Goal: Task Accomplishment & Management: Manage account settings

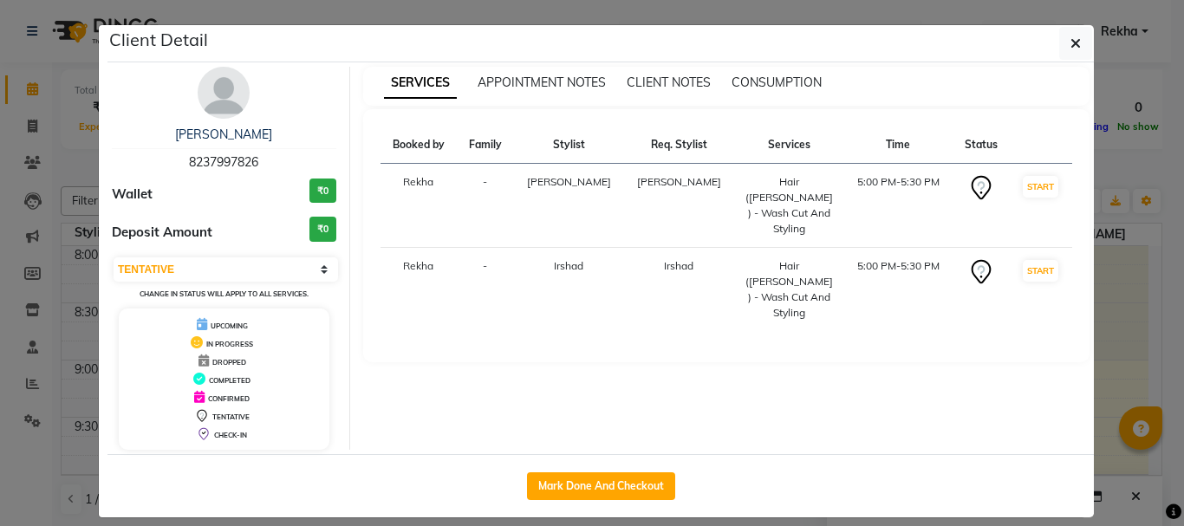
select select "7"
click at [1070, 42] on icon "button" at bounding box center [1075, 43] width 10 height 14
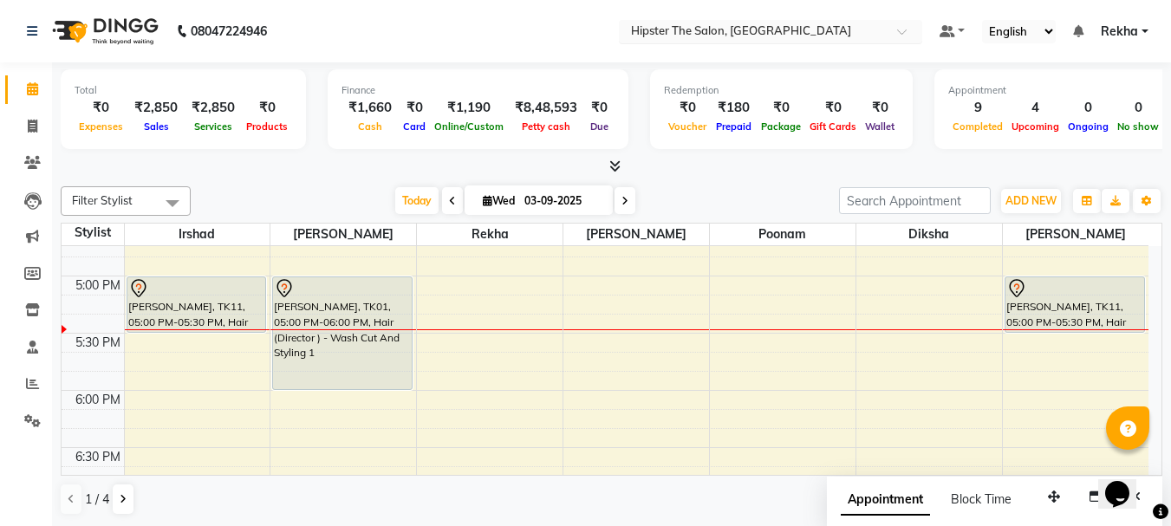
click at [748, 28] on input "text" at bounding box center [752, 32] width 251 height 17
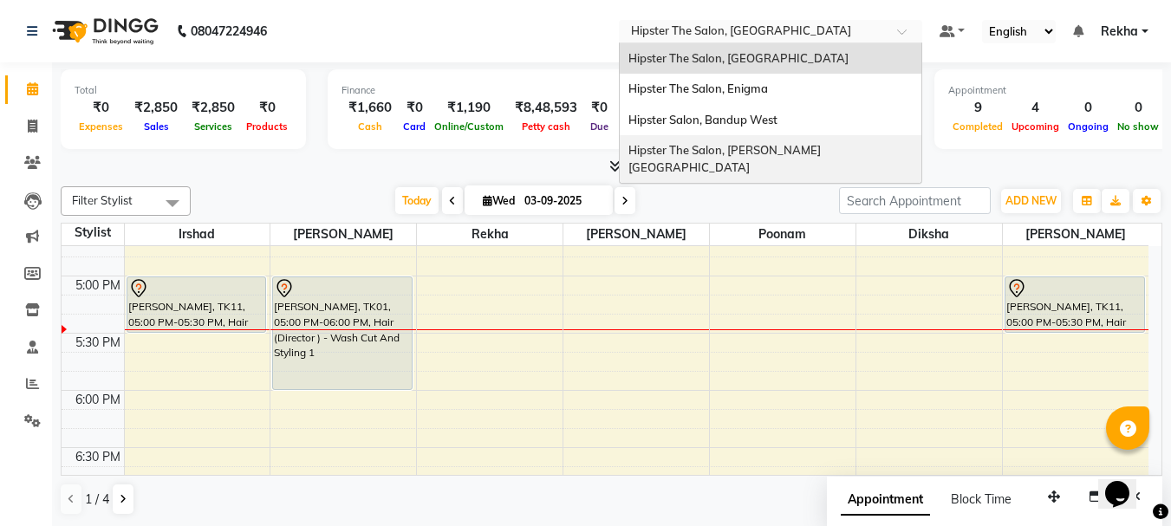
click at [730, 140] on div "Hipster The Salon, [PERSON_NAME][GEOGRAPHIC_DATA]" at bounding box center [771, 159] width 302 height 48
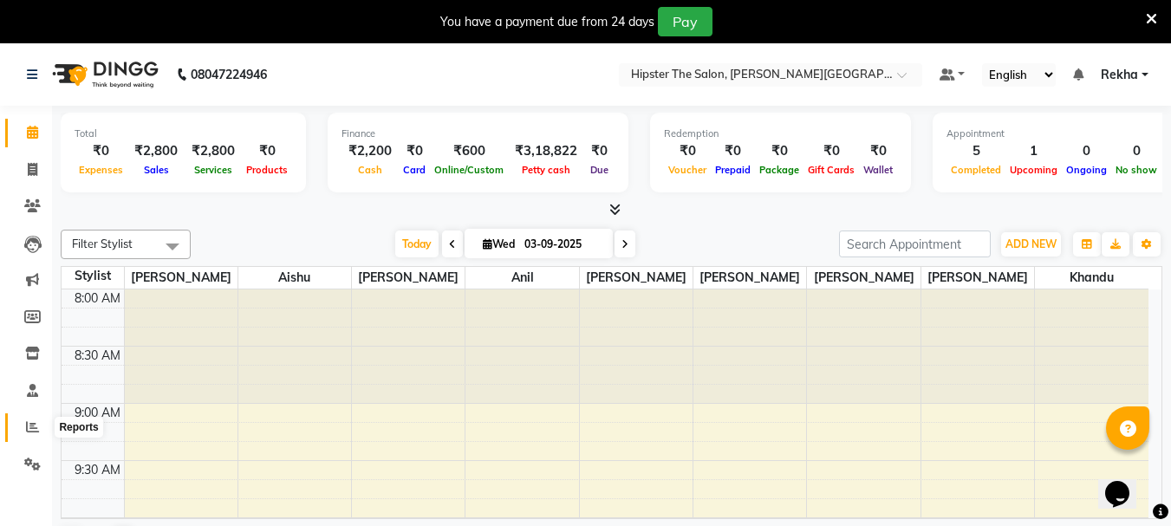
click at [33, 423] on icon at bounding box center [32, 426] width 13 height 13
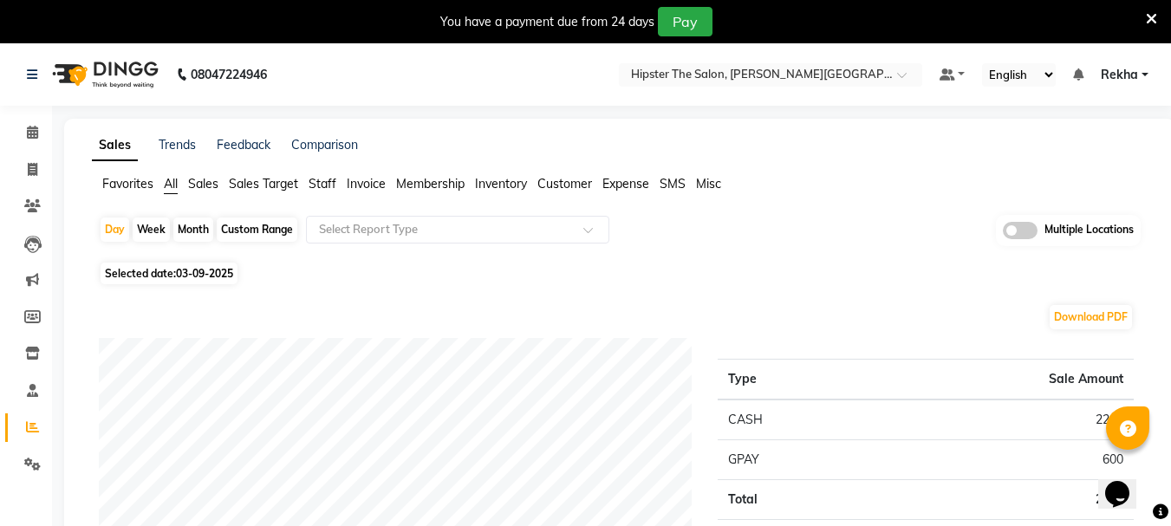
click at [239, 230] on div "Custom Range" at bounding box center [257, 229] width 81 height 24
select select "9"
select select "2025"
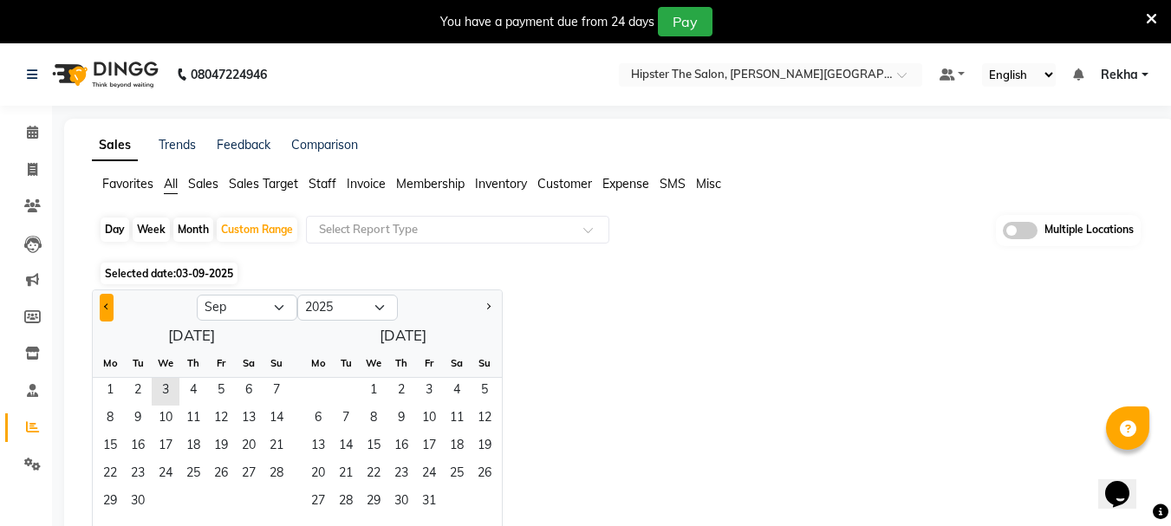
click at [105, 315] on button "Previous month" at bounding box center [107, 308] width 14 height 28
select select "8"
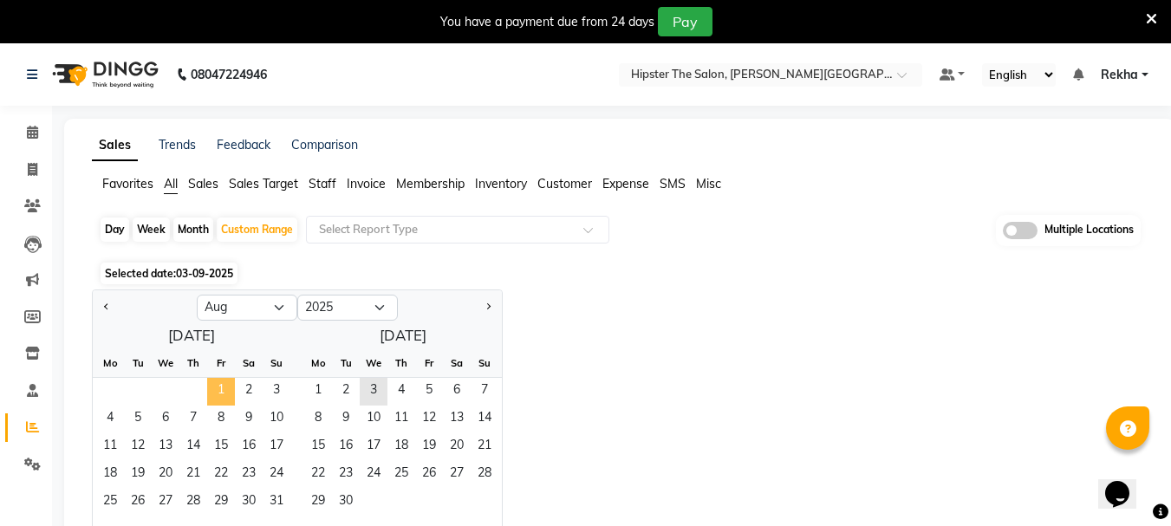
click at [217, 388] on span "1" at bounding box center [221, 392] width 28 height 28
click at [279, 497] on span "31" at bounding box center [277, 503] width 28 height 28
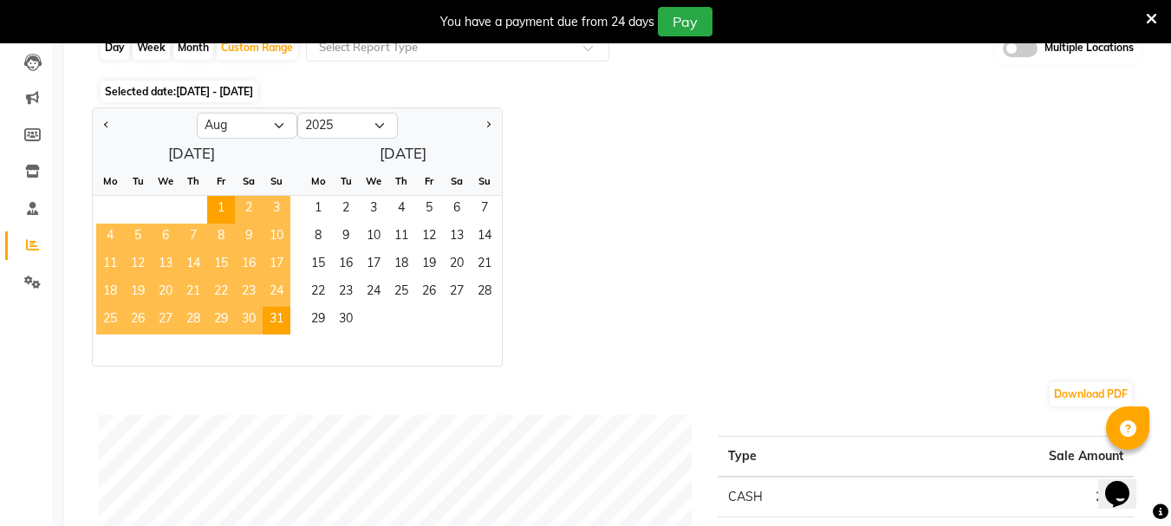
scroll to position [162, 0]
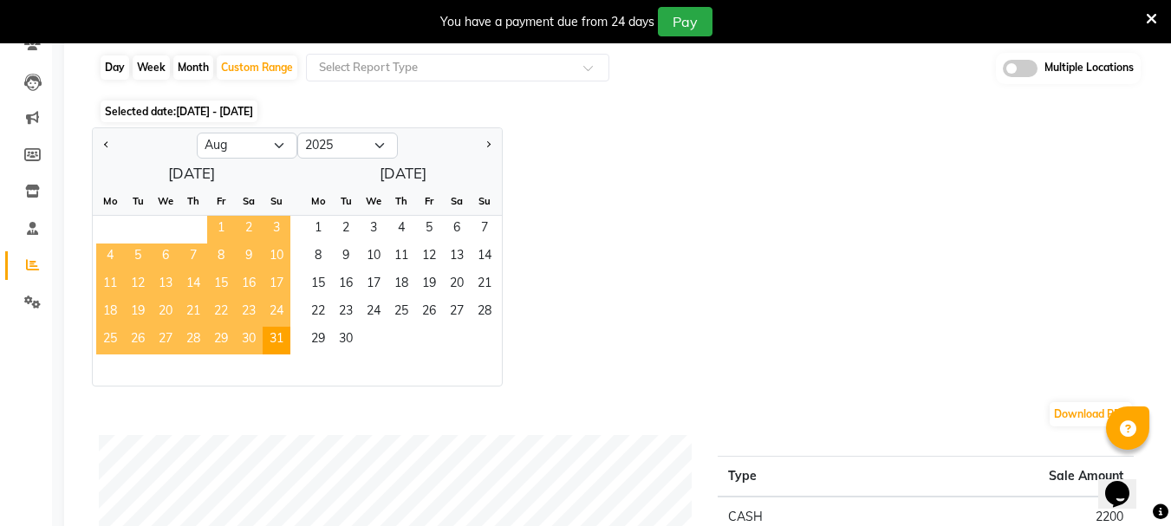
click at [223, 229] on span "1" at bounding box center [221, 230] width 28 height 28
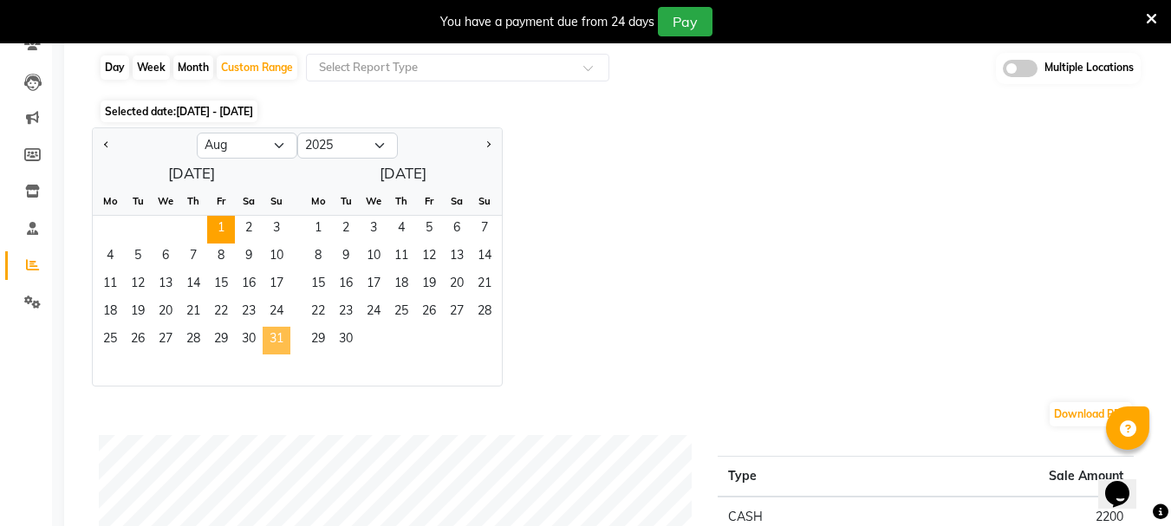
click at [274, 341] on span "31" at bounding box center [277, 341] width 28 height 28
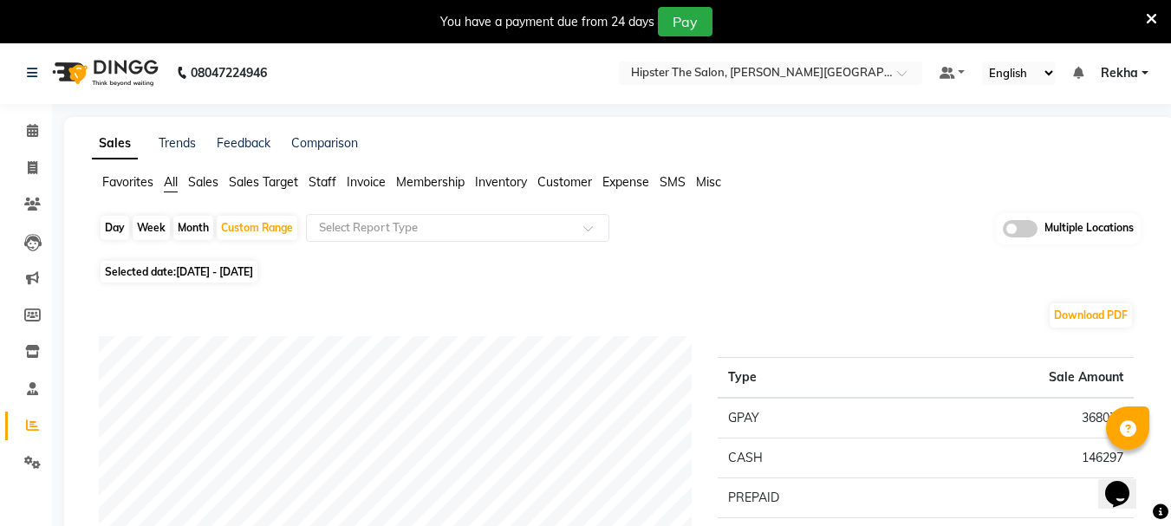
scroll to position [0, 0]
click at [366, 188] on span "Invoice" at bounding box center [366, 184] width 39 height 16
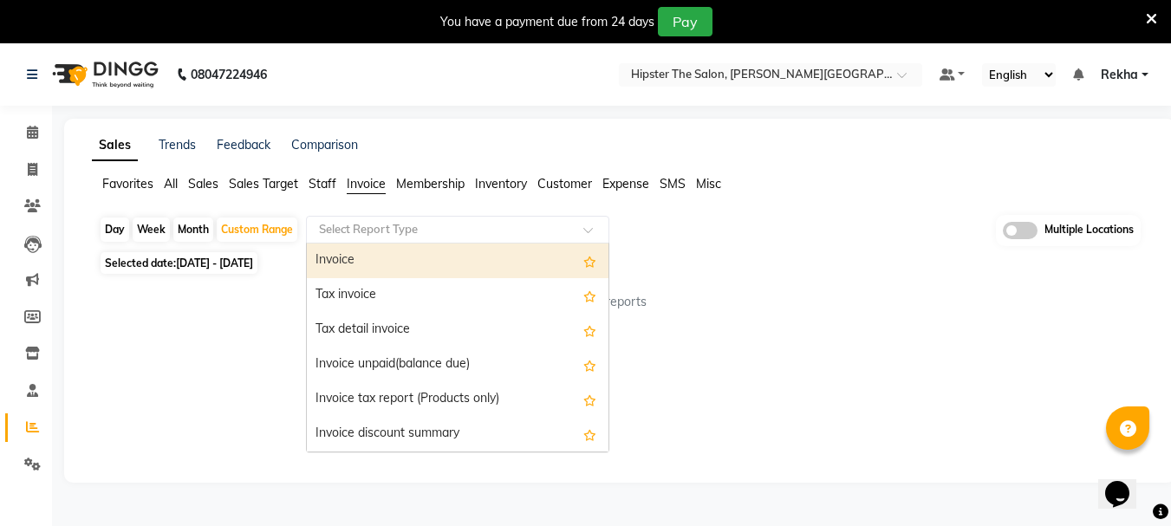
click at [365, 231] on input "text" at bounding box center [440, 229] width 250 height 17
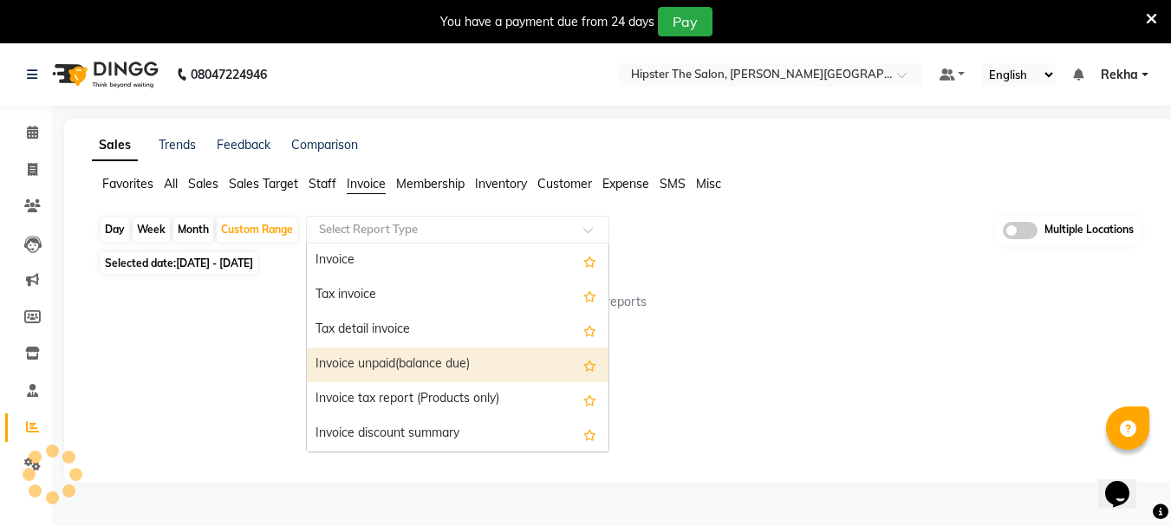
click at [374, 357] on div "Invoice unpaid(balance due)" at bounding box center [458, 364] width 302 height 35
select select "full_report"
select select "pdf"
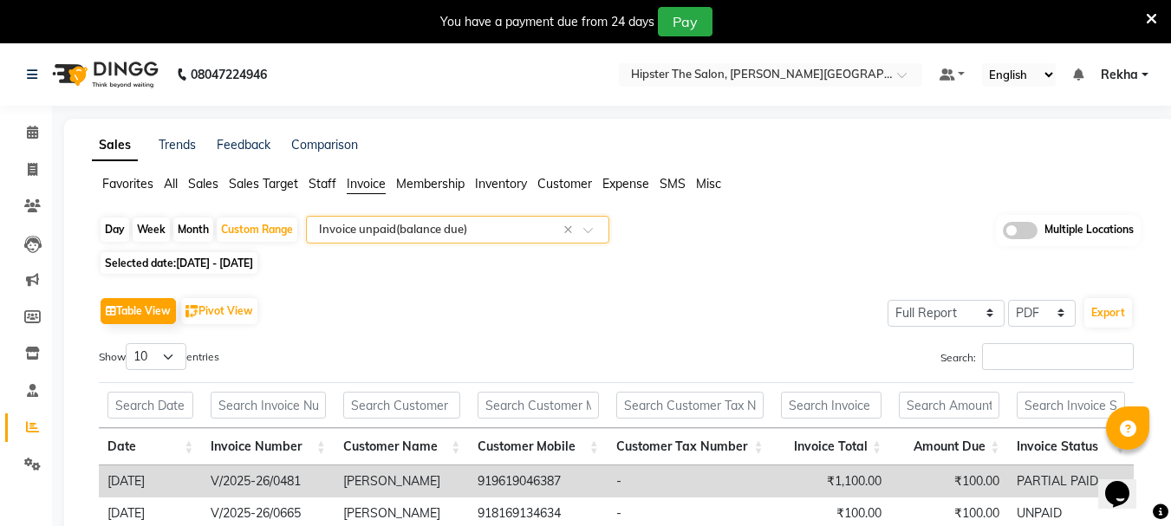
click at [170, 186] on span "All" at bounding box center [171, 184] width 14 height 16
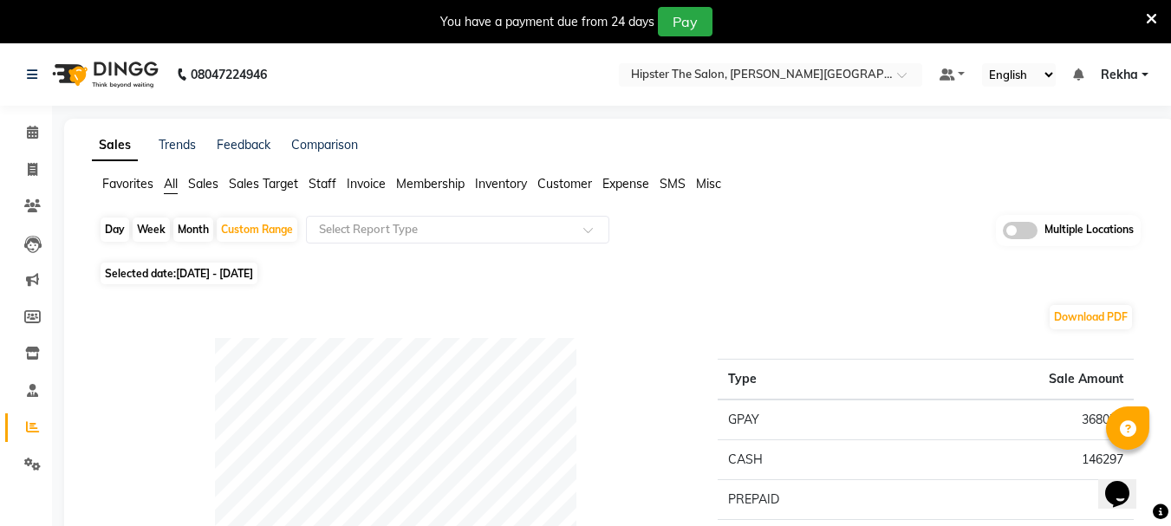
click at [242, 181] on span "Sales Target" at bounding box center [263, 184] width 69 height 16
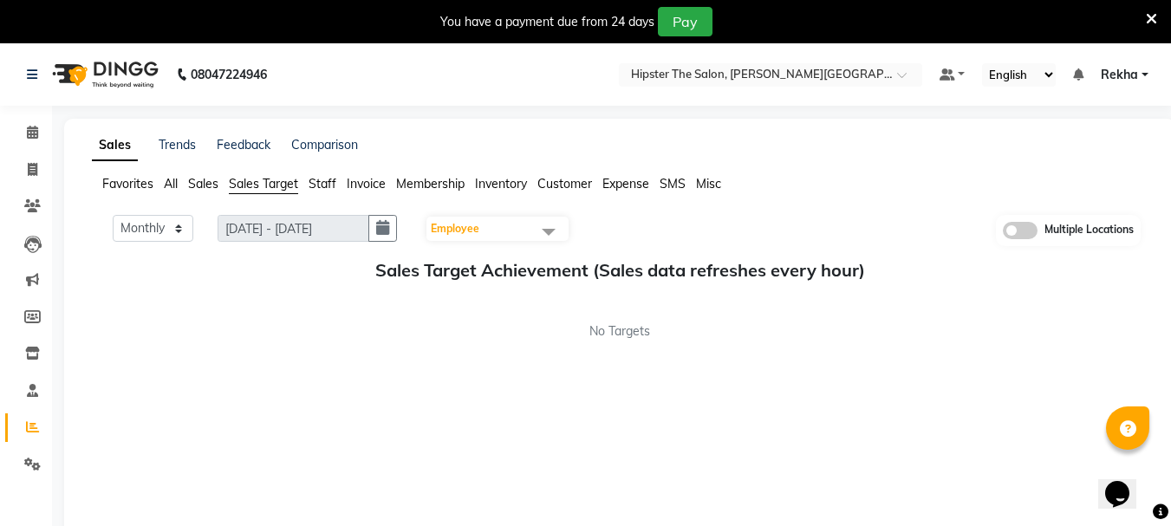
click at [204, 182] on span "Sales" at bounding box center [203, 184] width 30 height 16
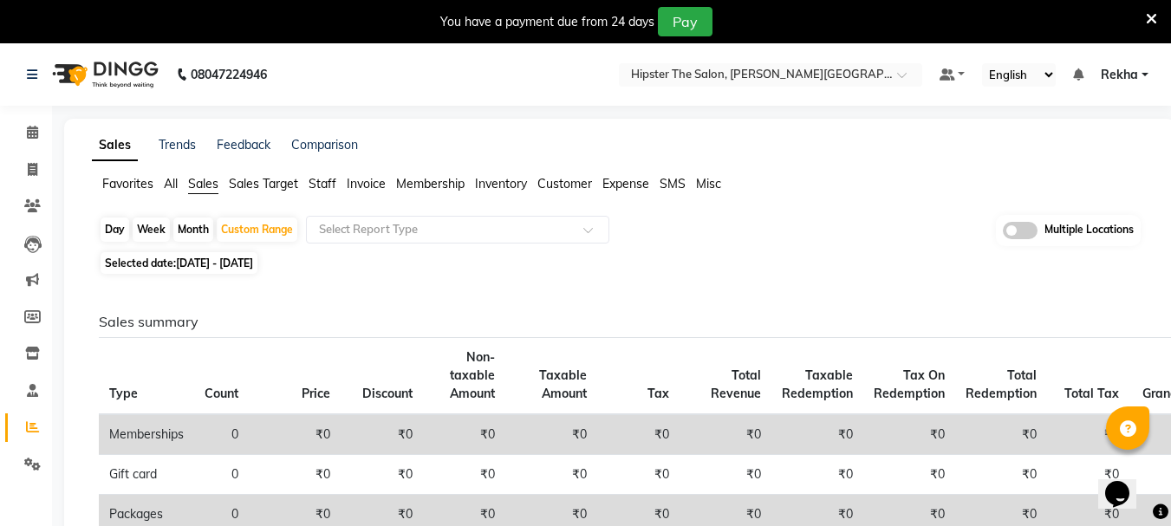
click at [321, 182] on span "Staff" at bounding box center [322, 184] width 28 height 16
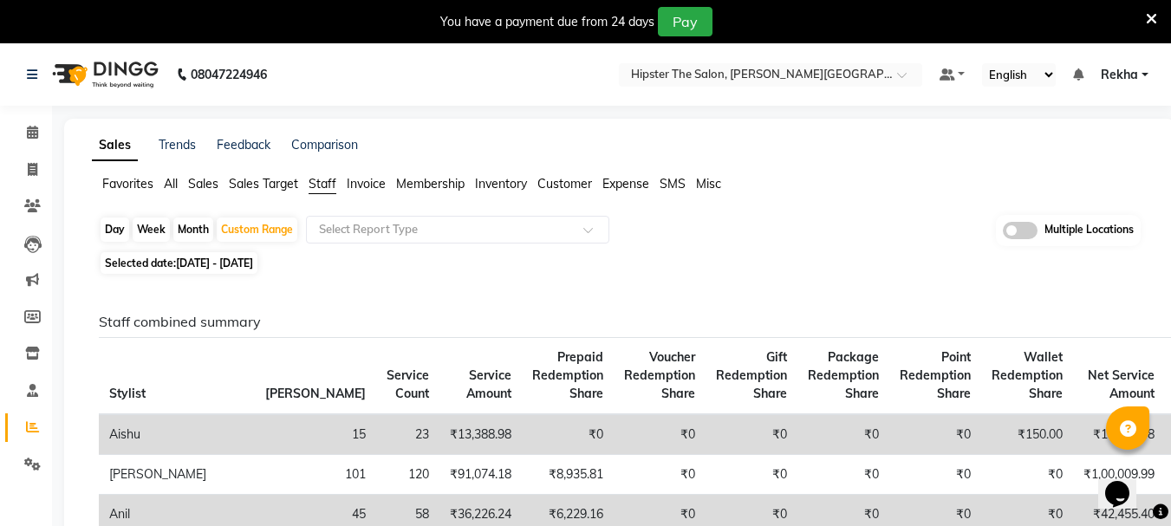
click at [169, 184] on span "All" at bounding box center [171, 184] width 14 height 16
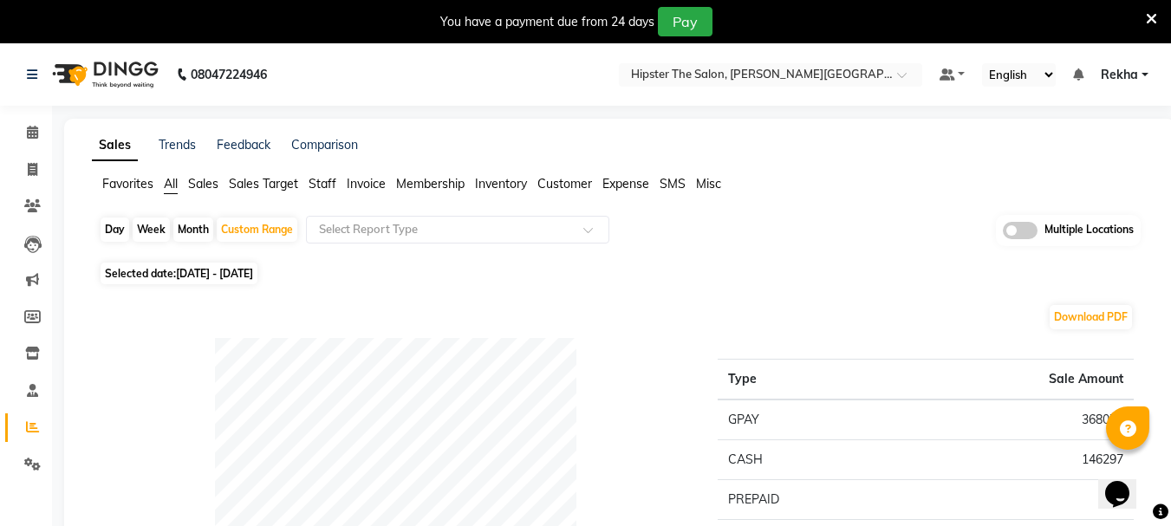
click at [207, 180] on span "Sales" at bounding box center [203, 184] width 30 height 16
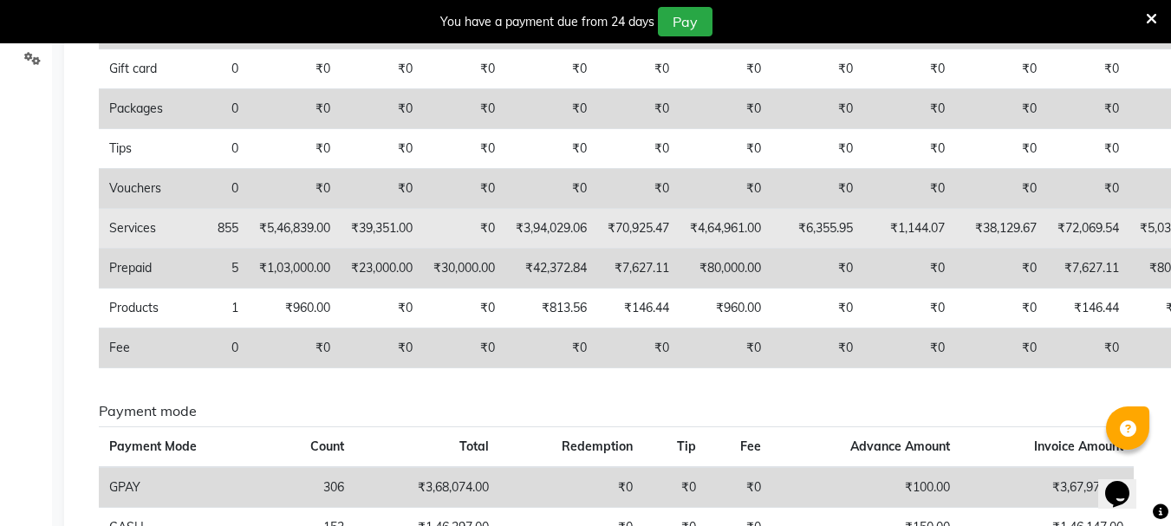
scroll to position [437, 0]
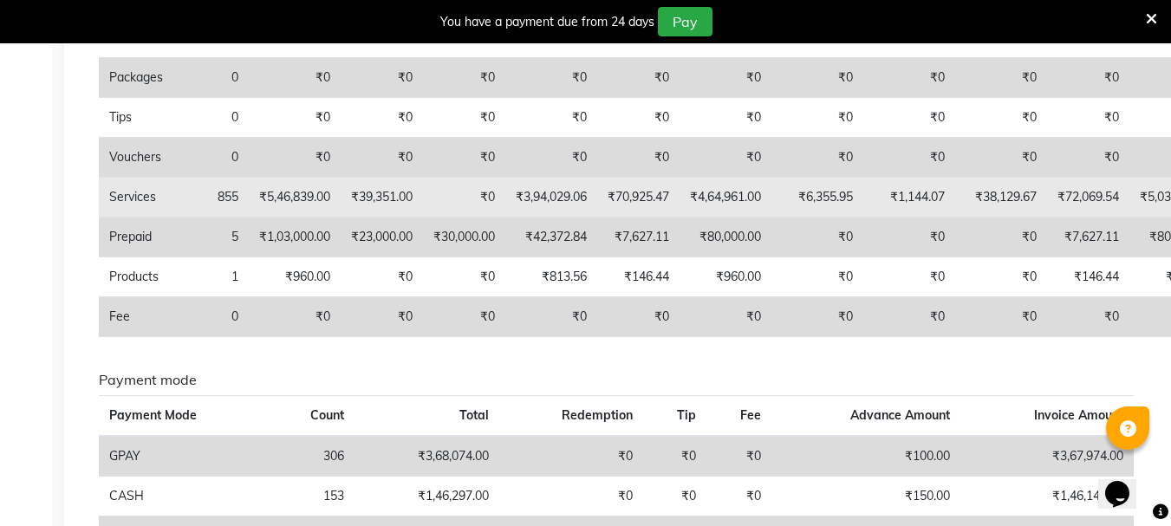
click at [1126, 281] on td "₹146.44" at bounding box center [1088, 277] width 82 height 40
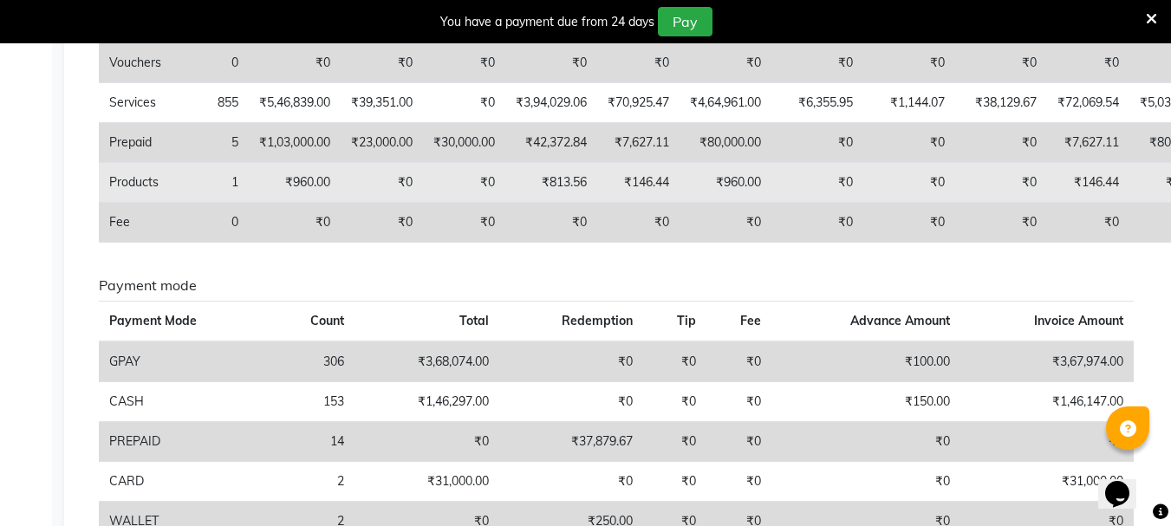
scroll to position [639, 0]
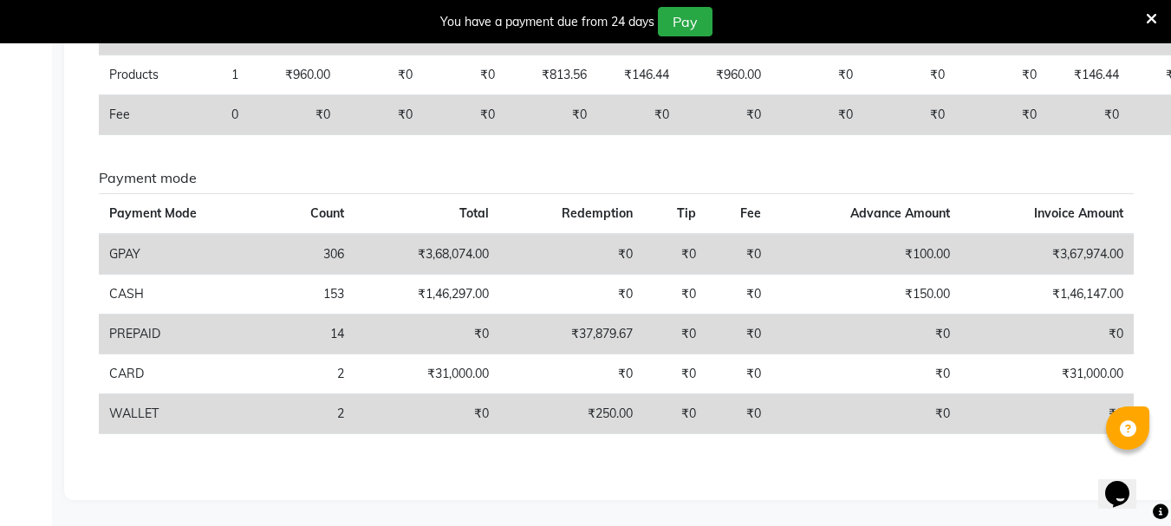
click at [1159, 512] on icon at bounding box center [1160, 512] width 16 height 16
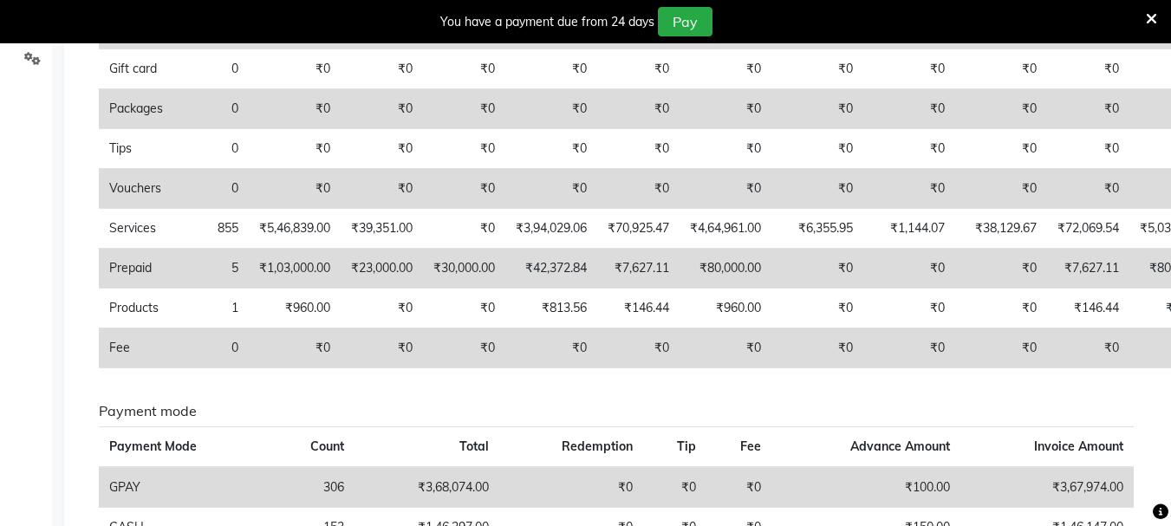
scroll to position [402, 0]
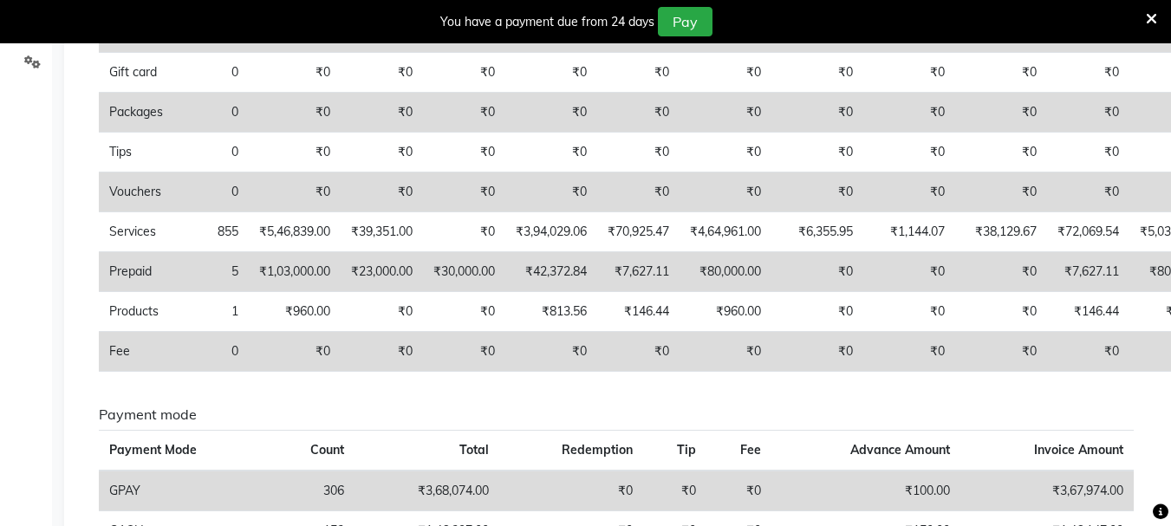
click at [1152, 15] on icon at bounding box center [1151, 19] width 11 height 16
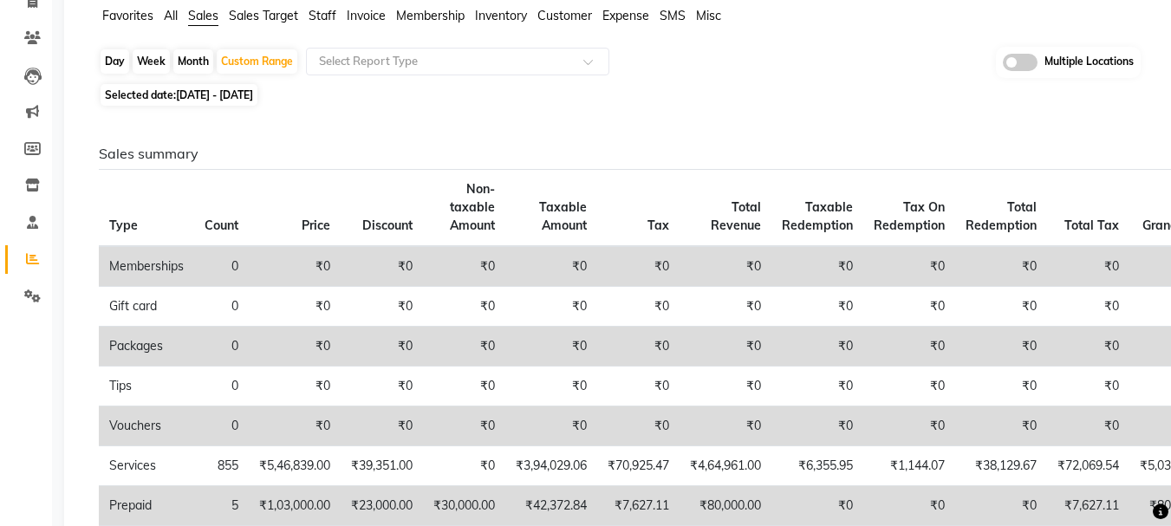
scroll to position [0, 0]
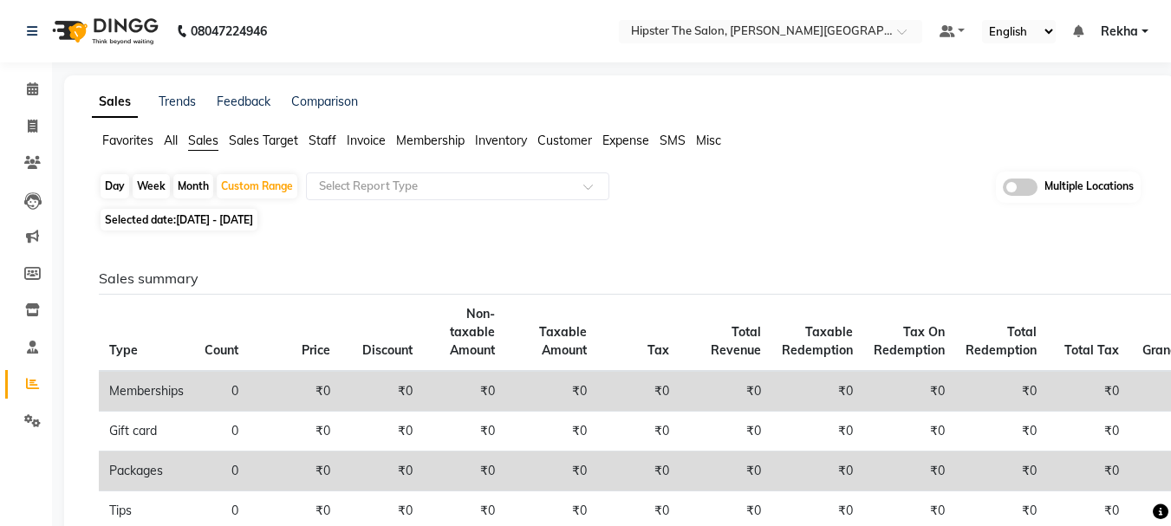
click at [3, 115] on li "Invoice" at bounding box center [26, 126] width 52 height 37
click at [754, 27] on input "text" at bounding box center [752, 32] width 251 height 17
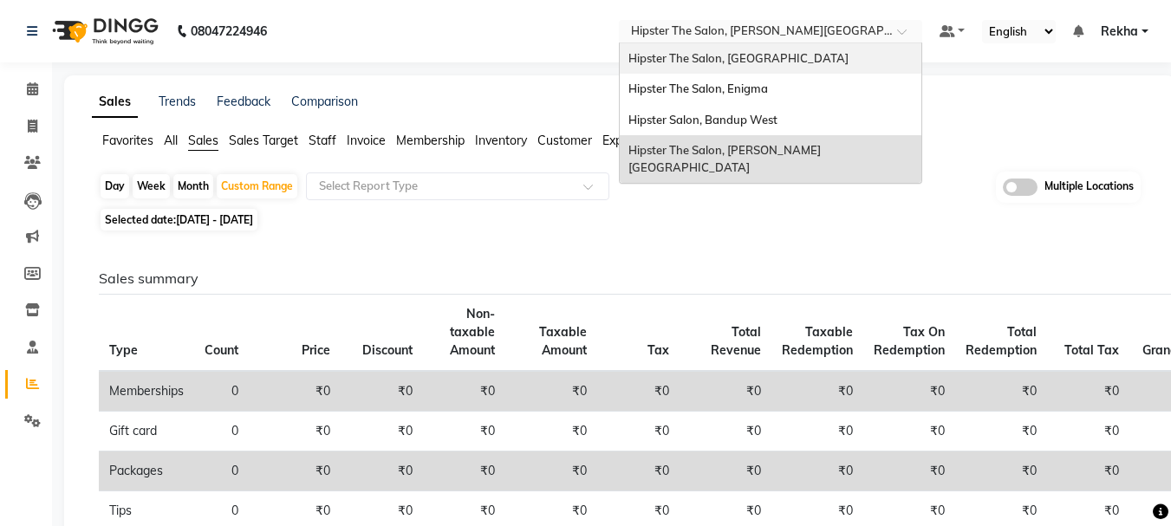
click at [731, 60] on span "Hipster The Salon, [GEOGRAPHIC_DATA]" at bounding box center [738, 58] width 220 height 14
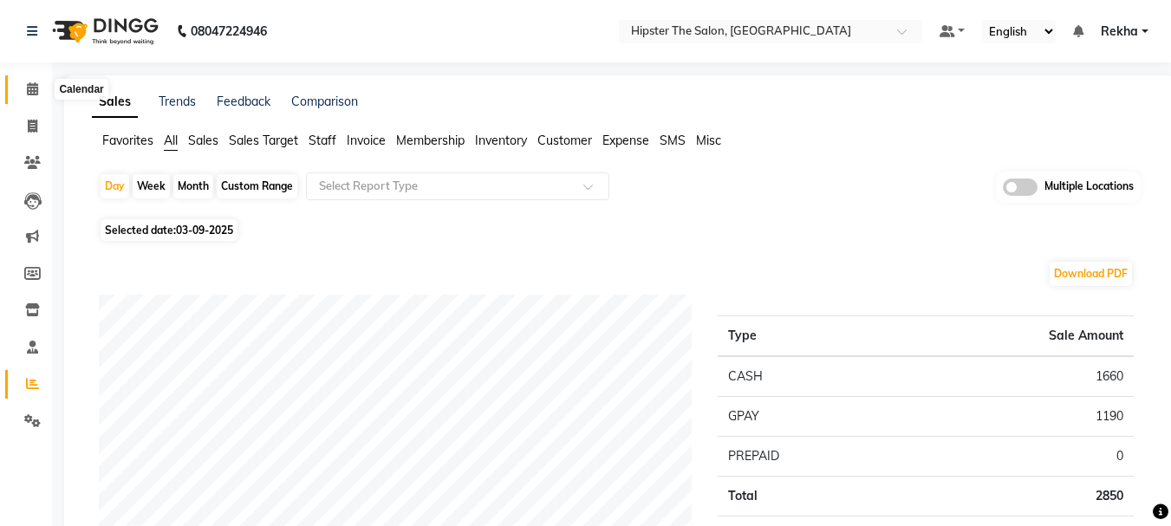
click at [27, 86] on icon at bounding box center [32, 88] width 11 height 13
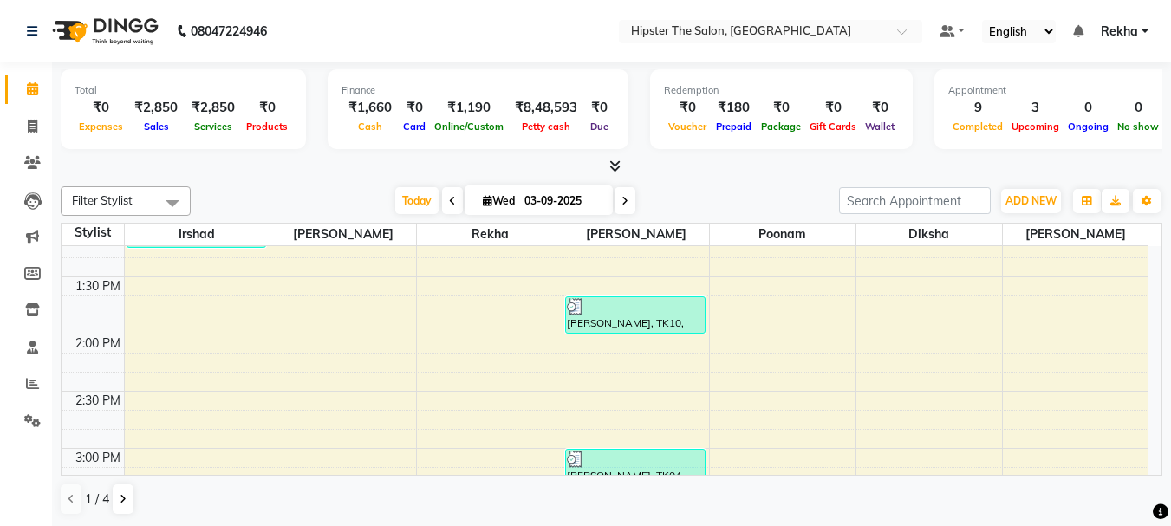
scroll to position [601, 0]
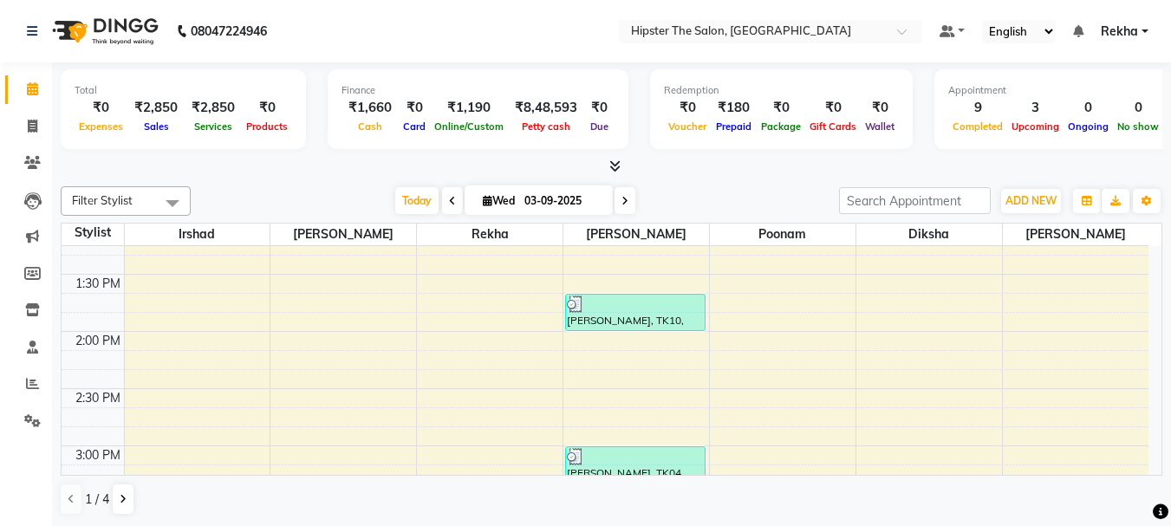
click at [621, 201] on icon at bounding box center [624, 201] width 7 height 10
type input "04-09-2025"
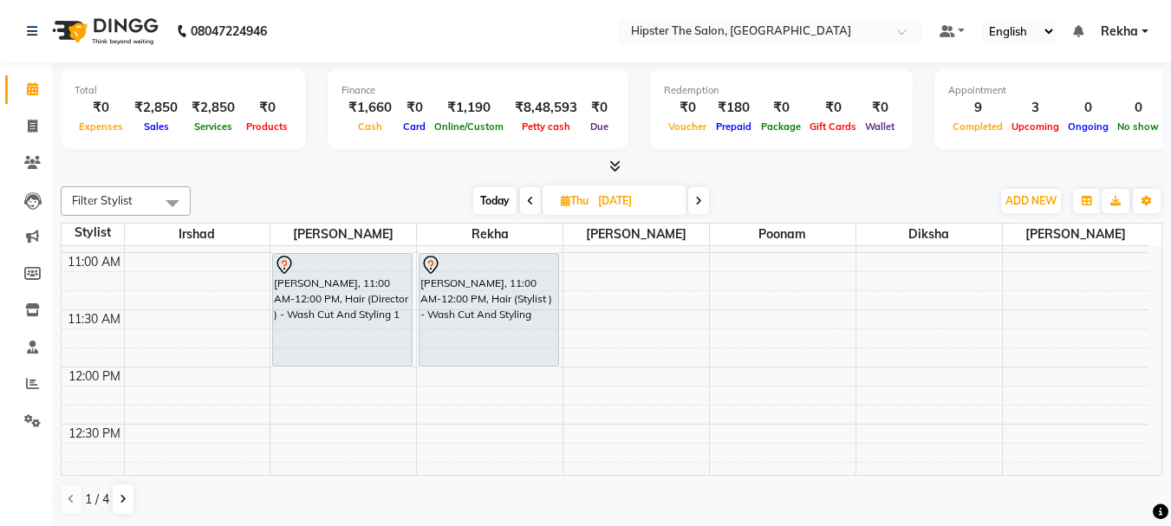
scroll to position [354, 0]
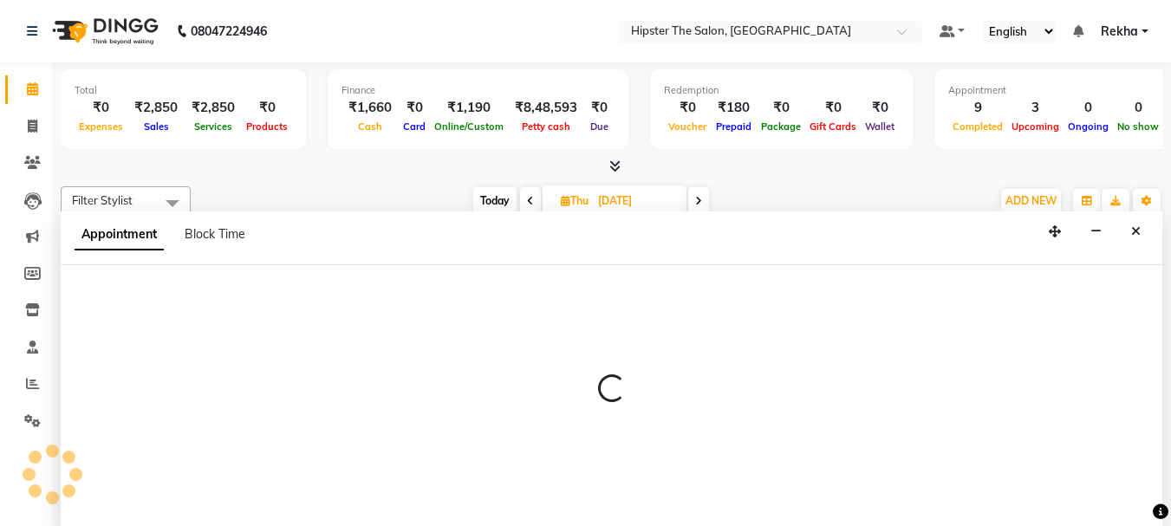
click at [440, 354] on div at bounding box center [611, 396] width 1101 height 262
select select "32386"
select select "720"
select select "tentative"
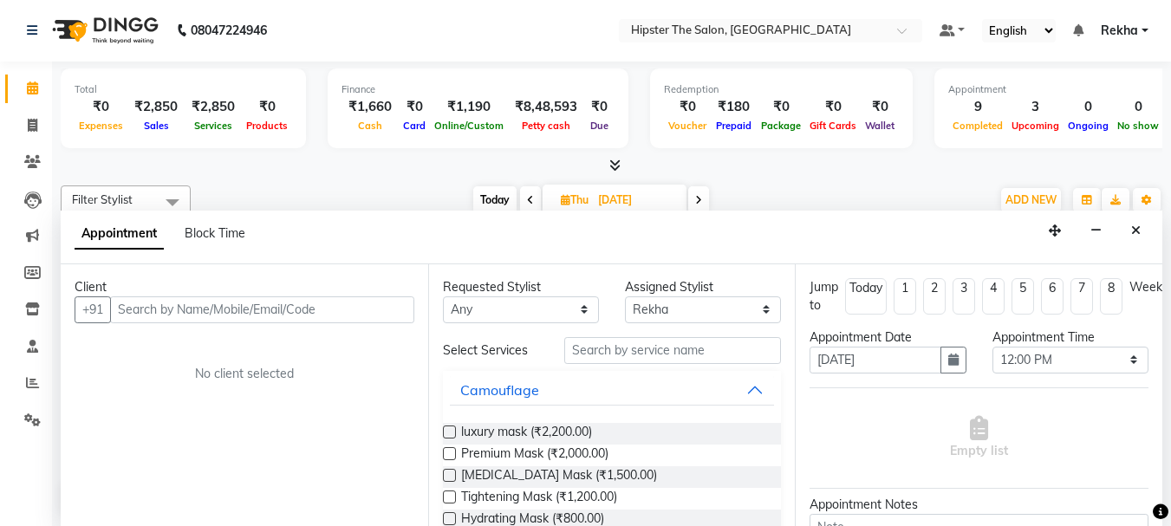
click at [259, 317] on input "text" at bounding box center [262, 309] width 304 height 27
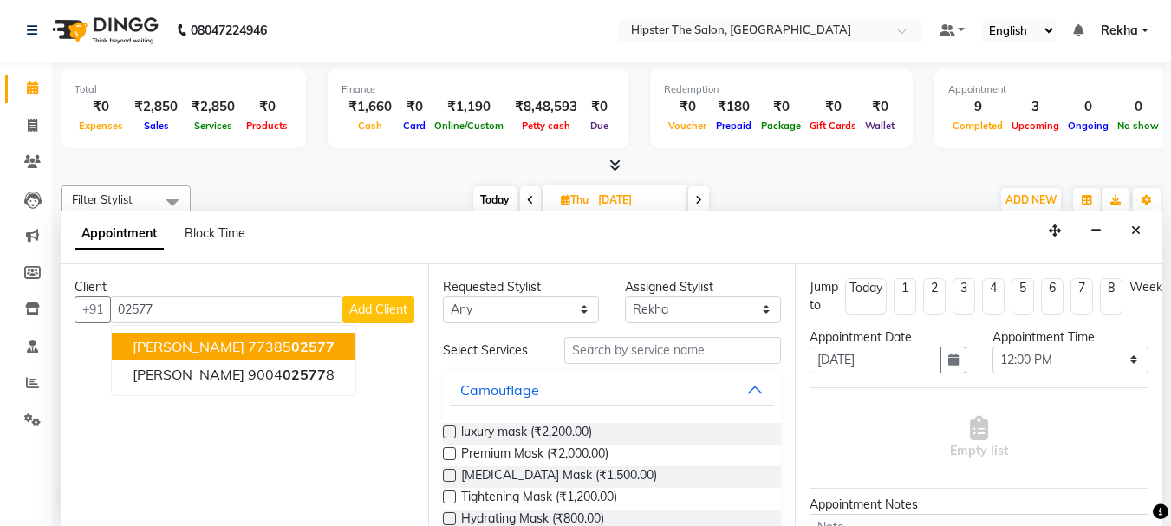
click at [266, 346] on ngb-highlight "77385 02577" at bounding box center [291, 346] width 87 height 17
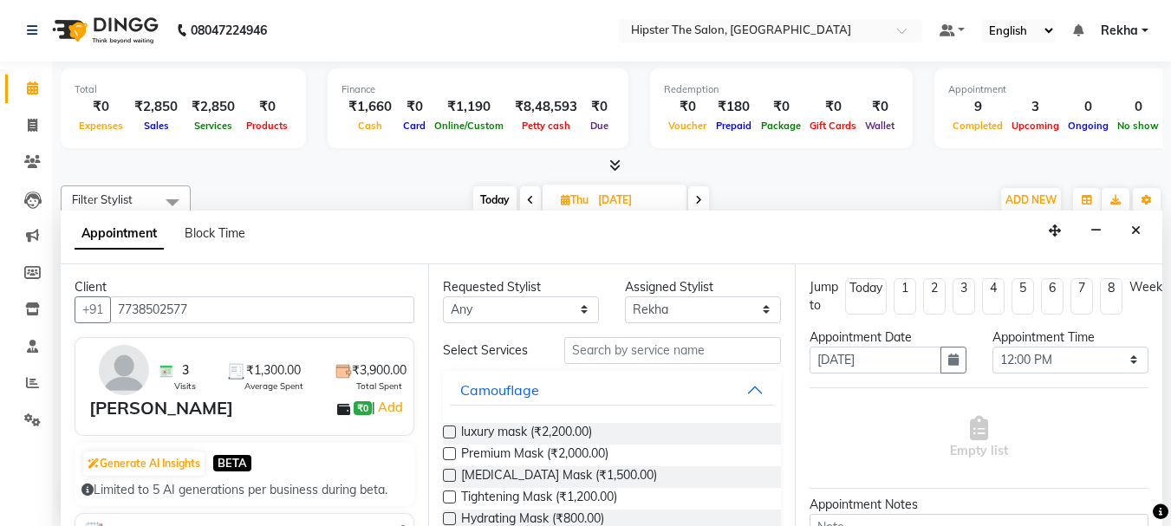
type input "7738502577"
click at [491, 308] on select "Any Aditya aishu Akansha Altaf Anil Anup Ashik Bhavin Diksha Irshad Lucky meeth…" at bounding box center [521, 309] width 156 height 27
select select "32384"
click at [443, 296] on select "Any Aditya aishu Akansha Altaf Anil Anup Ashik Bhavin Diksha Irshad Lucky meeth…" at bounding box center [521, 309] width 156 height 27
select select "32384"
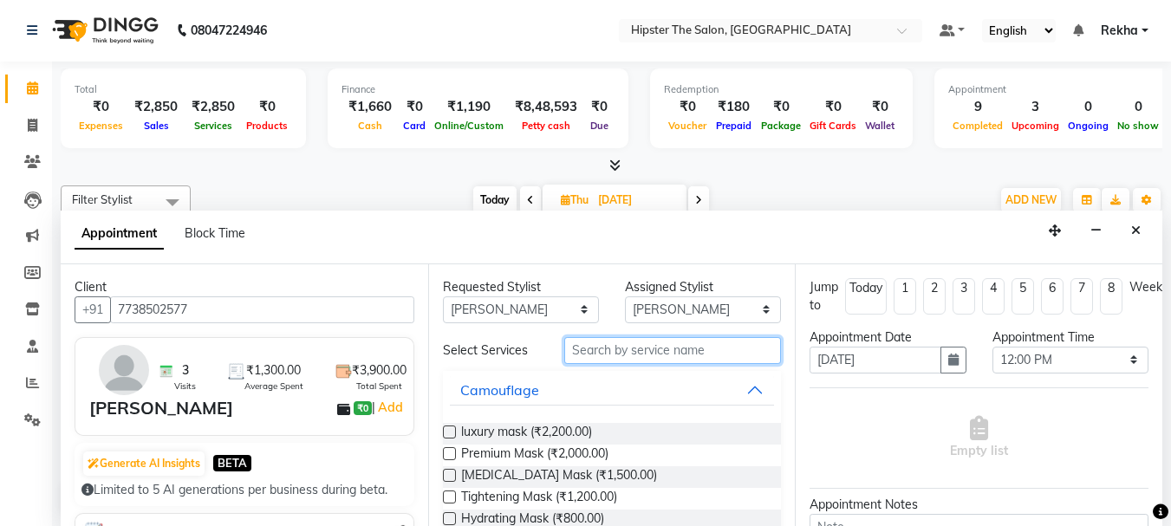
click at [601, 347] on input "text" at bounding box center [672, 350] width 217 height 27
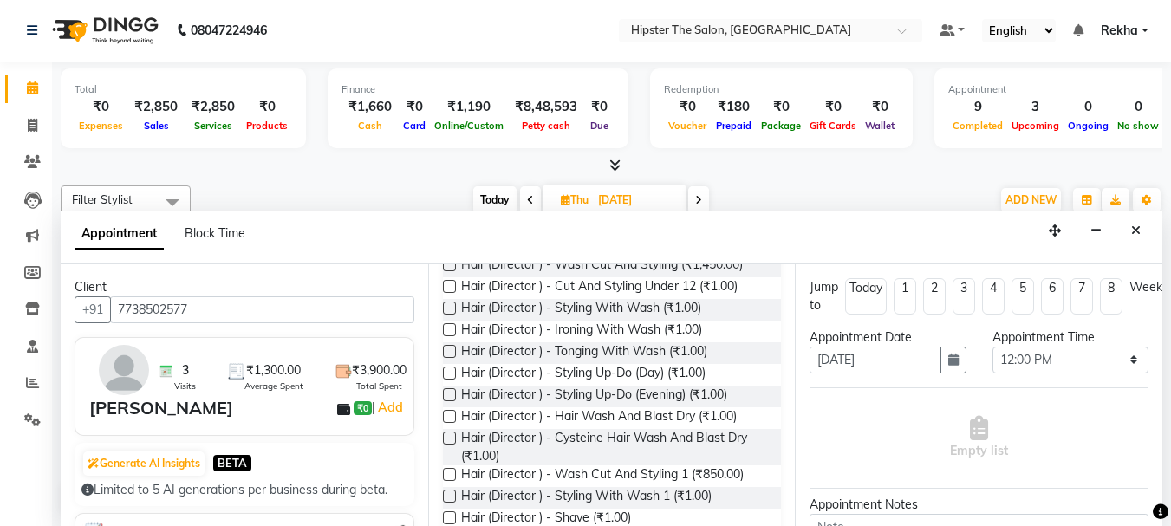
scroll to position [199, 0]
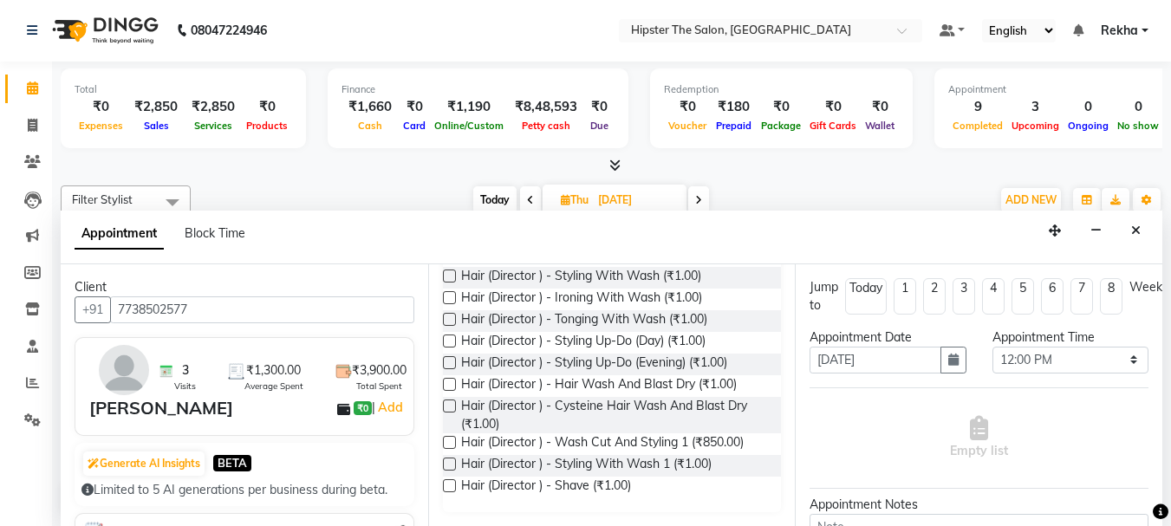
type input "dir"
click at [450, 446] on label at bounding box center [449, 442] width 13 height 13
click at [450, 446] on input "checkbox" at bounding box center [448, 443] width 11 height 11
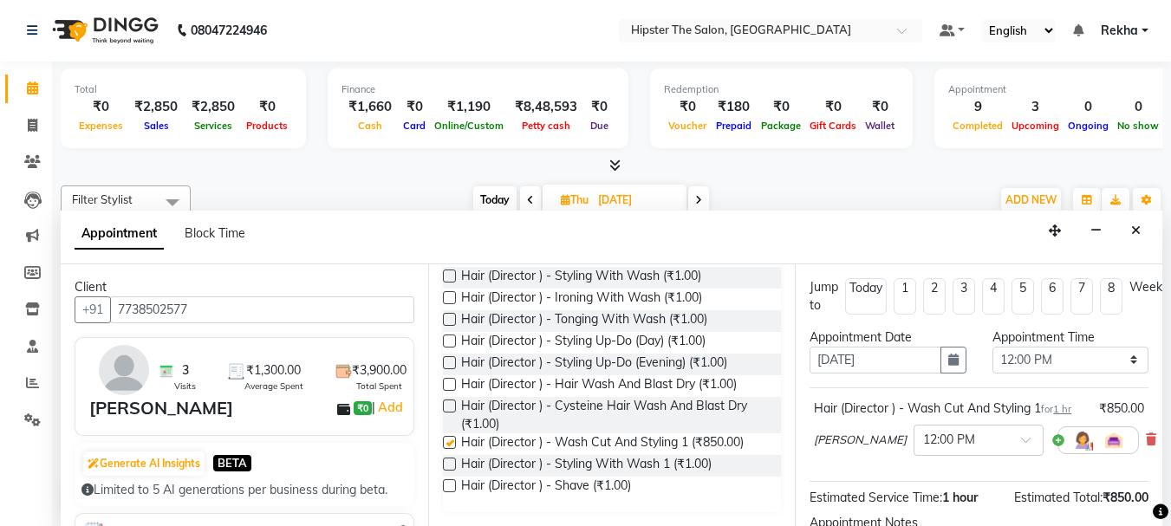
checkbox input "false"
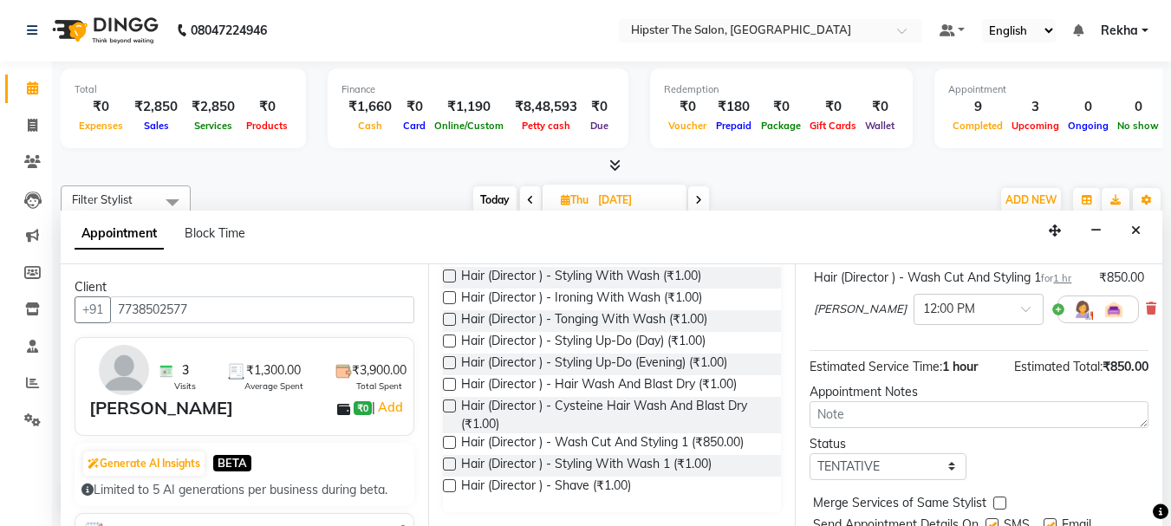
scroll to position [225, 0]
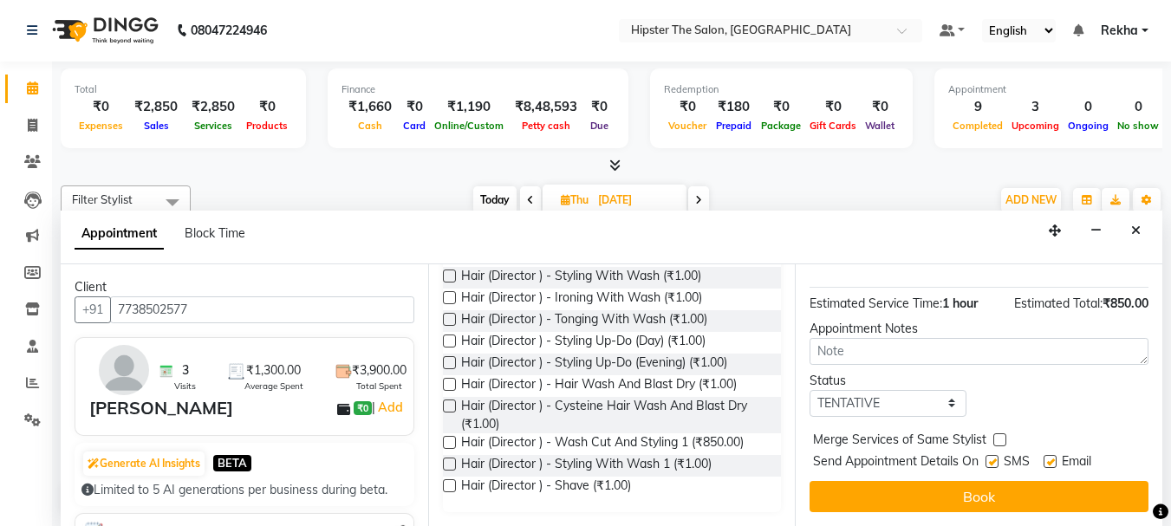
click at [938, 501] on div "Jump to Today 1 2 3 4 5 6 7 8 Weeks Appointment Date 04-09-2025 Appointment Tim…" at bounding box center [978, 395] width 367 height 262
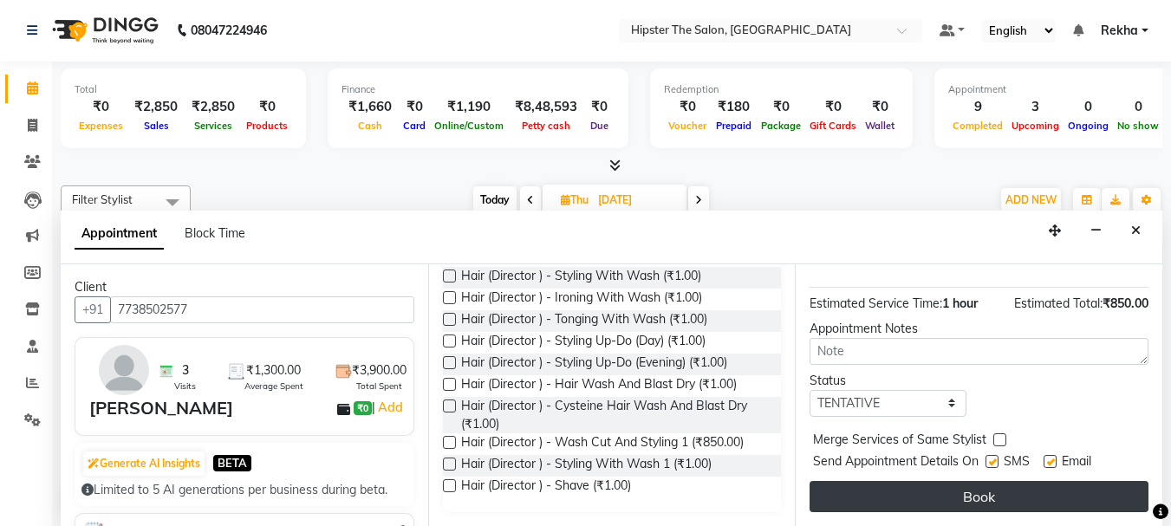
click at [923, 488] on button "Book" at bounding box center [978, 496] width 339 height 31
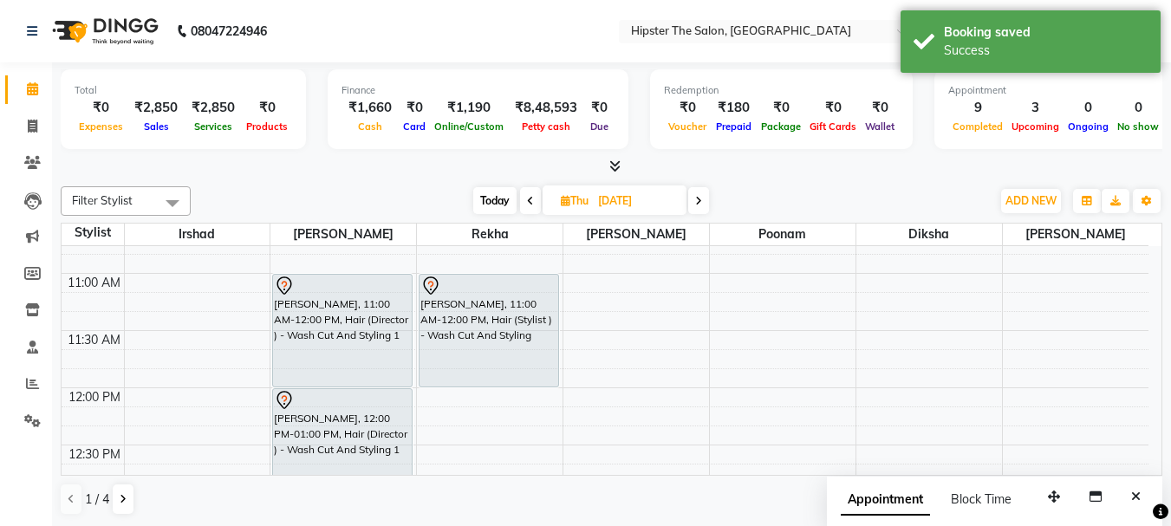
scroll to position [320, 0]
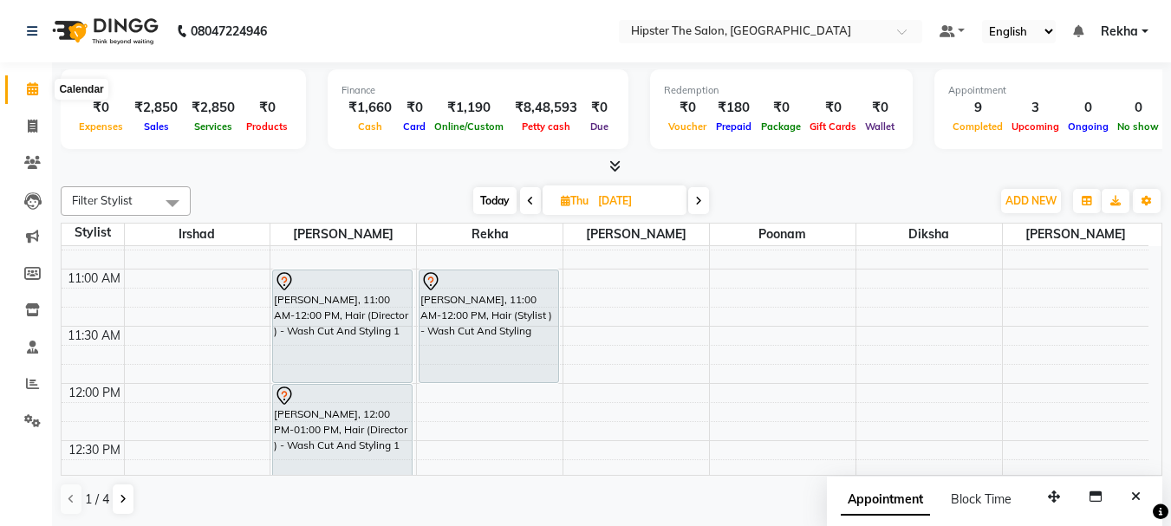
click at [32, 94] on icon at bounding box center [32, 88] width 11 height 13
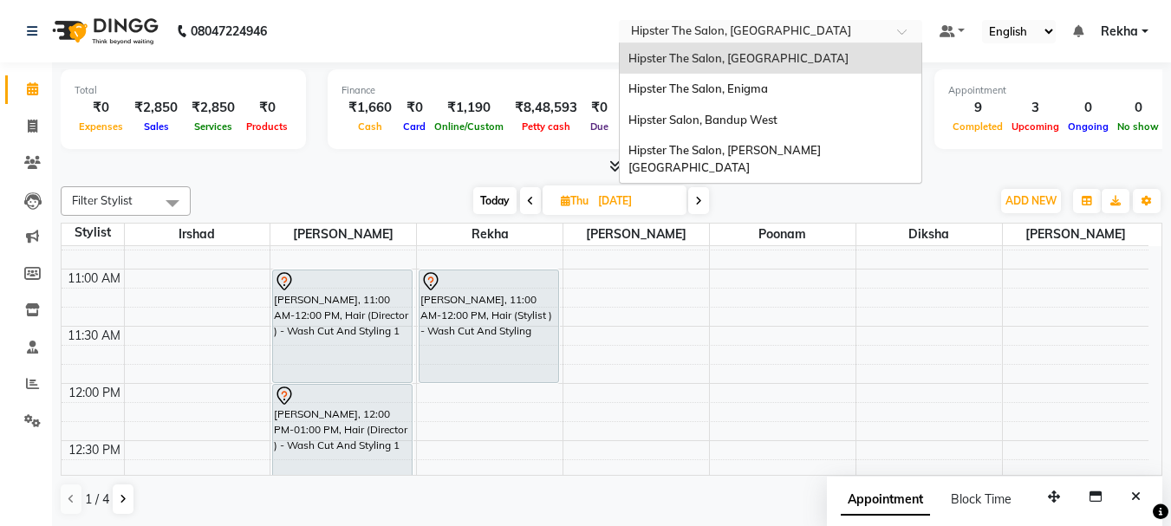
click at [747, 28] on input "text" at bounding box center [752, 32] width 251 height 17
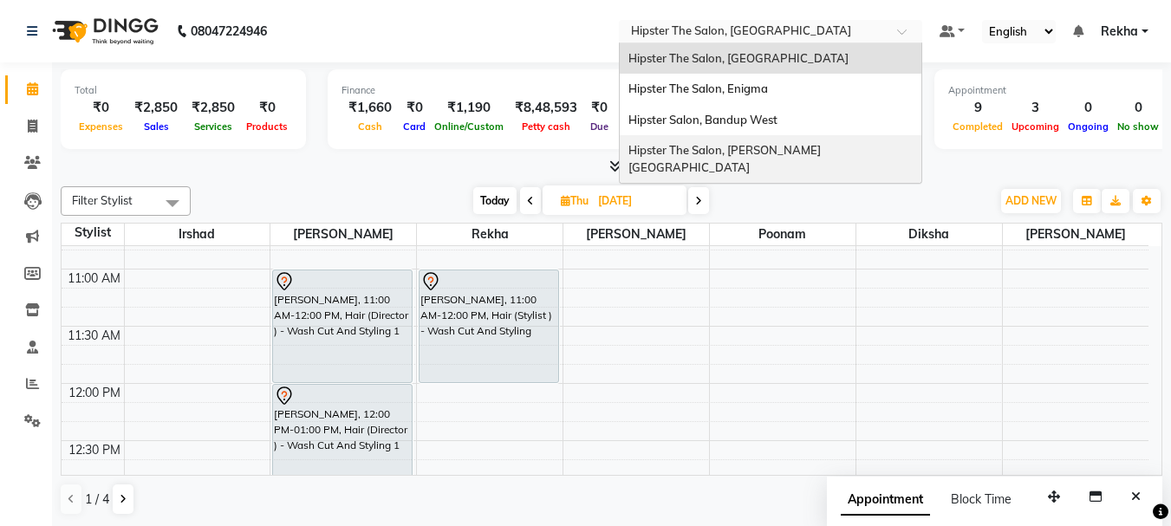
click at [725, 143] on span "Hipster The Salon, [PERSON_NAME][GEOGRAPHIC_DATA]" at bounding box center [724, 158] width 192 height 31
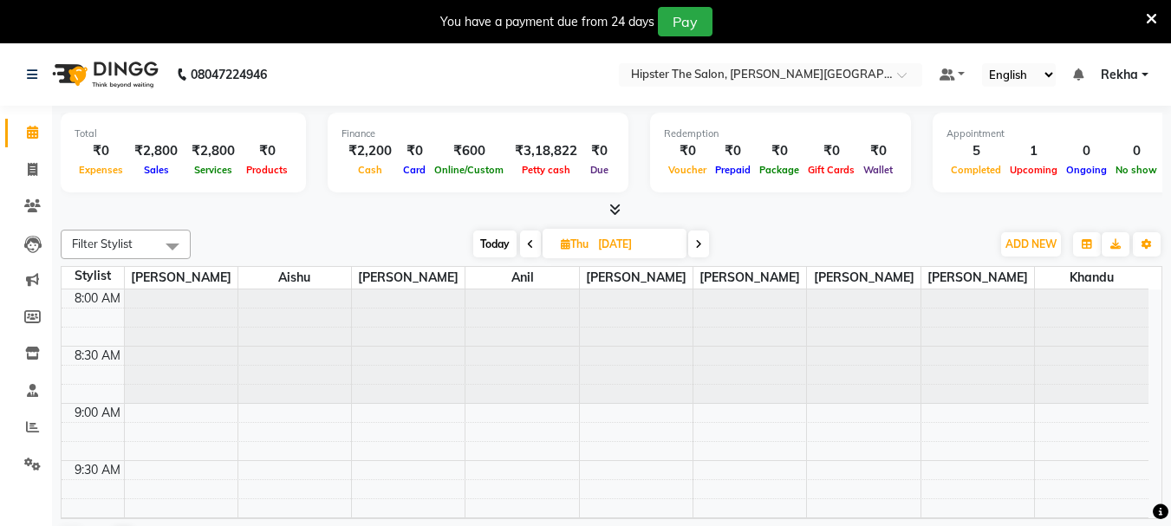
click at [1156, 21] on icon at bounding box center [1151, 19] width 11 height 16
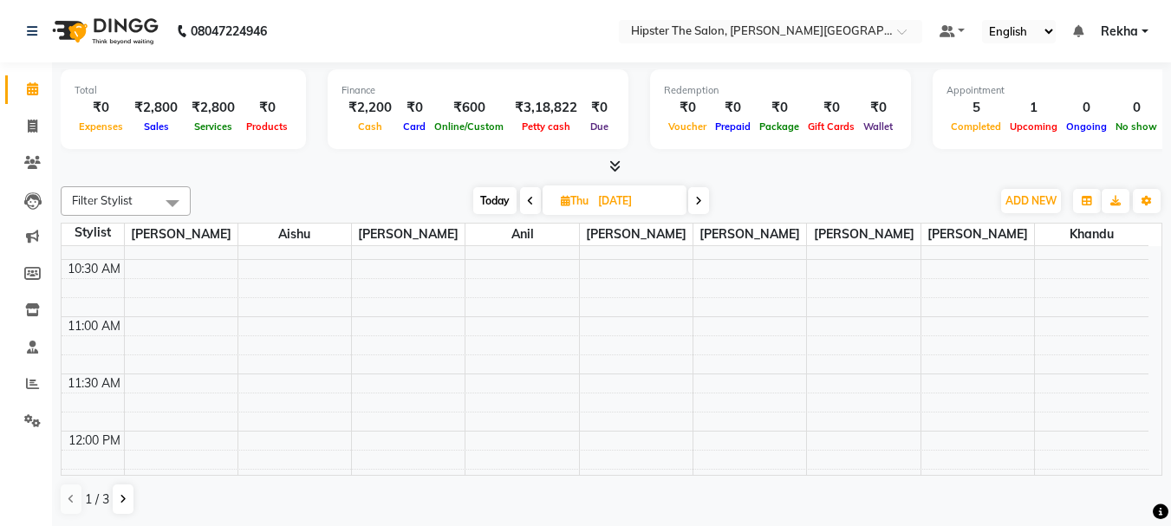
scroll to position [266, 0]
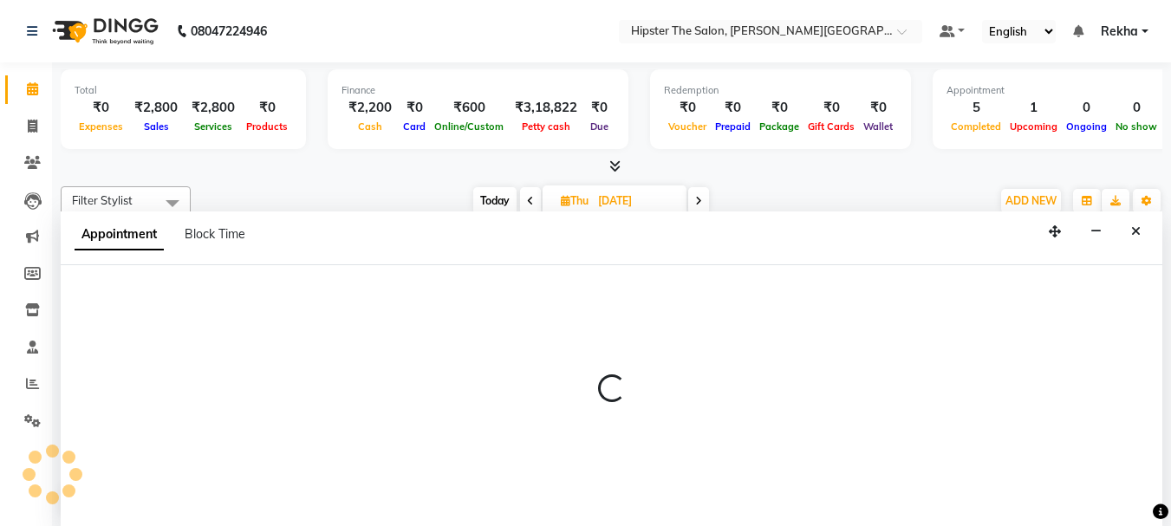
scroll to position [1, 0]
select select "85987"
select select "675"
select select "tentative"
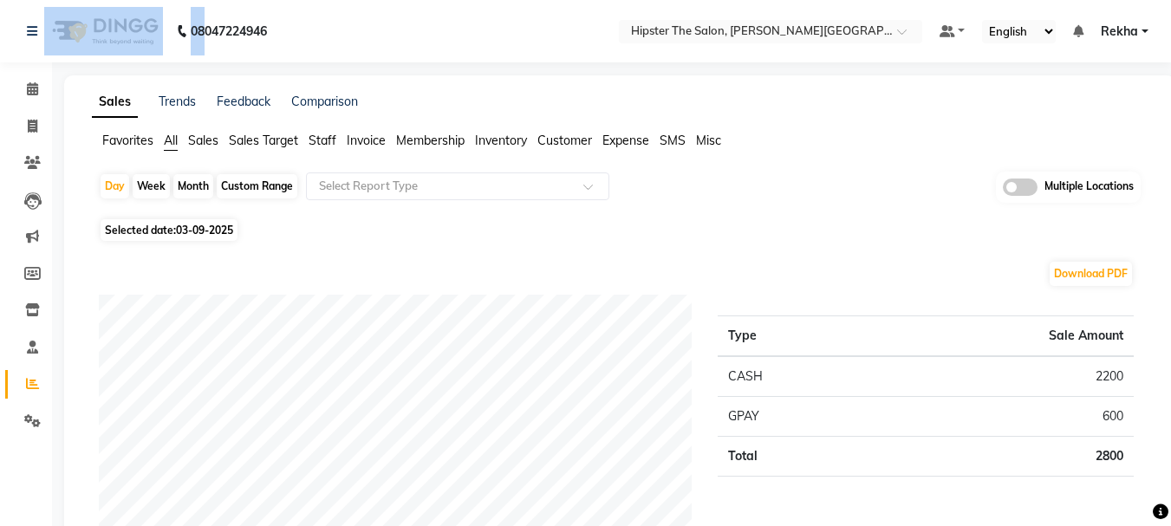
drag, startPoint x: 203, startPoint y: 27, endPoint x: 125, endPoint y: 29, distance: 78.0
click at [125, 29] on div "08047224946 Need Help? Call us on 08047224946" at bounding box center [147, 31] width 266 height 49
click at [30, 94] on icon at bounding box center [32, 88] width 11 height 13
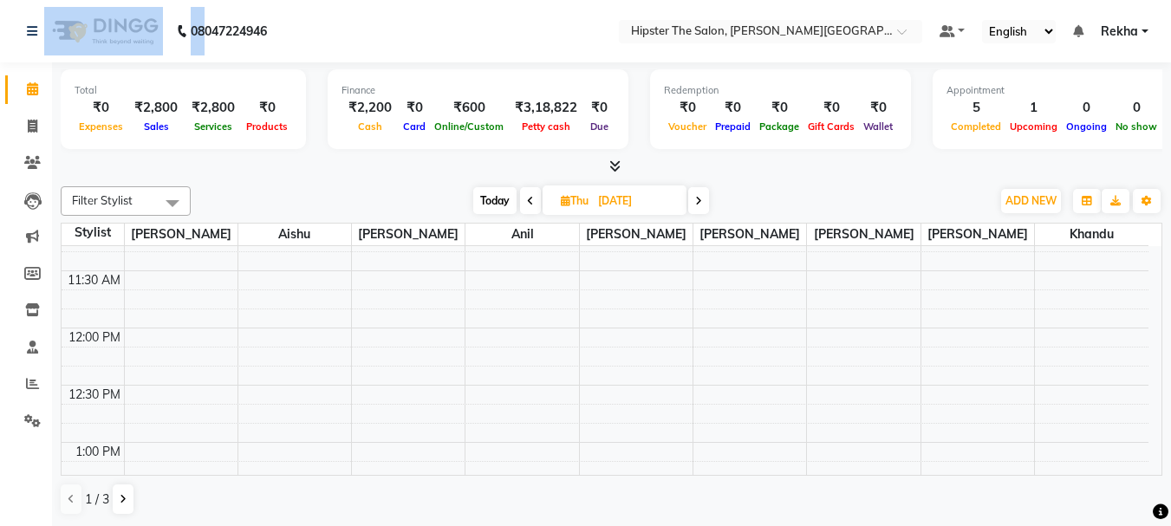
scroll to position [405, 0]
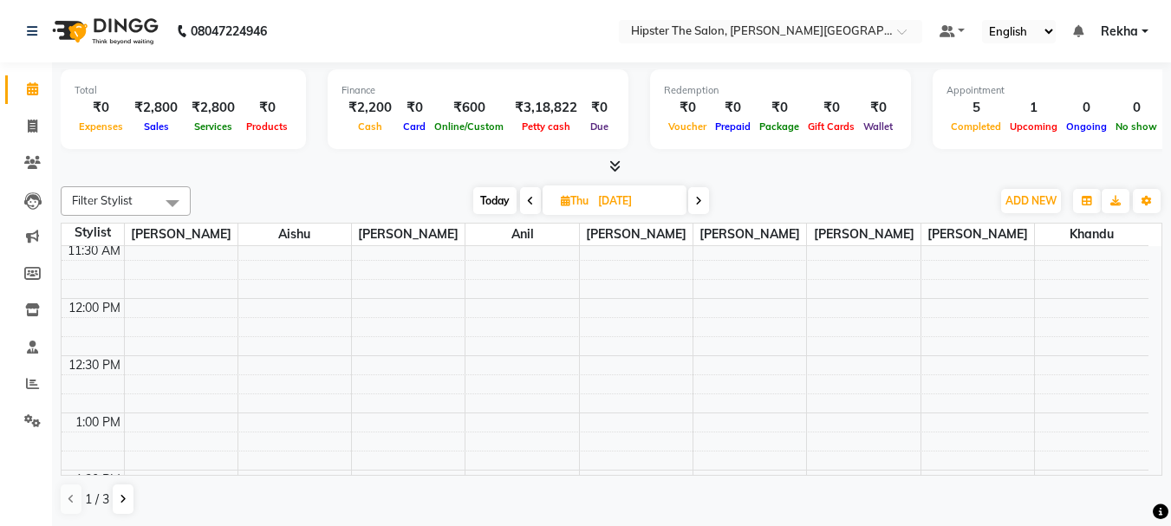
click at [527, 198] on icon at bounding box center [530, 201] width 7 height 10
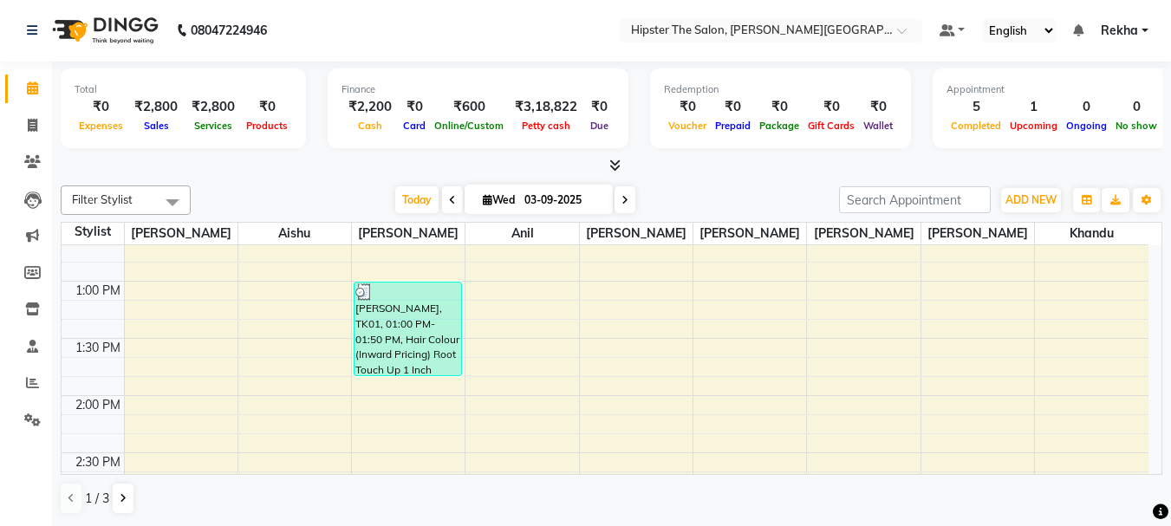
scroll to position [506, 0]
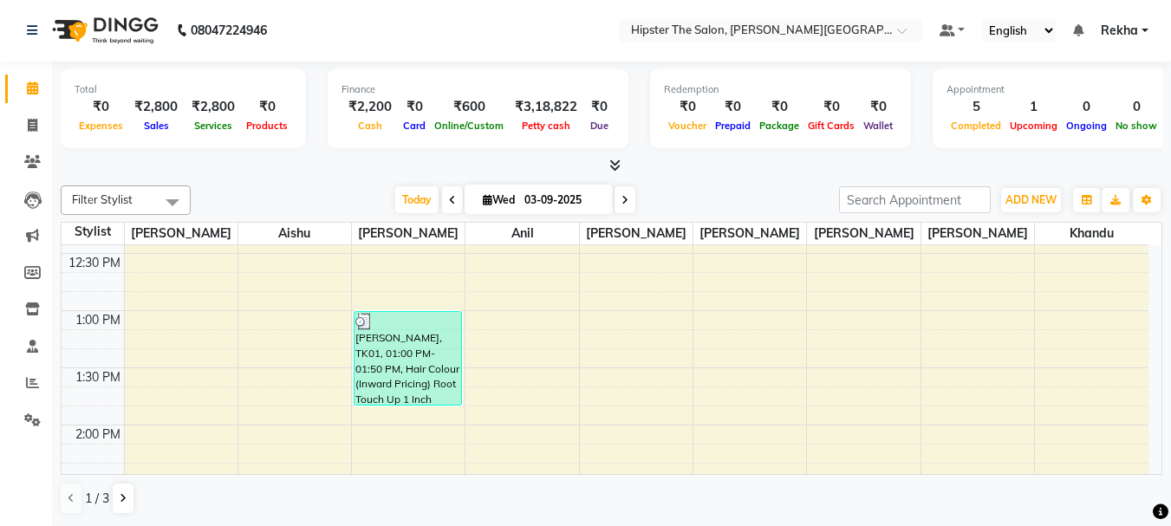
click at [629, 203] on span at bounding box center [624, 199] width 21 height 27
type input "04-09-2025"
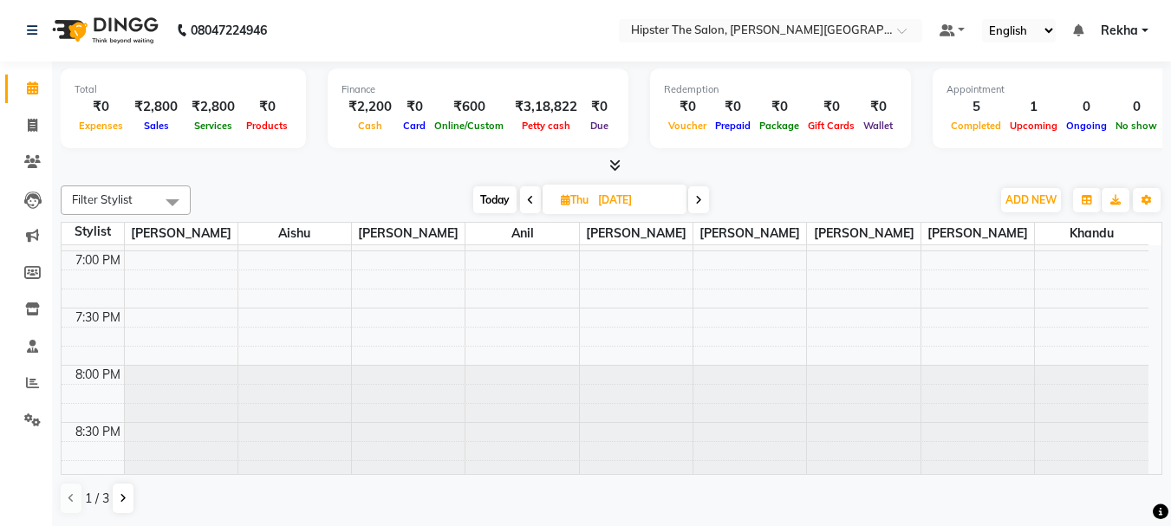
scroll to position [1257, 0]
drag, startPoint x: 560, startPoint y: 358, endPoint x: 557, endPoint y: 334, distance: 24.4
click at [560, 384] on div at bounding box center [521, 417] width 113 height 114
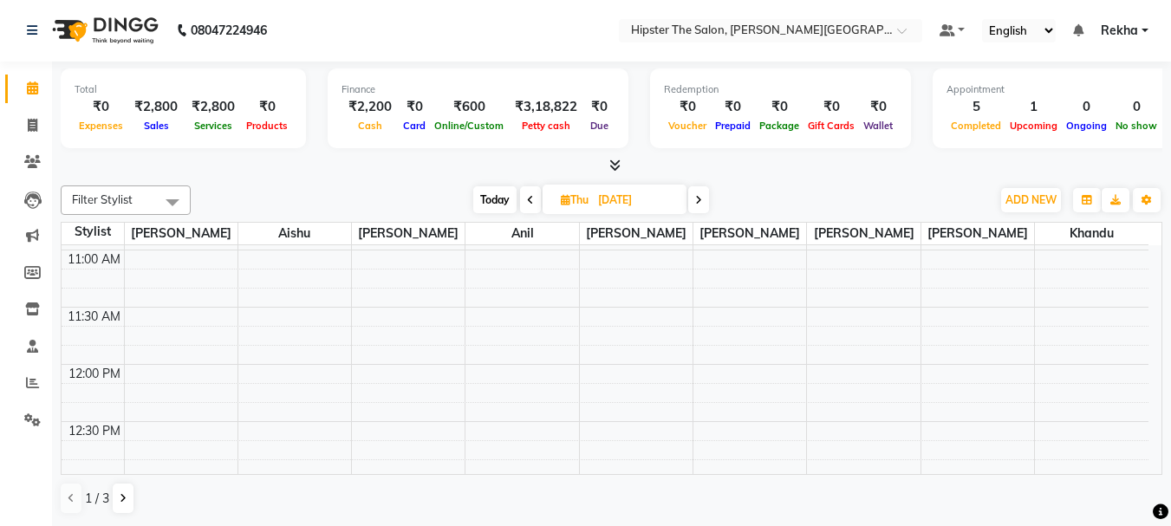
scroll to position [345, 0]
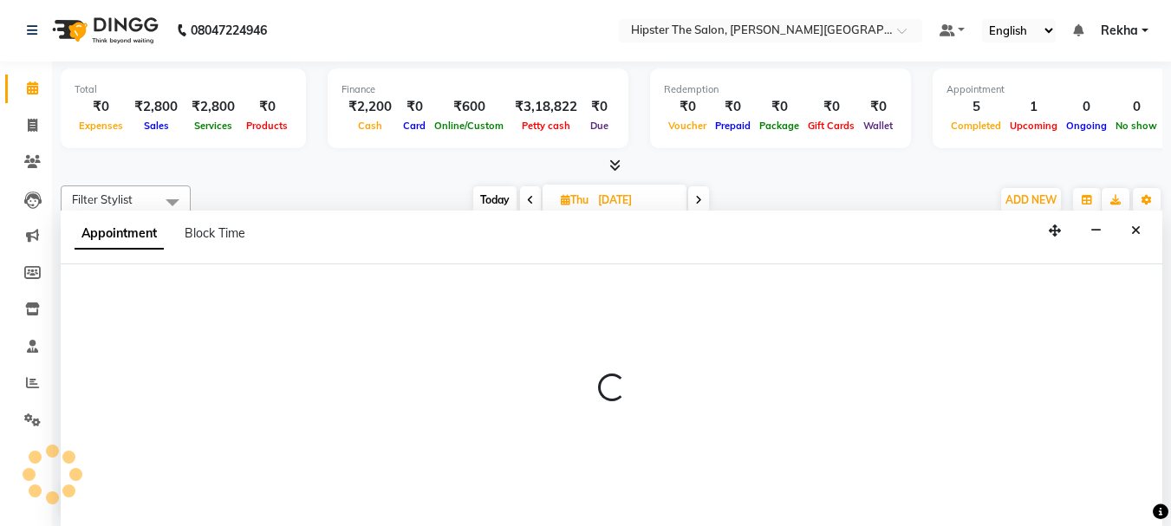
select select "86677"
select select "720"
select select "tentative"
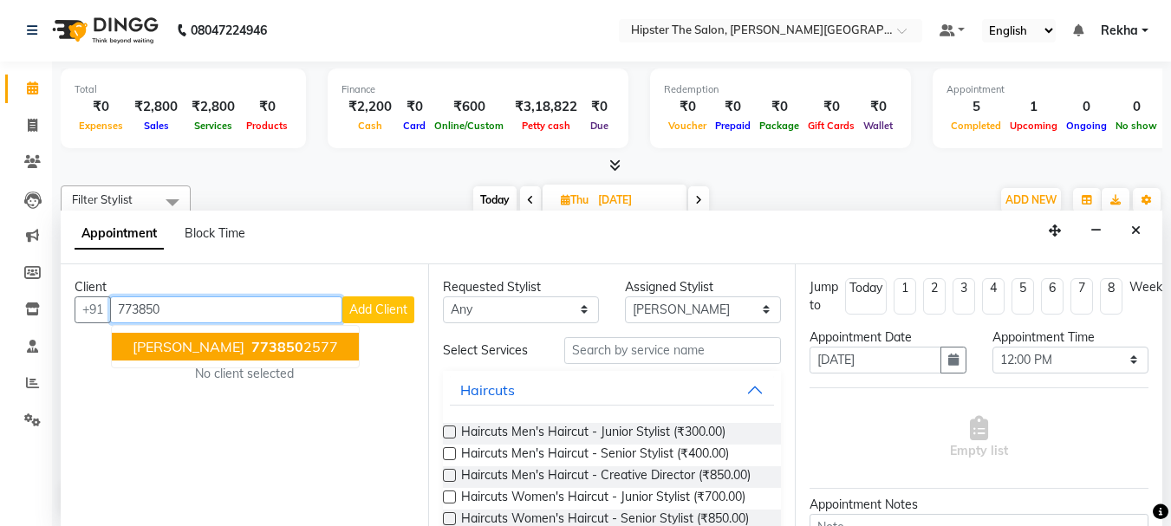
click at [266, 348] on span "773850" at bounding box center [277, 346] width 52 height 17
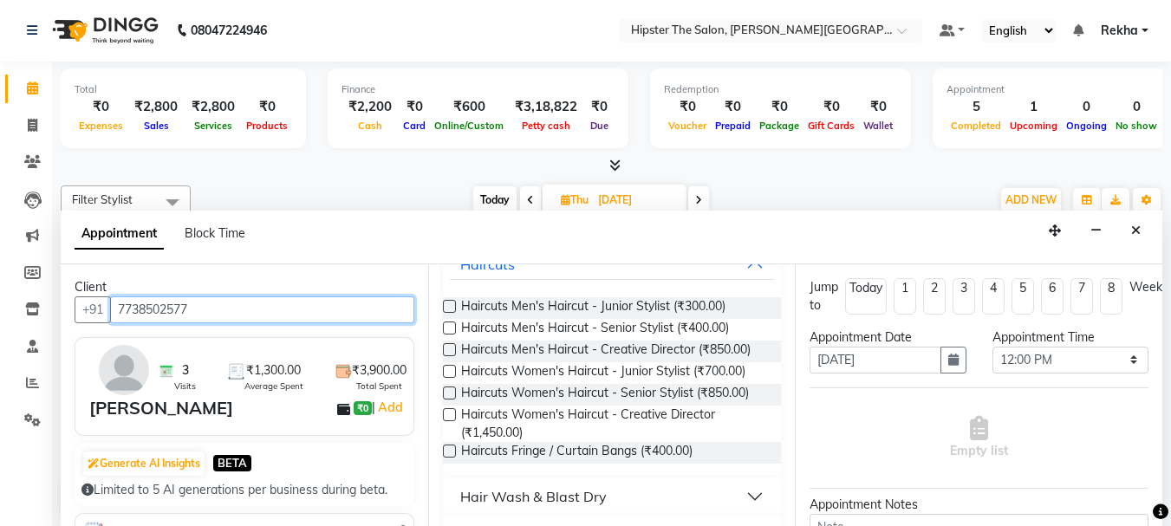
scroll to position [115, 0]
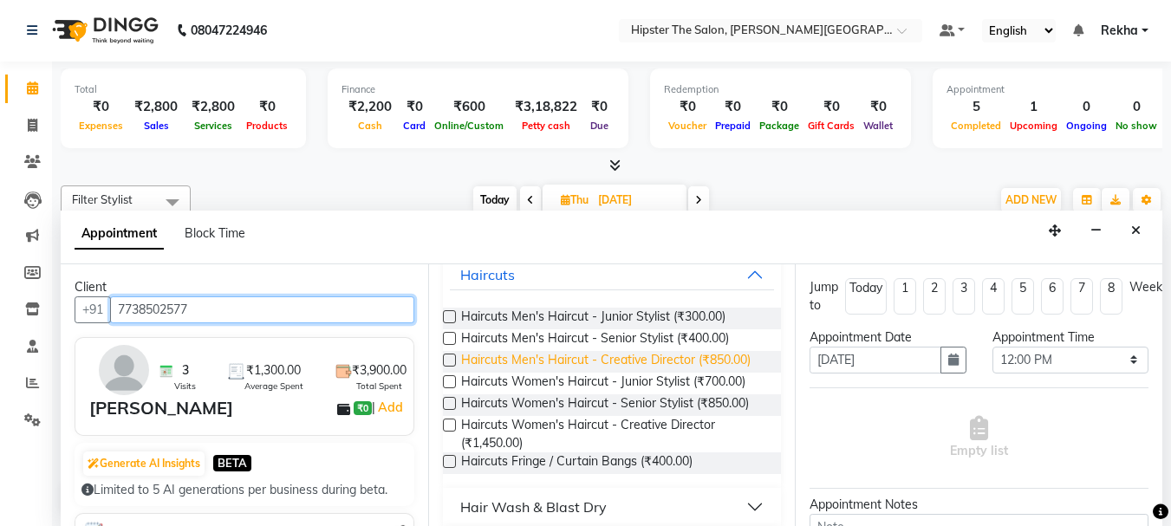
type input "7738502577"
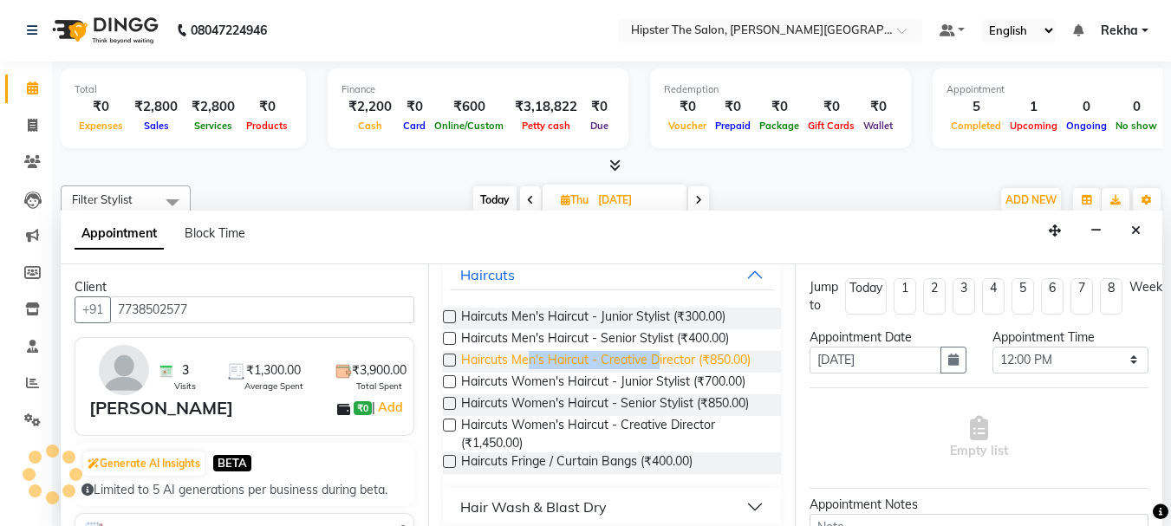
drag, startPoint x: 627, startPoint y: 351, endPoint x: 526, endPoint y: 361, distance: 101.1
click at [526, 361] on span "Haircuts Men's Haircut - Creative Director (₹850.00)" at bounding box center [605, 362] width 289 height 22
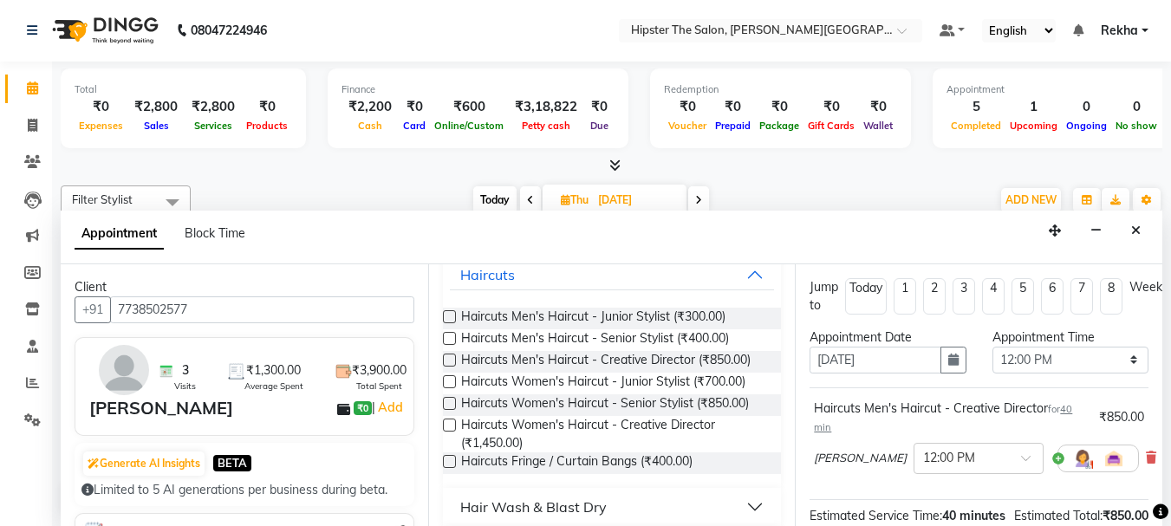
click at [446, 361] on label at bounding box center [449, 360] width 13 height 13
click at [446, 361] on input "checkbox" at bounding box center [448, 361] width 11 height 11
click at [446, 361] on label at bounding box center [449, 360] width 13 height 13
click at [446, 361] on input "checkbox" at bounding box center [448, 361] width 11 height 11
checkbox input "false"
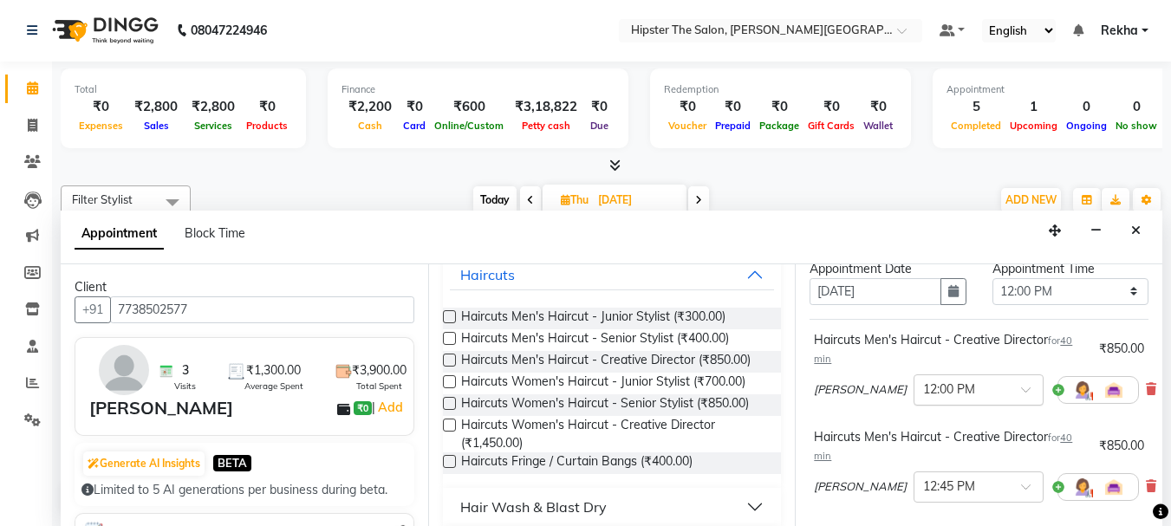
scroll to position [58, 0]
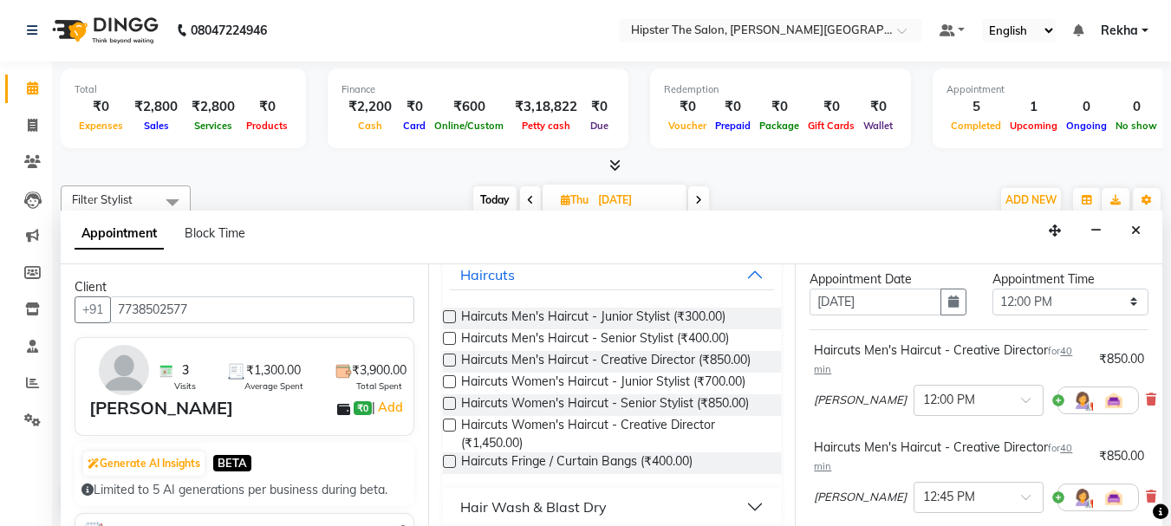
drag, startPoint x: 289, startPoint y: 51, endPoint x: 284, endPoint y: -105, distance: 156.1
click at [284, 0] on html "08047224946 Select Location × Hipster The Salon, Oberoi Eternia Default Panel M…" at bounding box center [585, 262] width 1171 height 526
drag, startPoint x: 400, startPoint y: 179, endPoint x: 356, endPoint y: 175, distance: 44.3
click at [356, 175] on div "Total ₹0 Expenses ₹2,800 Sales ₹2,800 Services ₹0 Products Finance ₹2,200 Cash …" at bounding box center [611, 294] width 1119 height 464
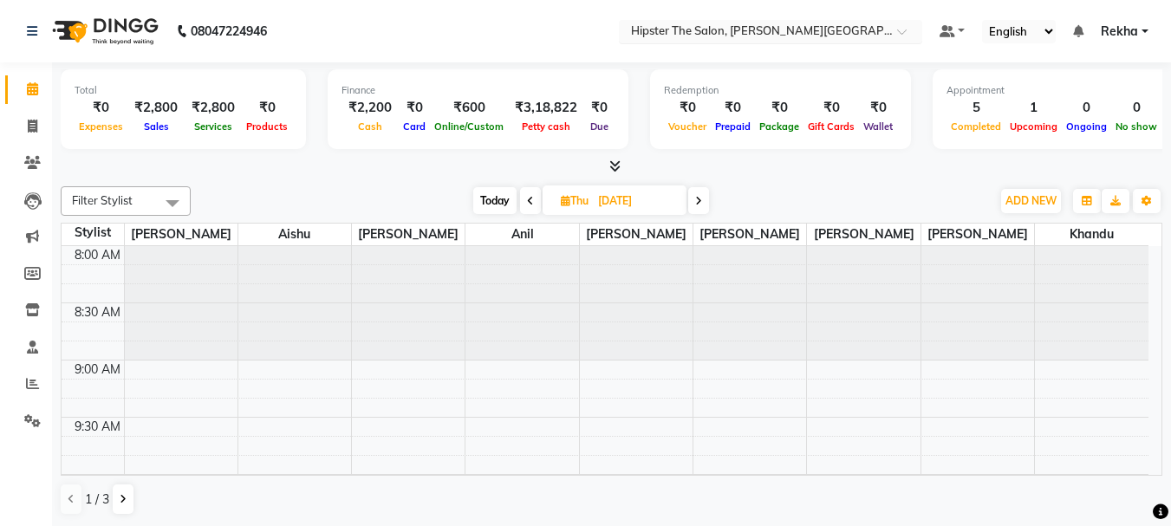
click at [702, 36] on input "text" at bounding box center [752, 32] width 251 height 17
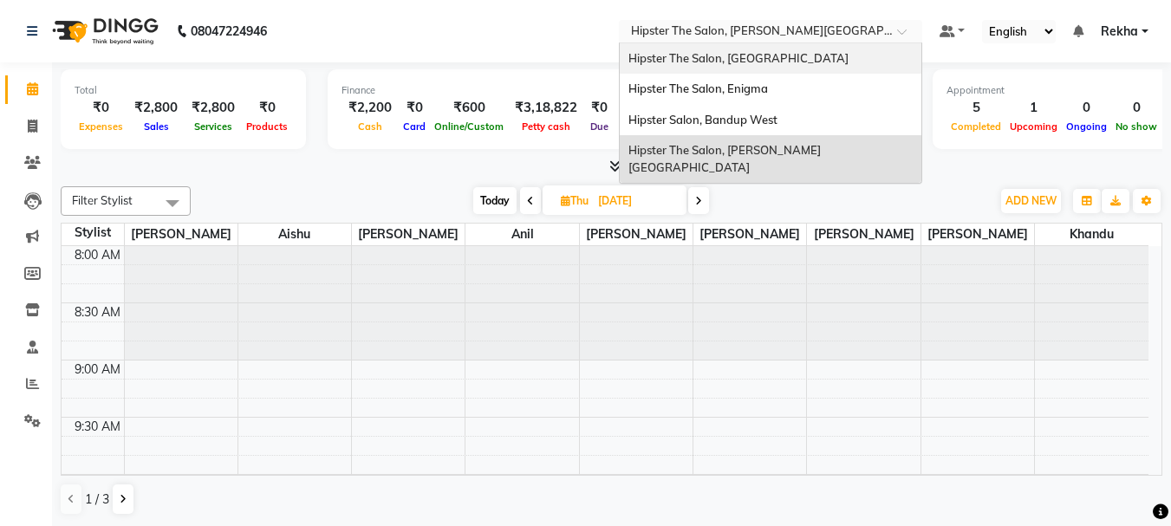
click at [703, 68] on div "Hipster The Salon, [GEOGRAPHIC_DATA]" at bounding box center [771, 58] width 302 height 31
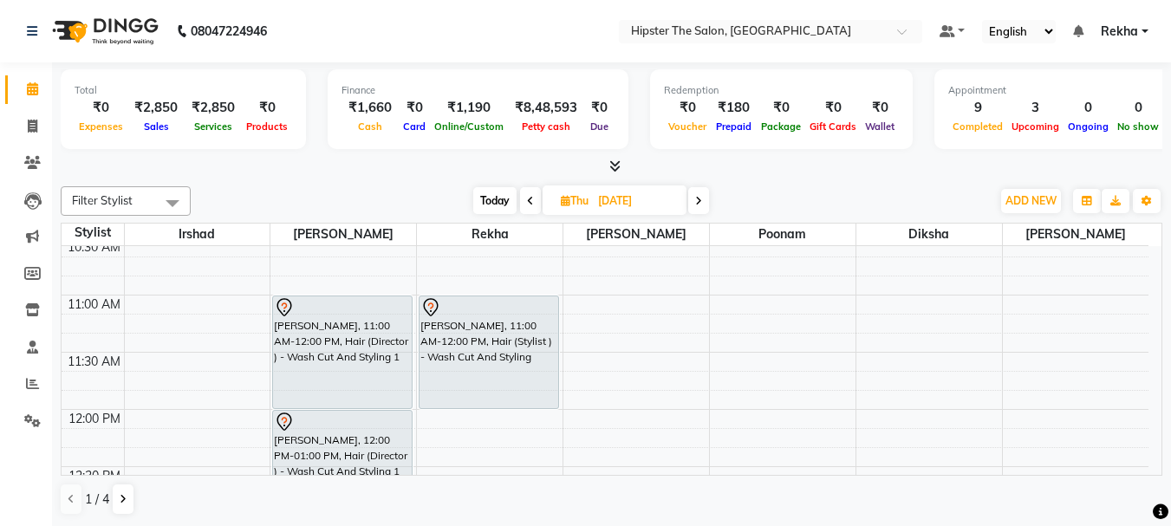
scroll to position [289, 0]
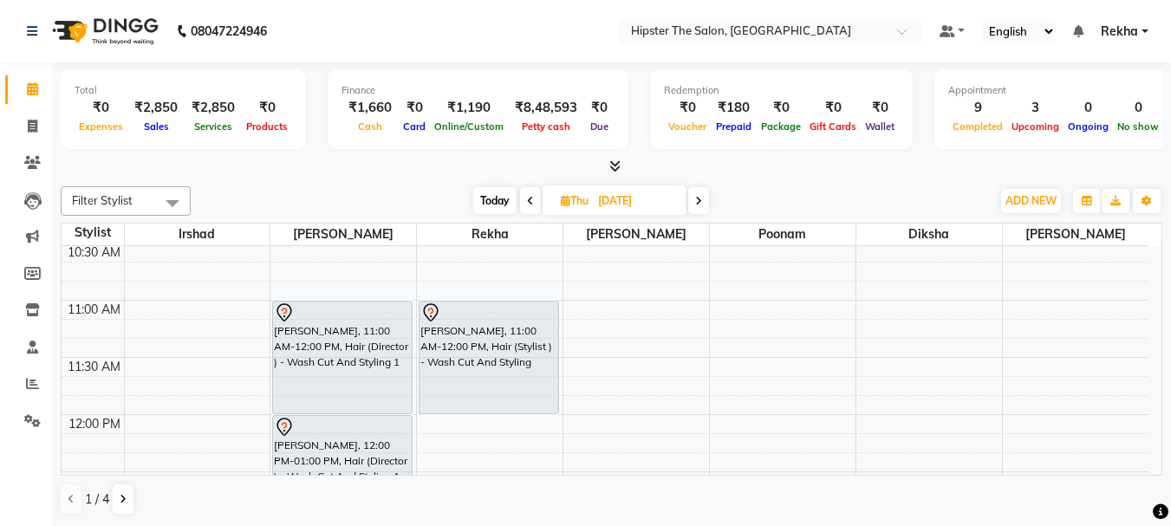
drag, startPoint x: 712, startPoint y: 318, endPoint x: 521, endPoint y: 187, distance: 231.9
click at [652, 190] on div "Filter Stylist Select All Irshad Bhavin Rekha Ashik poonam Diksha minaz Aditya …" at bounding box center [611, 350] width 1101 height 343
click at [724, 30] on input "text" at bounding box center [752, 32] width 251 height 17
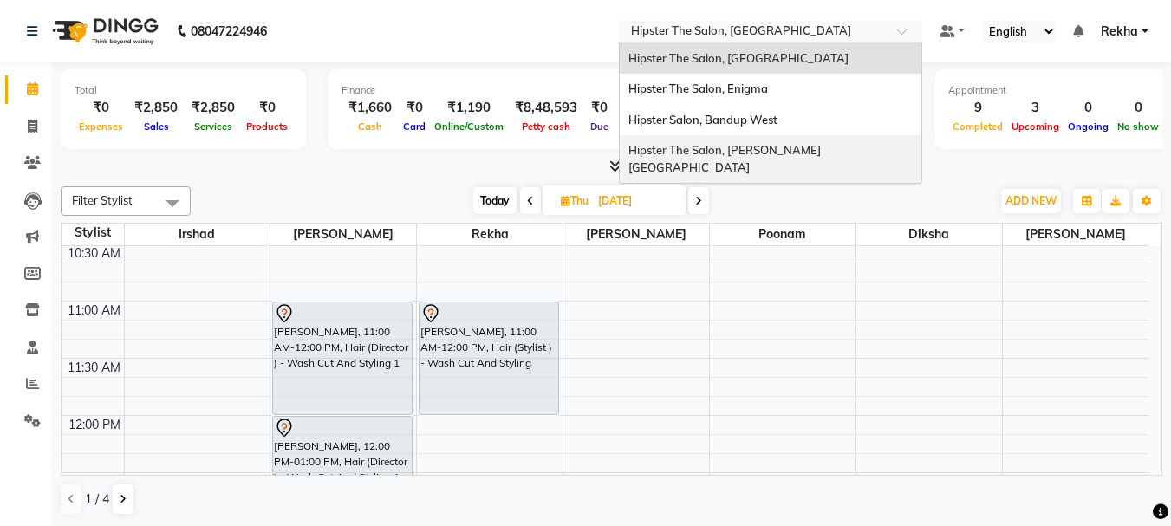
click at [748, 149] on span "Hipster The Salon, [PERSON_NAME][GEOGRAPHIC_DATA]" at bounding box center [724, 158] width 192 height 31
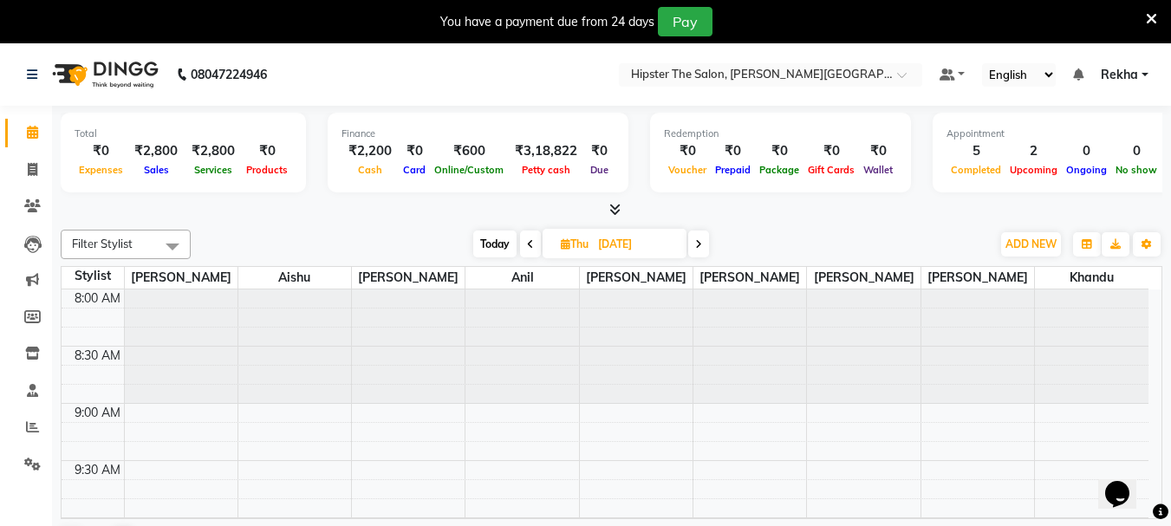
click at [1154, 16] on icon at bounding box center [1151, 19] width 11 height 16
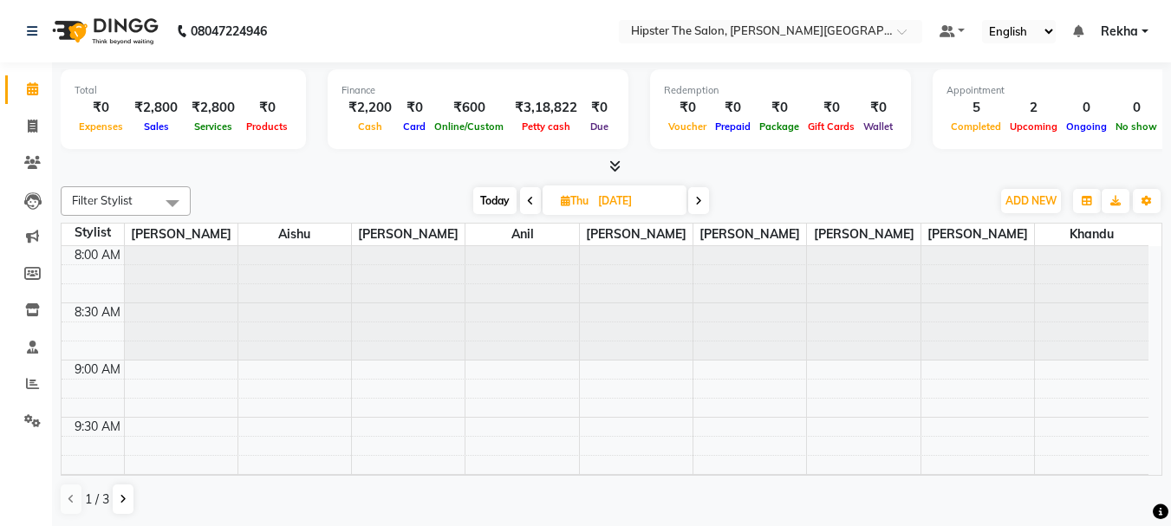
click at [700, 196] on icon at bounding box center [698, 201] width 7 height 10
type input "[DATE]"
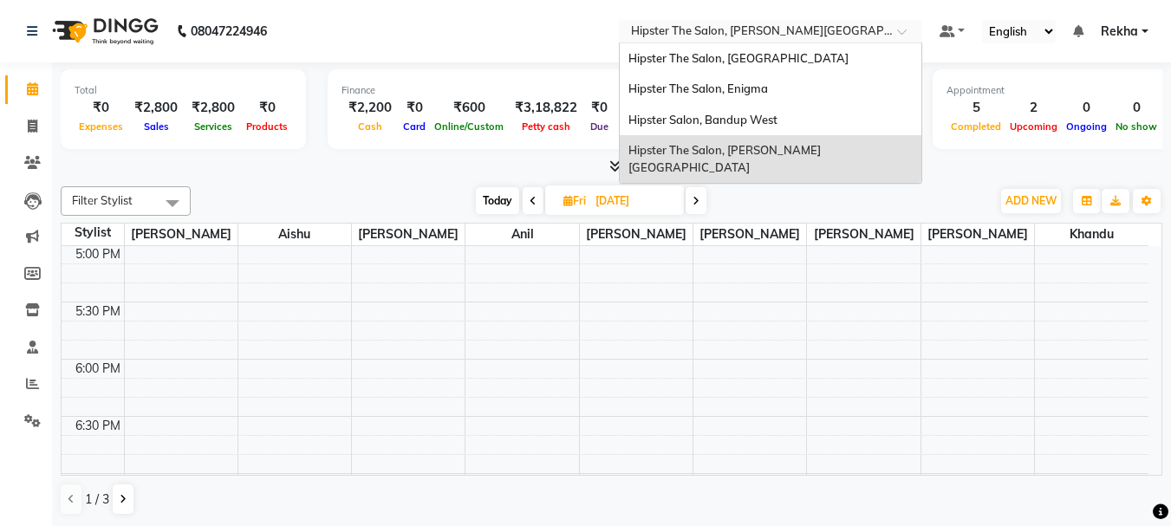
click at [763, 24] on input "text" at bounding box center [752, 32] width 251 height 17
click at [745, 52] on span "Hipster The Salon, [GEOGRAPHIC_DATA]" at bounding box center [738, 58] width 220 height 14
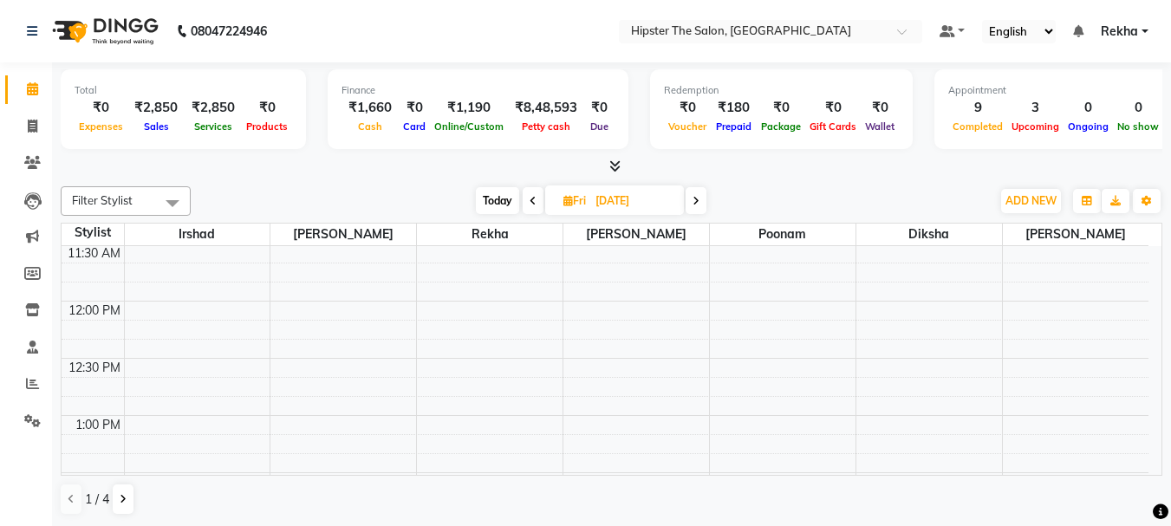
scroll to position [405, 0]
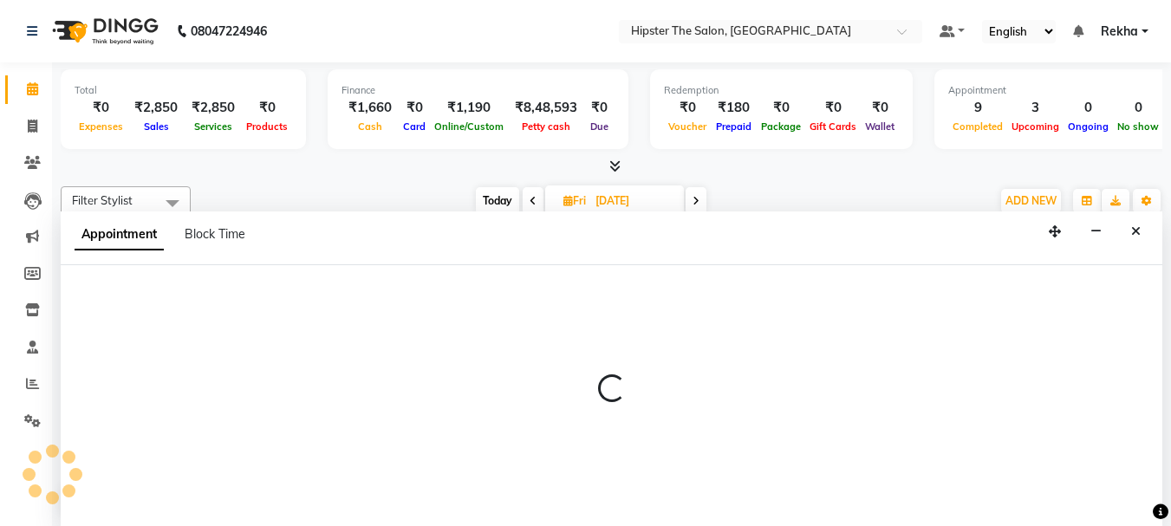
click at [475, 420] on div at bounding box center [611, 396] width 1101 height 262
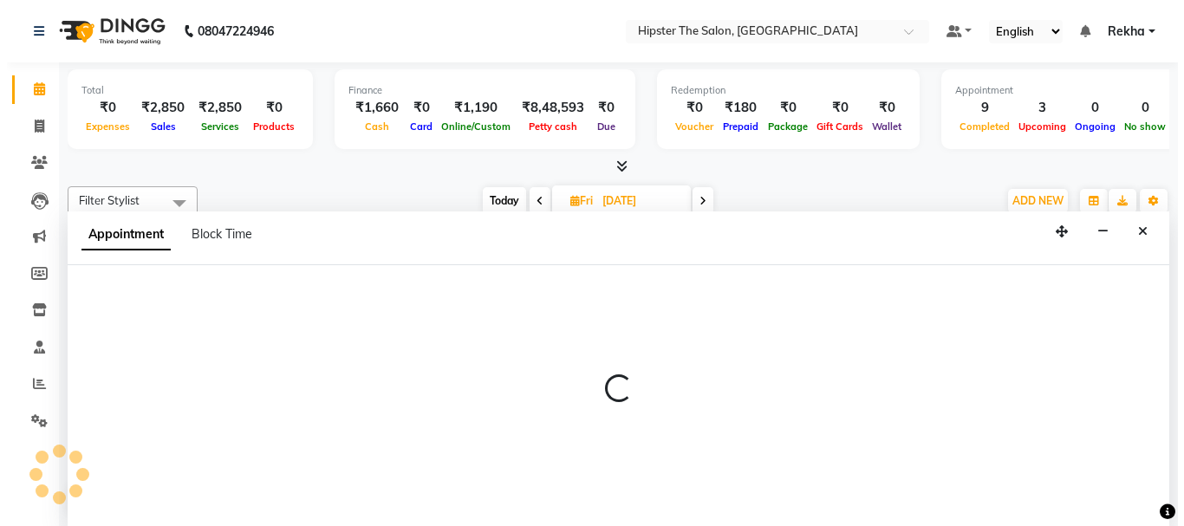
scroll to position [1, 0]
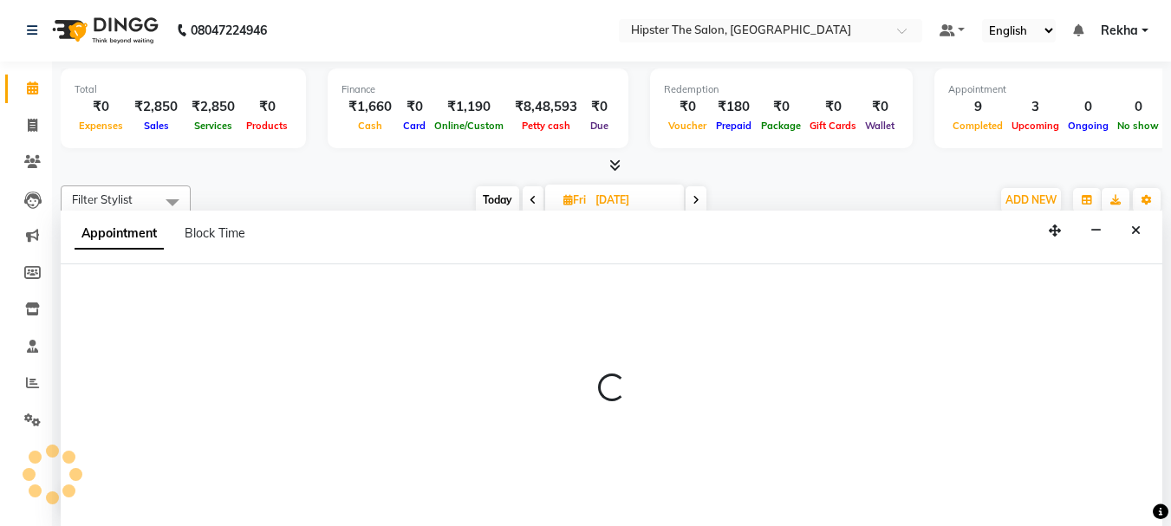
select select "32386"
select select "tentative"
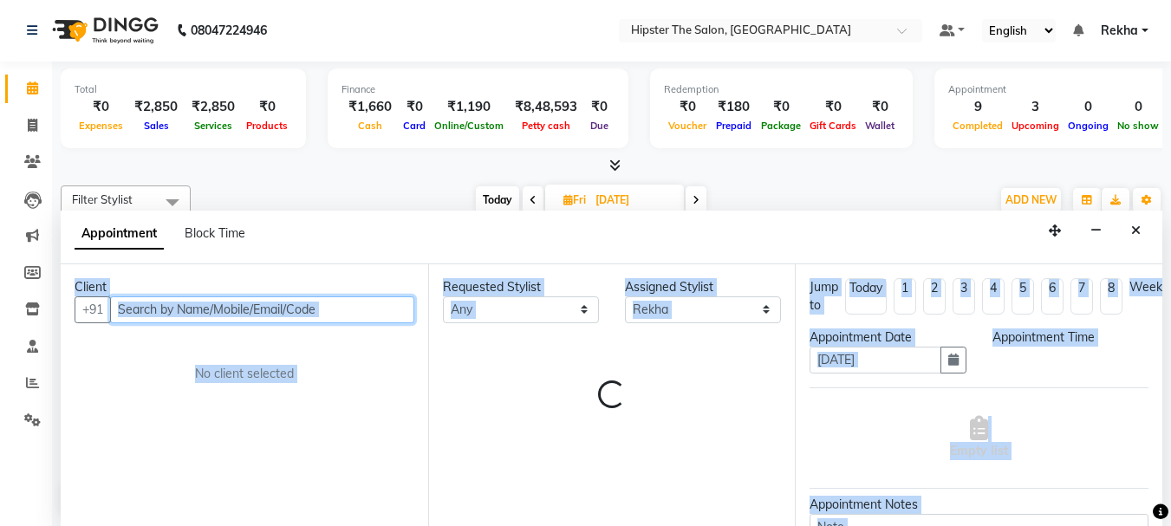
select select "780"
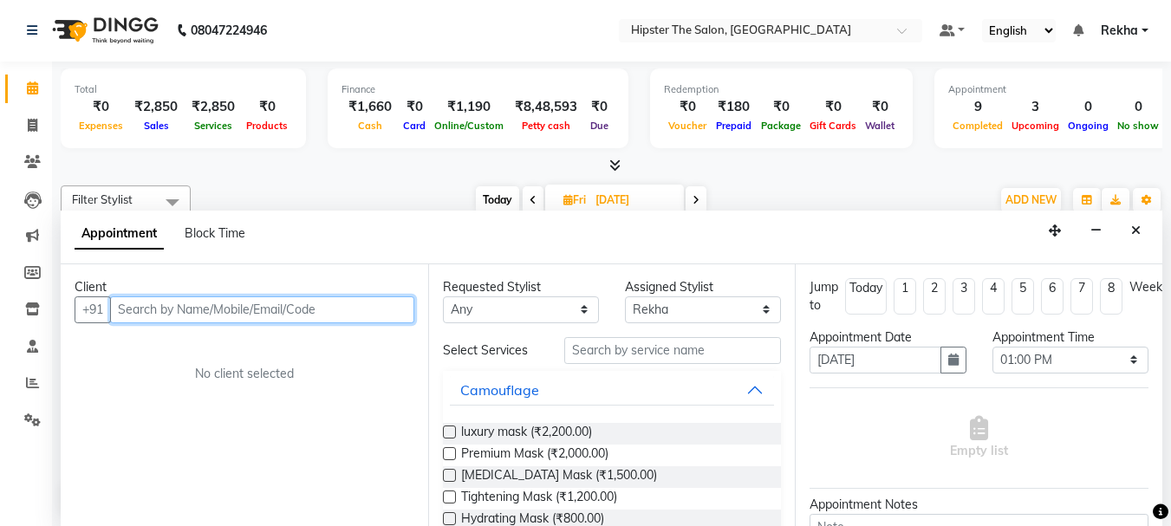
click at [167, 313] on input "text" at bounding box center [262, 309] width 304 height 27
type input "9323129343"
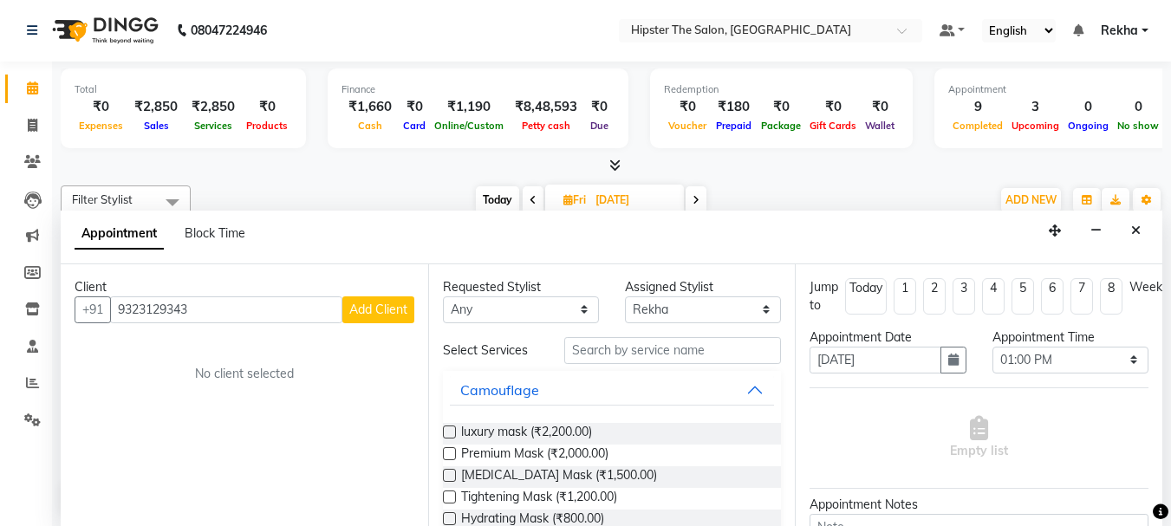
click at [400, 306] on span "Add Client" at bounding box center [378, 310] width 58 height 16
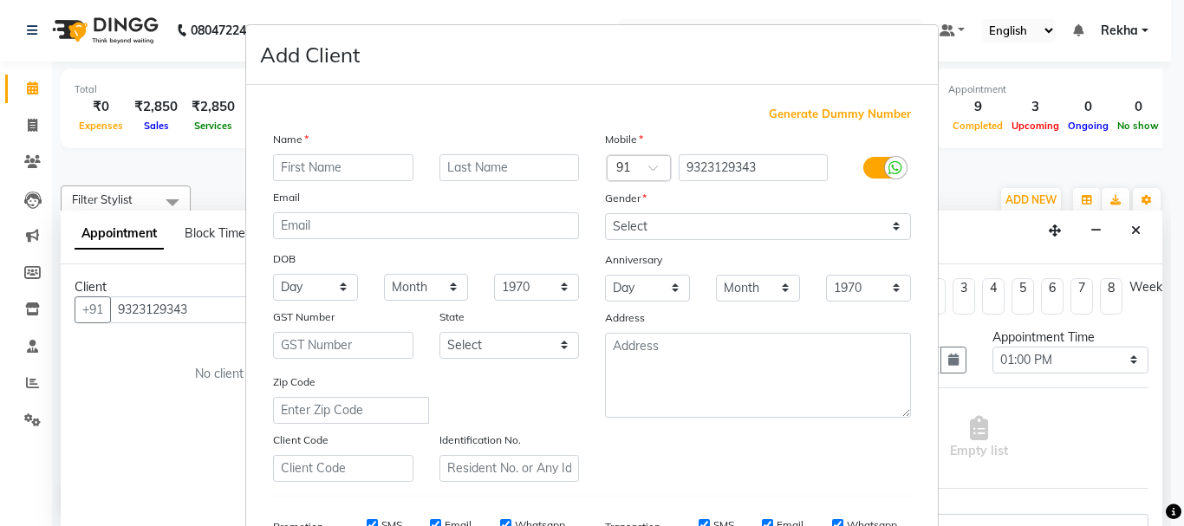
click at [311, 164] on input "text" at bounding box center [343, 167] width 140 height 27
type input "n"
type input "meenal"
click at [660, 229] on select "Select Male Female Other Prefer Not To Say" at bounding box center [758, 226] width 306 height 27
select select "female"
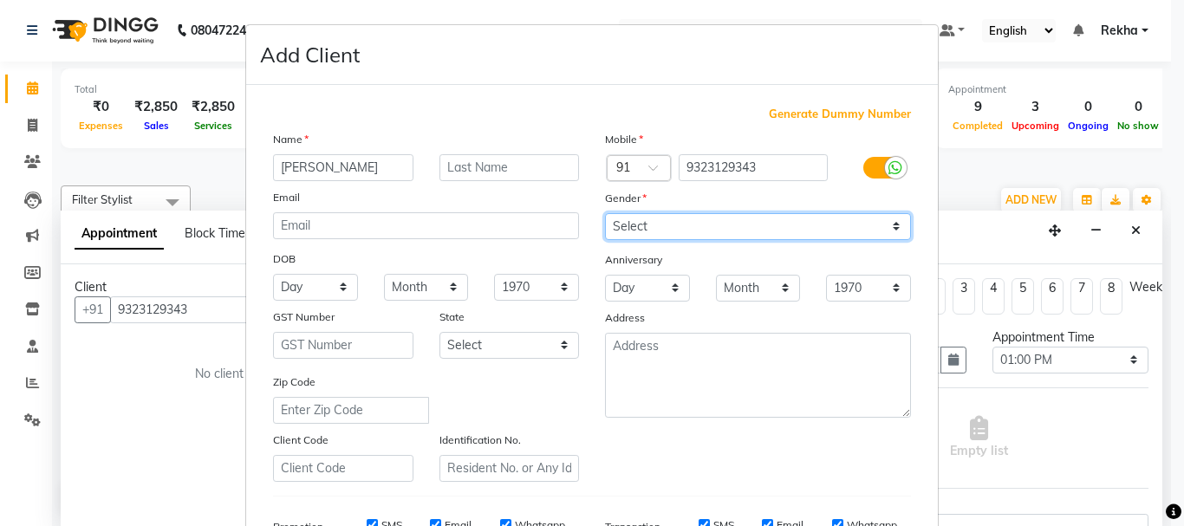
click at [605, 213] on select "Select Male Female Other Prefer Not To Say" at bounding box center [758, 226] width 306 height 27
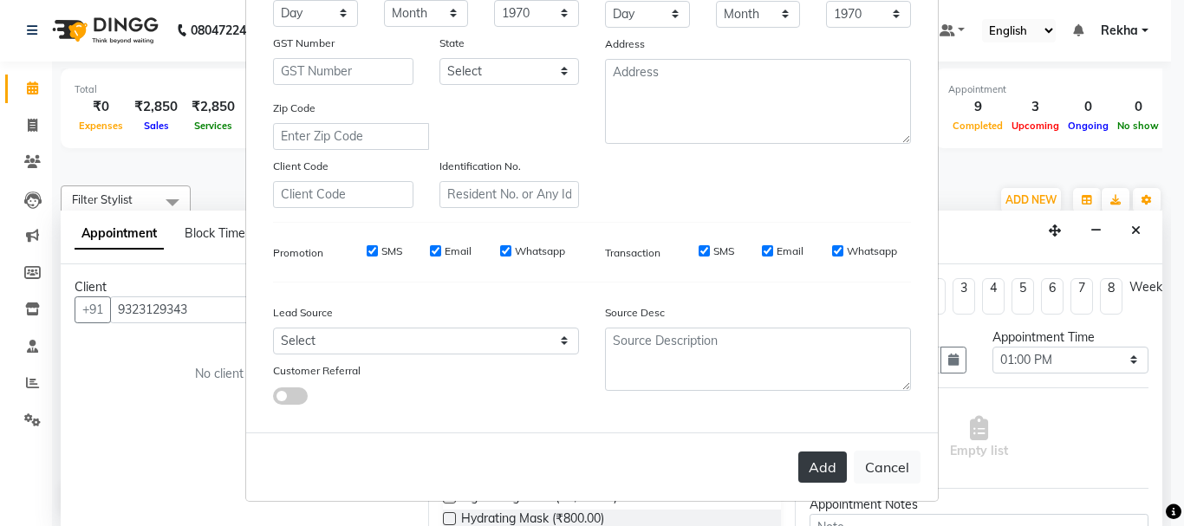
click at [825, 463] on button "Add" at bounding box center [822, 466] width 49 height 31
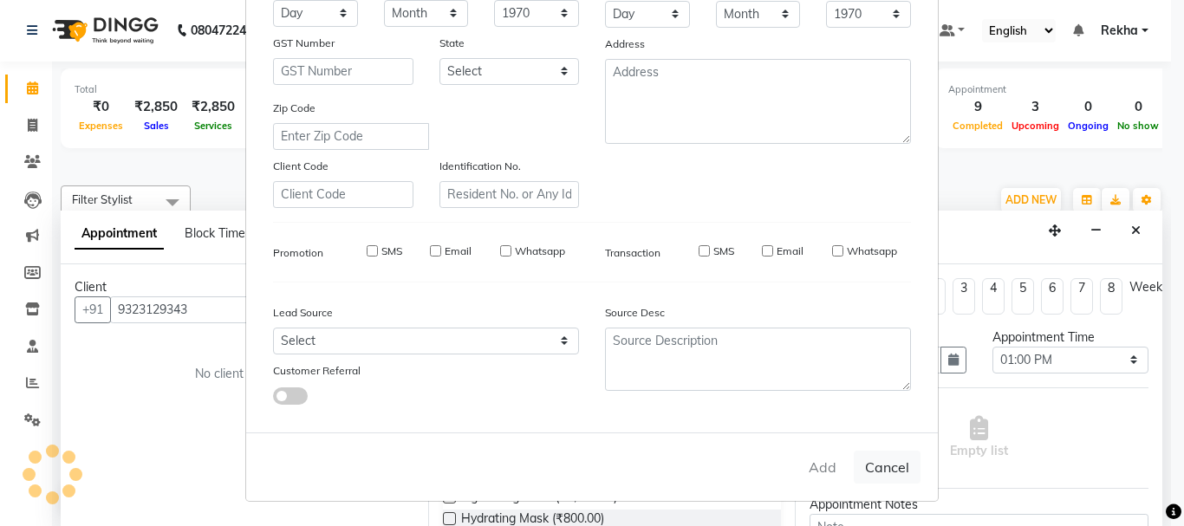
select select
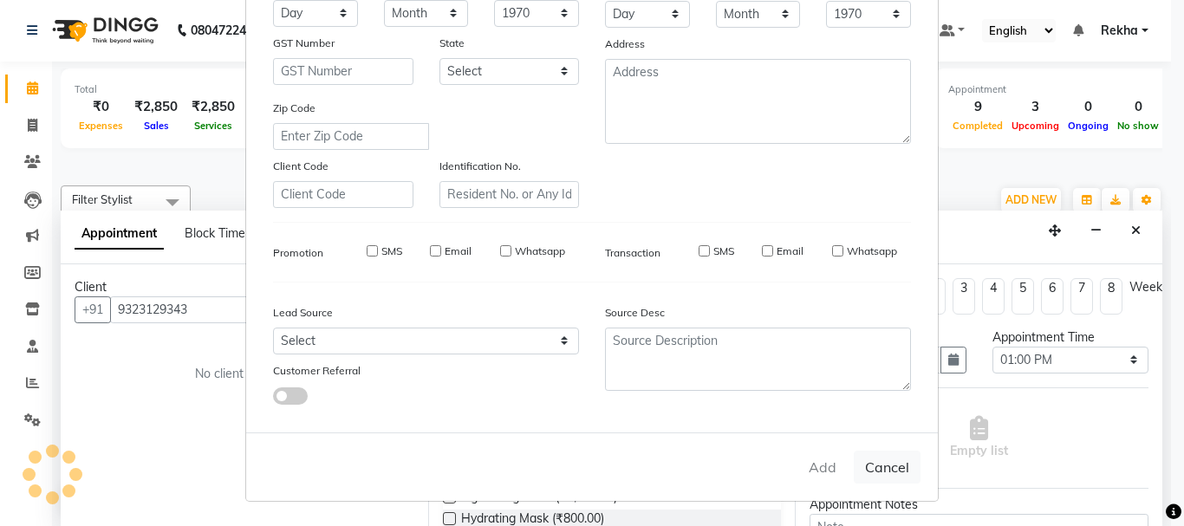
select select
checkbox input "false"
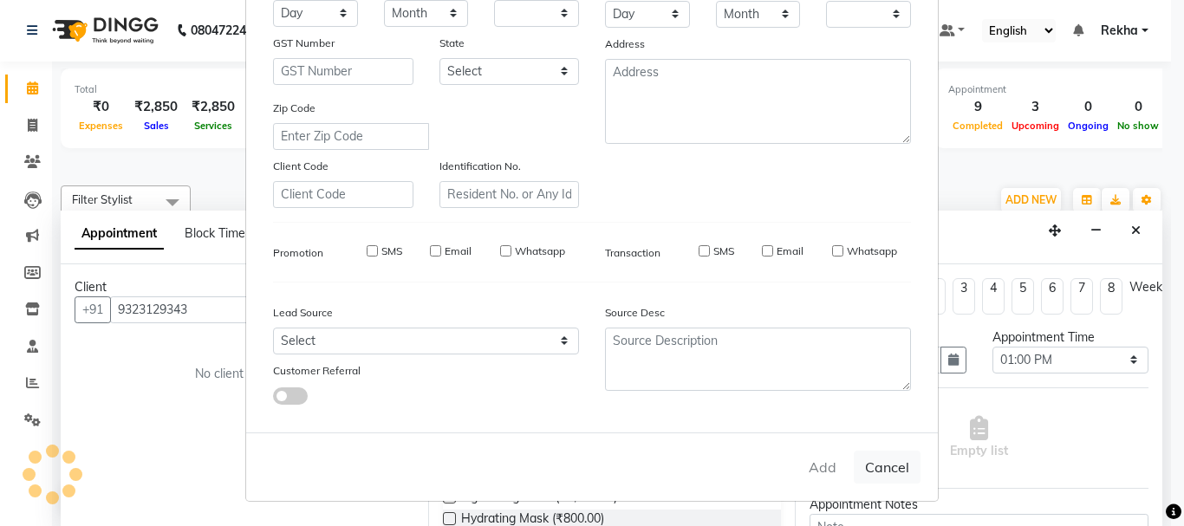
checkbox input "false"
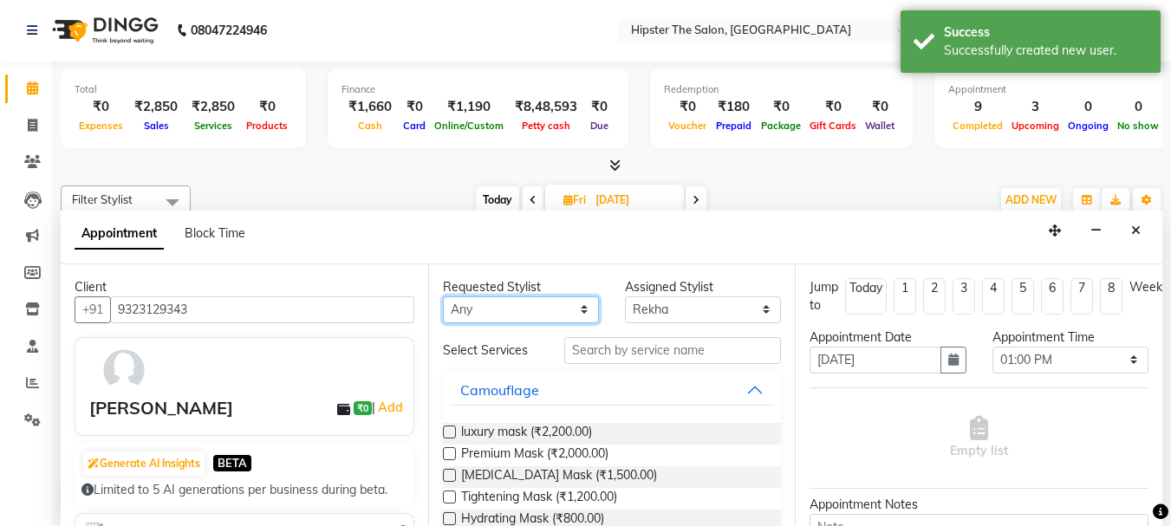
click at [503, 312] on select "Any [PERSON_NAME] [PERSON_NAME] Anup [PERSON_NAME] [PERSON_NAME] Lucky [PERSON_…" at bounding box center [521, 309] width 156 height 27
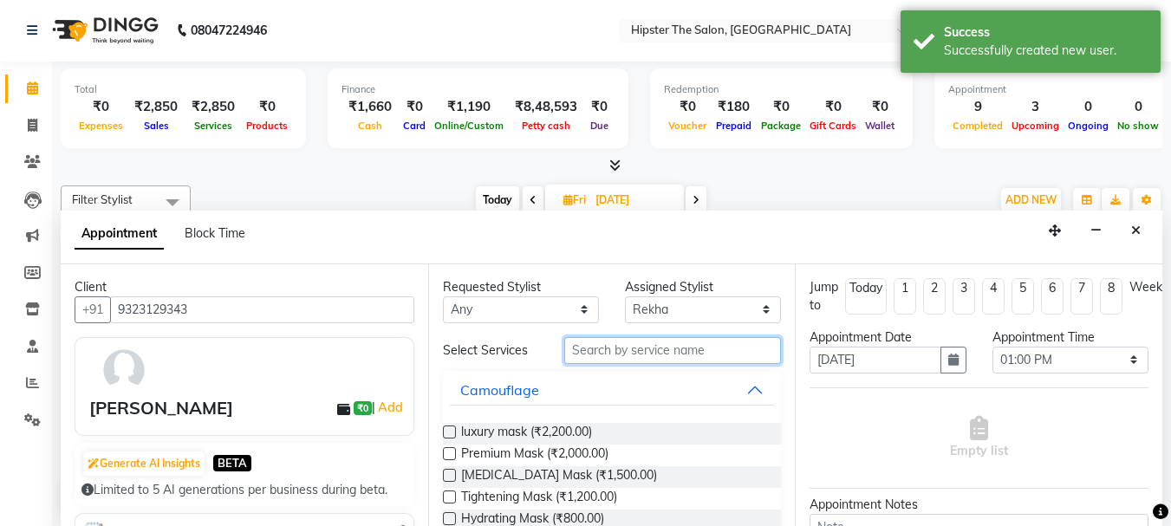
click at [589, 346] on input "text" at bounding box center [672, 350] width 217 height 27
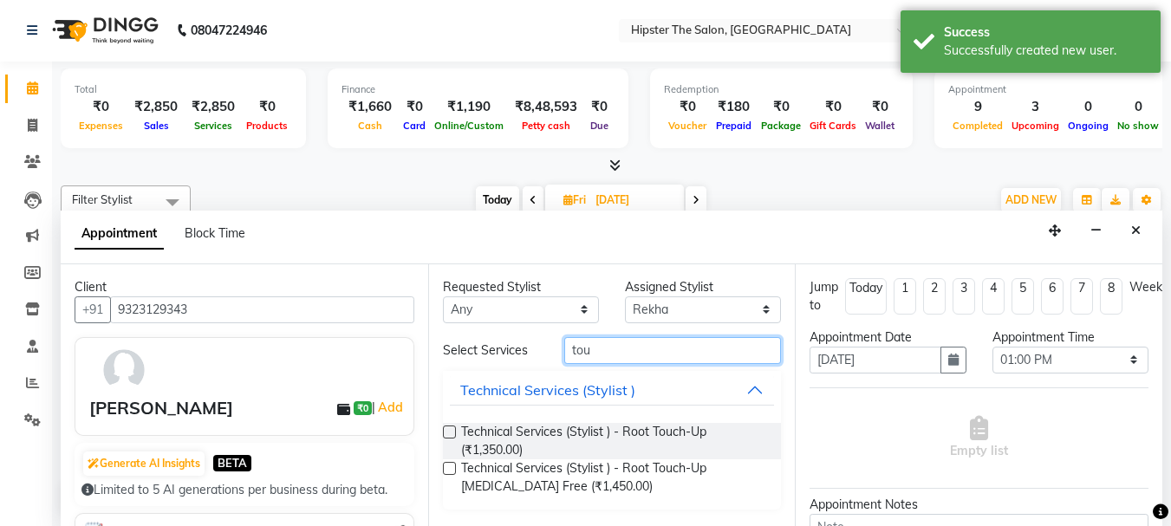
type input "tou"
click at [448, 474] on label at bounding box center [449, 468] width 13 height 13
click at [448, 474] on input "checkbox" at bounding box center [448, 469] width 11 height 11
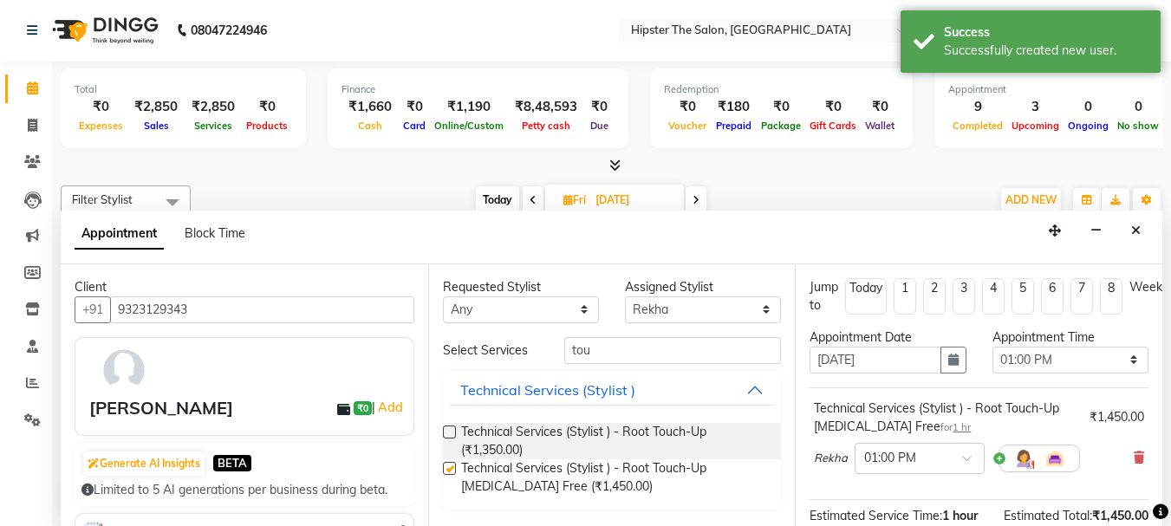
checkbox input "false"
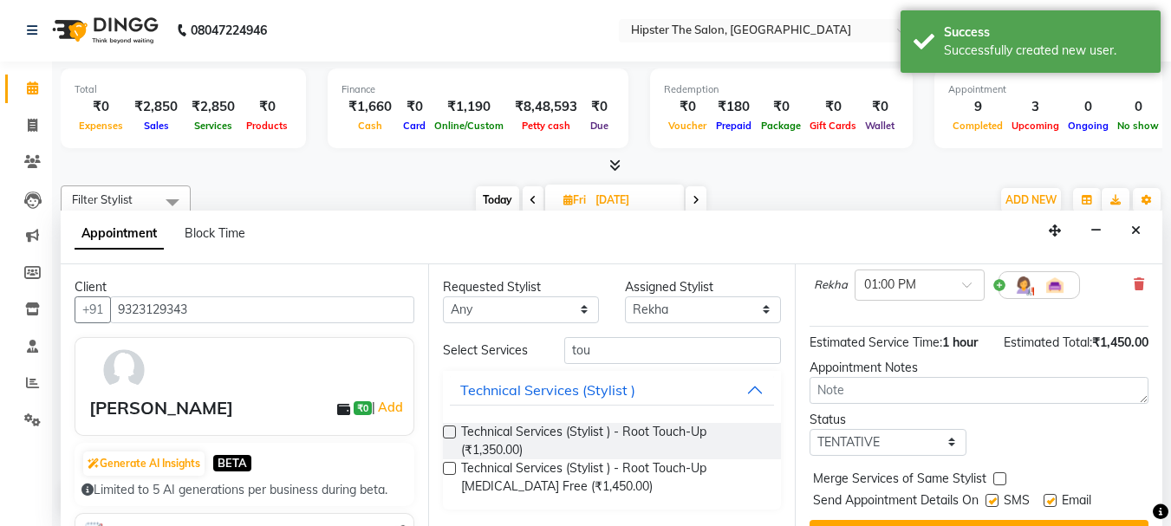
scroll to position [179, 0]
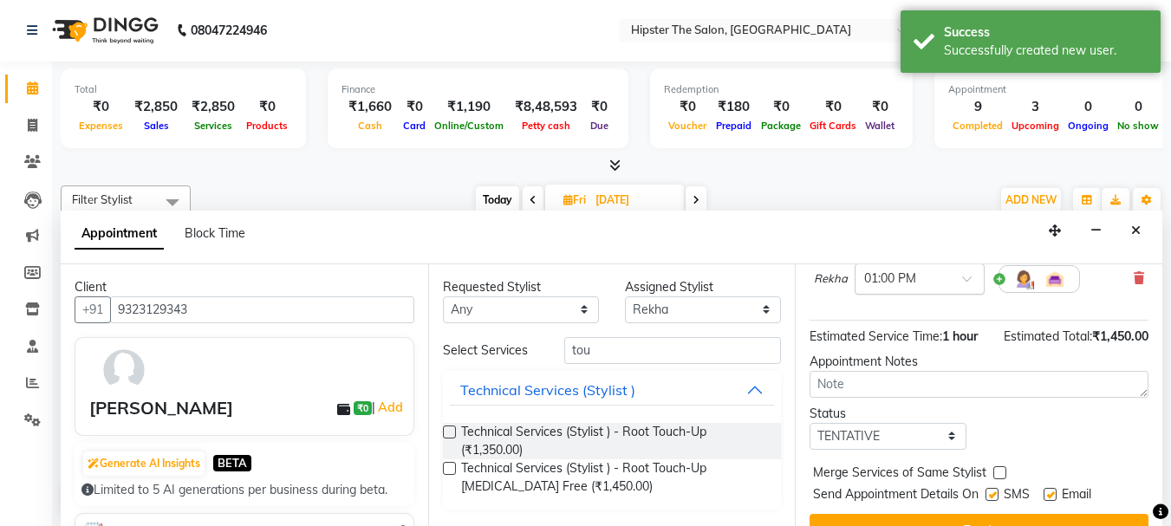
click at [965, 279] on span at bounding box center [973, 284] width 22 height 18
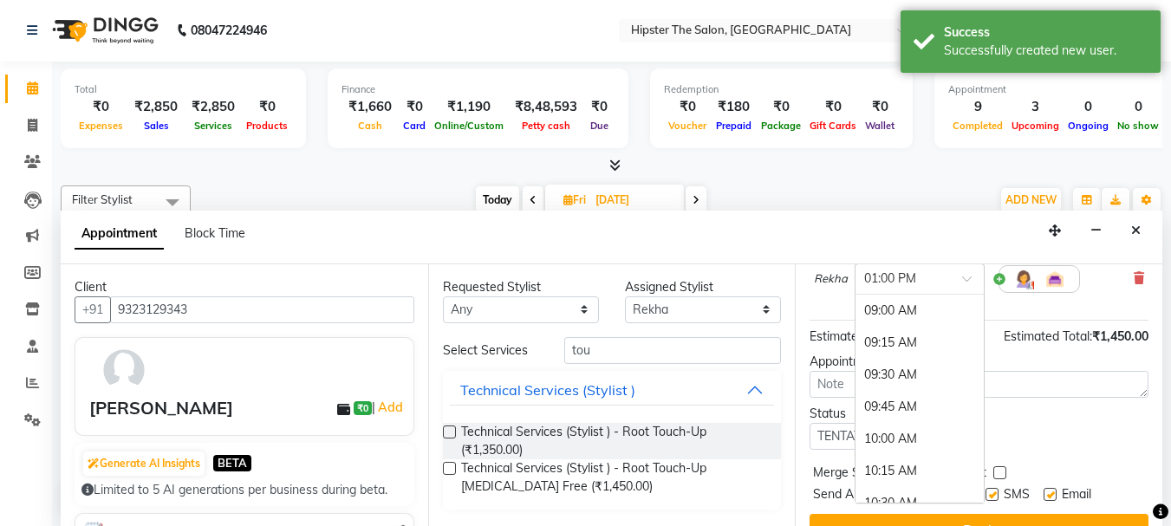
scroll to position [513, 0]
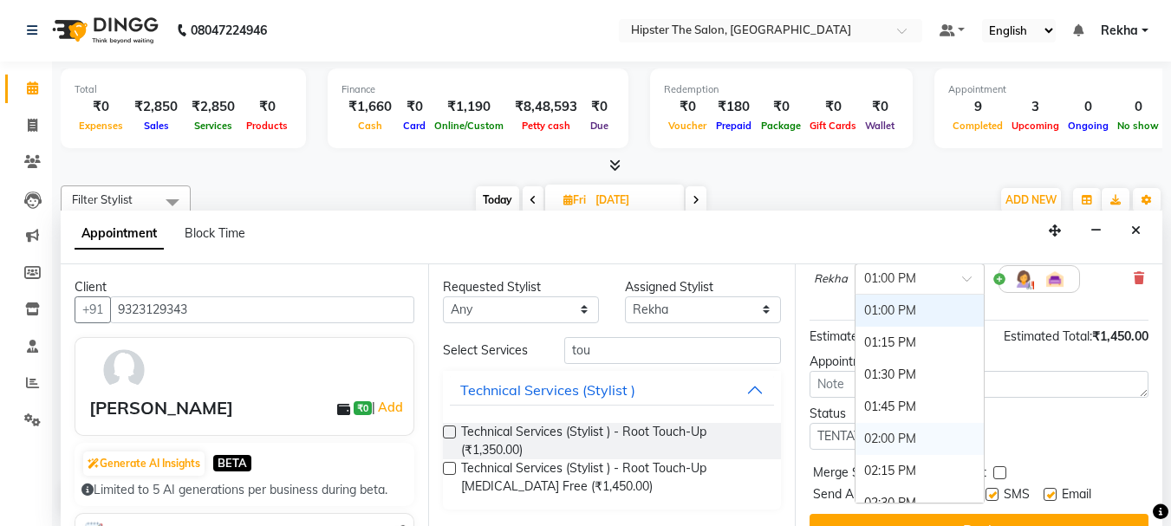
click at [886, 431] on div "02:00 PM" at bounding box center [919, 439] width 128 height 32
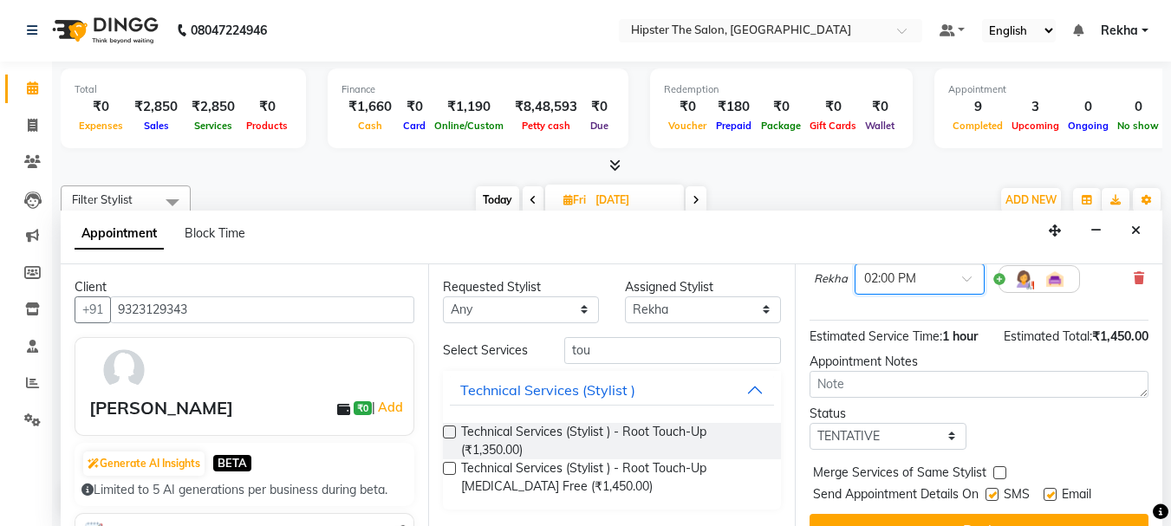
scroll to position [225, 0]
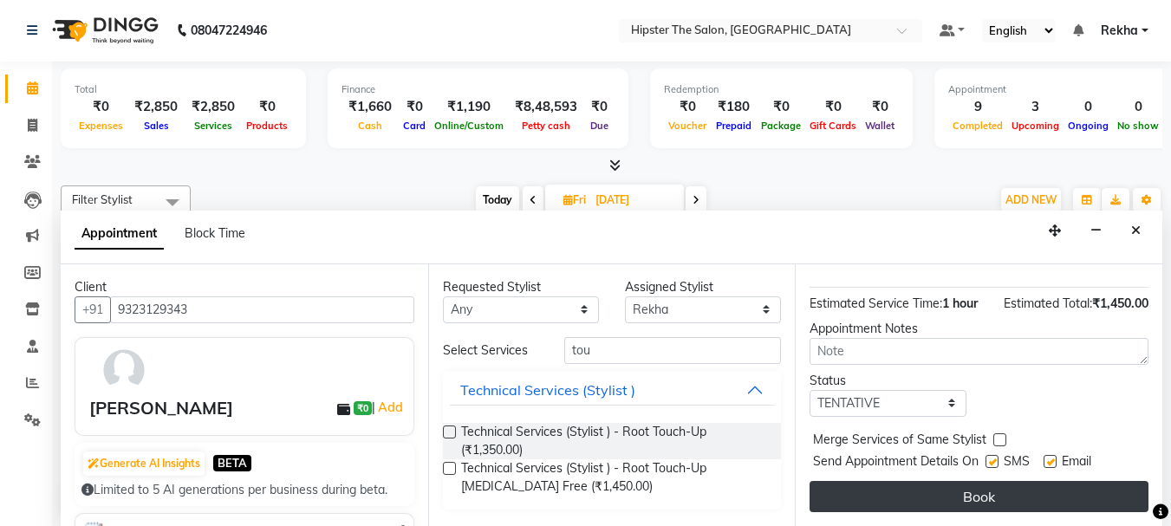
click at [988, 484] on button "Book" at bounding box center [978, 496] width 339 height 31
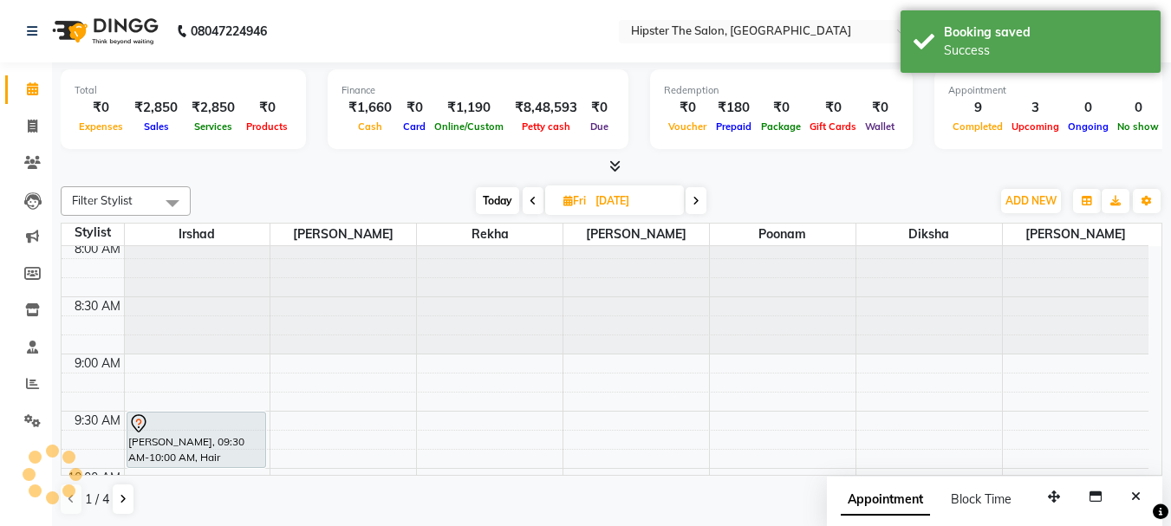
scroll to position [0, 0]
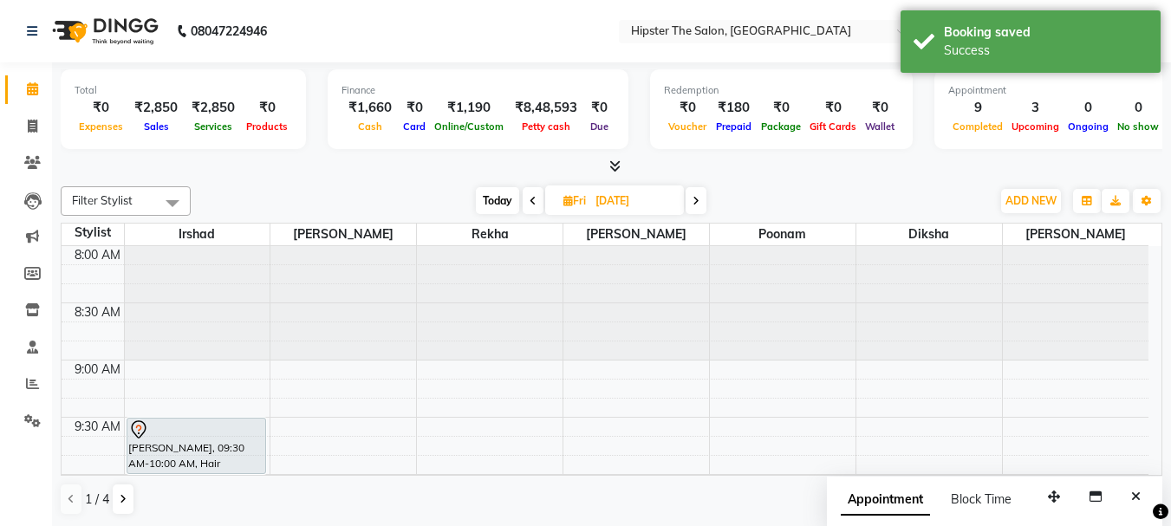
click at [535, 201] on icon at bounding box center [532, 201] width 7 height 10
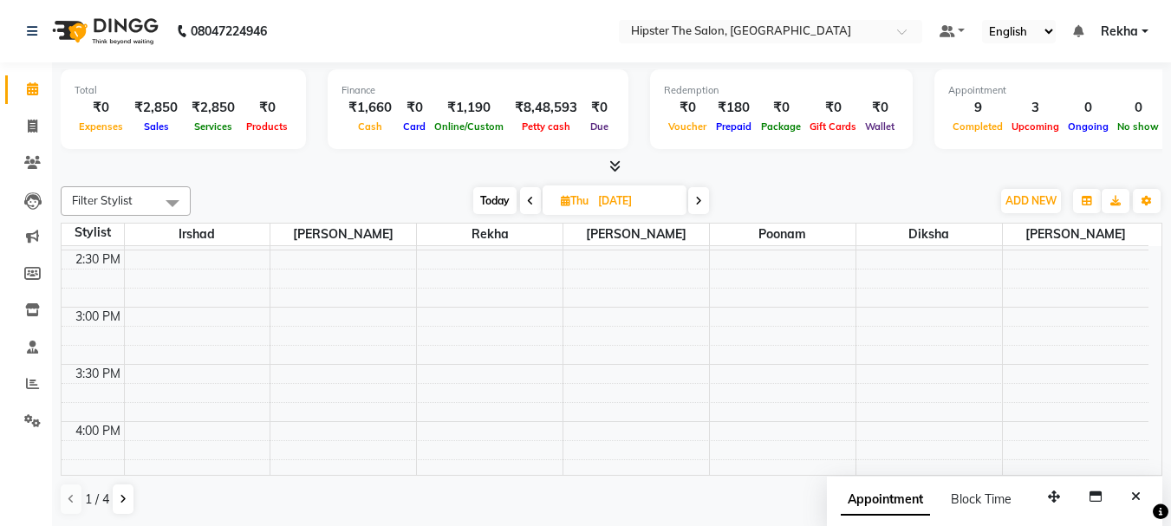
scroll to position [799, 0]
click at [698, 198] on icon at bounding box center [698, 201] width 7 height 10
type input "05-09-2025"
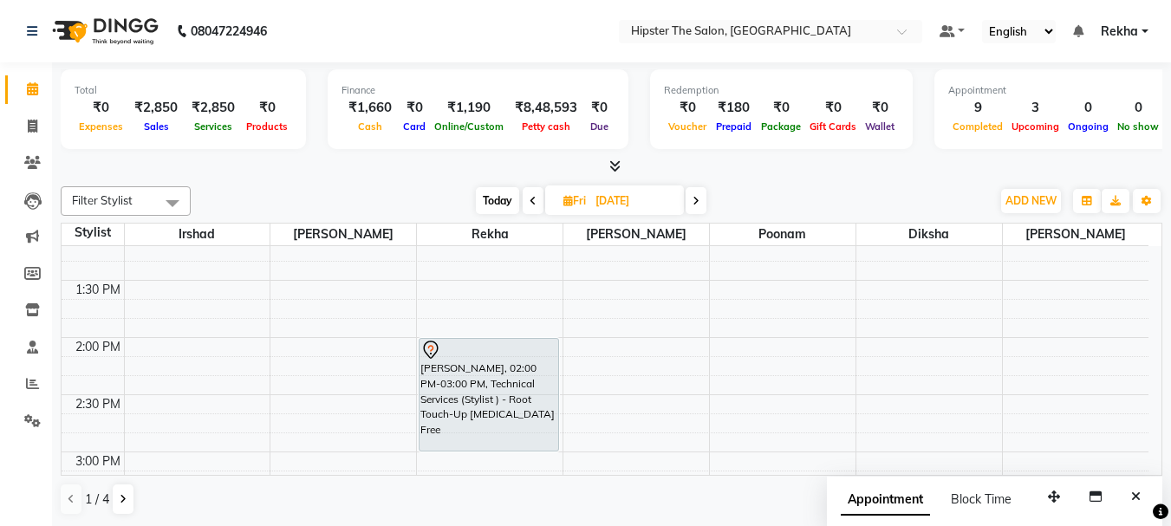
scroll to position [620, 0]
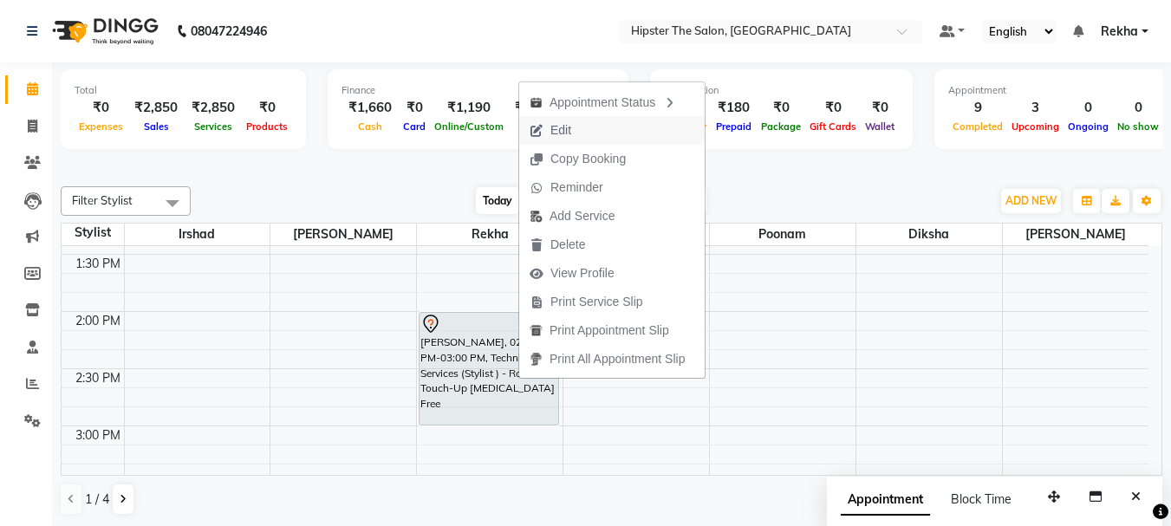
click at [581, 123] on span "Edit" at bounding box center [550, 130] width 62 height 29
select select "tentative"
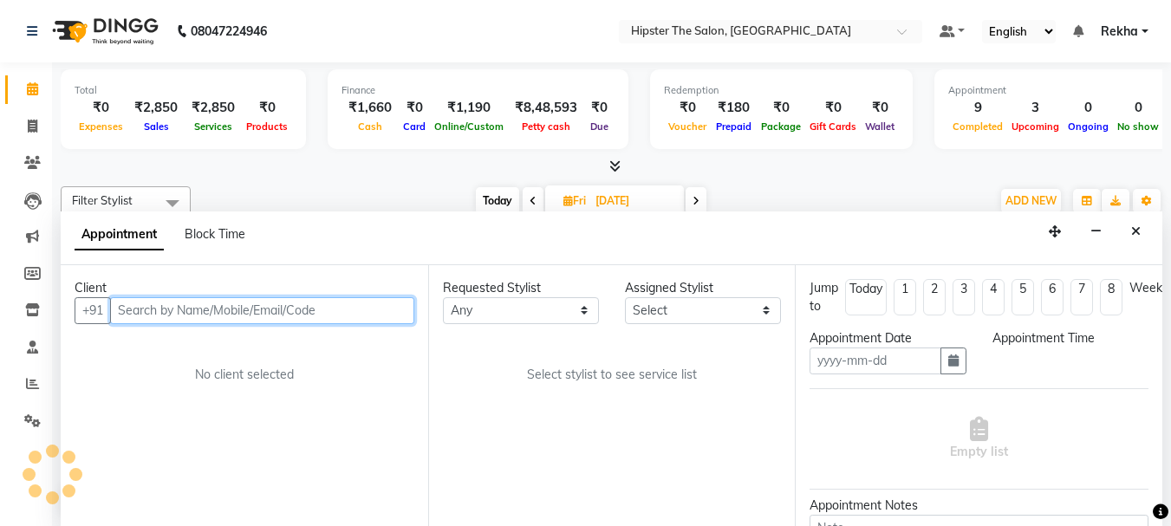
scroll to position [1, 0]
type input "05-09-2025"
select select "840"
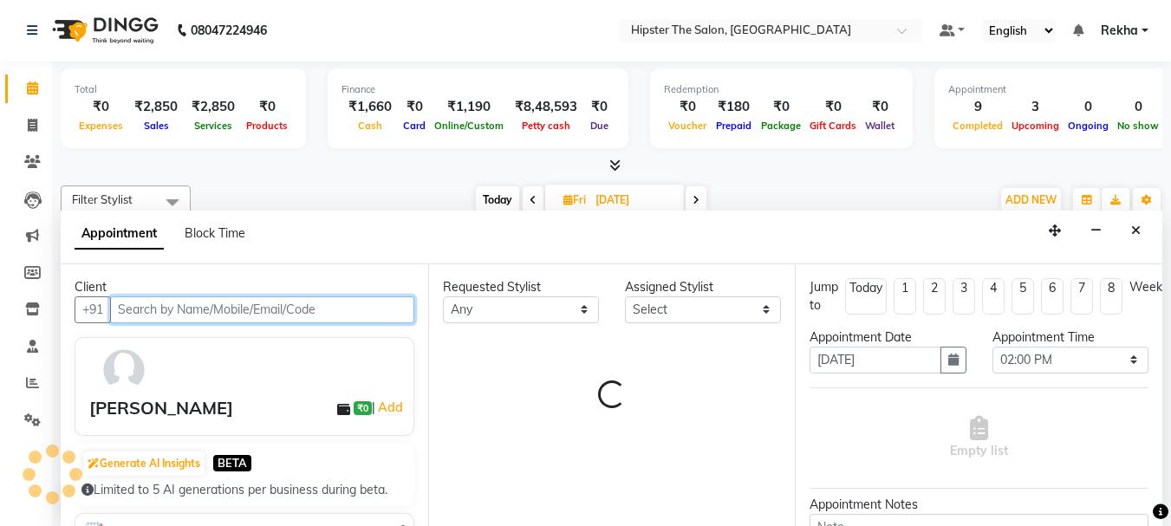
select select "32386"
select select "2262"
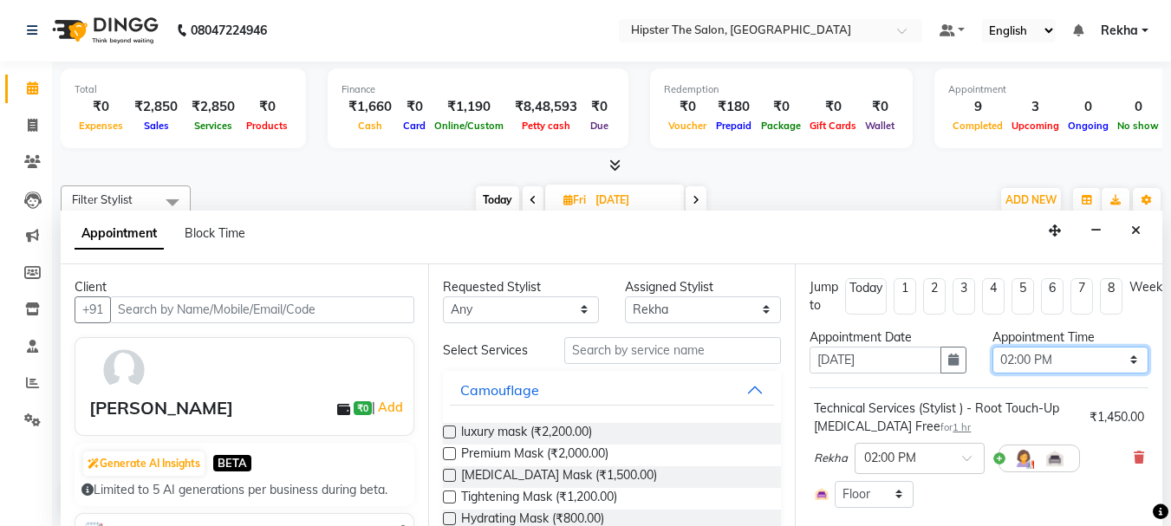
click at [1100, 355] on select "Select 09:00 AM 09:15 AM 09:30 AM 09:45 AM 10:00 AM 10:15 AM 10:30 AM 10:45 AM …" at bounding box center [1070, 360] width 156 height 27
click at [957, 364] on button "button" at bounding box center [953, 360] width 26 height 27
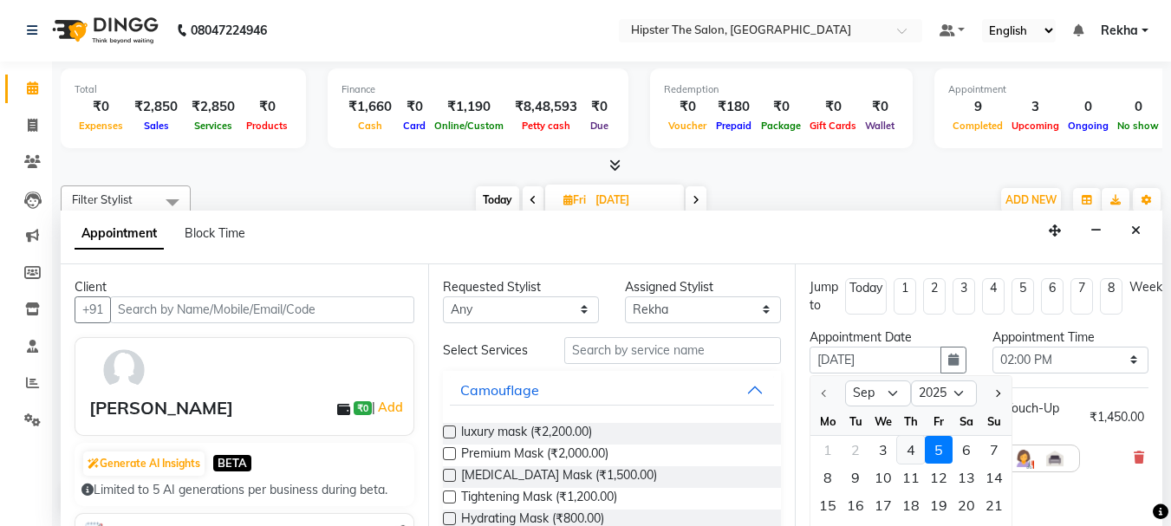
click at [909, 445] on div "4" at bounding box center [911, 450] width 28 height 28
type input "04-09-2025"
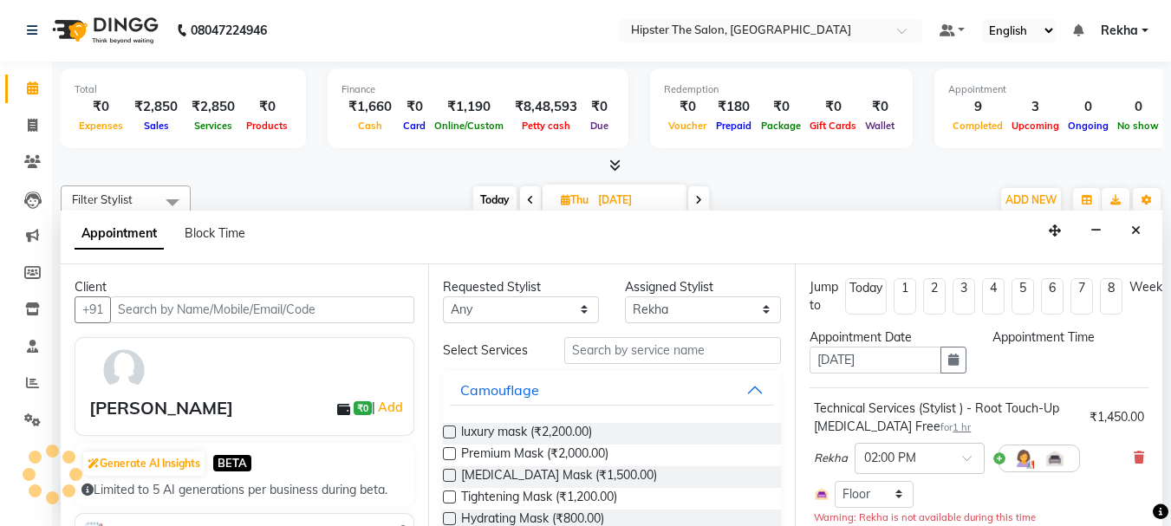
select select "840"
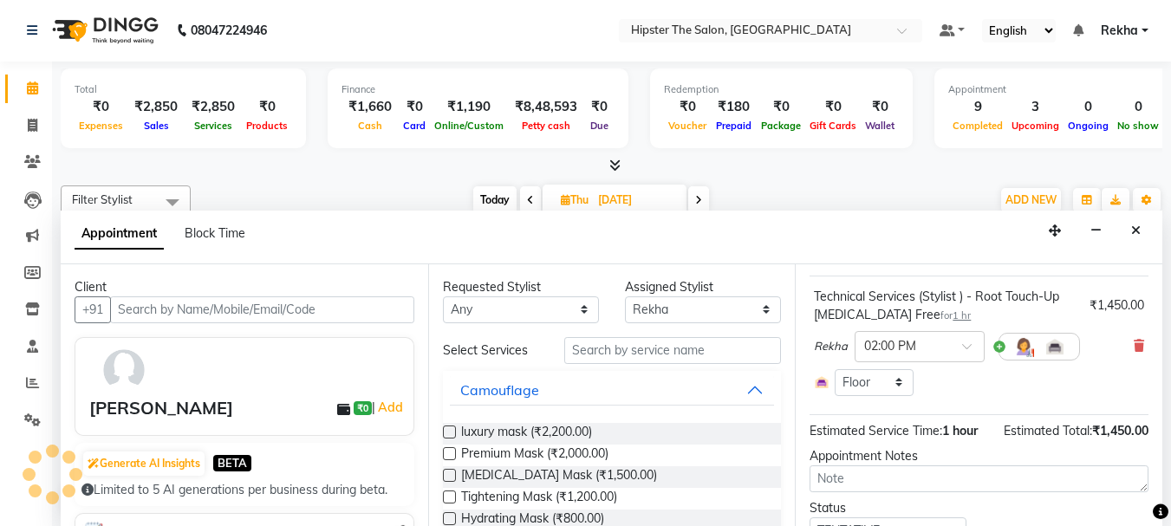
scroll to position [202, 0]
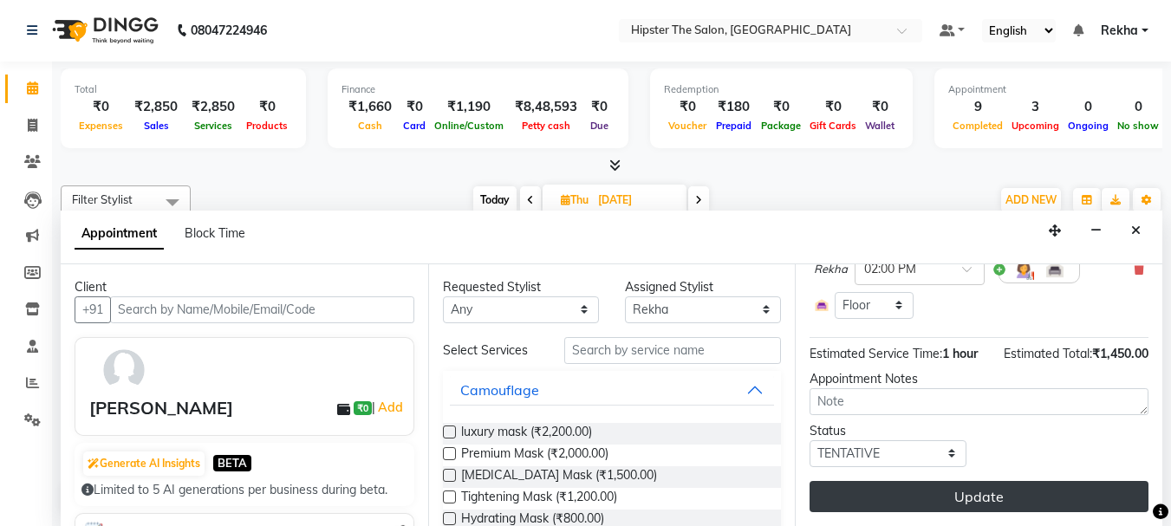
click at [1021, 491] on button "Update" at bounding box center [978, 496] width 339 height 31
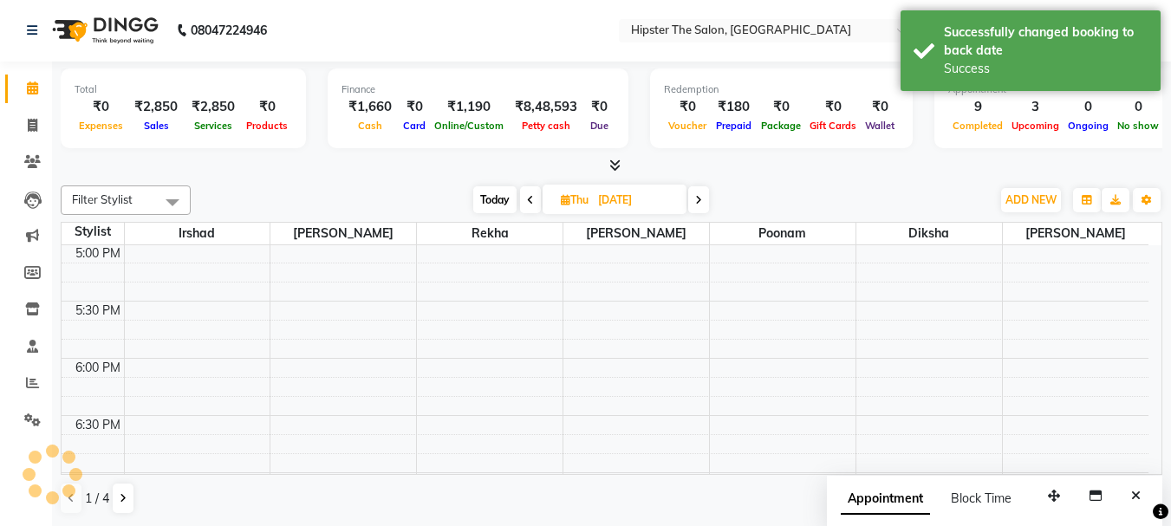
scroll to position [0, 0]
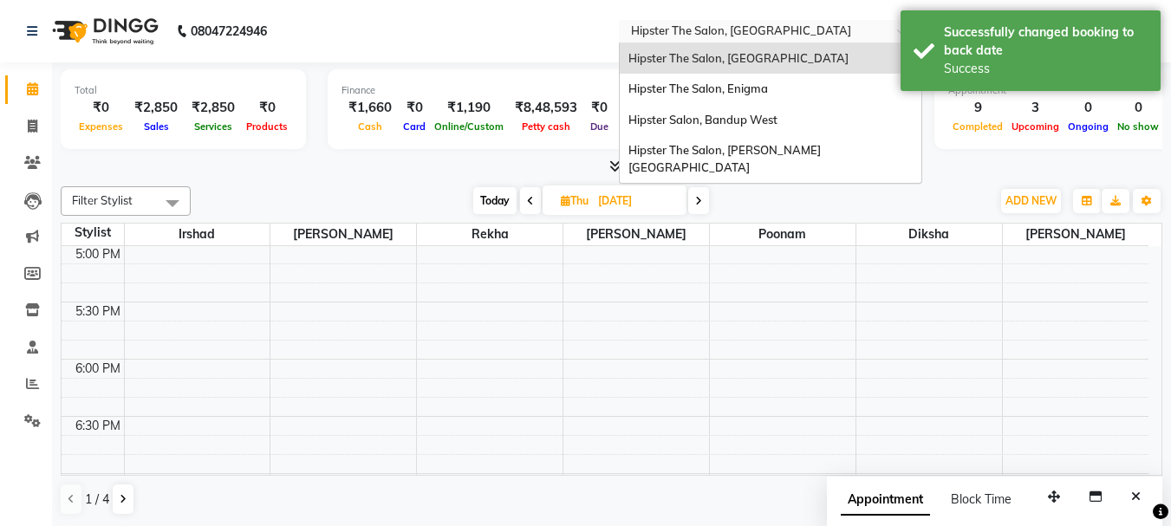
click at [730, 33] on input "text" at bounding box center [752, 32] width 251 height 17
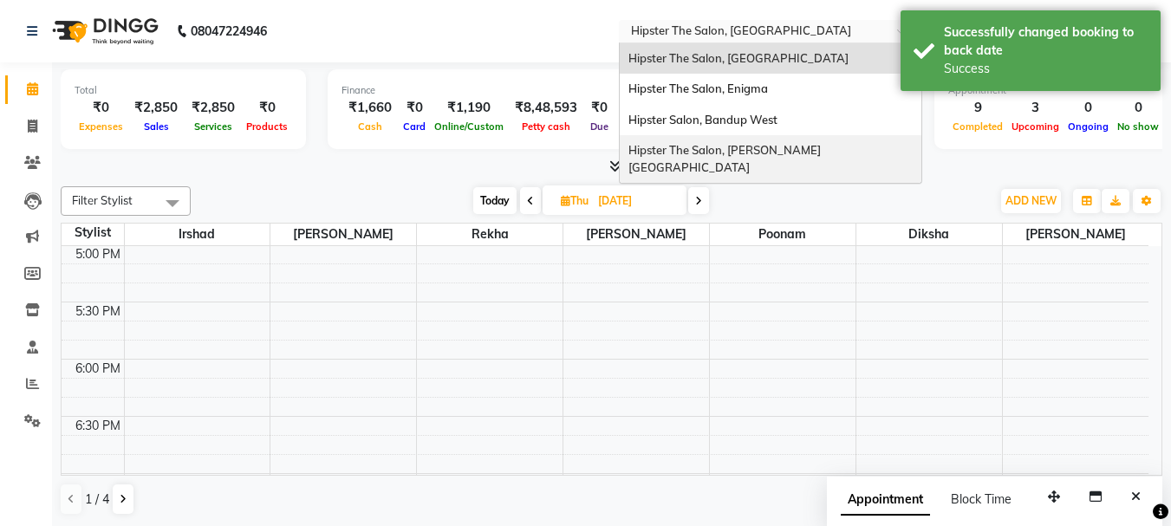
click at [739, 153] on span "Hipster The Salon, [PERSON_NAME][GEOGRAPHIC_DATA]" at bounding box center [724, 158] width 192 height 31
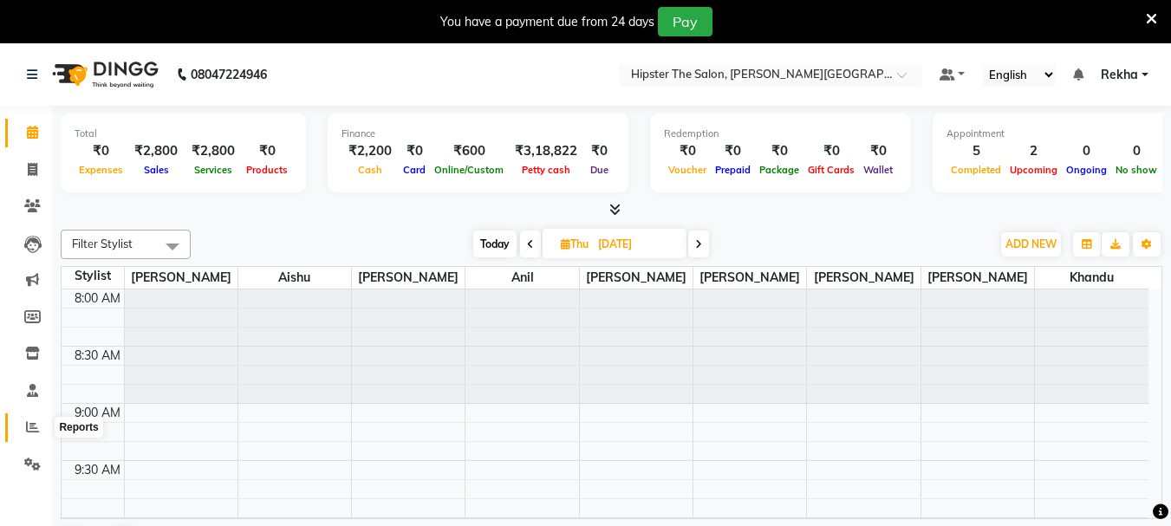
click at [26, 424] on icon at bounding box center [32, 426] width 13 height 13
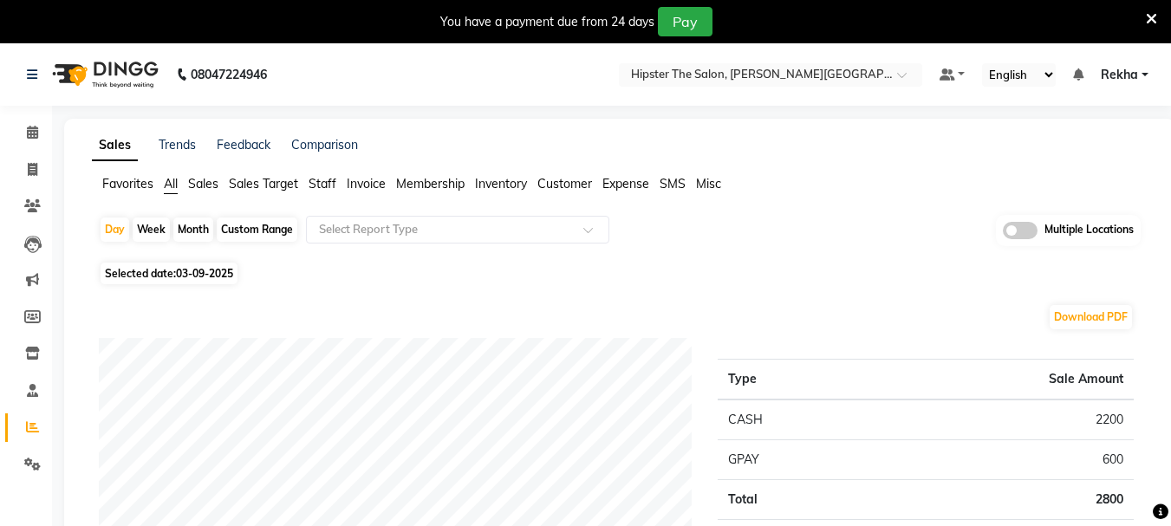
click at [253, 225] on div "Custom Range" at bounding box center [257, 229] width 81 height 24
select select "9"
select select "2025"
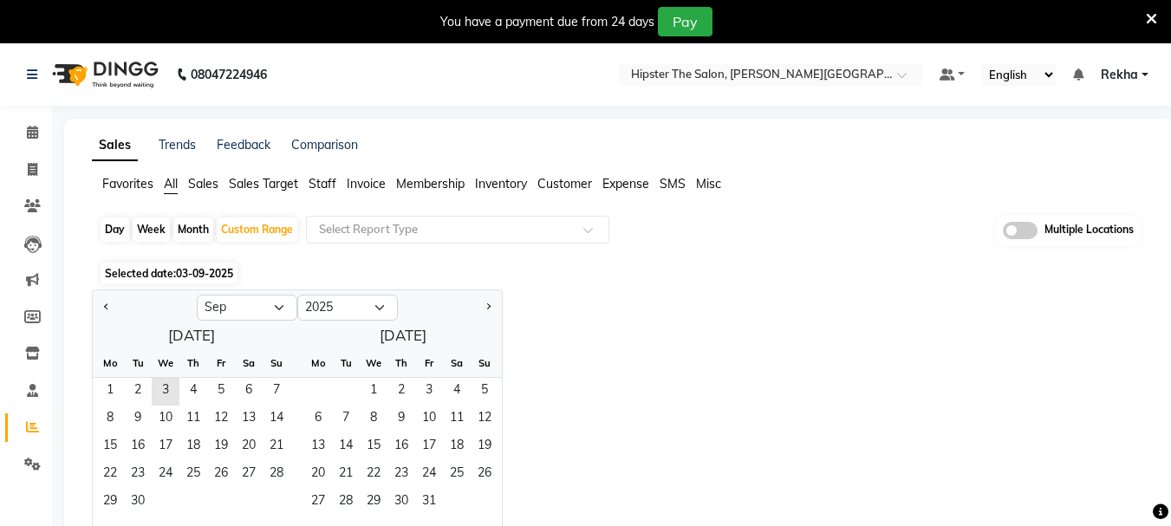
click at [98, 303] on div at bounding box center [145, 308] width 104 height 28
click at [107, 303] on span "Previous month" at bounding box center [107, 306] width 6 height 6
select select "8"
click at [224, 390] on span "1" at bounding box center [221, 392] width 28 height 28
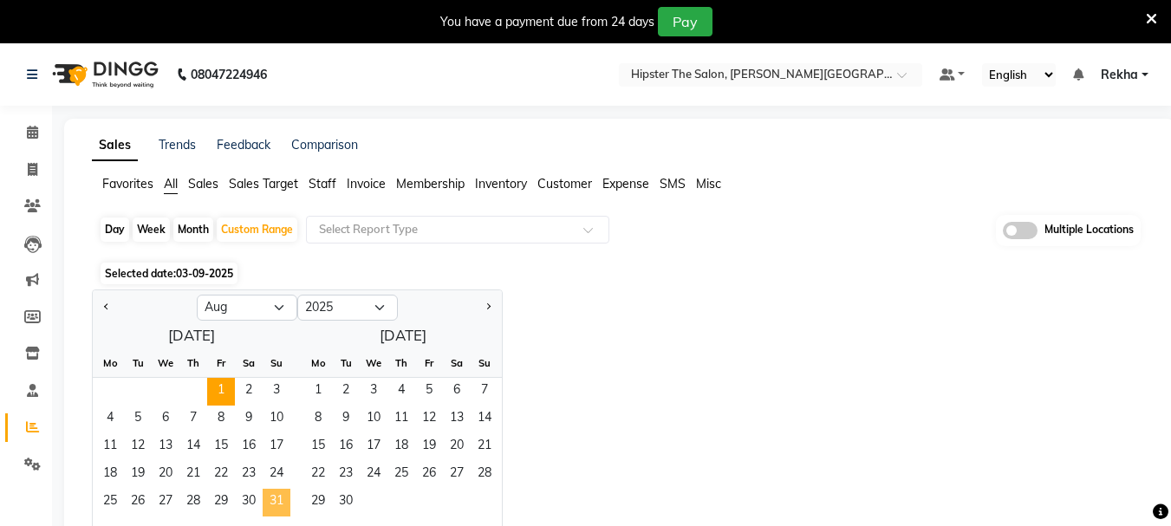
click at [289, 494] on span "31" at bounding box center [277, 503] width 28 height 28
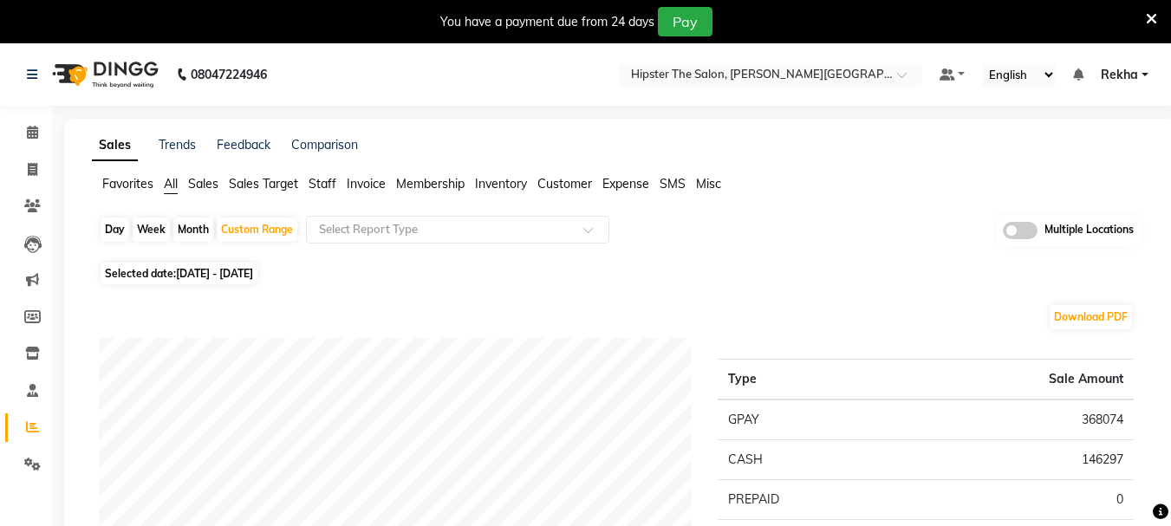
click at [327, 183] on span "Staff" at bounding box center [322, 184] width 28 height 16
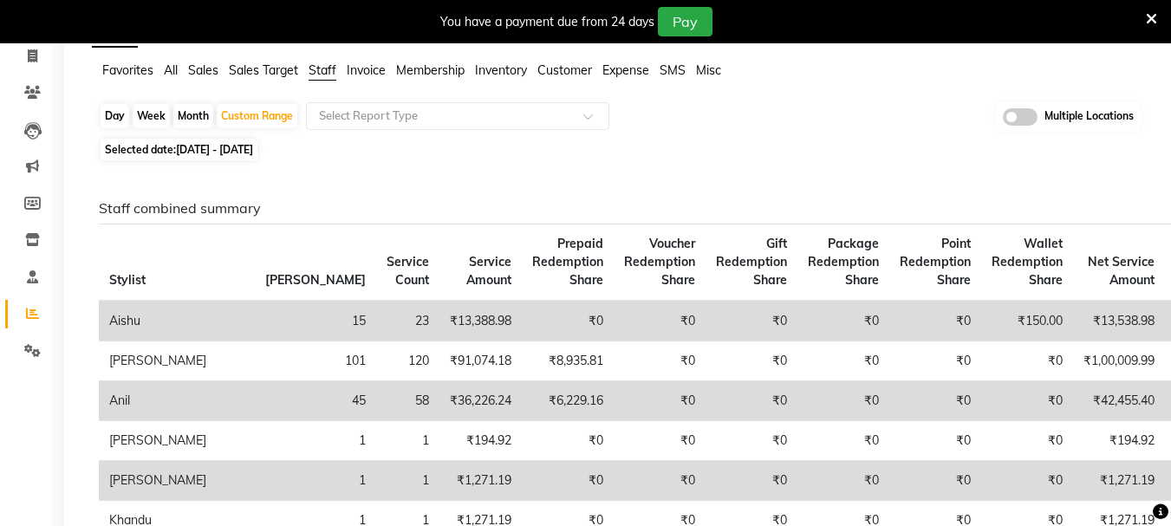
scroll to position [115, 0]
click at [247, 63] on span "Sales Target" at bounding box center [263, 69] width 69 height 16
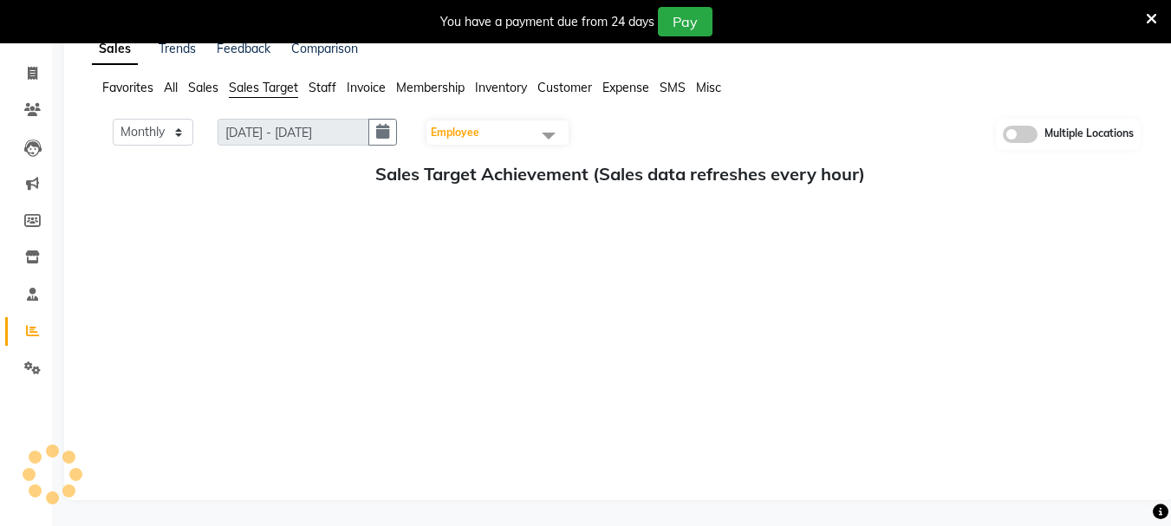
scroll to position [96, 0]
click at [206, 79] on li "Sales" at bounding box center [203, 88] width 30 height 18
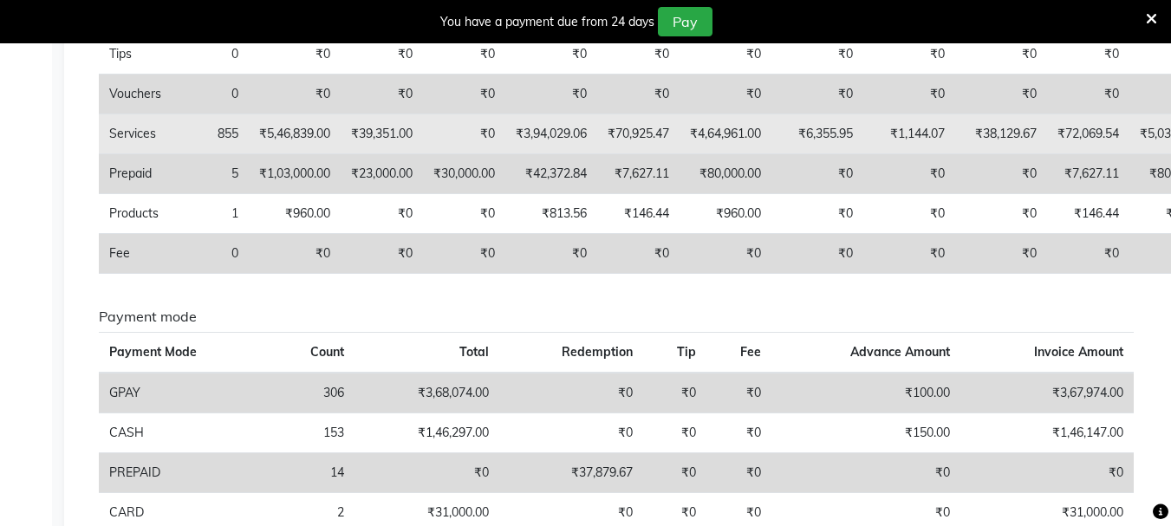
scroll to position [546, 0]
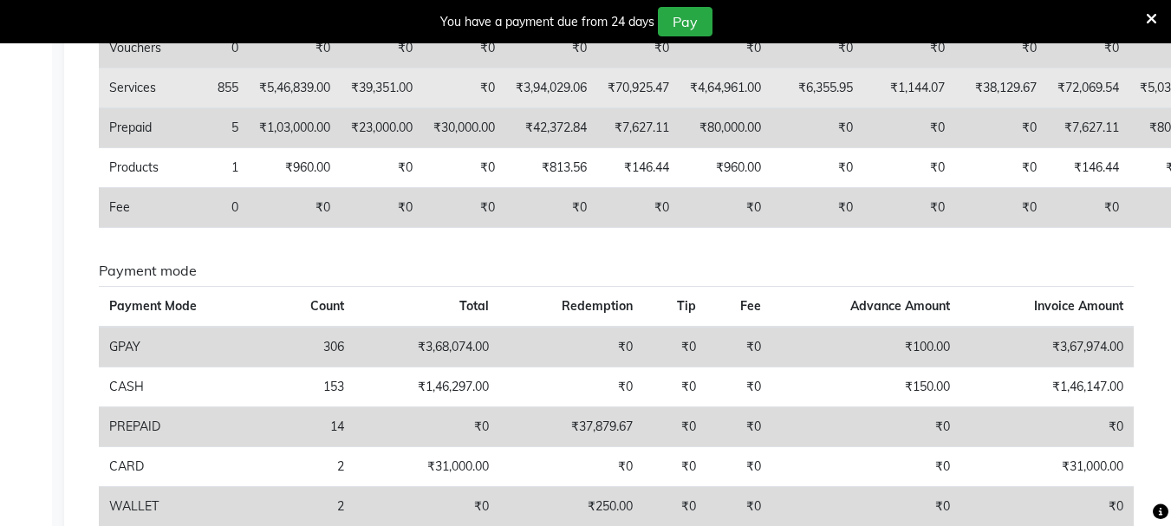
click at [983, 393] on td "₹1,46,147.00" at bounding box center [1046, 387] width 173 height 40
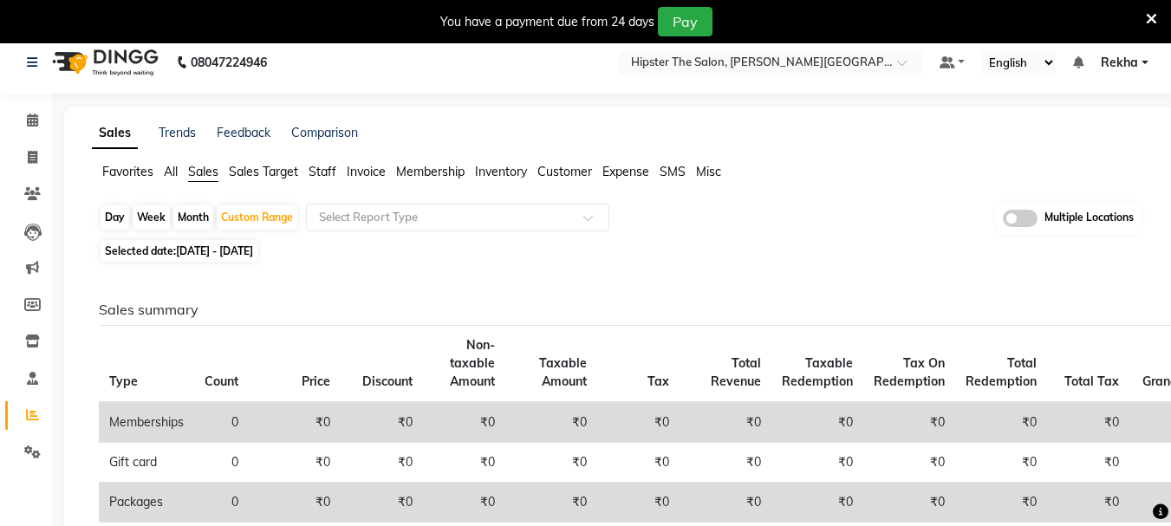
scroll to position [0, 0]
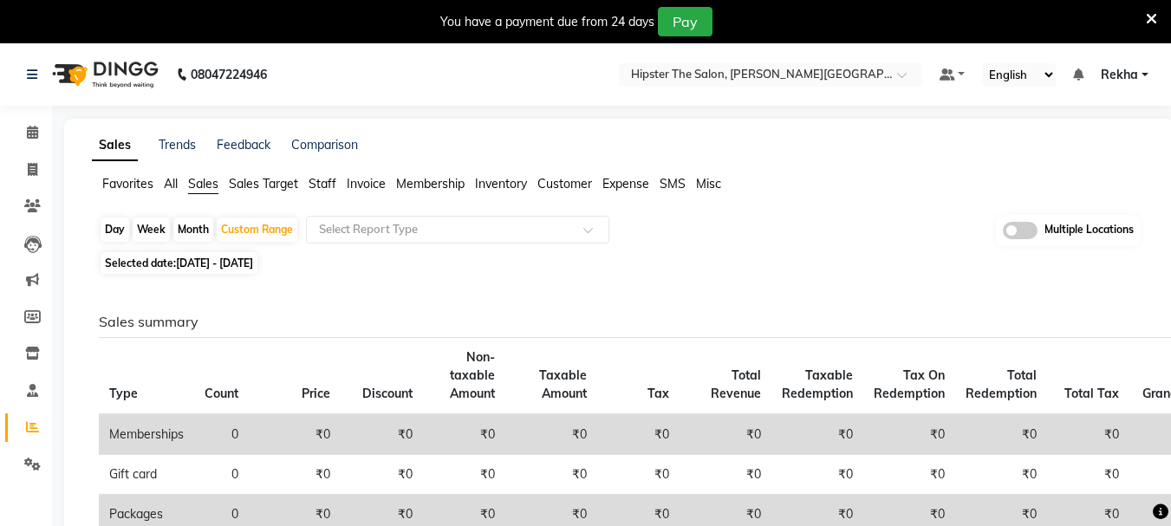
click at [170, 182] on span "All" at bounding box center [171, 184] width 14 height 16
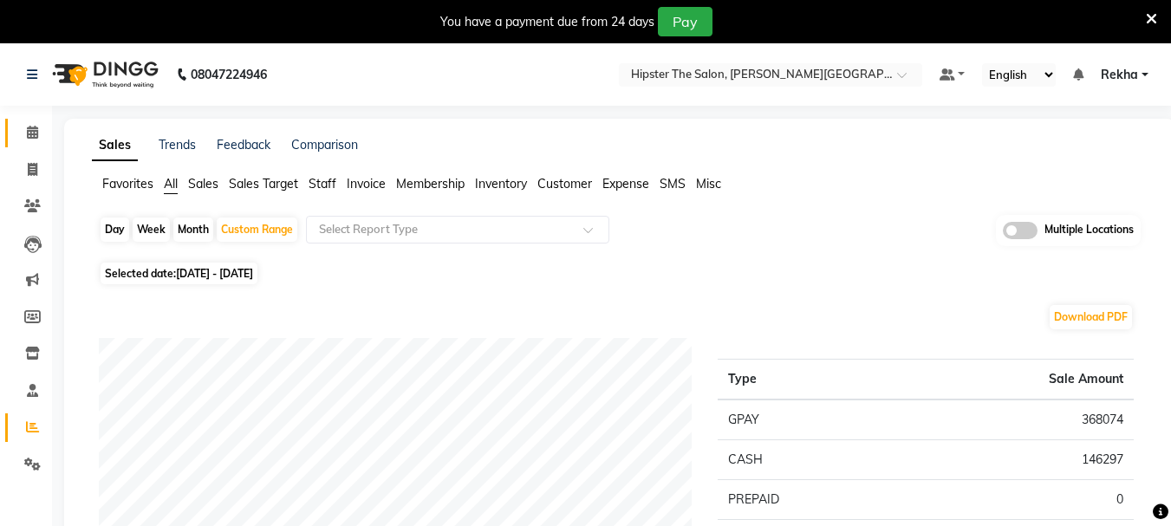
click at [16, 139] on link "Calendar" at bounding box center [26, 133] width 42 height 29
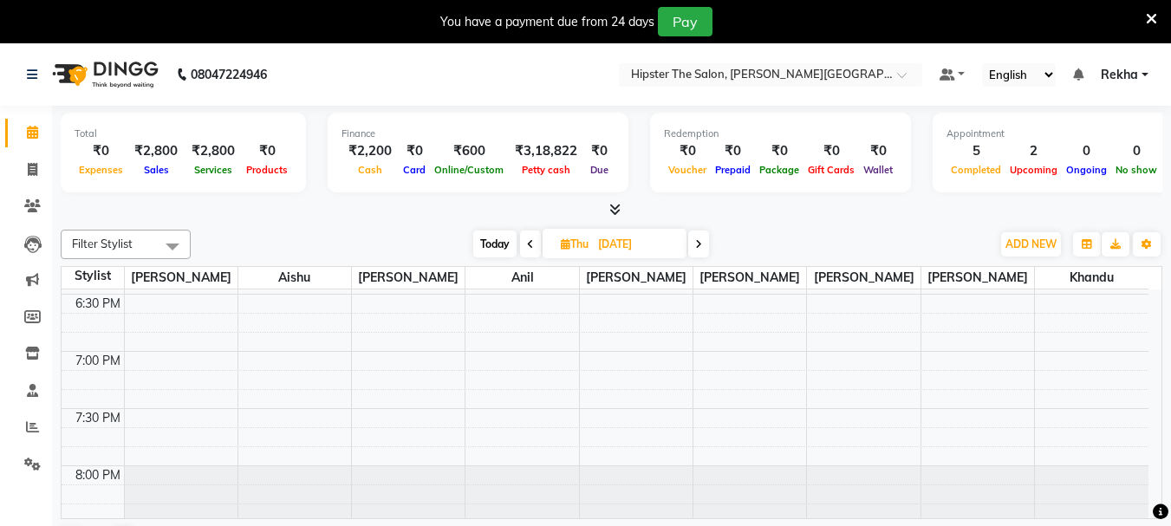
scroll to position [1142, 0]
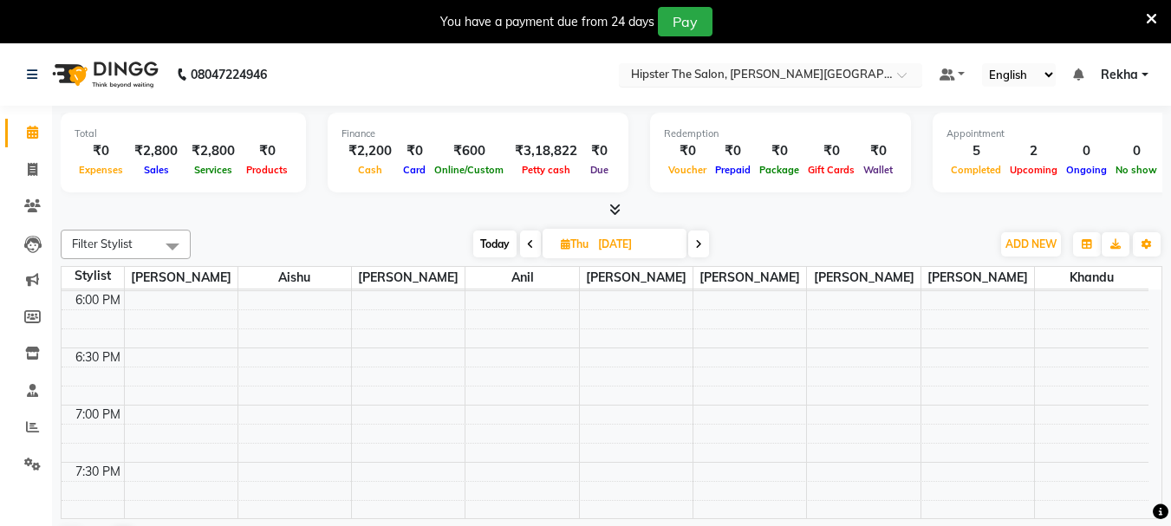
click at [758, 78] on input "text" at bounding box center [752, 76] width 251 height 17
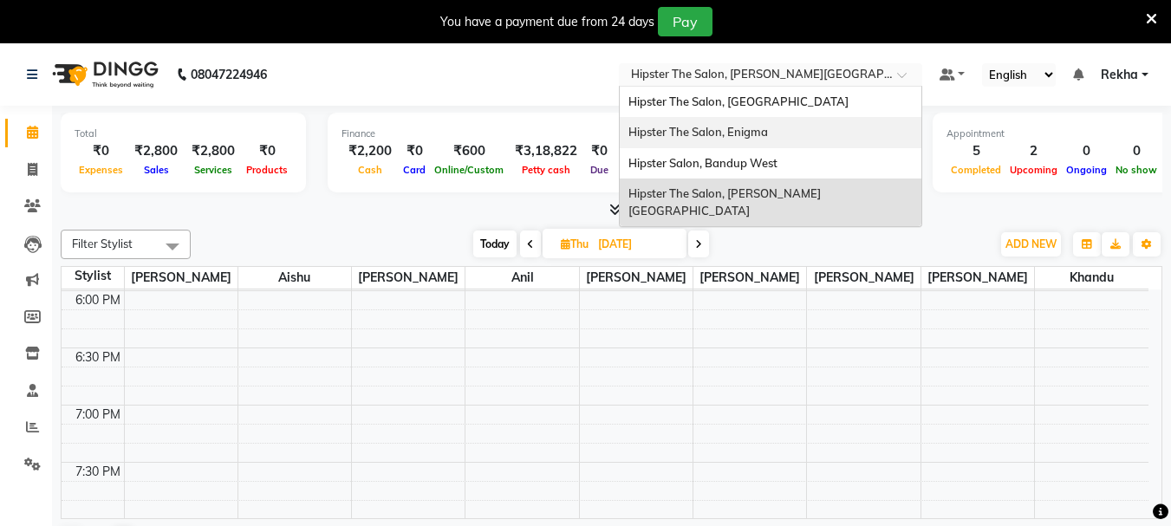
click at [766, 123] on div "Hipster The Salon, Enigma" at bounding box center [771, 132] width 302 height 31
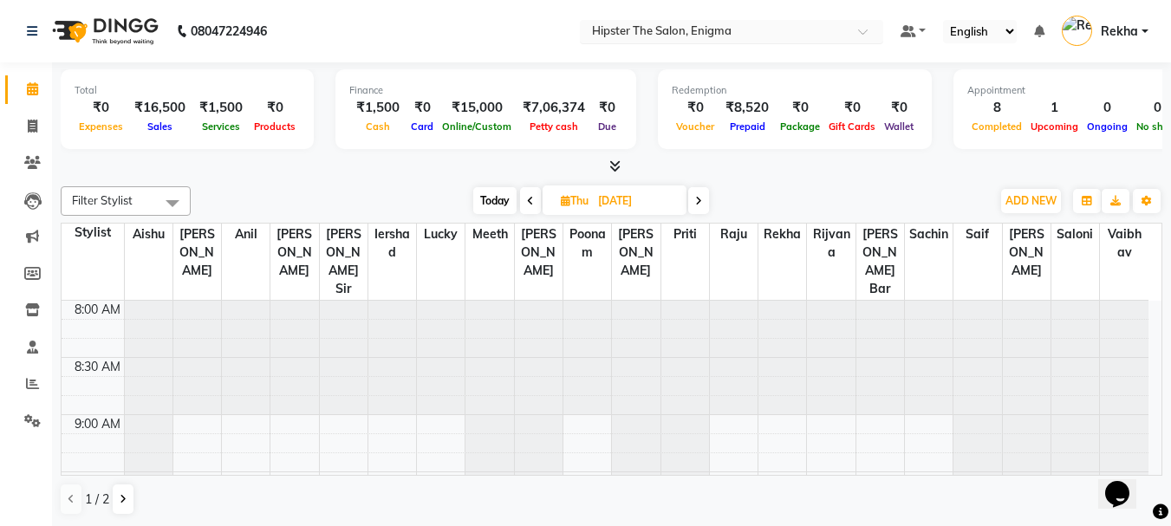
click at [745, 20] on div "Select Location × Hipster The Salon, Enigma" at bounding box center [731, 31] width 303 height 23
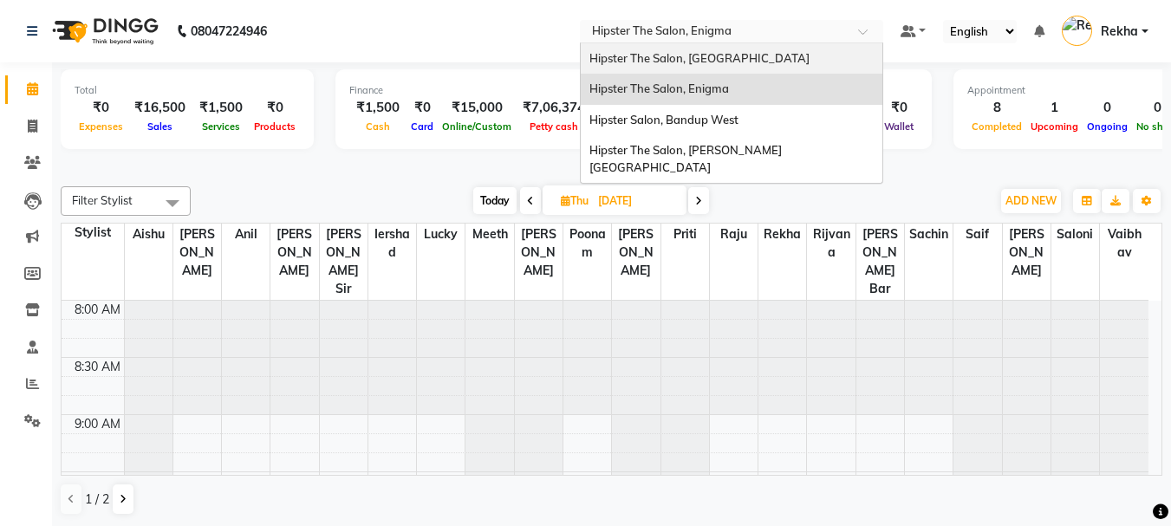
click at [700, 55] on span "Hipster The Salon, Mulund West" at bounding box center [699, 58] width 220 height 14
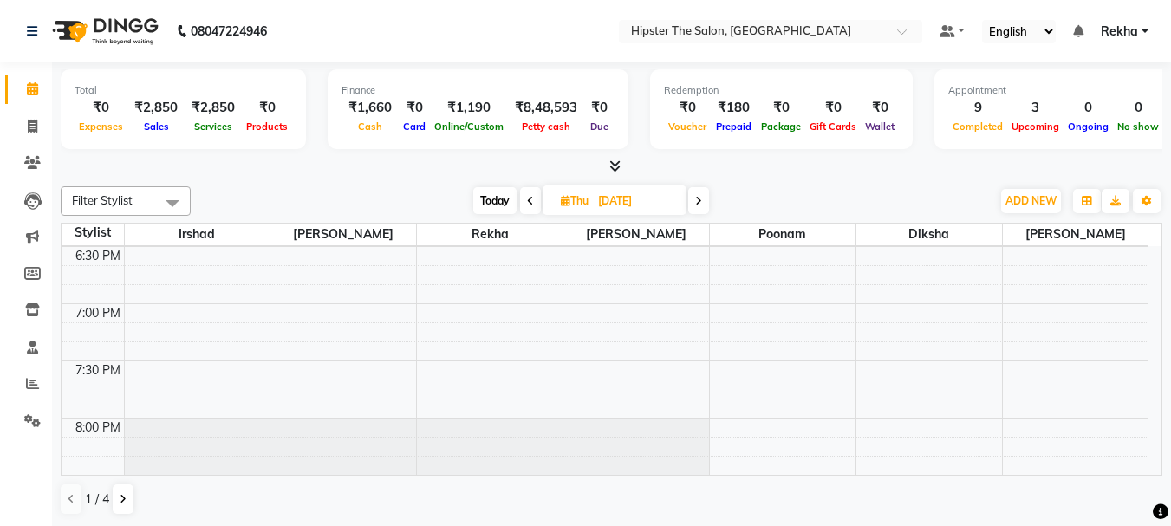
scroll to position [1190, 0]
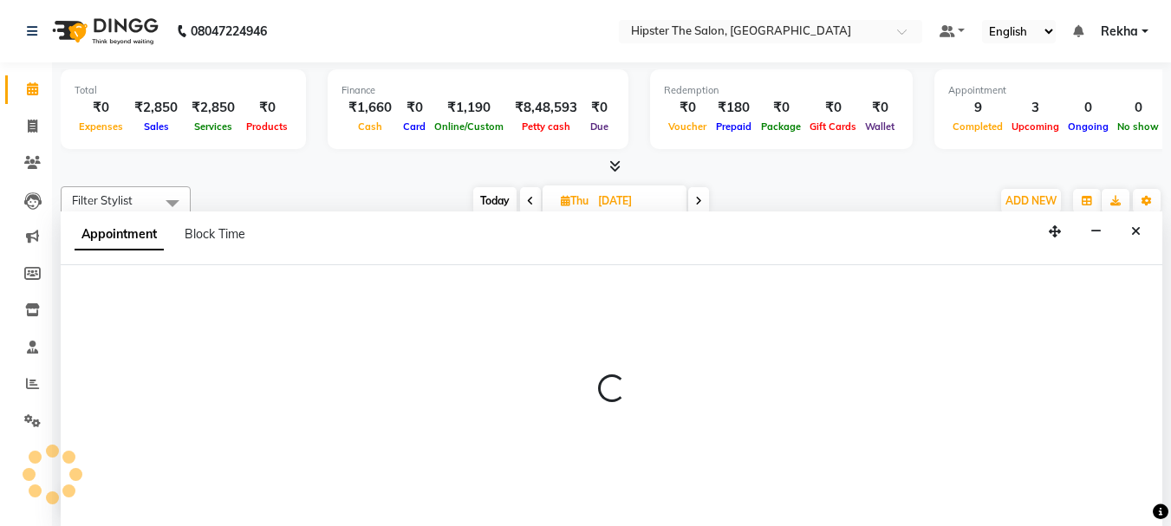
scroll to position [1, 0]
select select "32386"
select select "tentative"
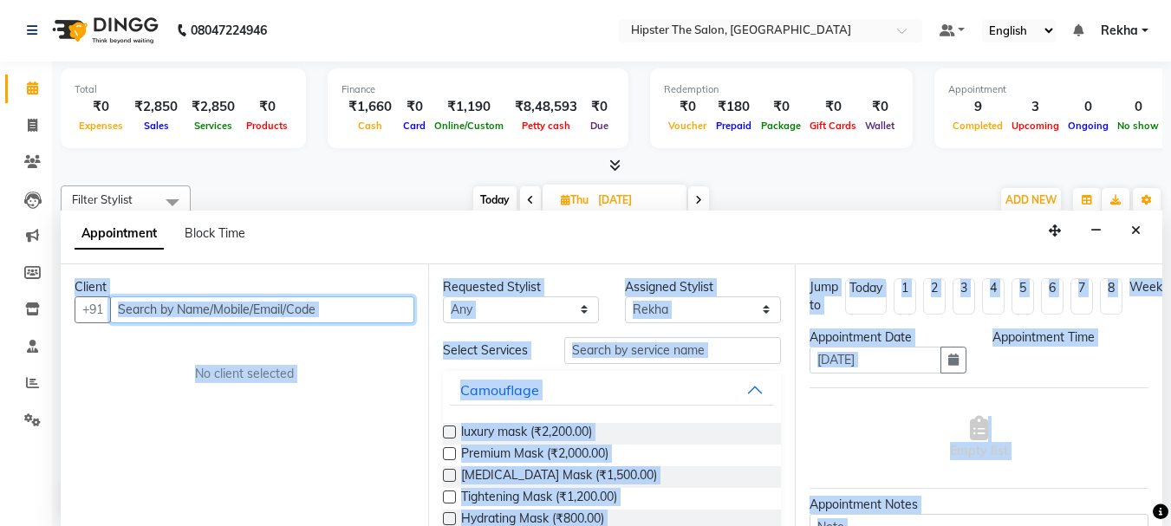
select select "1140"
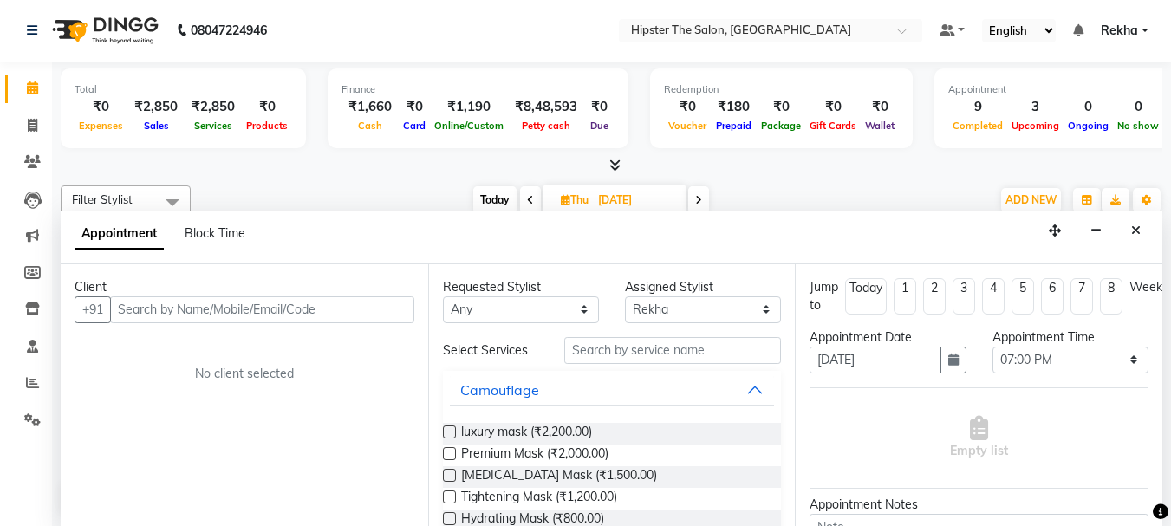
click at [123, 288] on div "Client" at bounding box center [245, 287] width 340 height 18
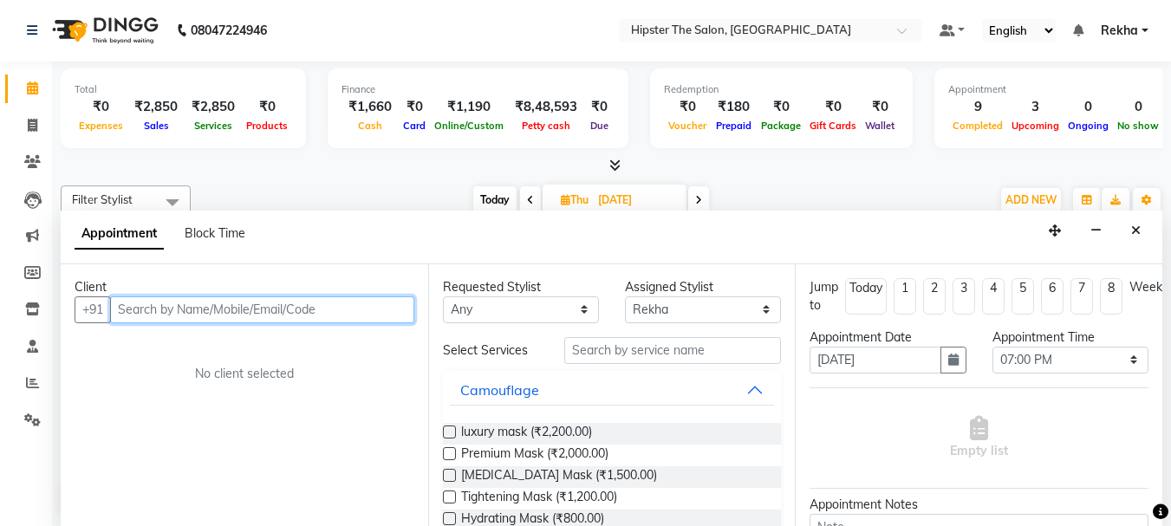
click at [131, 302] on input "text" at bounding box center [262, 309] width 304 height 27
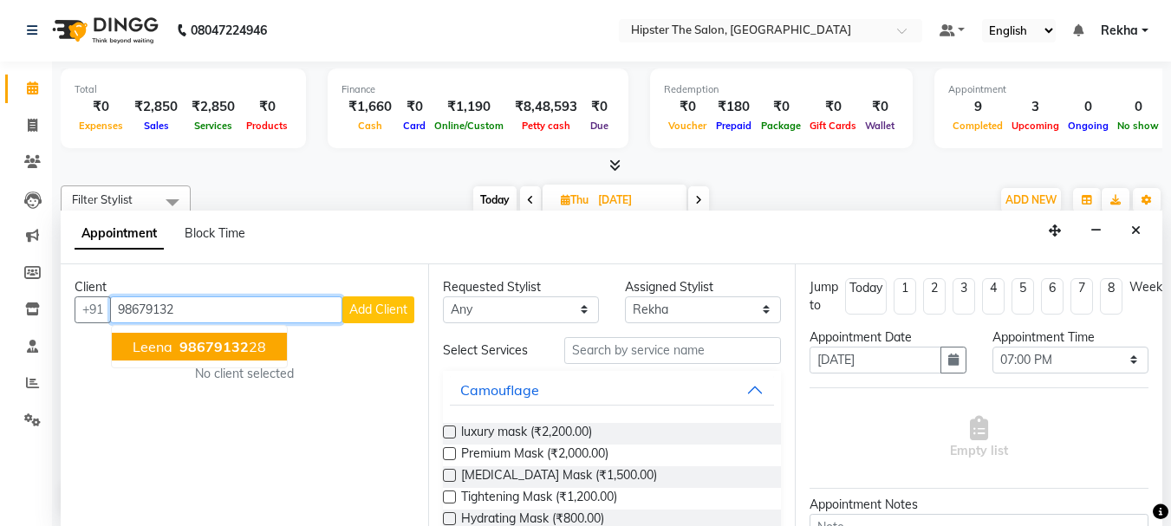
click at [222, 346] on span "98679132" at bounding box center [213, 346] width 69 height 17
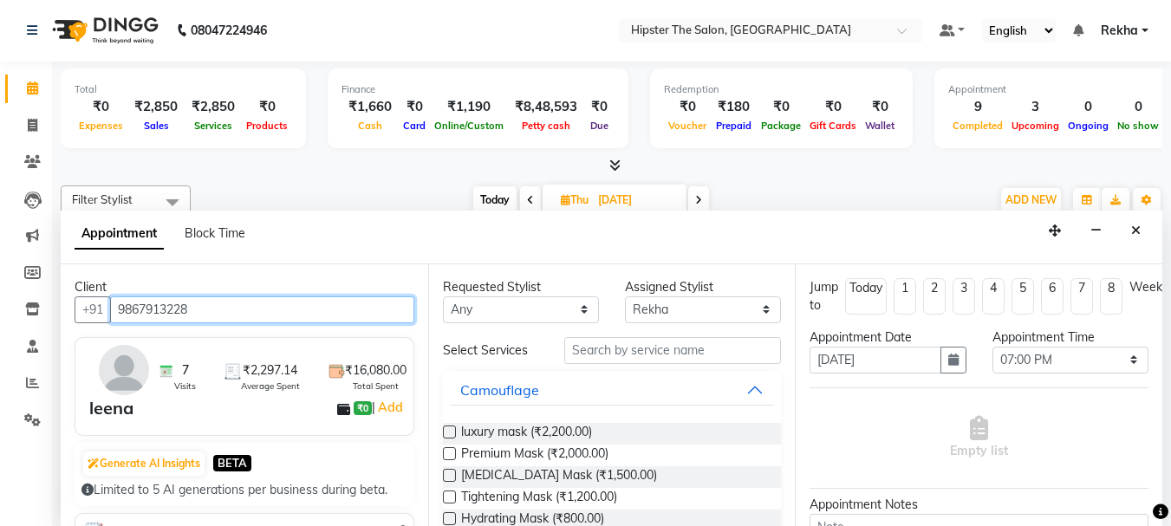
type input "9867913228"
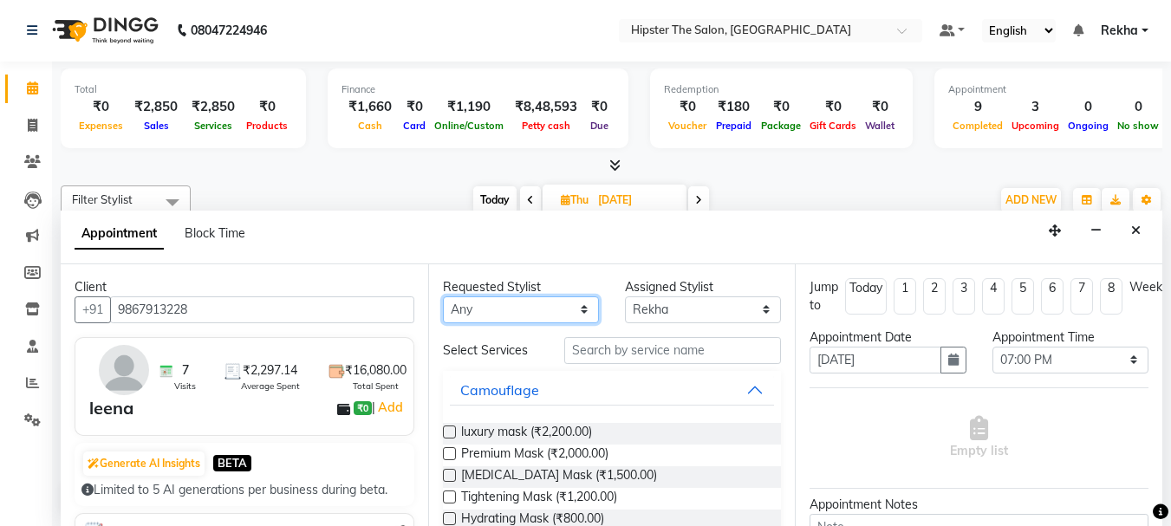
click at [477, 310] on select "Any Aditya aishu Akansha Altaf Anil Anup Ashik Bhavin Diksha Irshad Lucky meeth…" at bounding box center [521, 309] width 156 height 27
select select "32386"
click at [443, 296] on select "Any Aditya aishu Akansha Altaf Anil Anup Ashik Bhavin Diksha Irshad Lucky meeth…" at bounding box center [521, 309] width 156 height 27
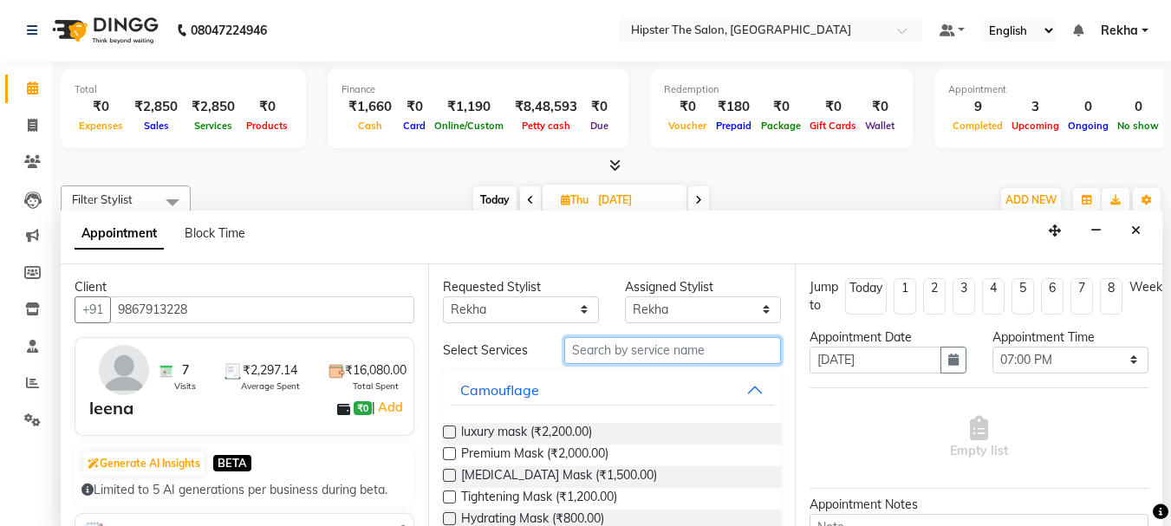
click at [582, 360] on input "text" at bounding box center [672, 350] width 217 height 27
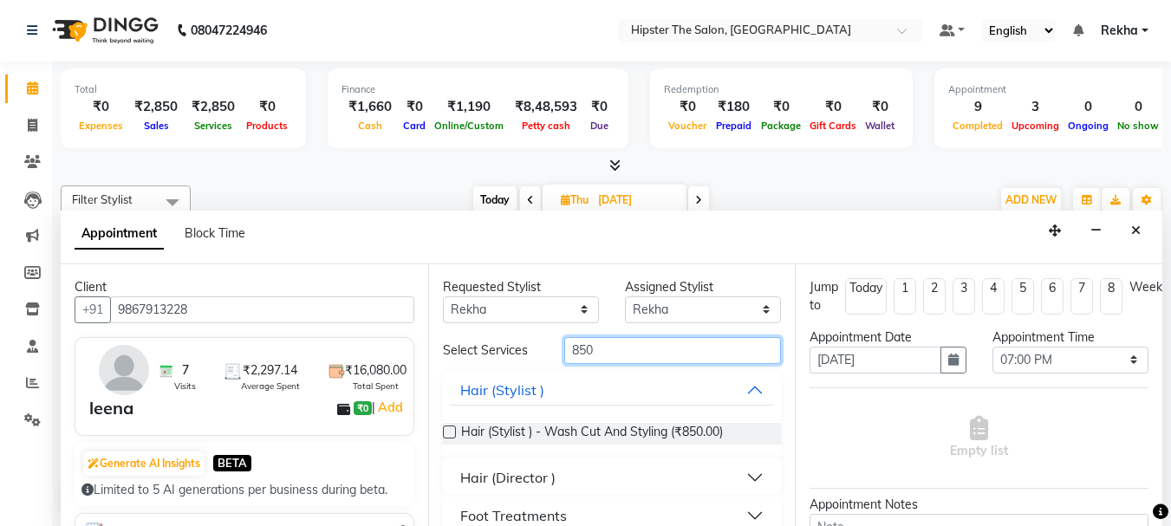
type input "850"
click at [447, 430] on label at bounding box center [449, 431] width 13 height 13
click at [447, 430] on input "checkbox" at bounding box center [448, 433] width 11 height 11
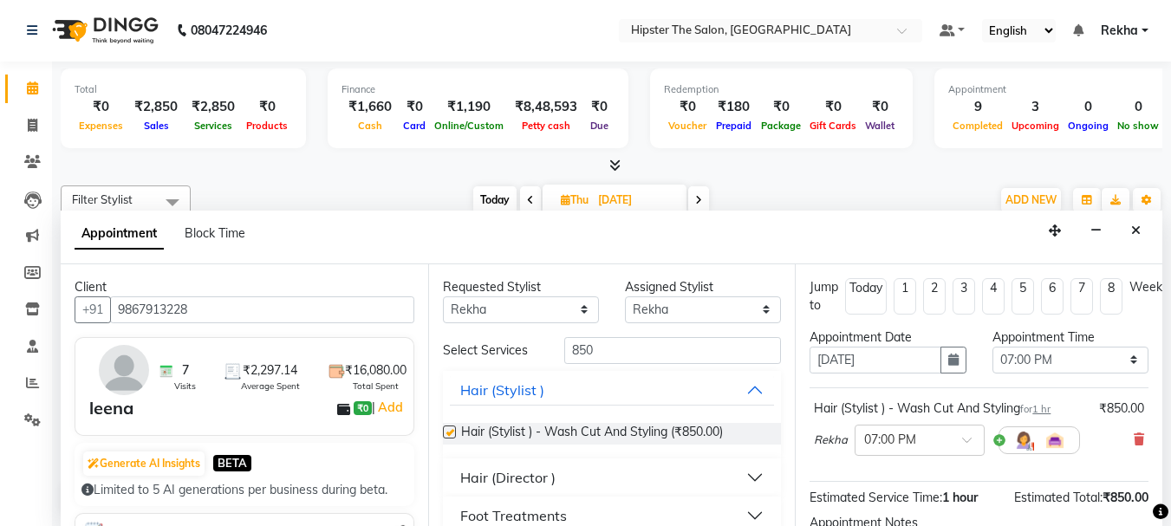
checkbox input "false"
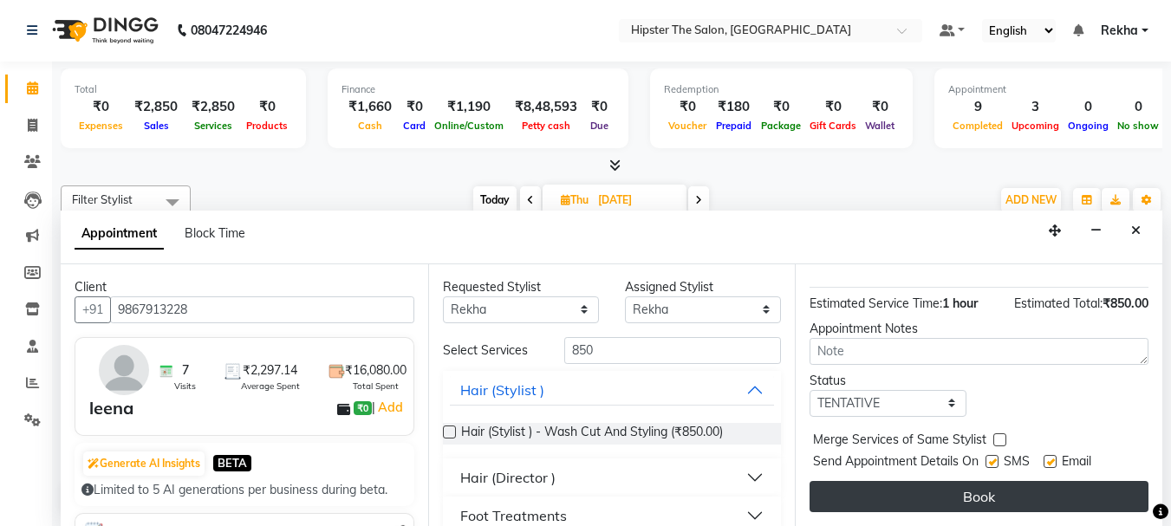
click at [1004, 487] on button "Book" at bounding box center [978, 496] width 339 height 31
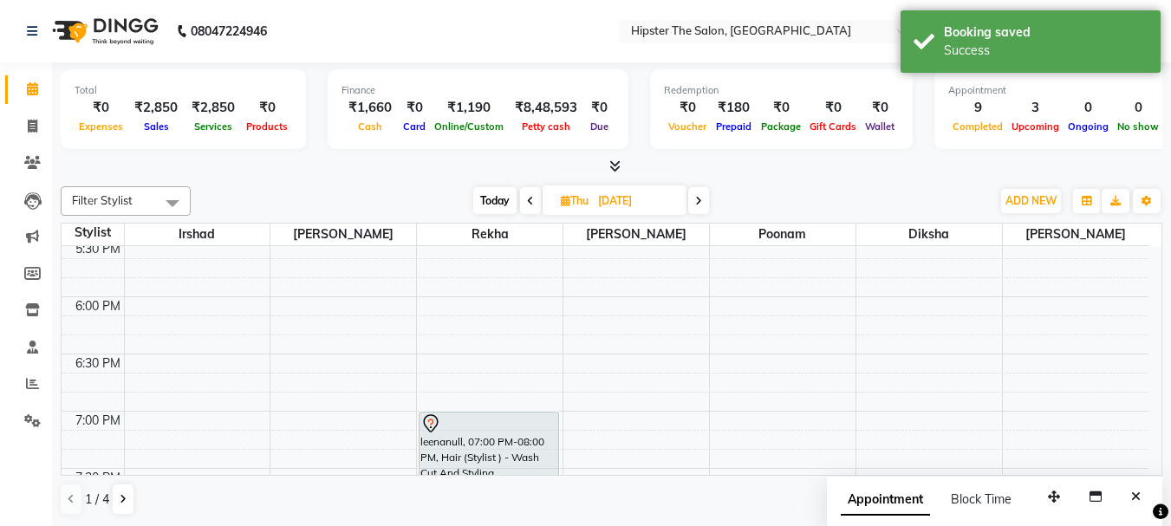
scroll to position [1086, 0]
click at [494, 199] on span "Today" at bounding box center [494, 200] width 43 height 27
type input "03-09-2025"
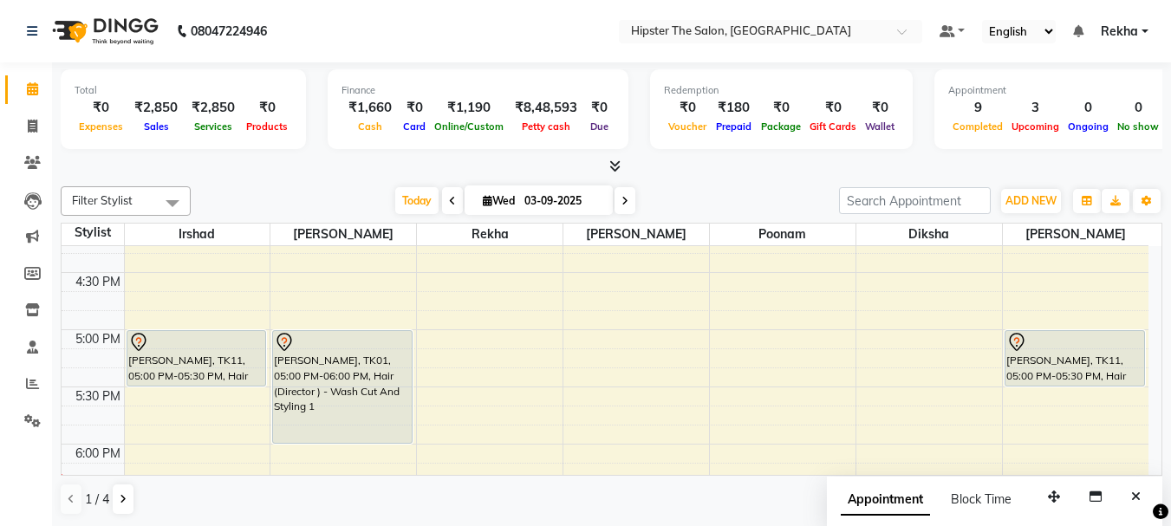
scroll to position [938, 0]
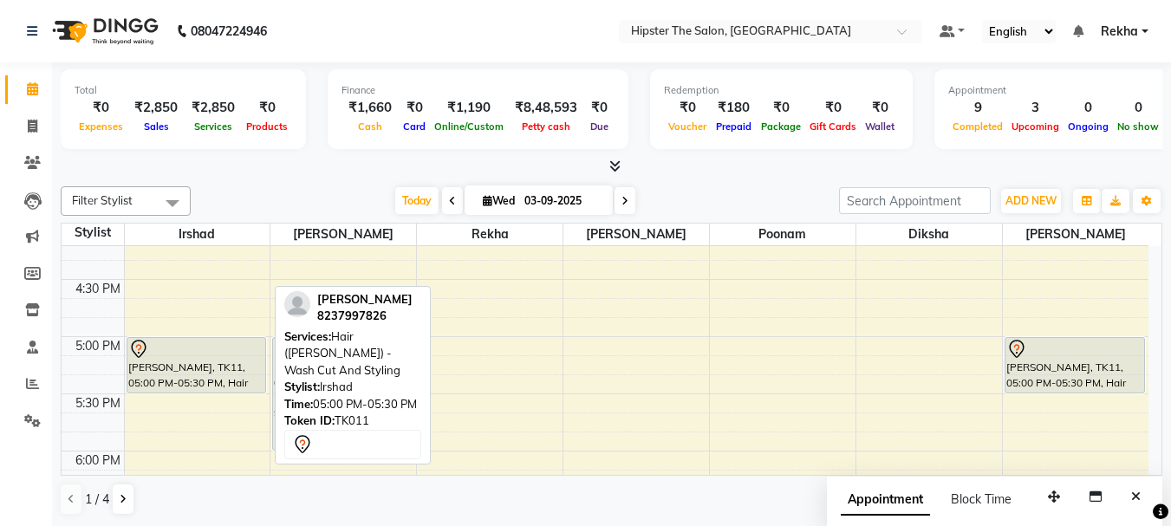
click at [191, 351] on div at bounding box center [196, 349] width 137 height 21
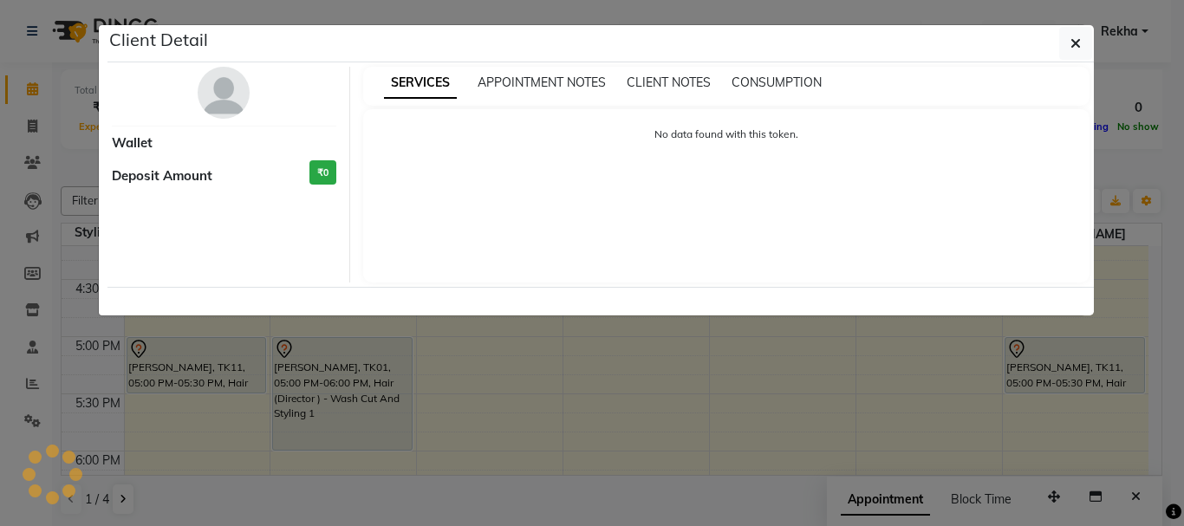
select select "7"
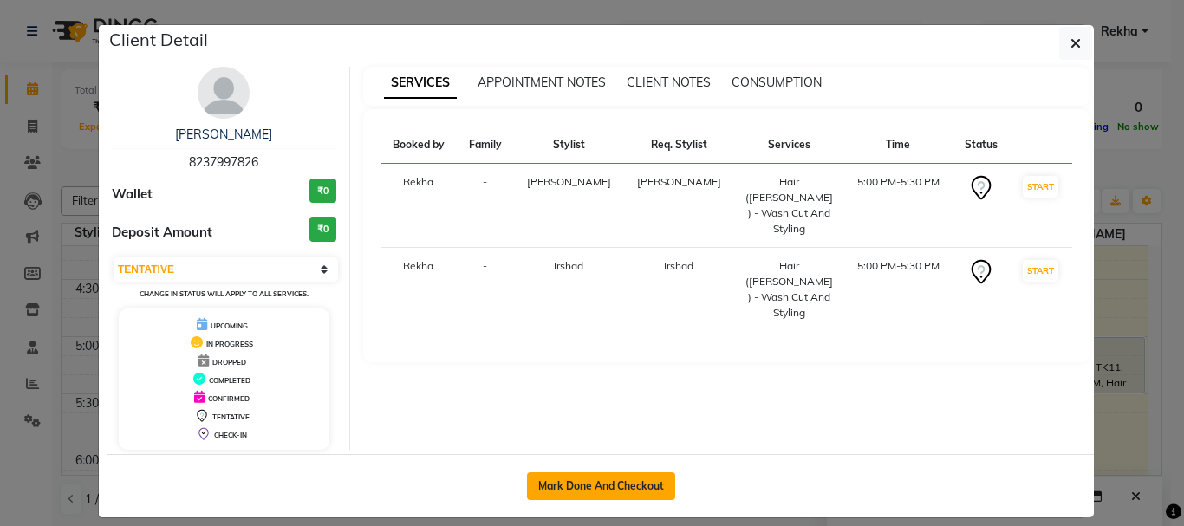
click at [634, 487] on button "Mark Done And Checkout" at bounding box center [601, 486] width 148 height 28
select select "service"
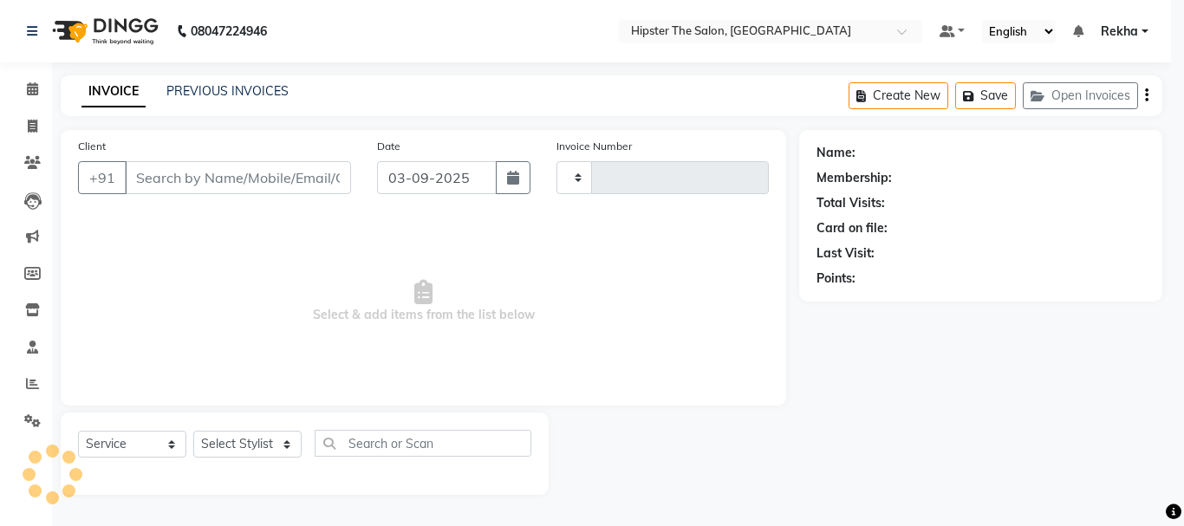
type input "2647"
select select "5125"
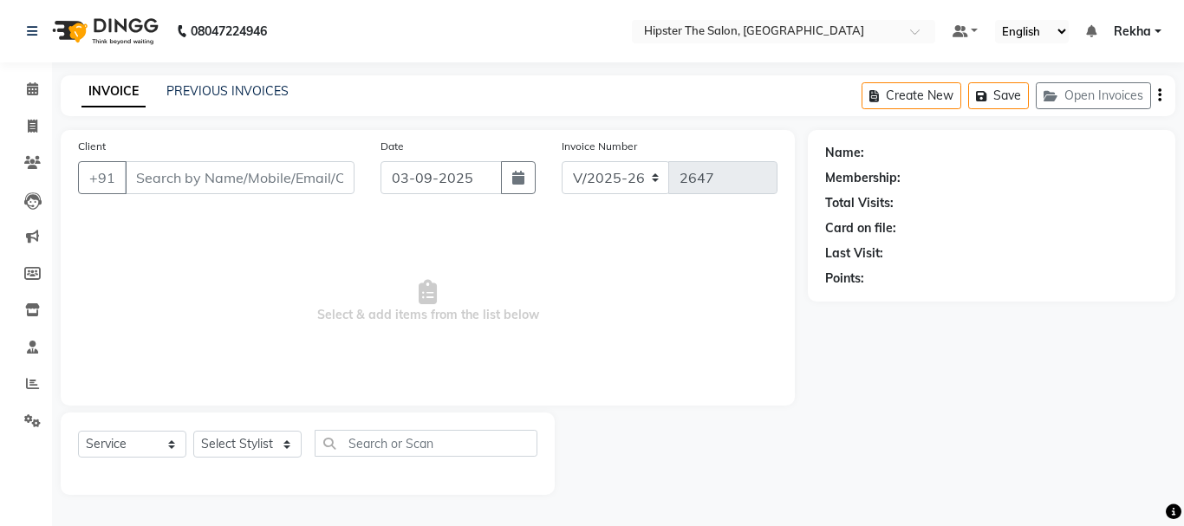
type input "8237997826"
select select "77020"
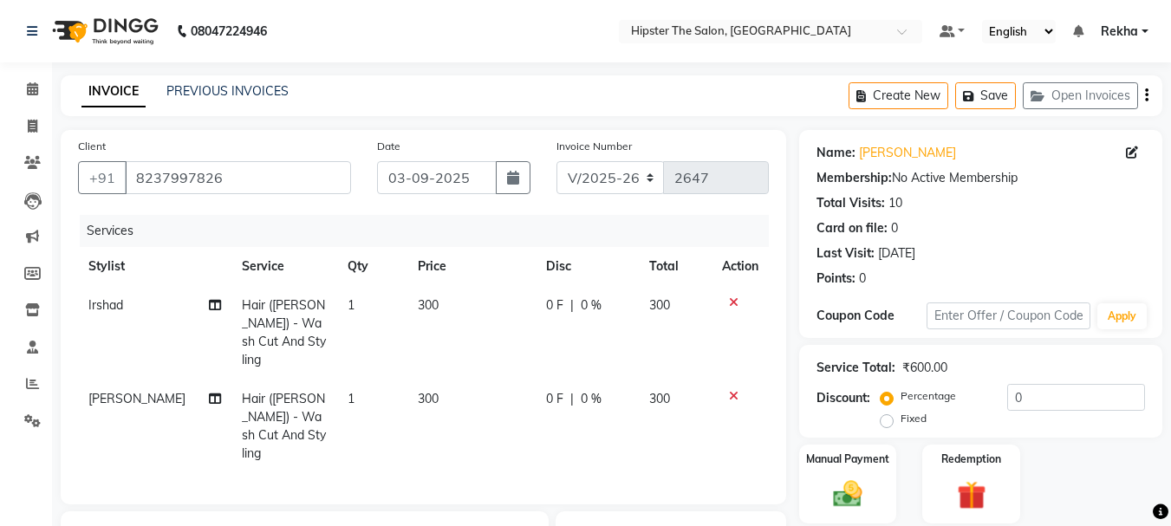
click at [109, 391] on span "minaz" at bounding box center [136, 399] width 97 height 16
select select "77020"
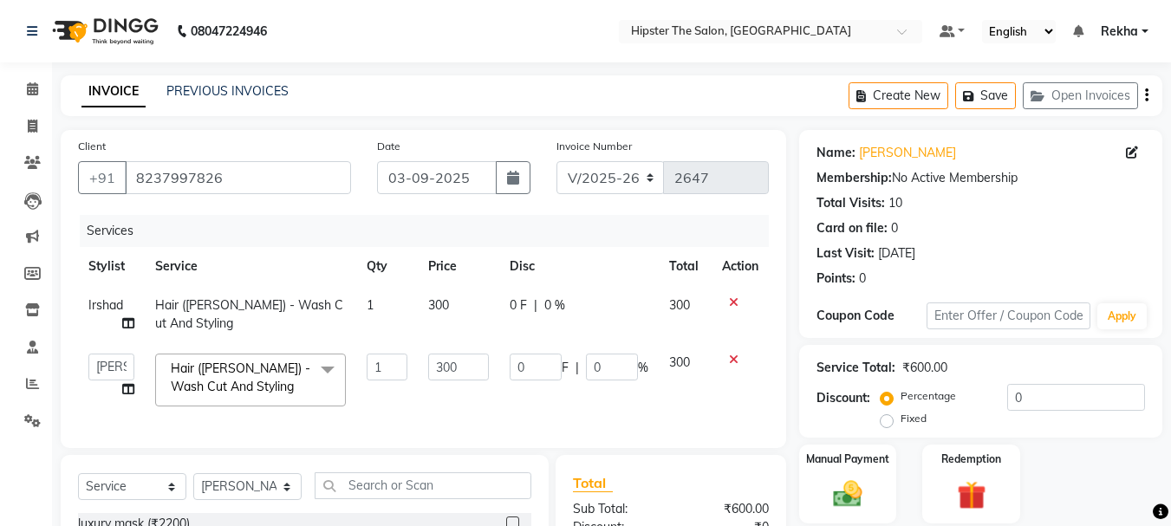
click at [109, 382] on td "Aditya aishu Akansha Altaf Anil Anup Ashik Bhavin Diksha Irshad Lucky meeth min…" at bounding box center [111, 380] width 67 height 74
click at [112, 377] on select "Aditya aishu Akansha Altaf Anil Anup Ashik Bhavin Diksha Irshad Lucky meeth min…" at bounding box center [111, 367] width 46 height 27
select select "32387"
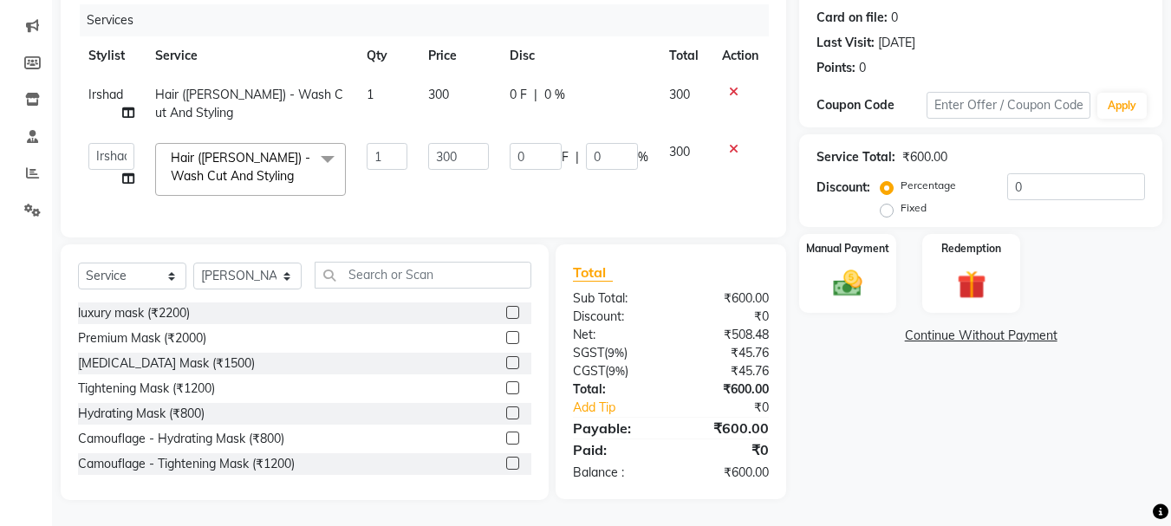
scroll to position [224, 0]
click at [852, 266] on img at bounding box center [847, 283] width 49 height 35
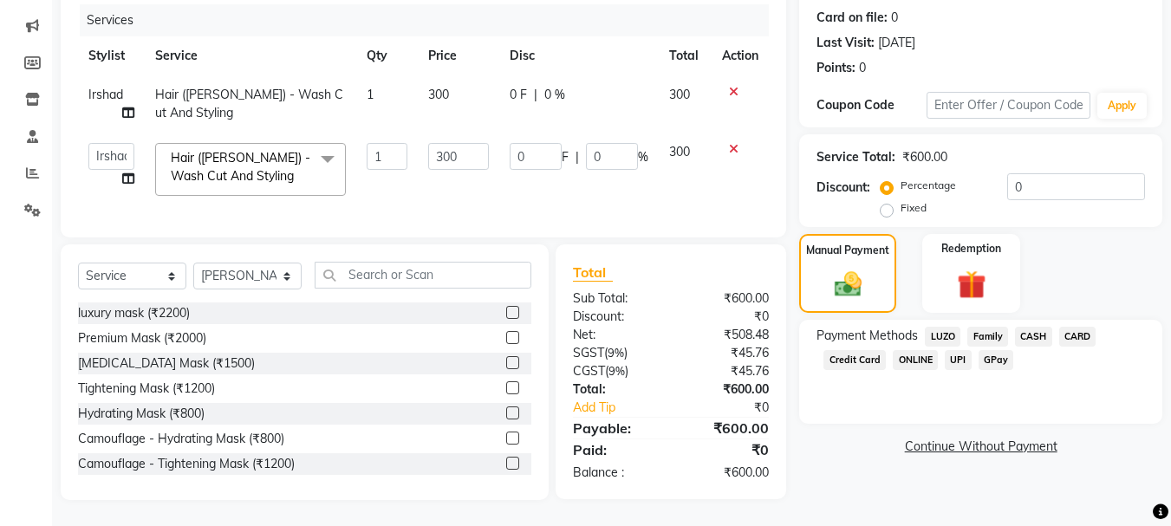
click at [1030, 327] on span "CASH" at bounding box center [1033, 337] width 37 height 20
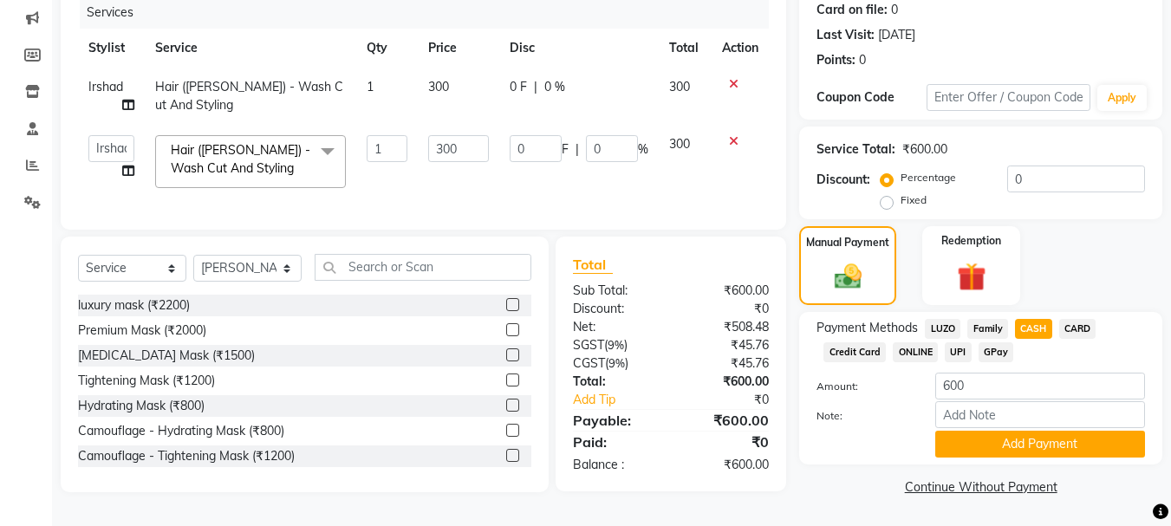
click at [1030, 321] on span "CASH" at bounding box center [1033, 329] width 37 height 20
click at [1054, 444] on button "Add Payment" at bounding box center [1040, 444] width 210 height 27
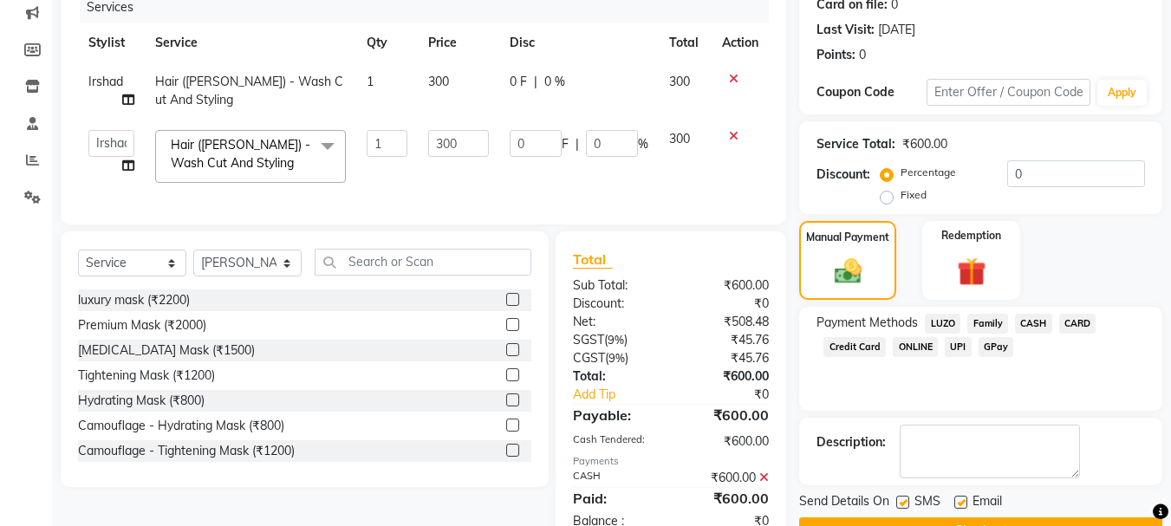
scroll to position [284, 0]
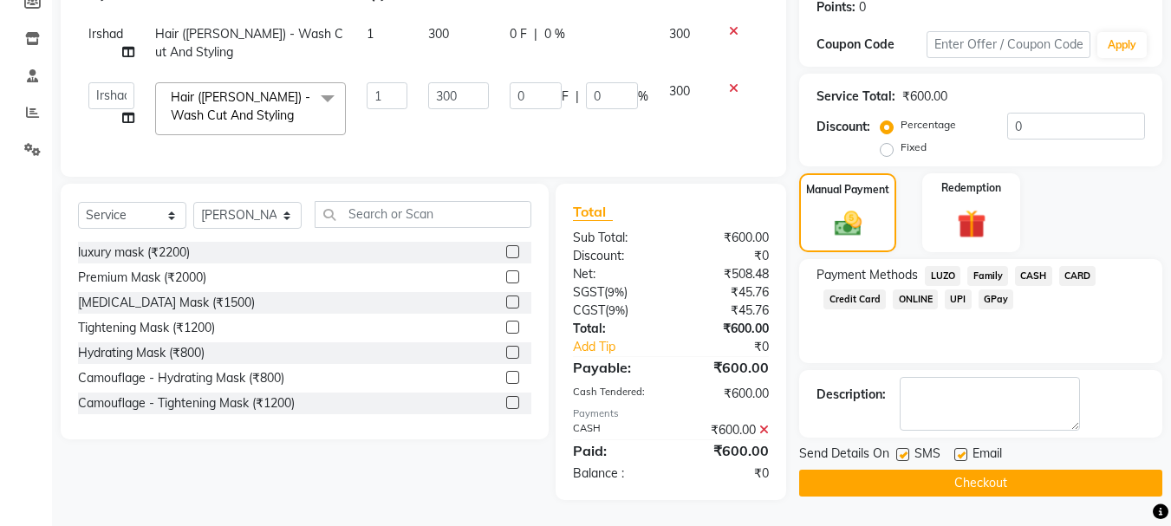
click at [995, 476] on button "Checkout" at bounding box center [980, 483] width 363 height 27
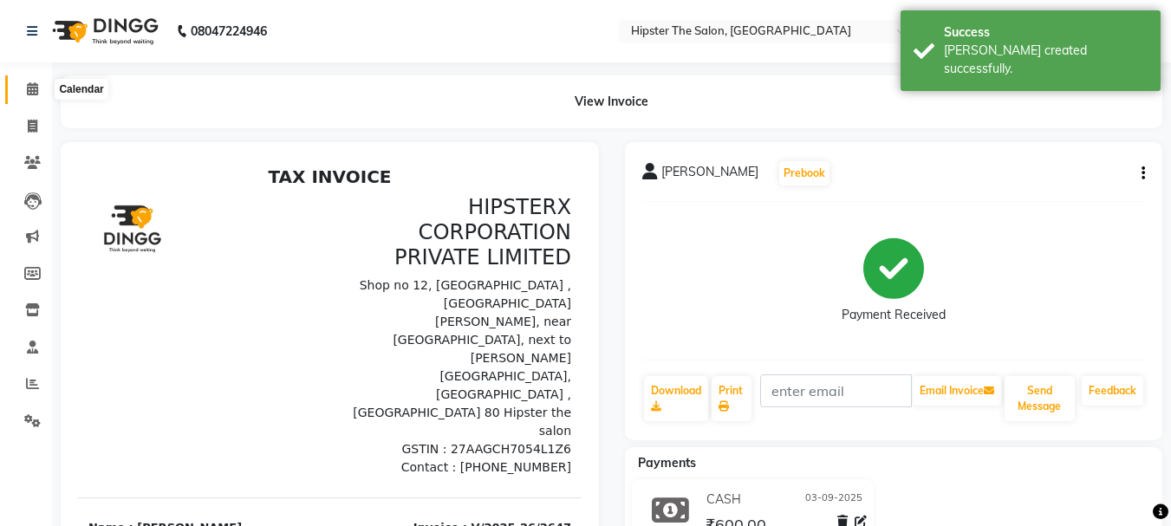
click at [34, 93] on icon at bounding box center [32, 88] width 11 height 13
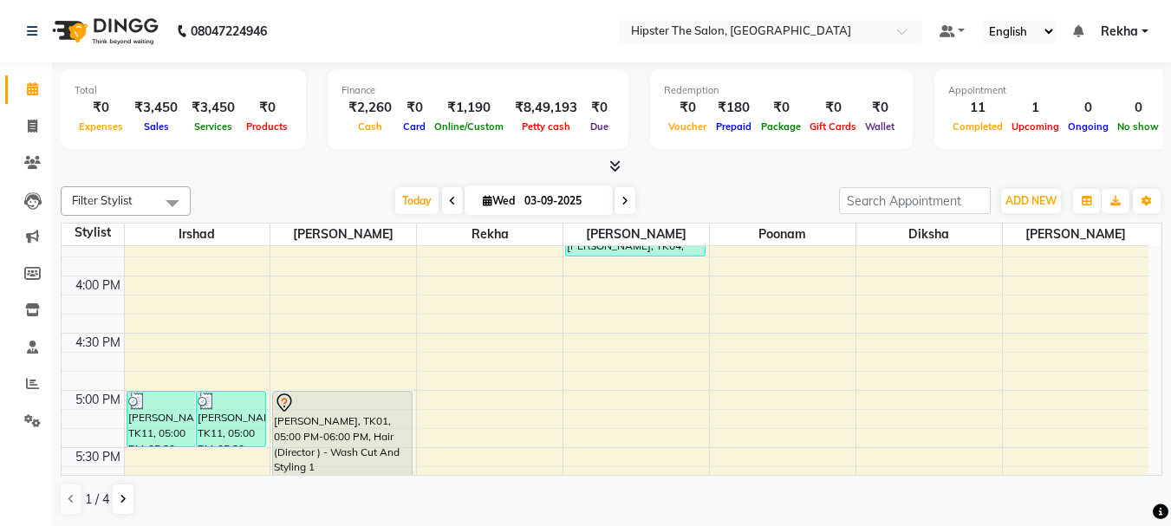
scroll to position [880, 0]
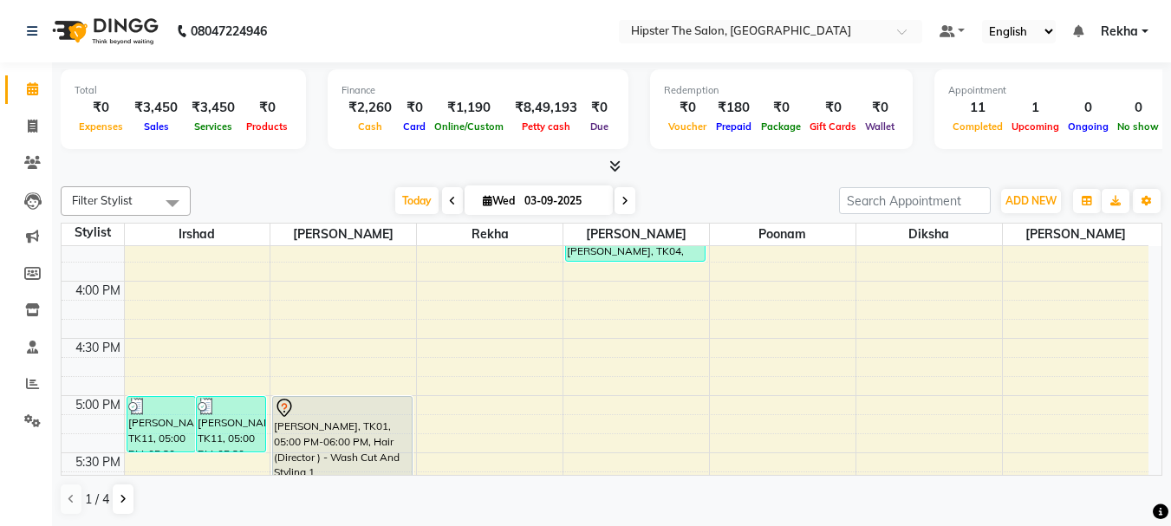
click at [626, 199] on icon at bounding box center [624, 201] width 7 height 10
type input "04-09-2025"
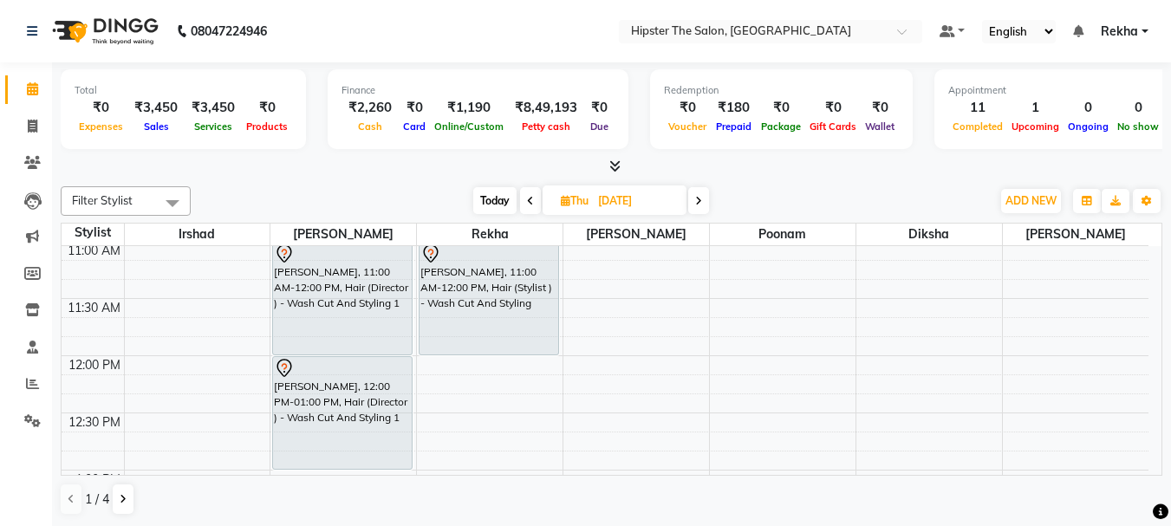
scroll to position [359, 0]
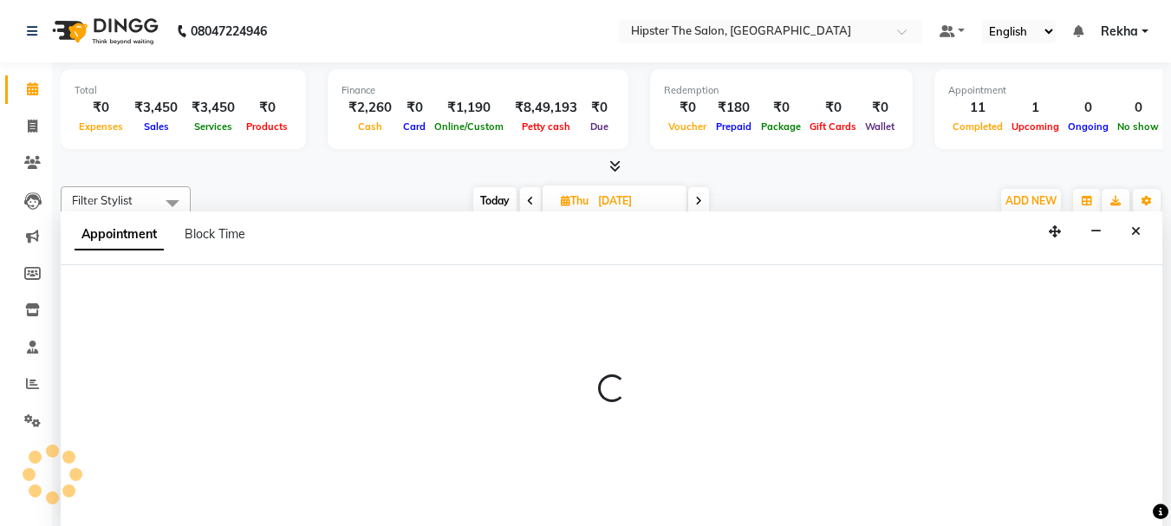
scroll to position [1, 0]
select select "32387"
select select "765"
select select "tentative"
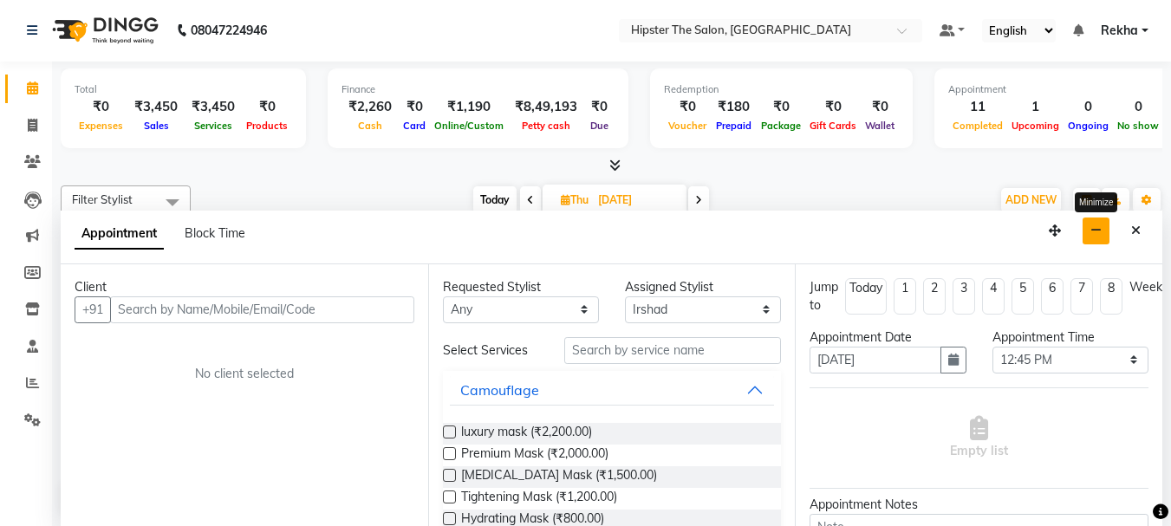
click at [1095, 227] on icon "button" at bounding box center [1095, 230] width 11 height 12
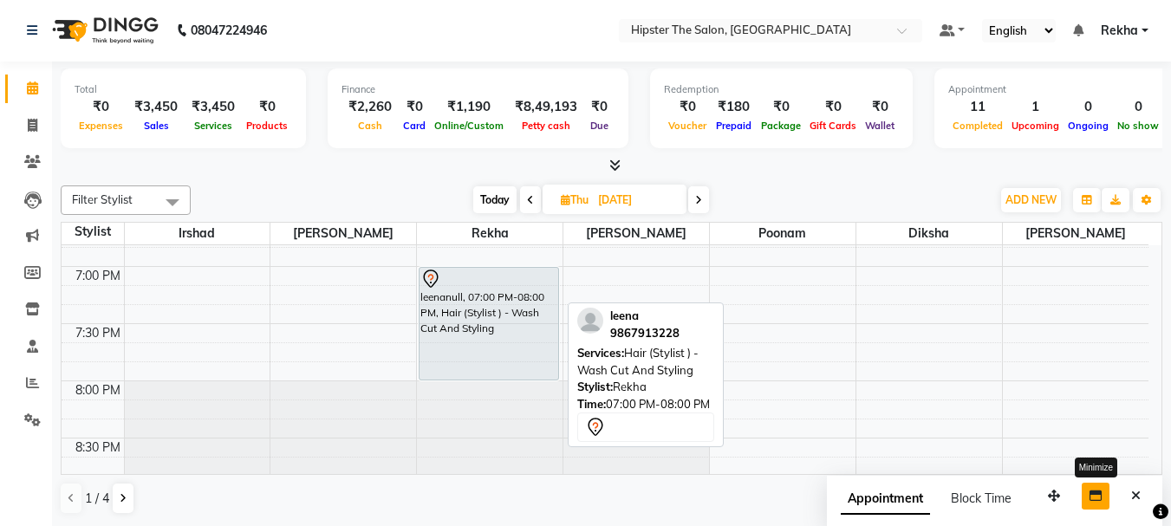
scroll to position [1486, 0]
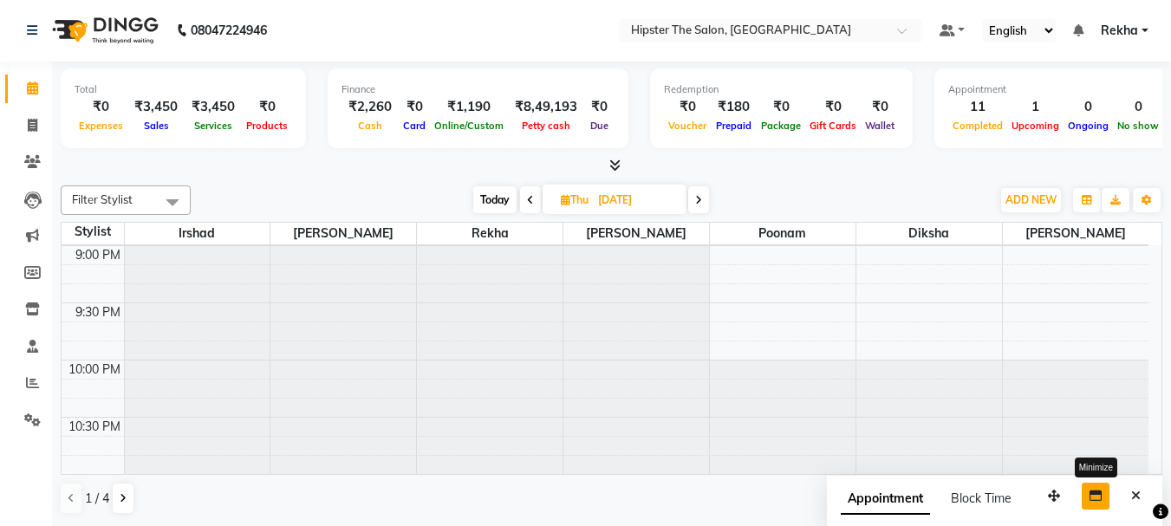
click at [698, 195] on icon at bounding box center [698, 200] width 7 height 10
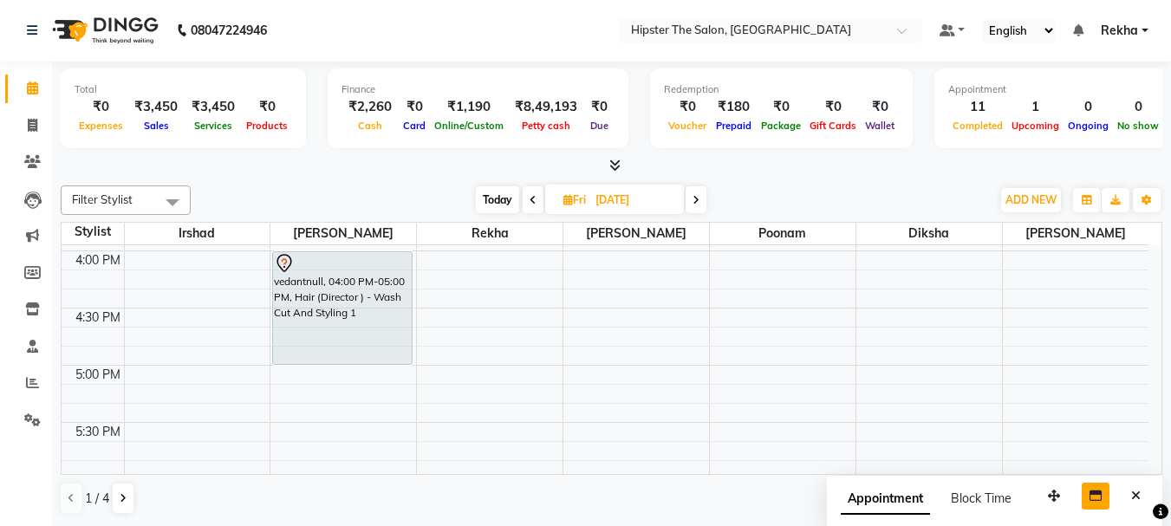
scroll to position [885, 0]
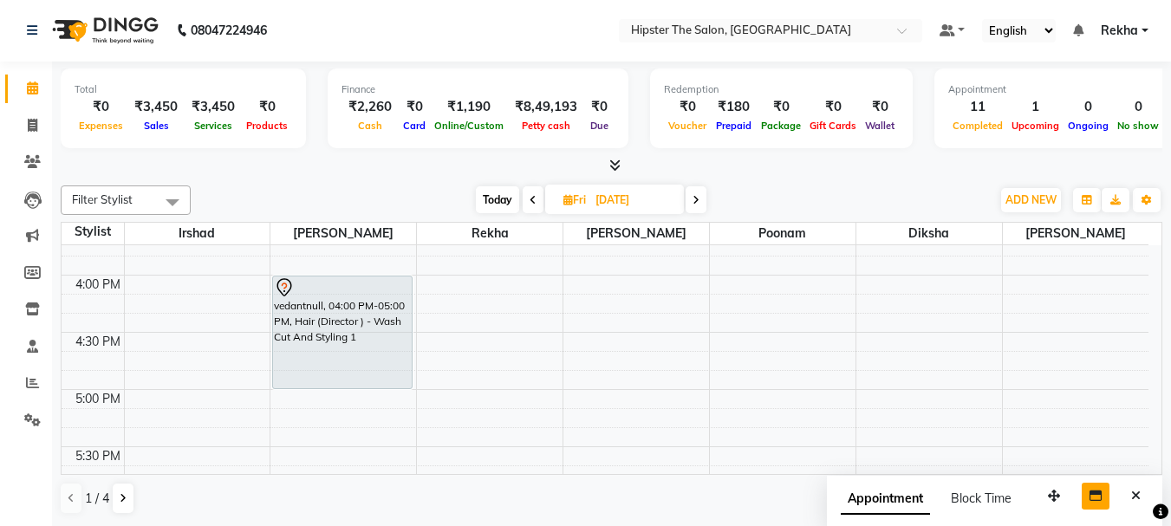
click at [499, 206] on span "Today" at bounding box center [497, 199] width 43 height 27
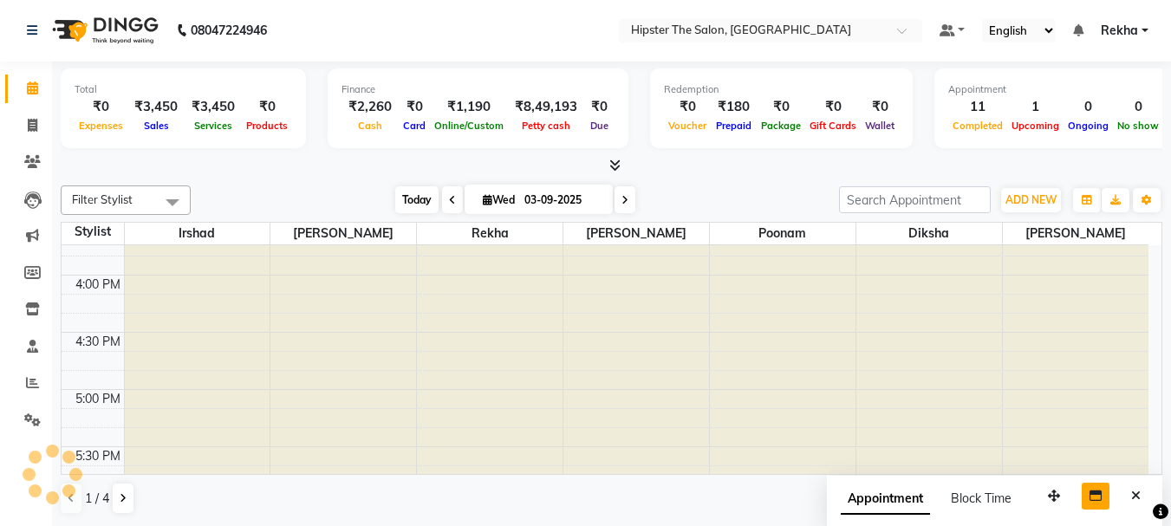
scroll to position [1145, 0]
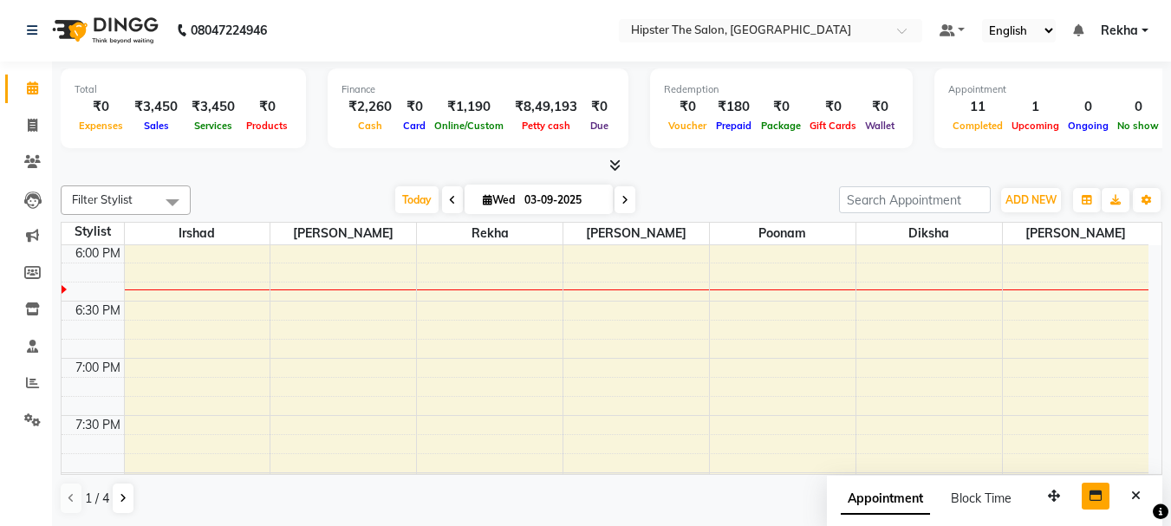
click at [622, 196] on icon at bounding box center [624, 200] width 7 height 10
type input "04-09-2025"
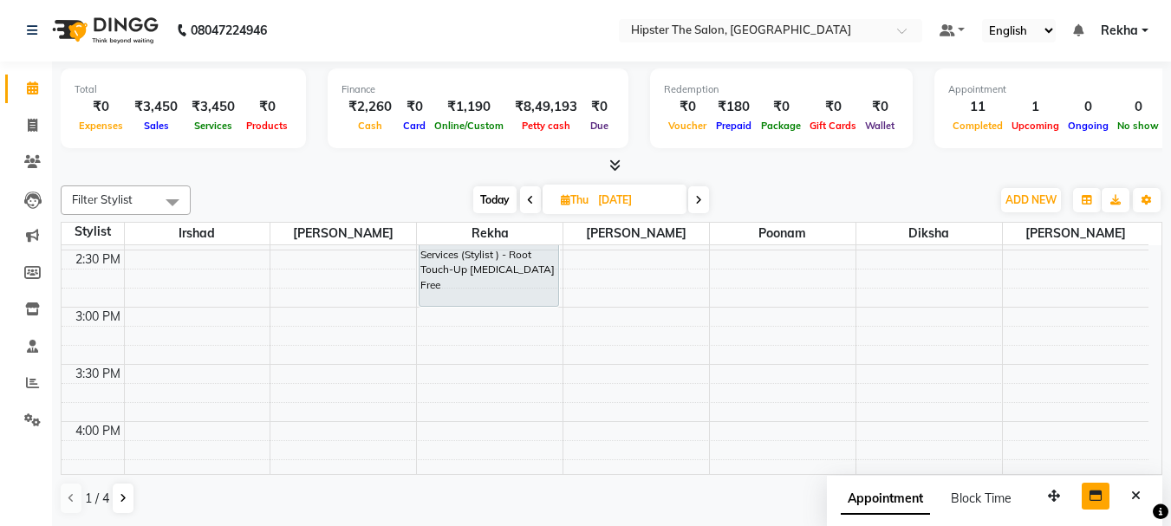
scroll to position [752, 0]
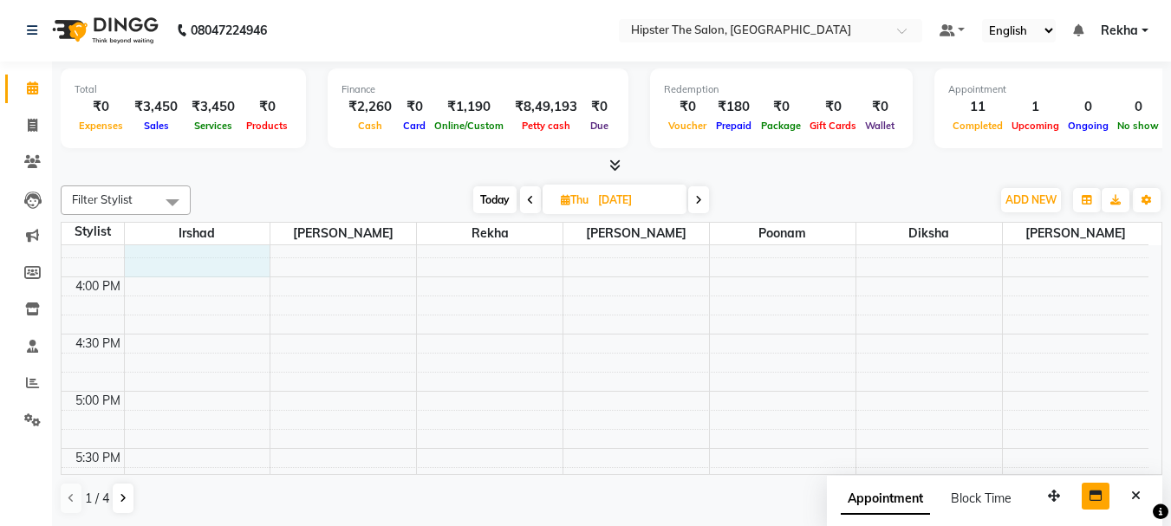
click at [189, 292] on div "8:00 AM 8:30 AM 9:00 AM 9:30 AM 10:00 AM 10:30 AM 11:00 AM 11:30 AM 12:00 PM 12…" at bounding box center [605, 219] width 1087 height 1715
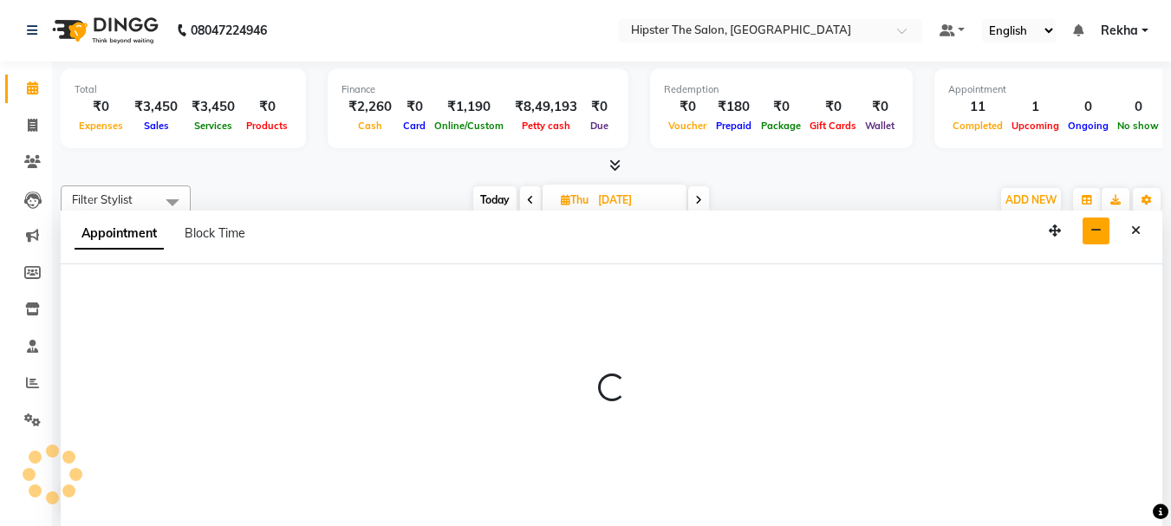
scroll to position [925, 0]
select select "32387"
select select "885"
select select "tentative"
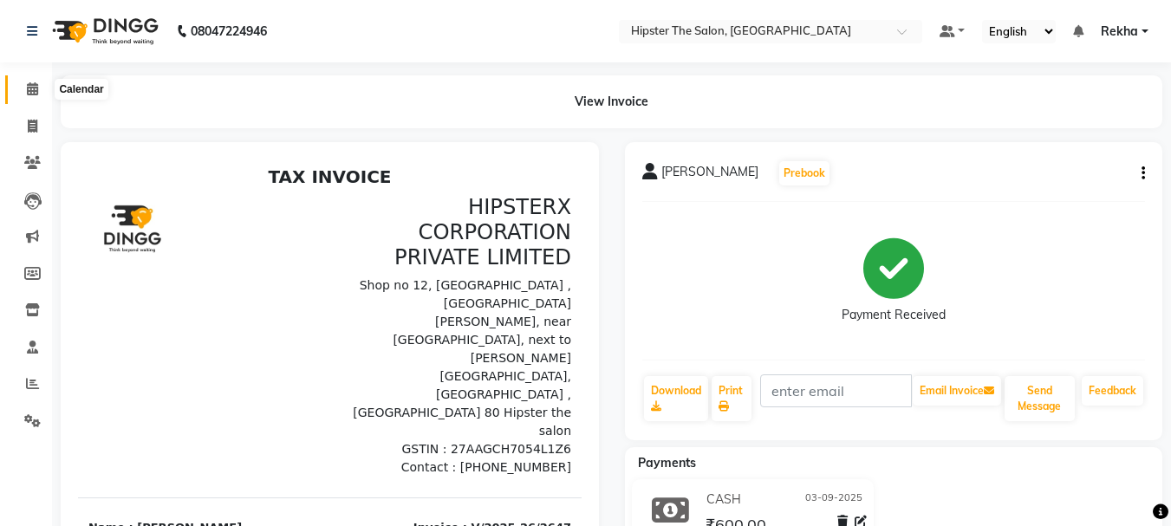
click at [35, 86] on icon at bounding box center [32, 88] width 11 height 13
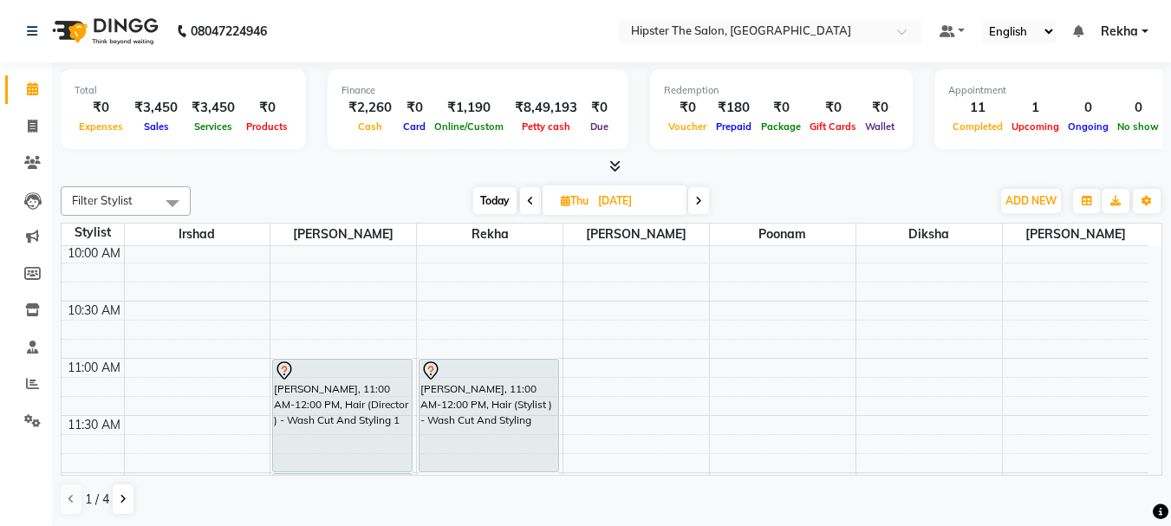
scroll to position [231, 0]
select select "32387"
select select "630"
select select "tentative"
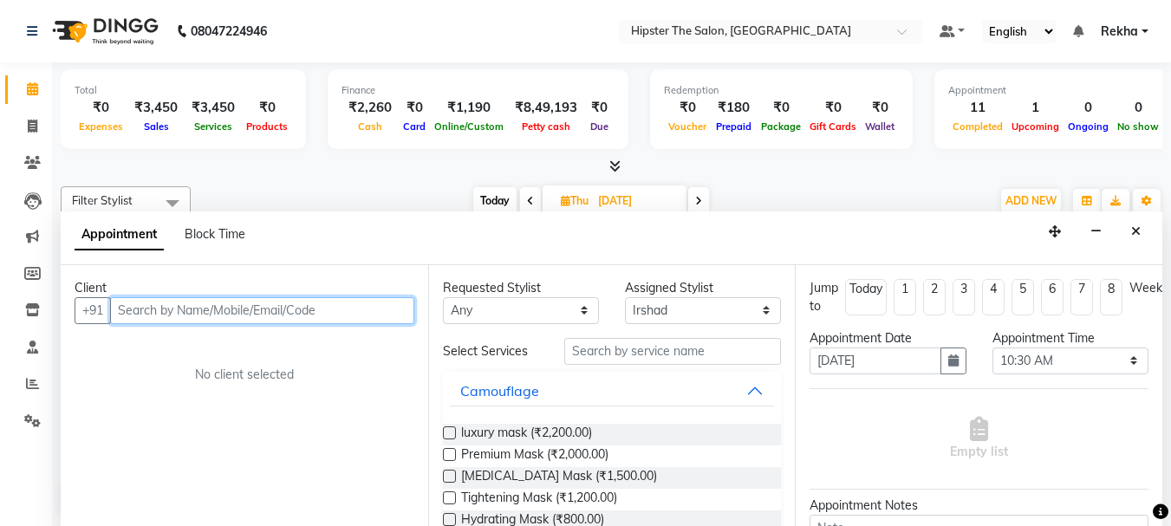
scroll to position [1, 0]
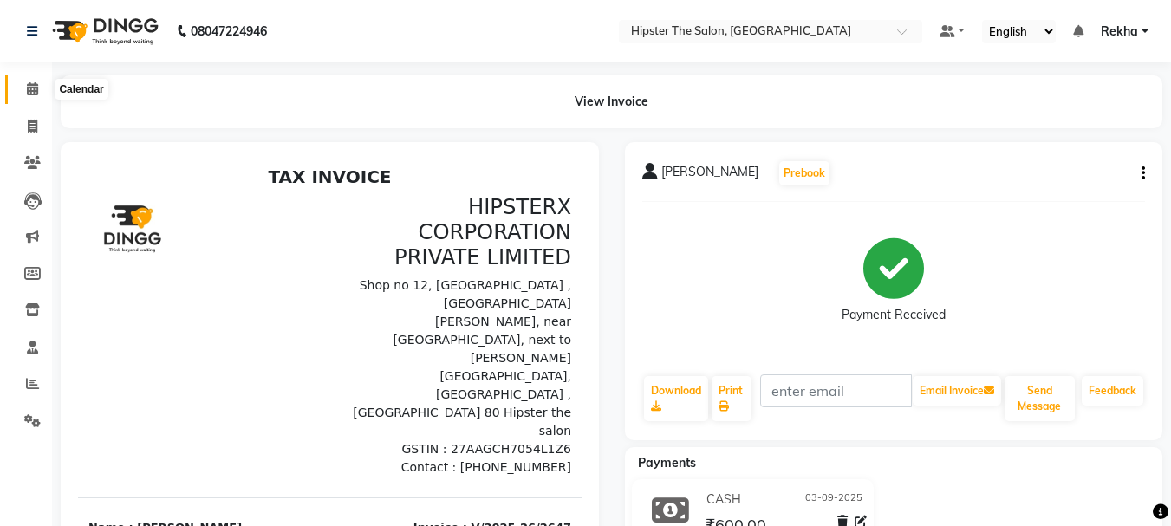
click at [36, 88] on icon at bounding box center [32, 88] width 11 height 13
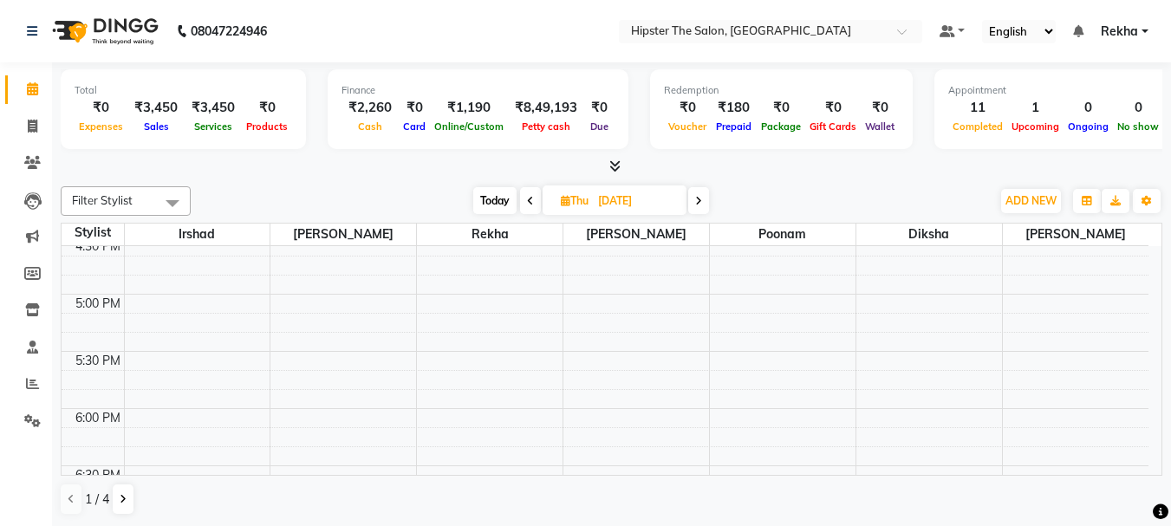
scroll to position [1068, 0]
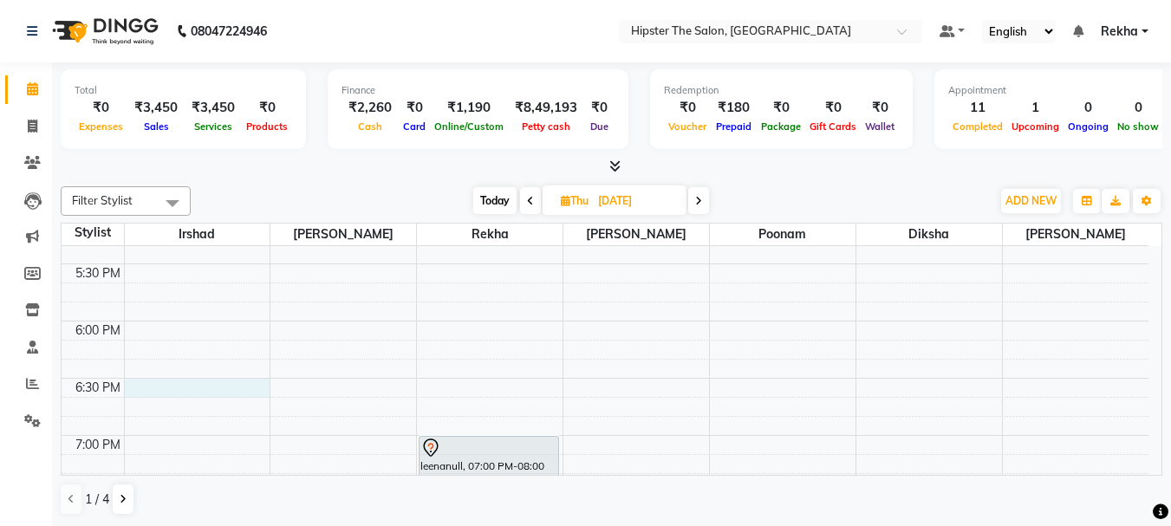
click at [179, 386] on div "8:00 AM 8:30 AM 9:00 AM 9:30 AM 10:00 AM 10:30 AM 11:00 AM 11:30 AM 12:00 PM 12…" at bounding box center [605, 35] width 1087 height 1715
select select "32387"
select select "1110"
select select "tentative"
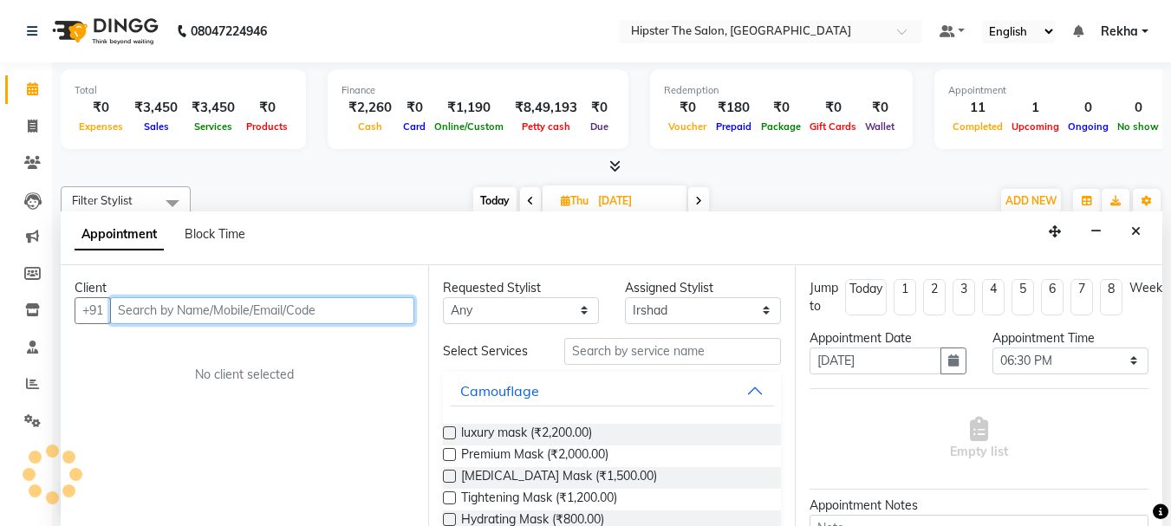
scroll to position [1, 0]
click at [187, 310] on input "text" at bounding box center [262, 309] width 304 height 27
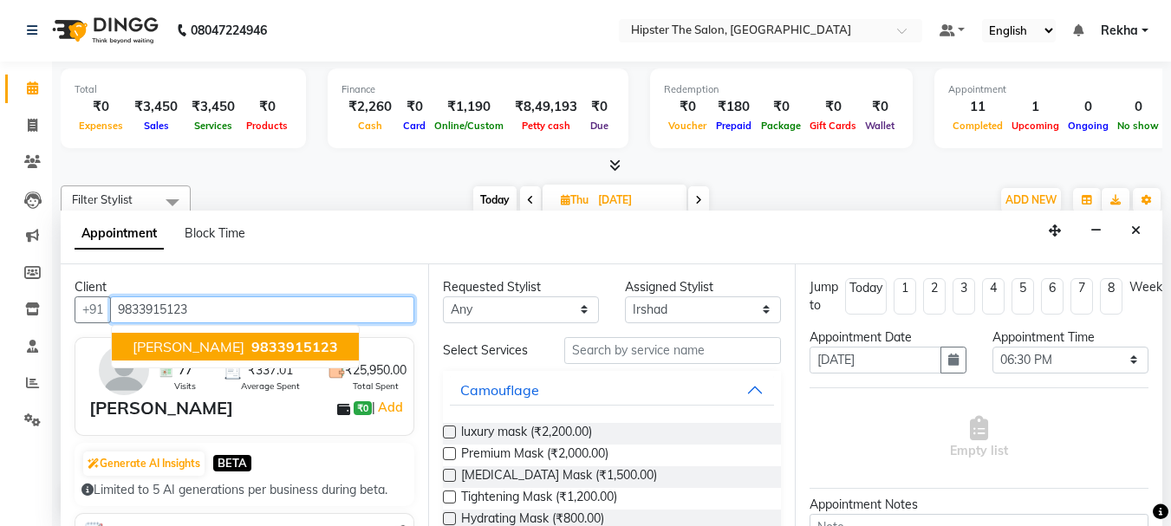
click at [177, 339] on span "DISHANT" at bounding box center [189, 346] width 112 height 17
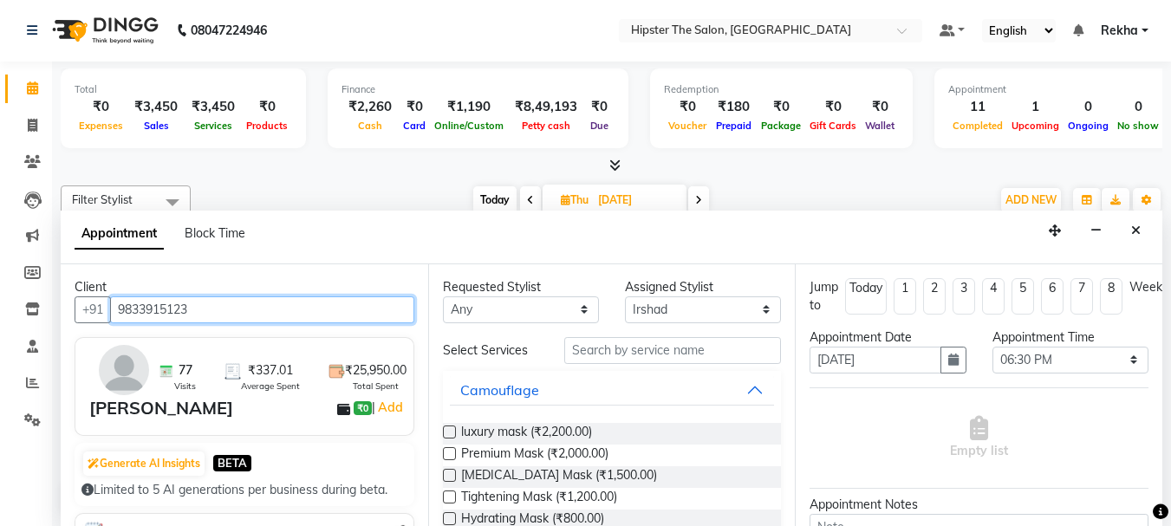
type input "9833915123"
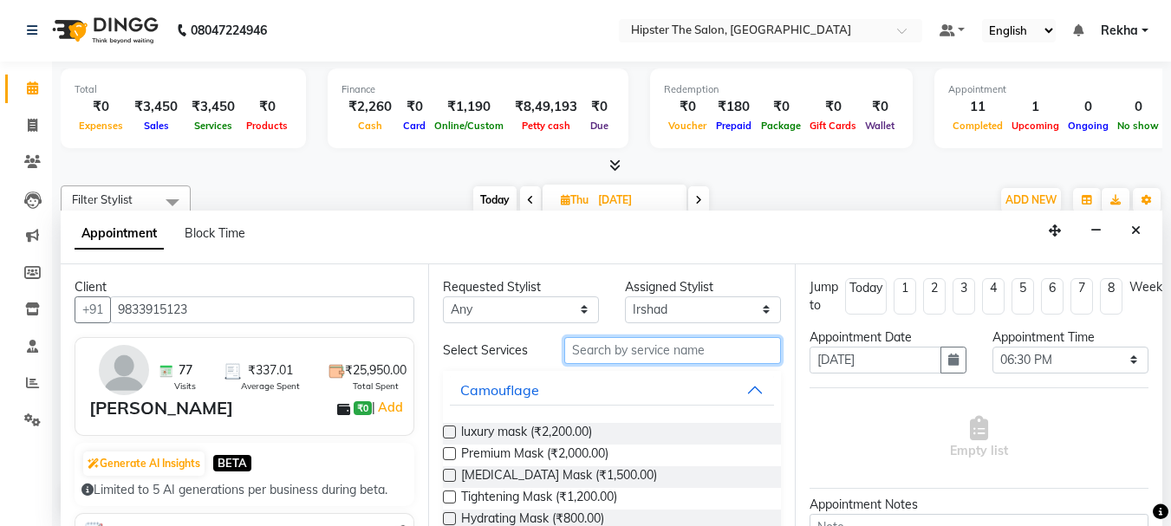
click at [601, 354] on input "text" at bounding box center [672, 350] width 217 height 27
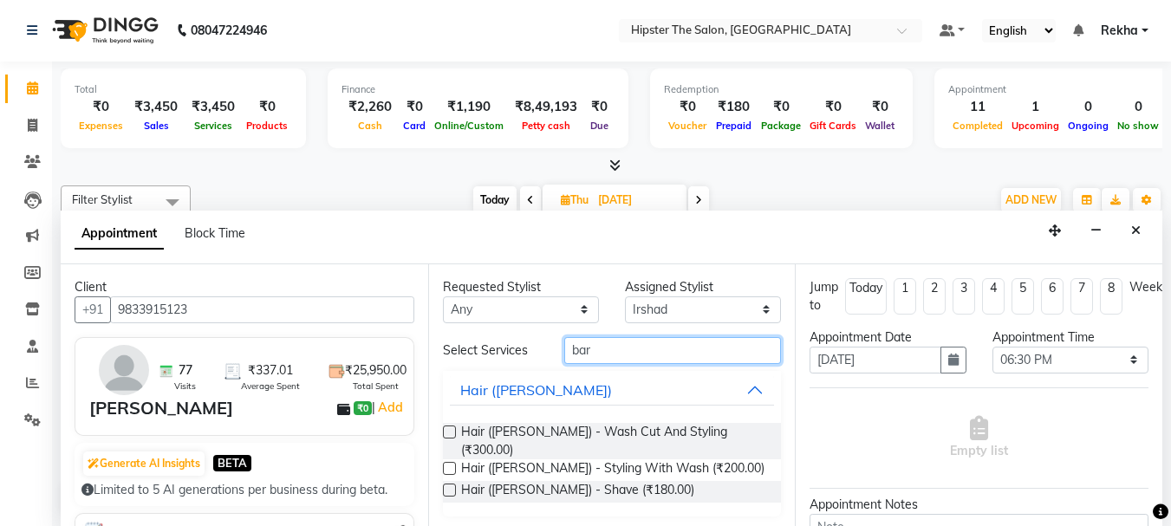
type input "bar"
click at [453, 429] on label at bounding box center [449, 431] width 13 height 13
click at [453, 429] on input "checkbox" at bounding box center [448, 433] width 11 height 11
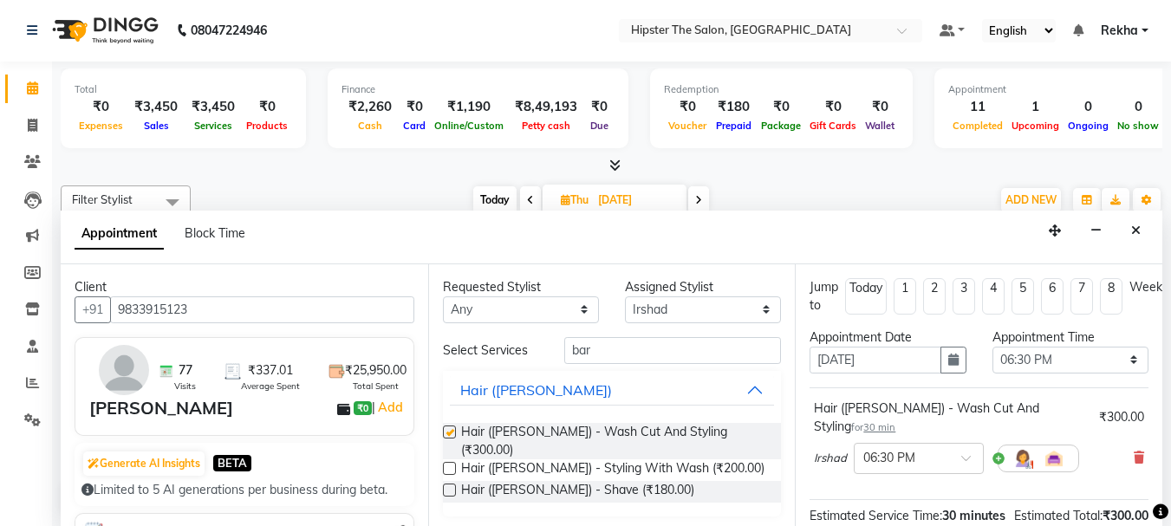
checkbox input "false"
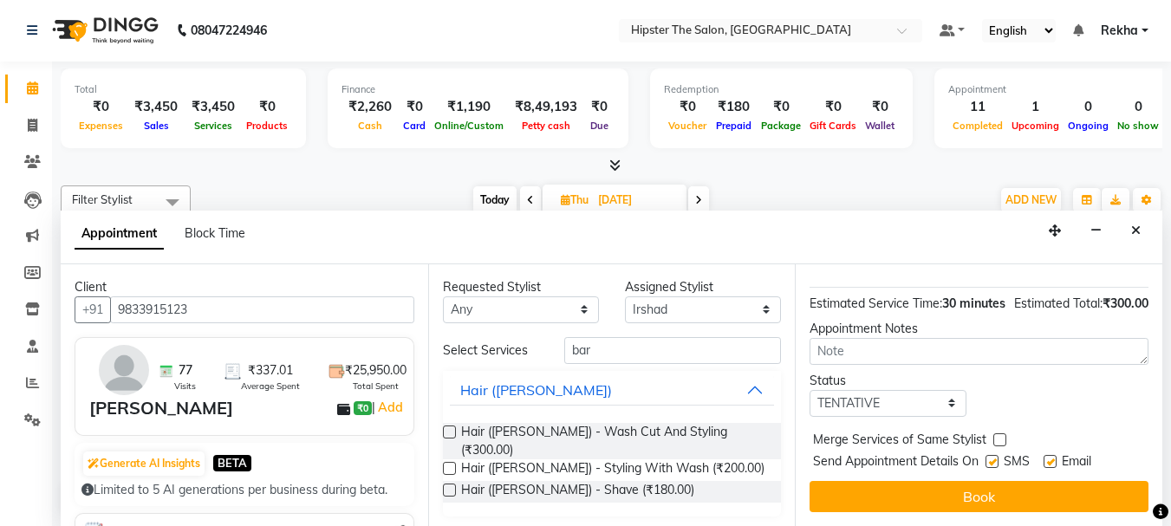
scroll to position [225, 0]
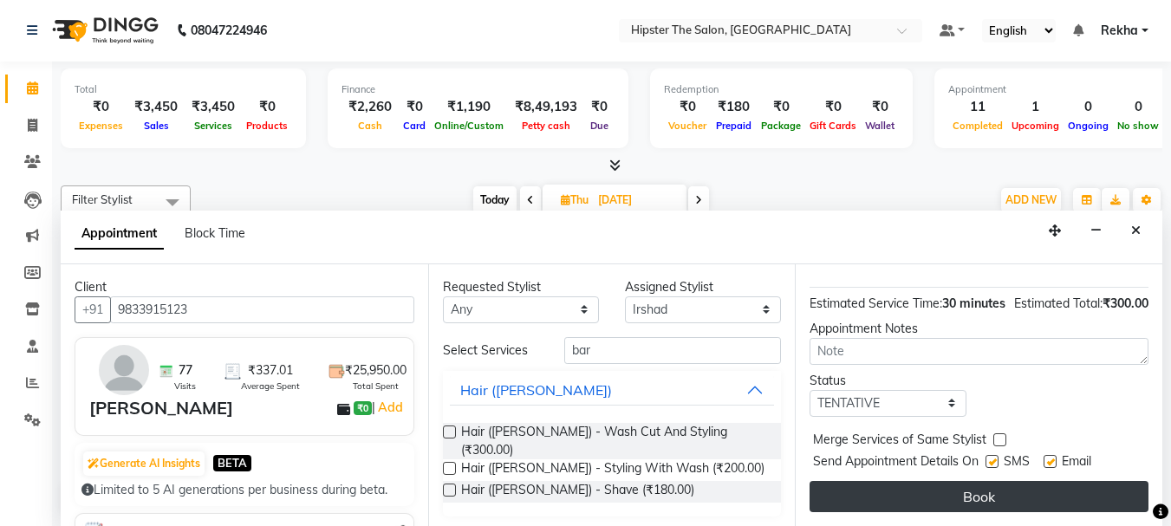
click at [877, 481] on button "Book" at bounding box center [978, 496] width 339 height 31
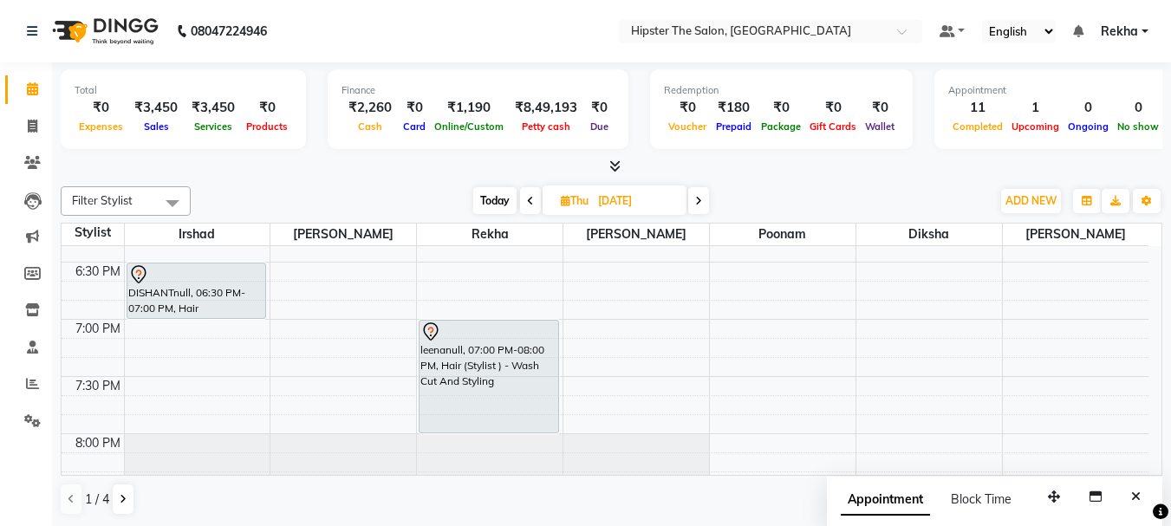
scroll to position [1213, 0]
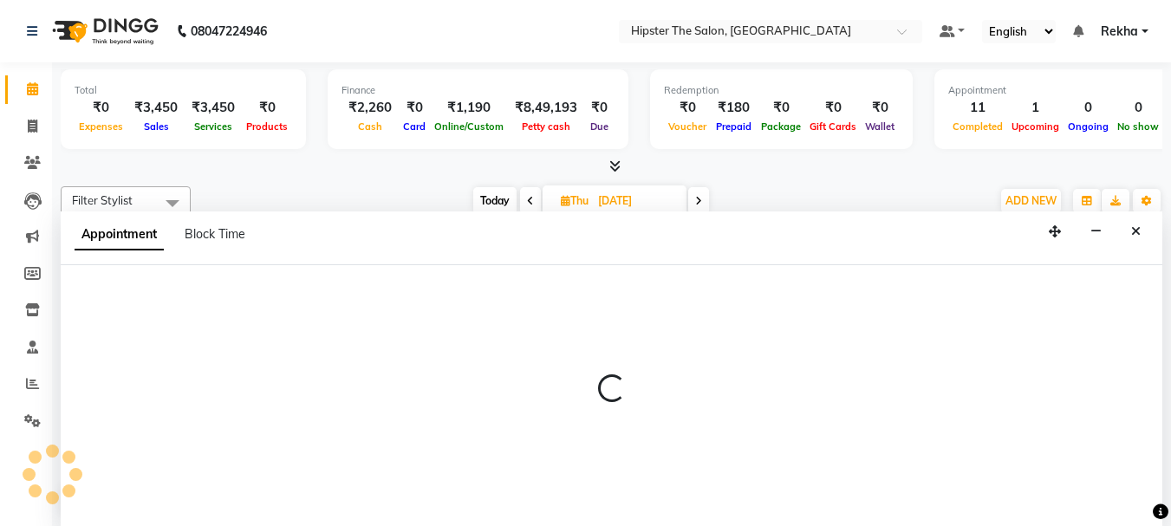
scroll to position [1, 0]
select select "50153"
select select "tentative"
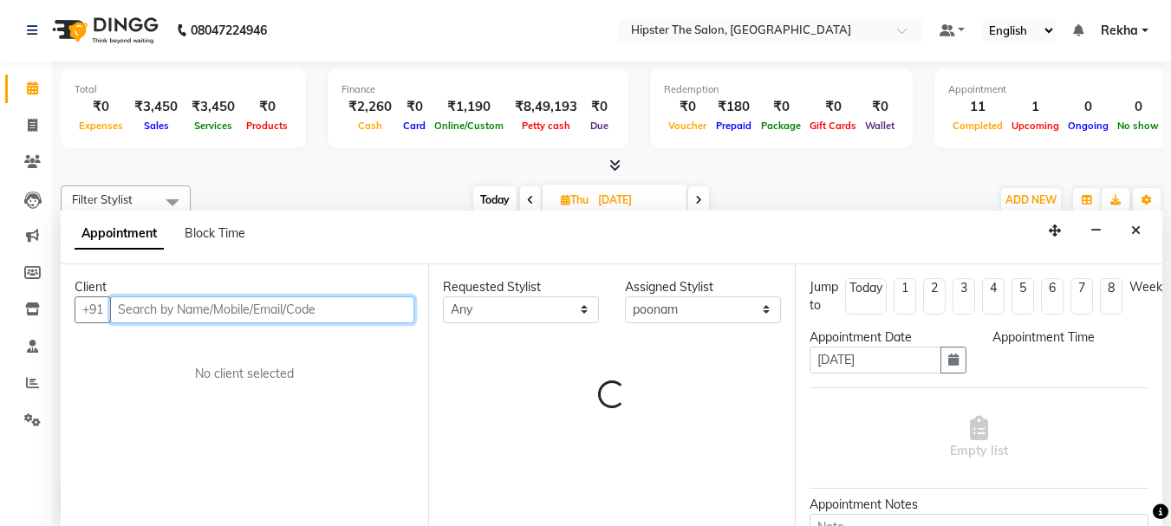
select select "1170"
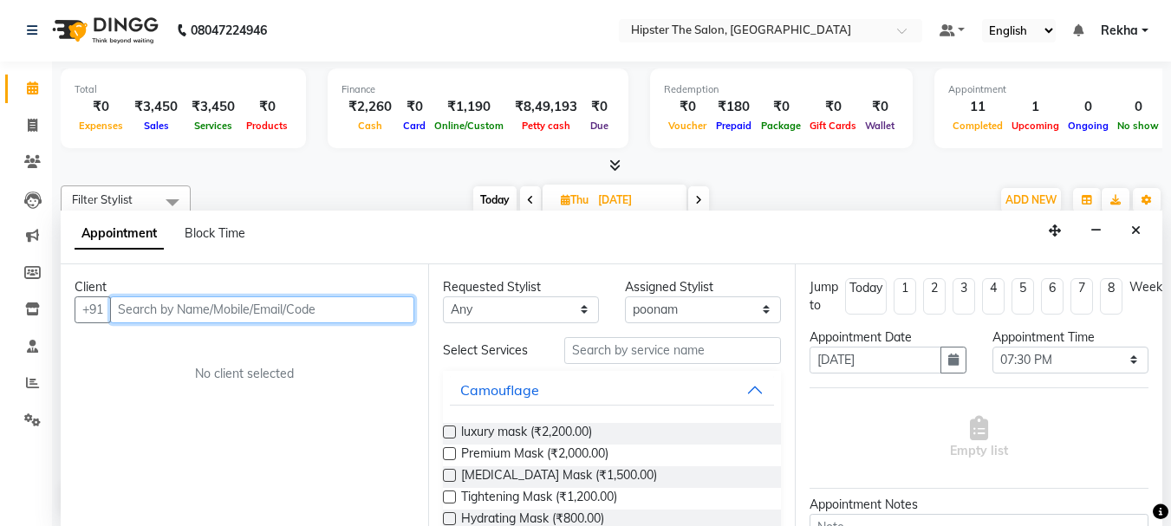
click at [386, 306] on input "text" at bounding box center [262, 309] width 304 height 27
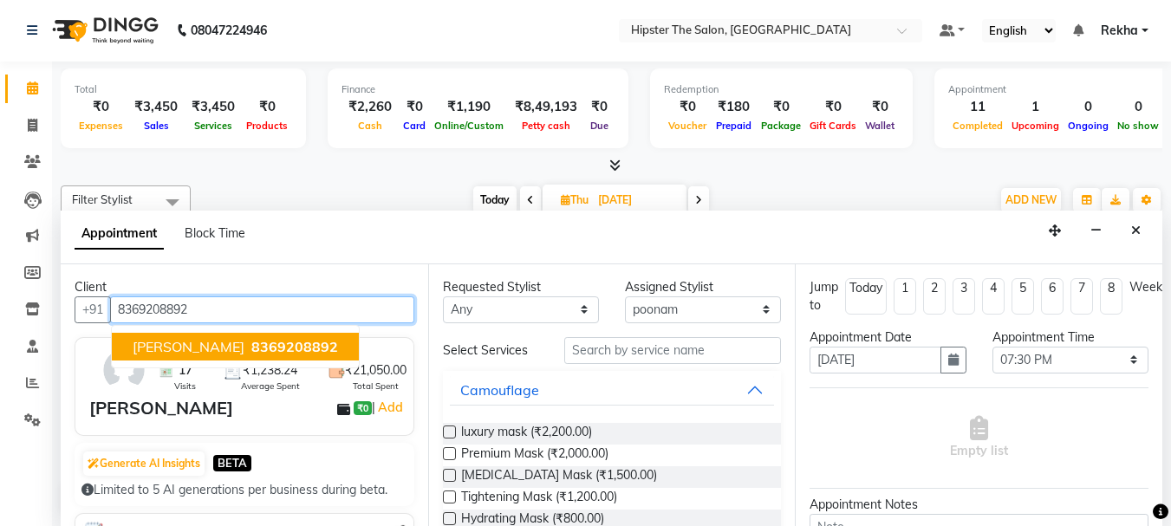
click at [251, 341] on span "8369208892" at bounding box center [294, 346] width 87 height 17
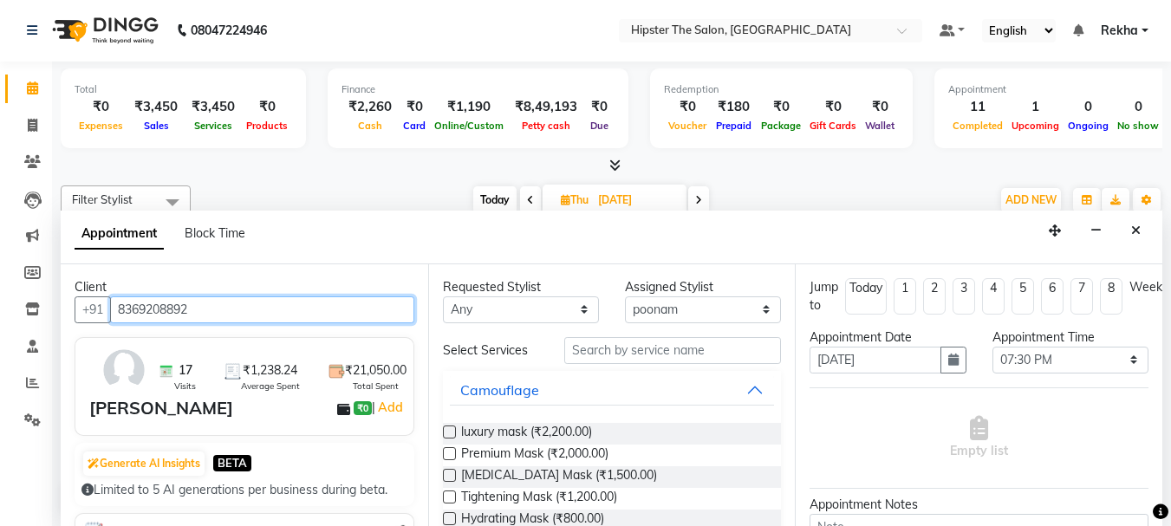
type input "8369208892"
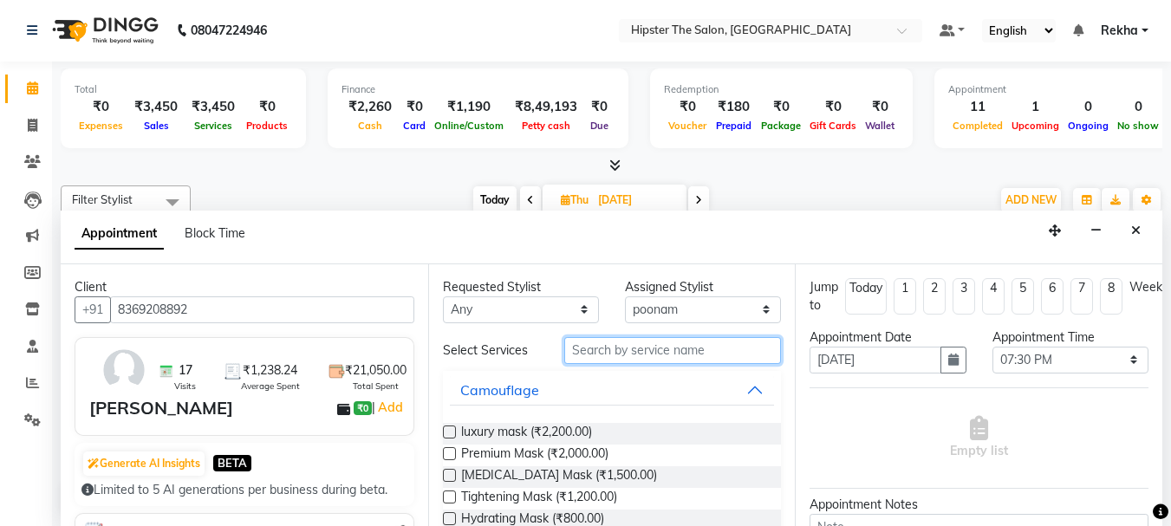
click at [634, 356] on input "text" at bounding box center [672, 350] width 217 height 27
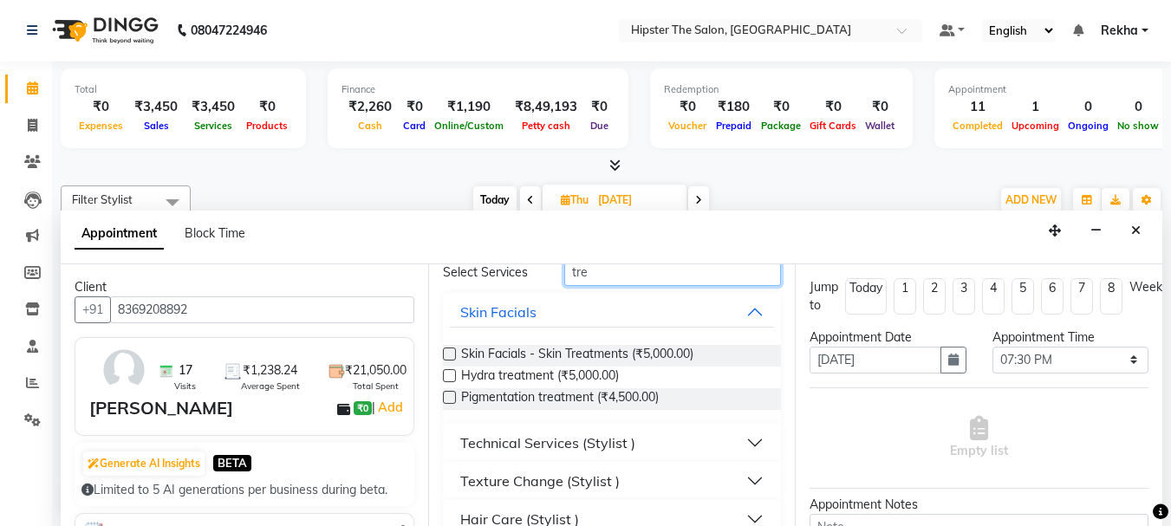
scroll to position [0, 0]
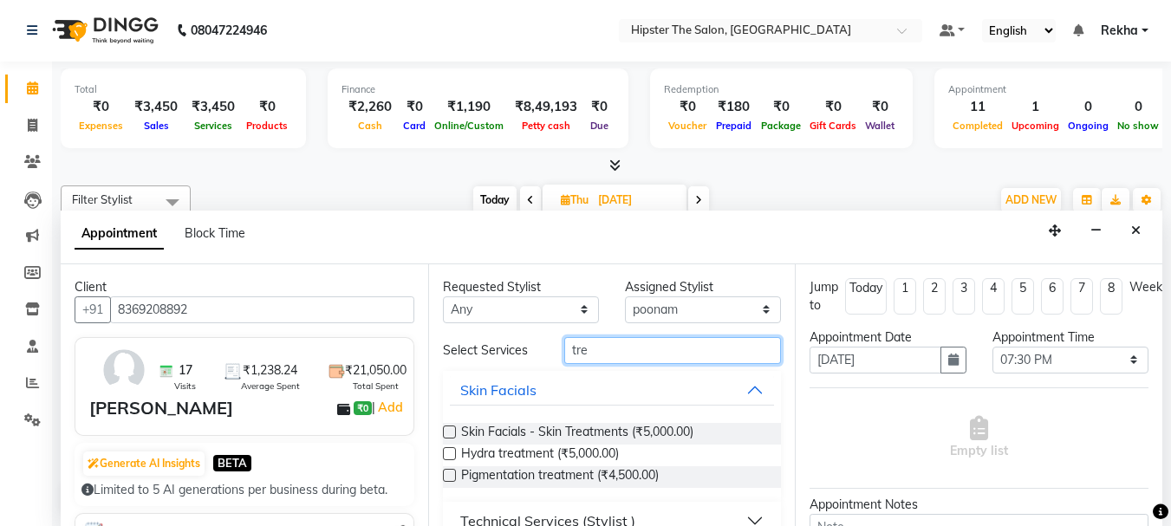
click at [625, 356] on input "tre" at bounding box center [672, 350] width 217 height 27
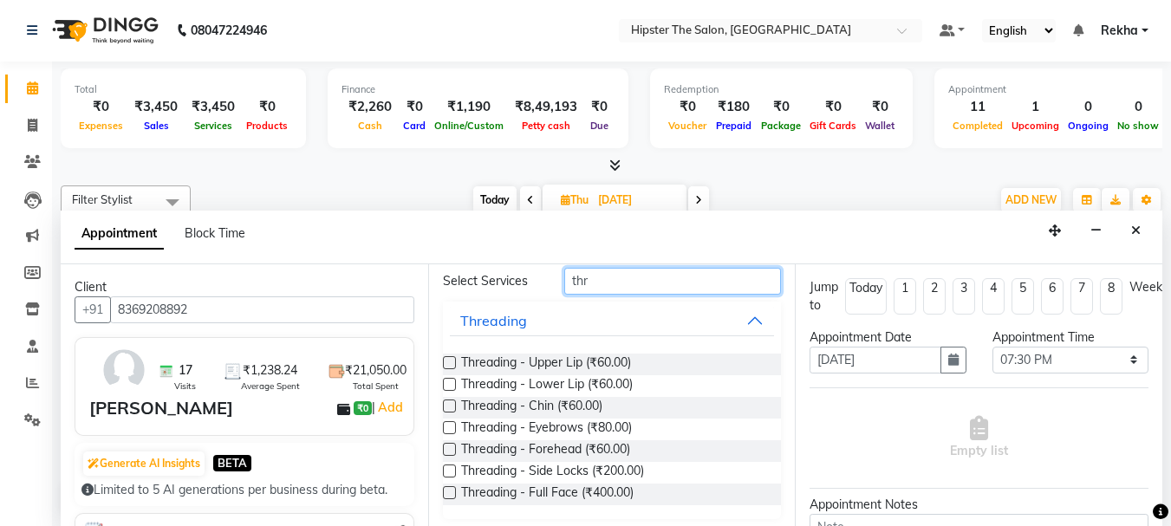
scroll to position [76, 0]
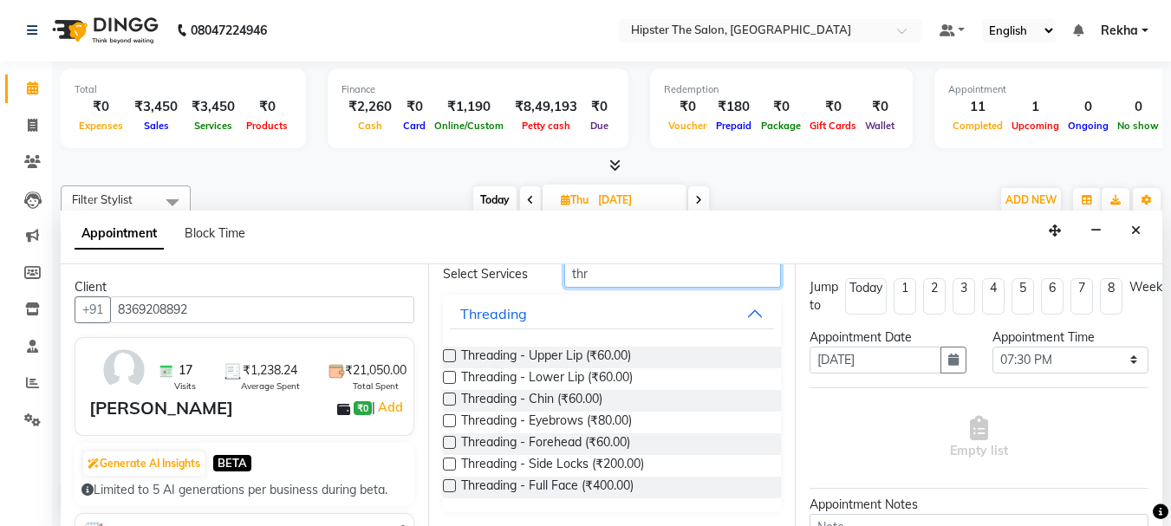
type input "thr"
click at [451, 353] on label at bounding box center [449, 355] width 13 height 13
click at [451, 353] on input "checkbox" at bounding box center [448, 357] width 11 height 11
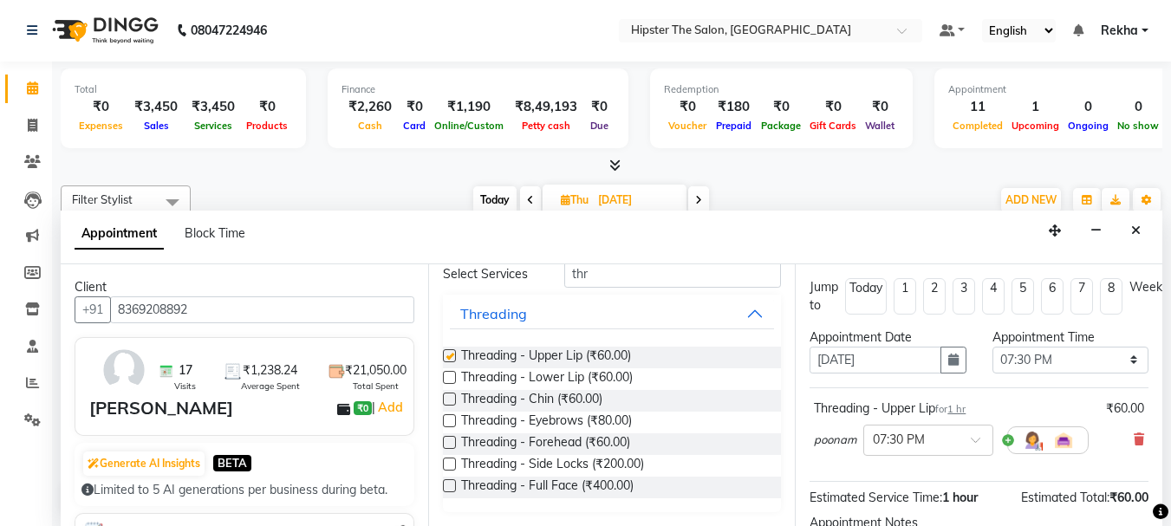
checkbox input "false"
click at [449, 420] on label at bounding box center [449, 420] width 13 height 13
click at [449, 420] on input "checkbox" at bounding box center [448, 422] width 11 height 11
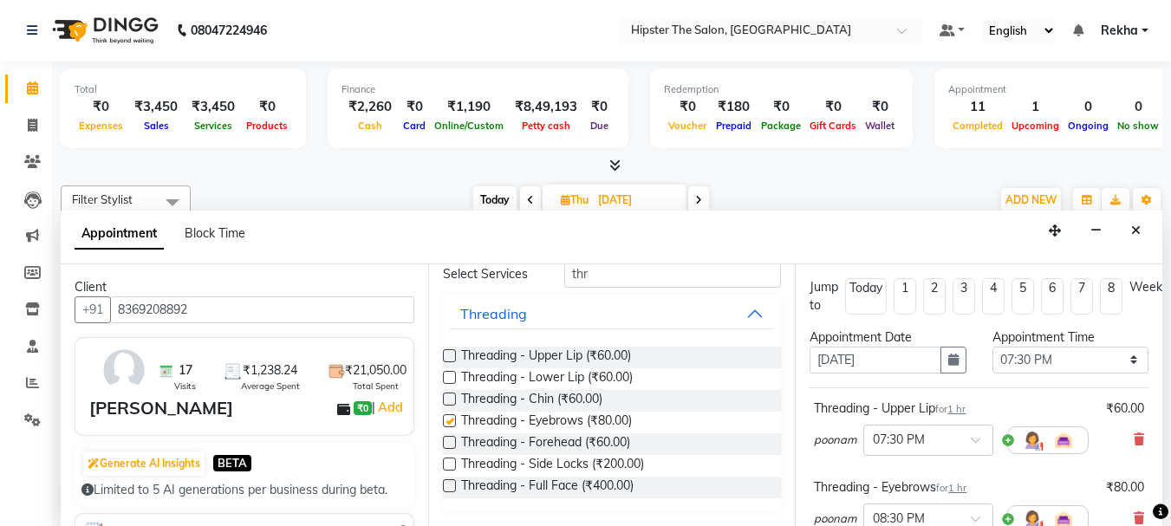
checkbox input "false"
click at [449, 438] on label at bounding box center [449, 442] width 13 height 13
click at [449, 438] on input "checkbox" at bounding box center [448, 443] width 11 height 11
checkbox input "false"
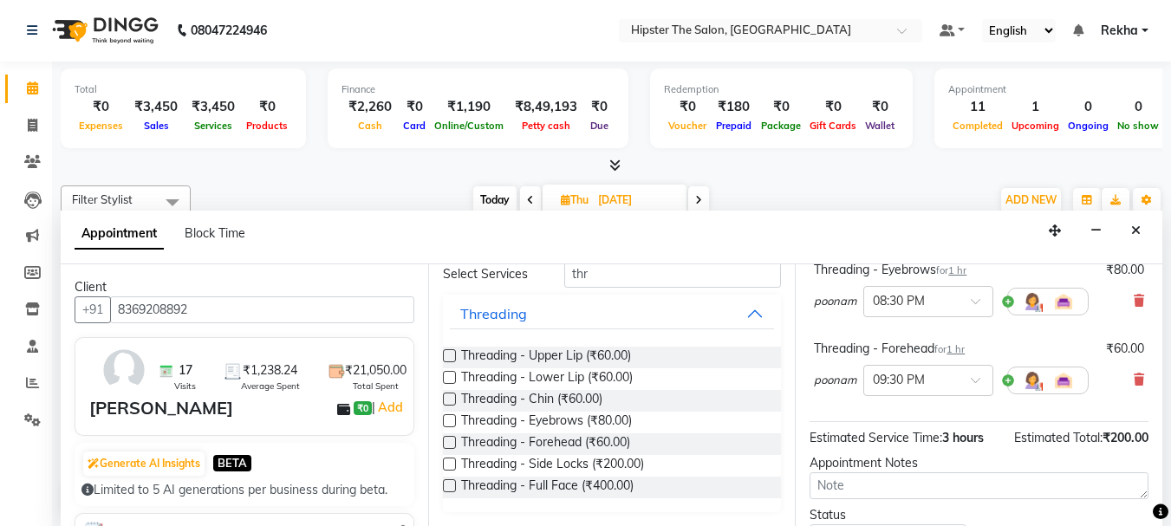
scroll to position [365, 0]
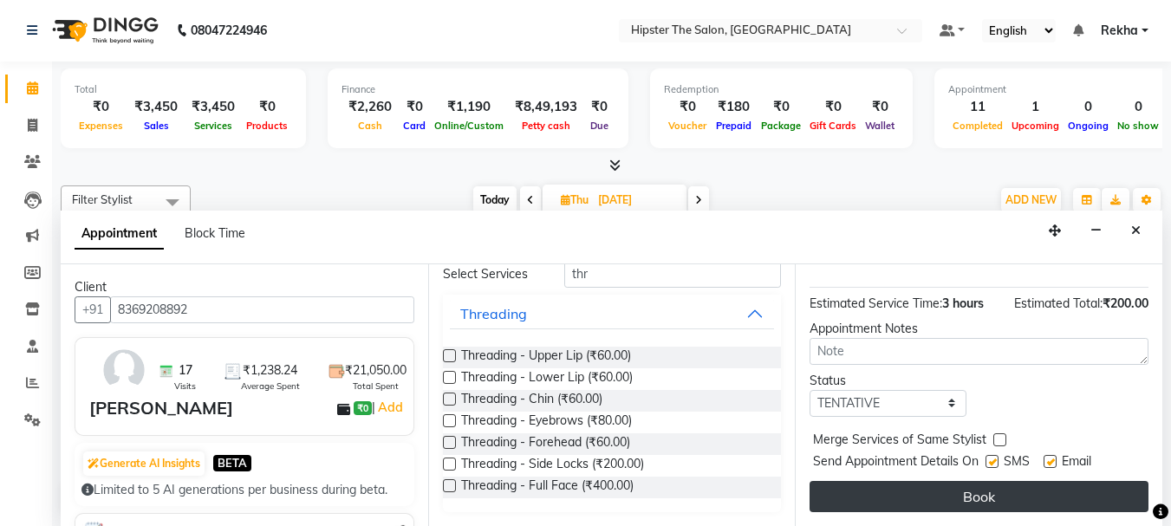
click at [1066, 481] on button "Book" at bounding box center [978, 496] width 339 height 31
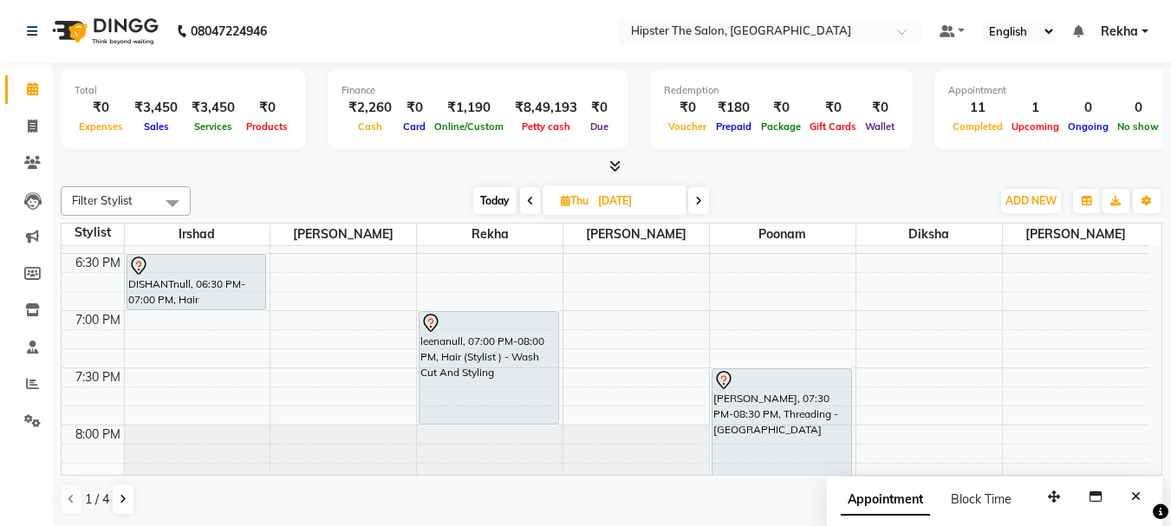
scroll to position [1190, 0]
click at [528, 201] on icon at bounding box center [530, 201] width 7 height 10
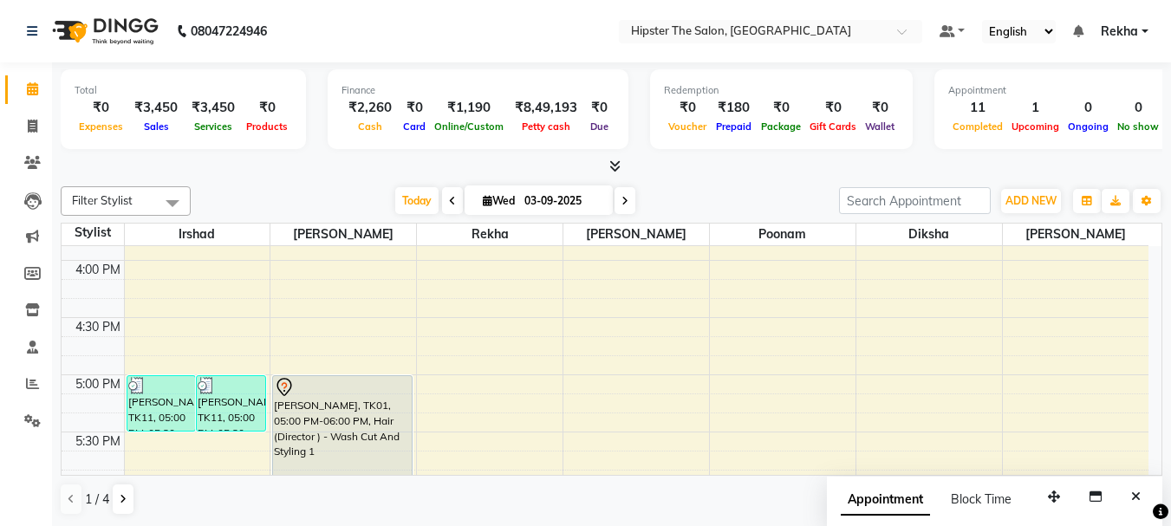
scroll to position [880, 0]
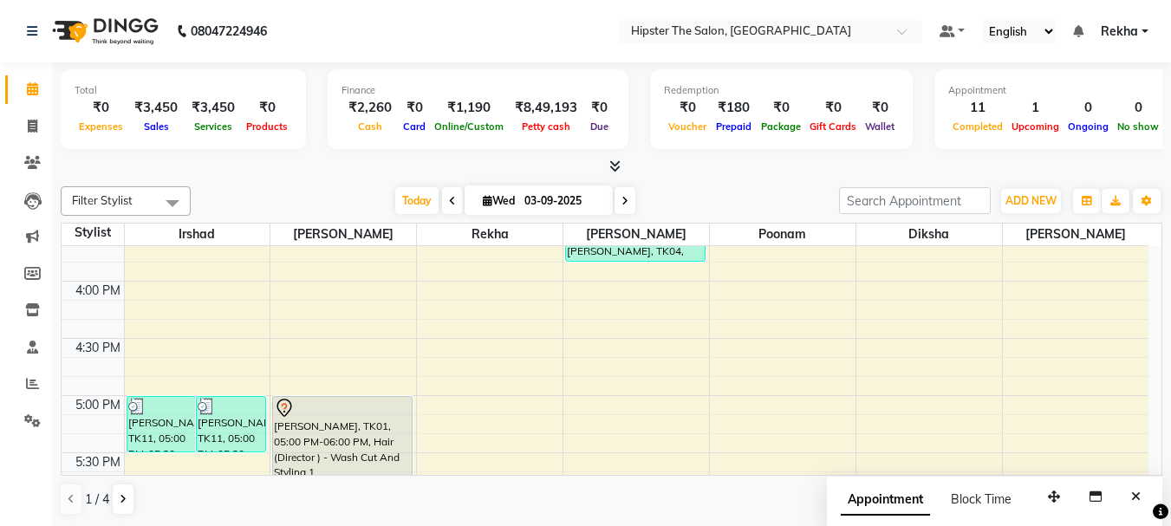
click at [624, 200] on icon at bounding box center [624, 201] width 7 height 10
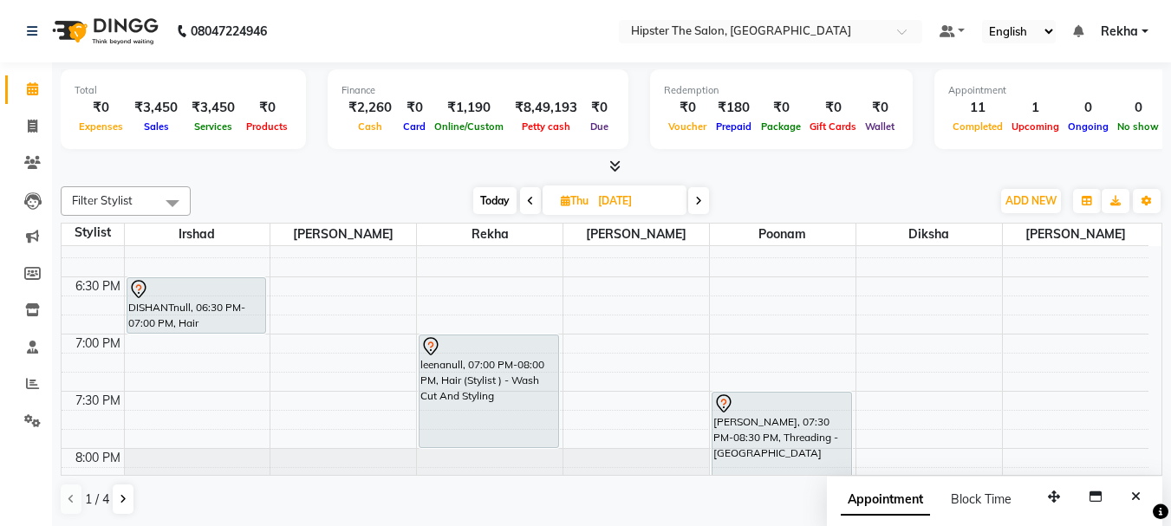
scroll to position [1163, 0]
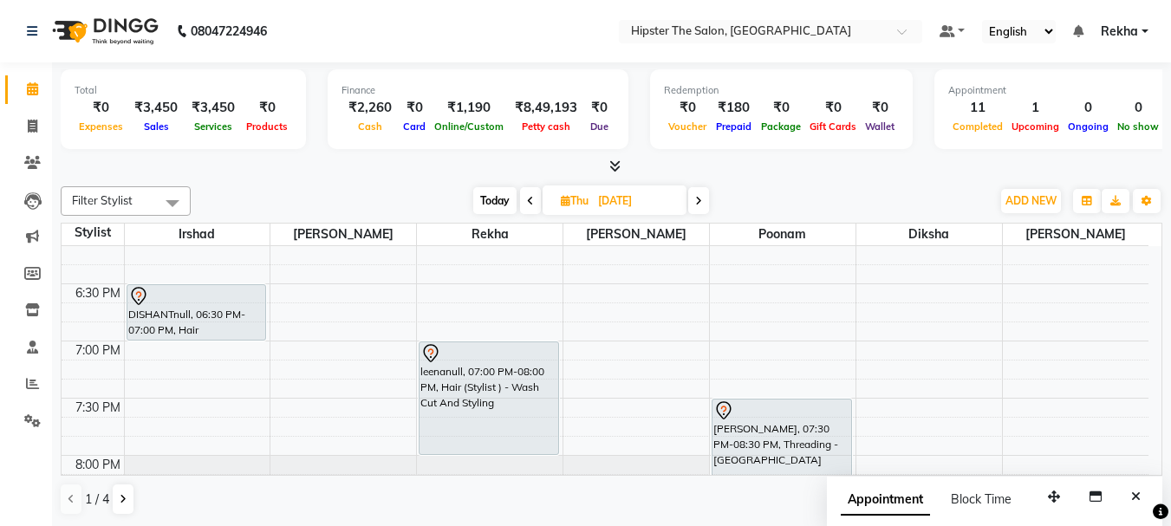
click at [527, 201] on icon at bounding box center [530, 201] width 7 height 10
type input "03-09-2025"
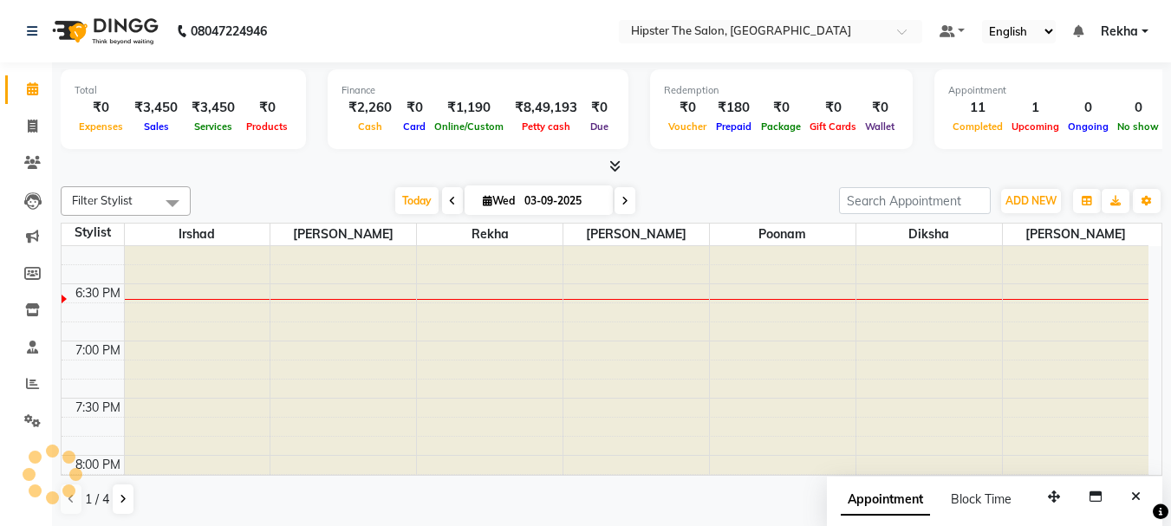
scroll to position [1145, 0]
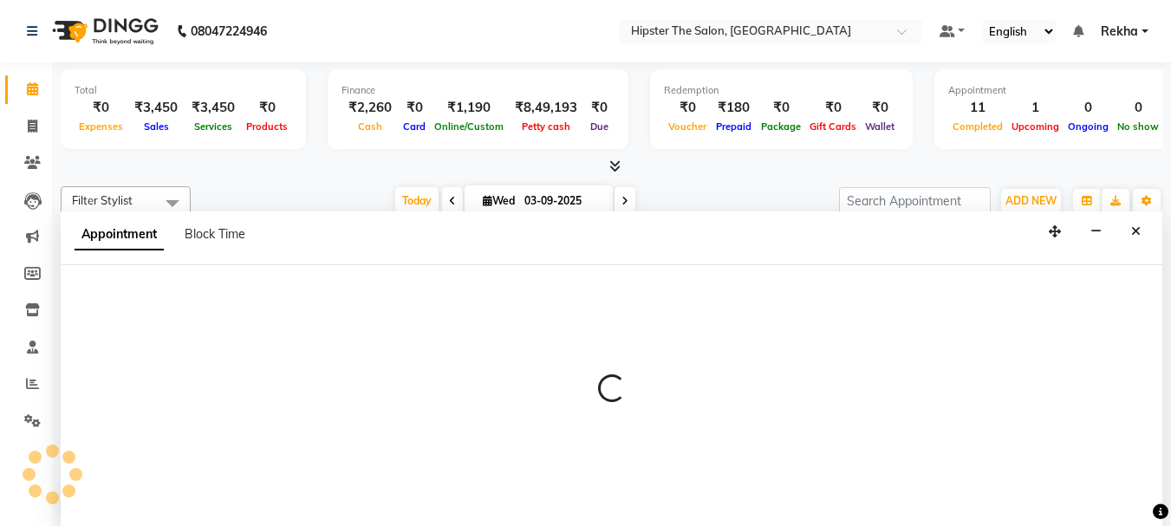
scroll to position [1, 0]
select select "32386"
select select "1110"
select select "tentative"
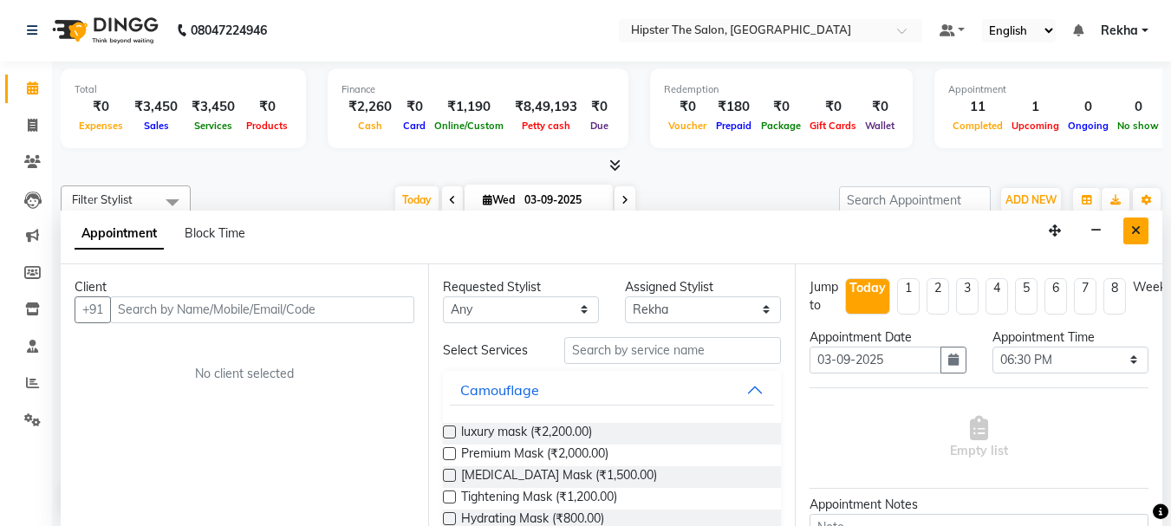
click at [1128, 228] on button "Close" at bounding box center [1135, 230] width 25 height 27
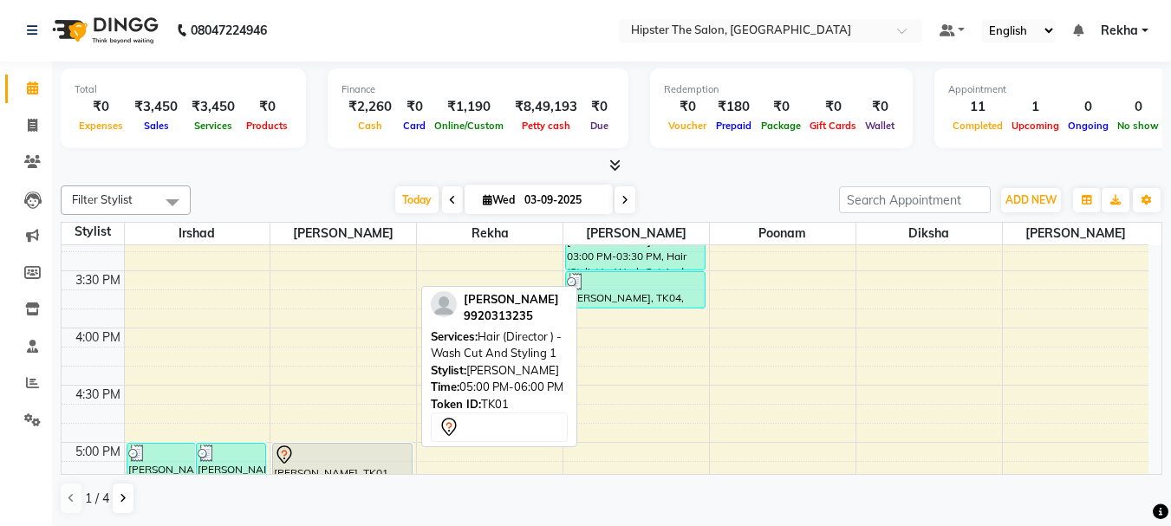
scroll to position [815, 0]
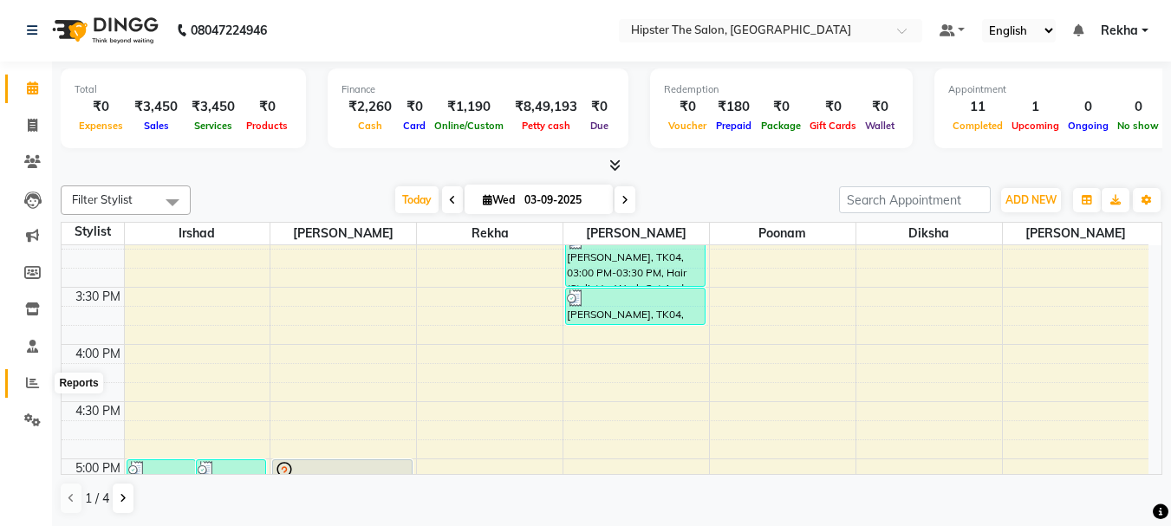
click at [33, 385] on icon at bounding box center [32, 382] width 13 height 13
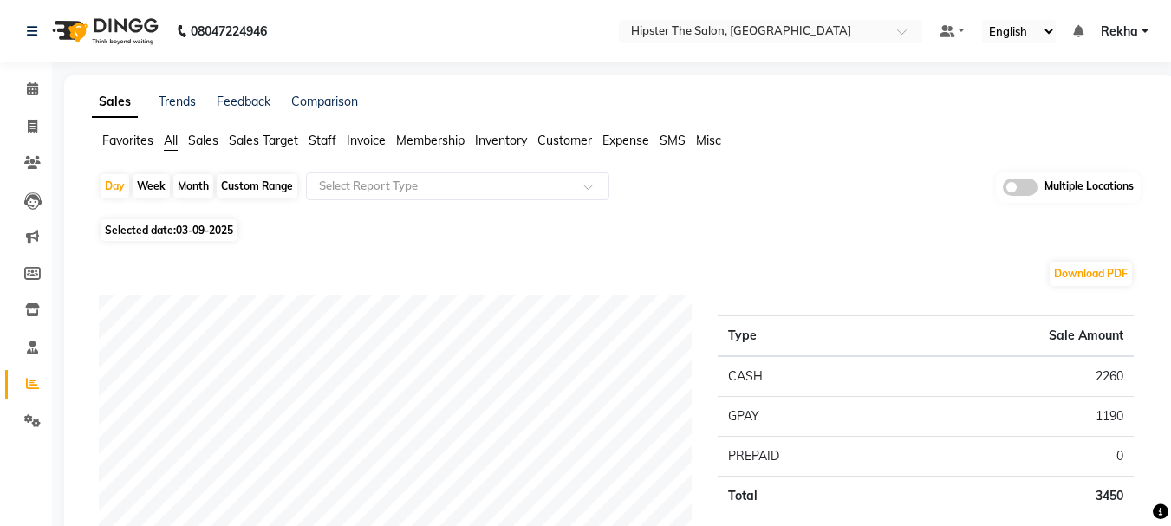
click at [325, 135] on span "Staff" at bounding box center [322, 141] width 28 height 16
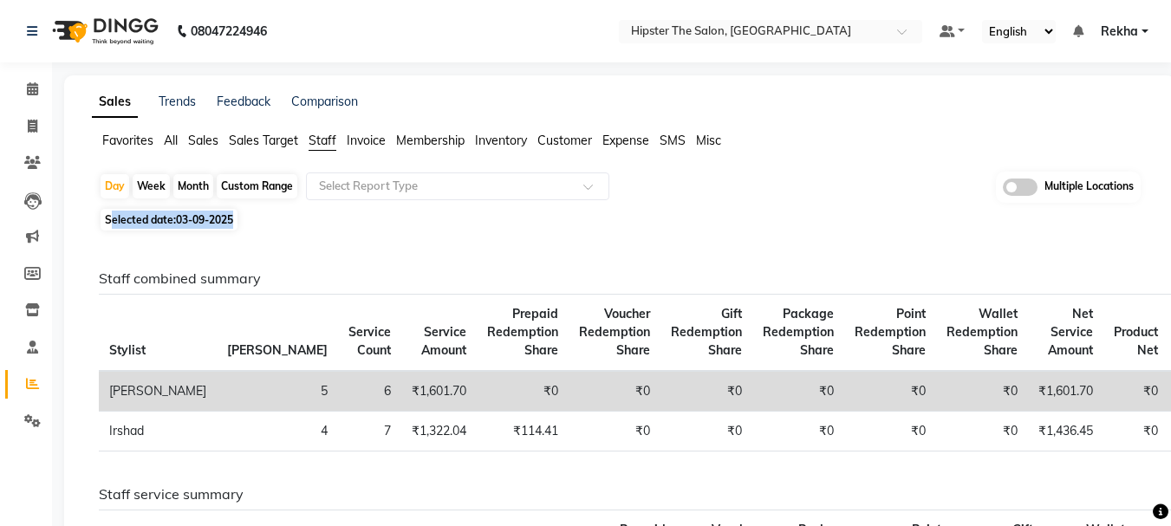
drag, startPoint x: 114, startPoint y: 209, endPoint x: 289, endPoint y: 222, distance: 175.5
click at [289, 222] on div "Selected date: 03-09-2025" at bounding box center [623, 220] width 1049 height 18
click at [27, 89] on icon at bounding box center [32, 88] width 11 height 13
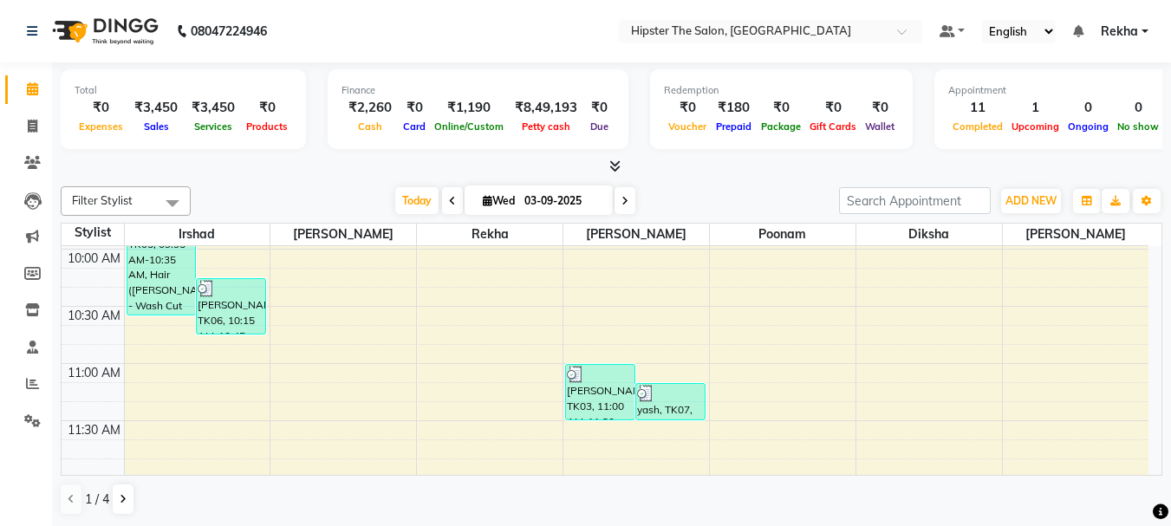
scroll to position [197, 0]
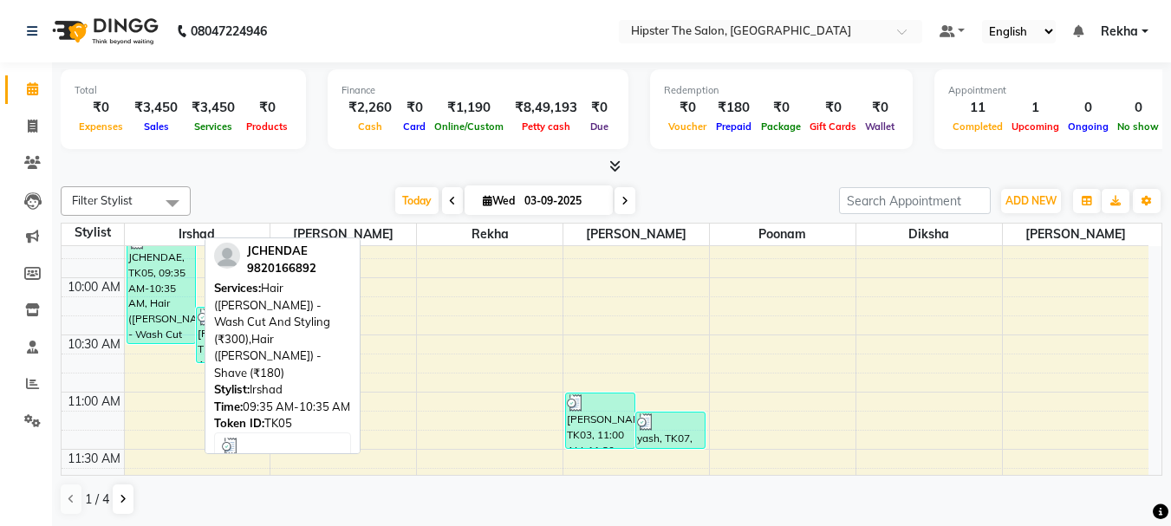
click at [153, 299] on div "JCHENDAE, TK05, 09:35 AM-10:35 AM, Hair (Barber) - Wash Cut And Styling (₹300),…" at bounding box center [161, 287] width 68 height 112
select select "3"
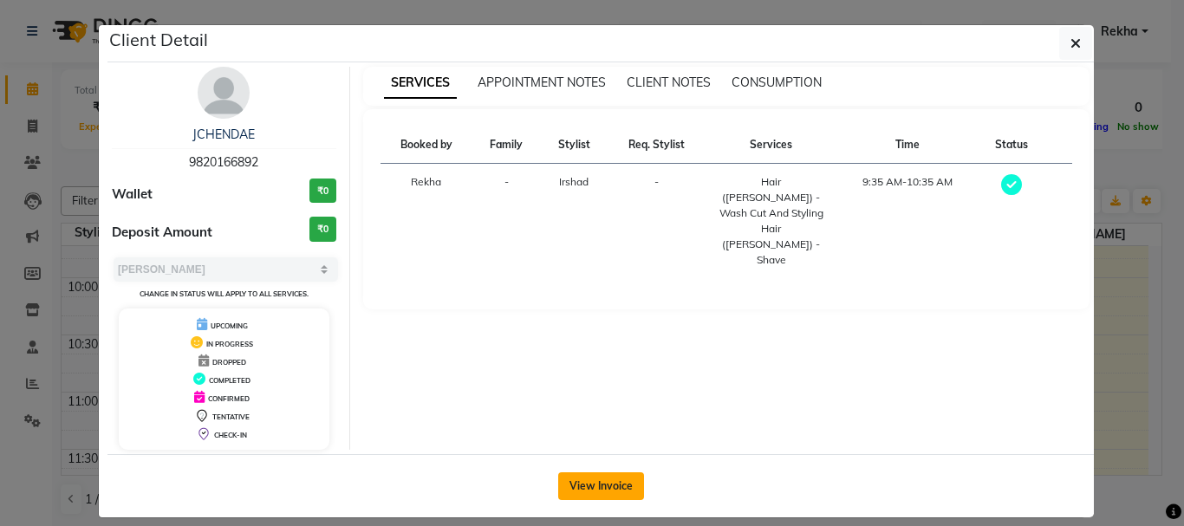
click at [597, 477] on button "View Invoice" at bounding box center [601, 486] width 86 height 28
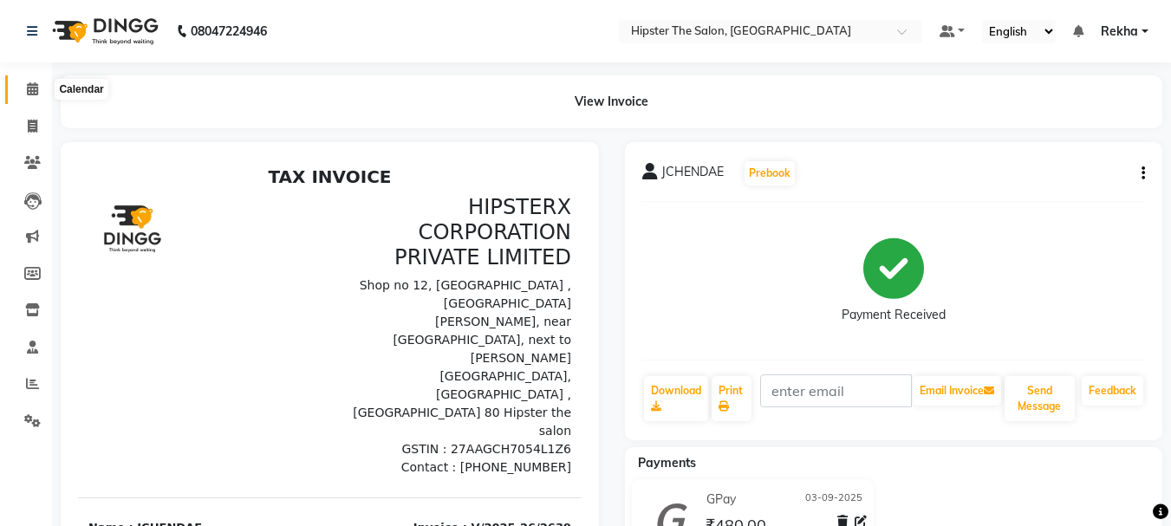
click at [29, 81] on span at bounding box center [32, 90] width 30 height 20
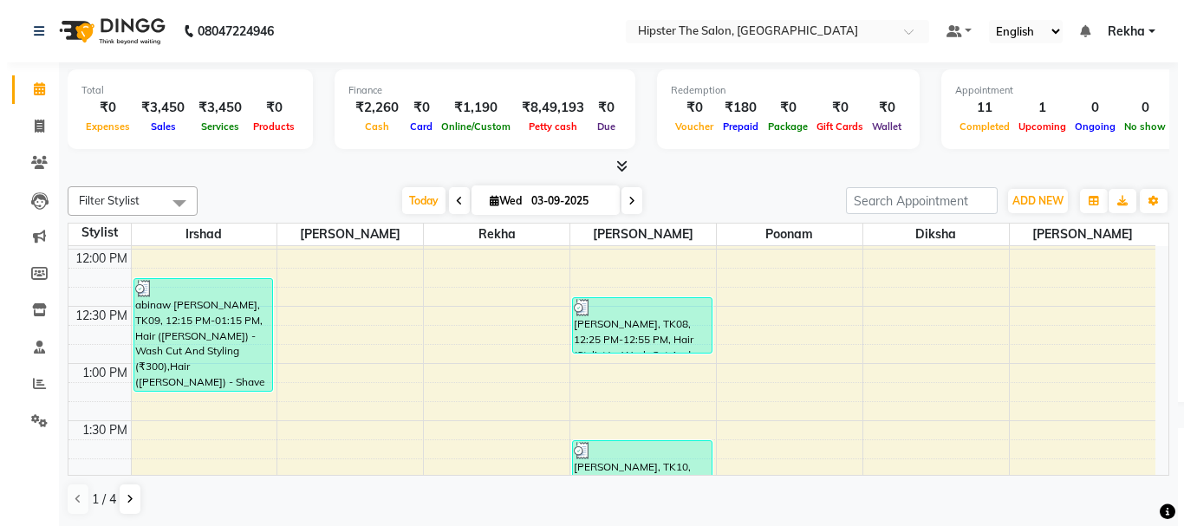
scroll to position [445, 0]
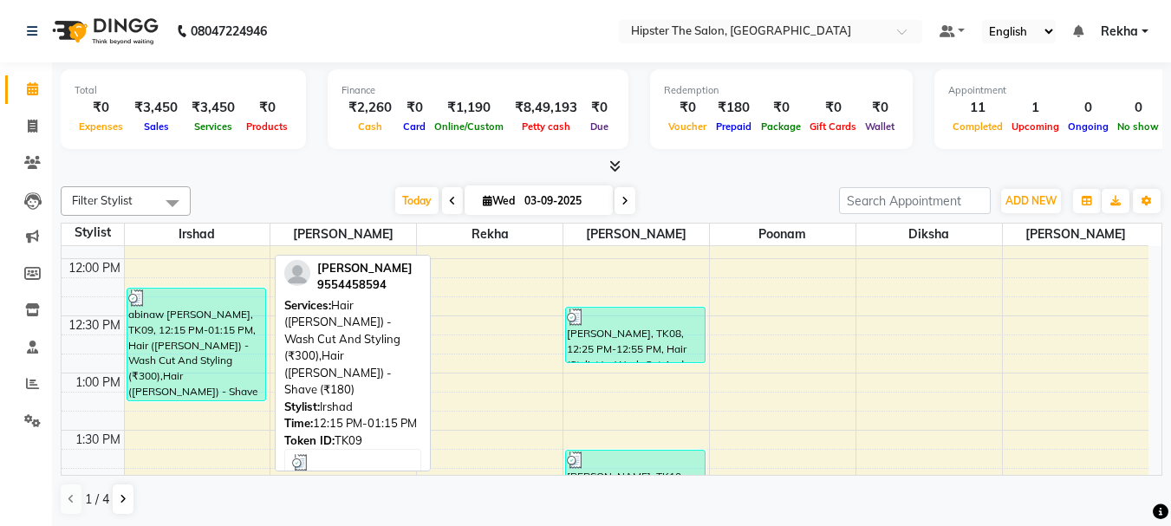
click at [159, 322] on div "abinaw roy, TK09, 12:15 PM-01:15 PM, Hair (Barber) - Wash Cut And Styling (₹300…" at bounding box center [196, 345] width 139 height 112
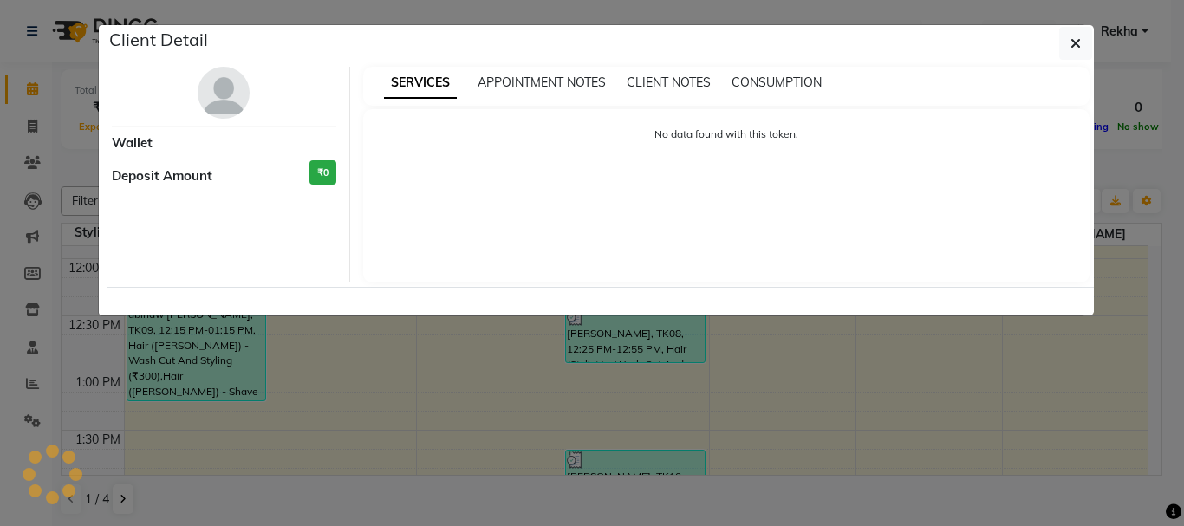
select select "3"
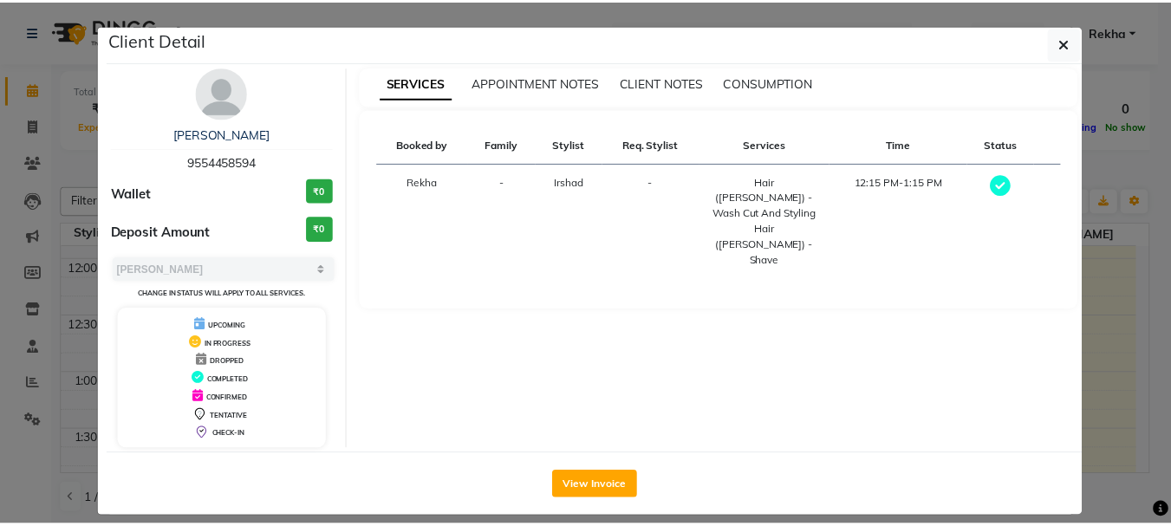
scroll to position [16, 0]
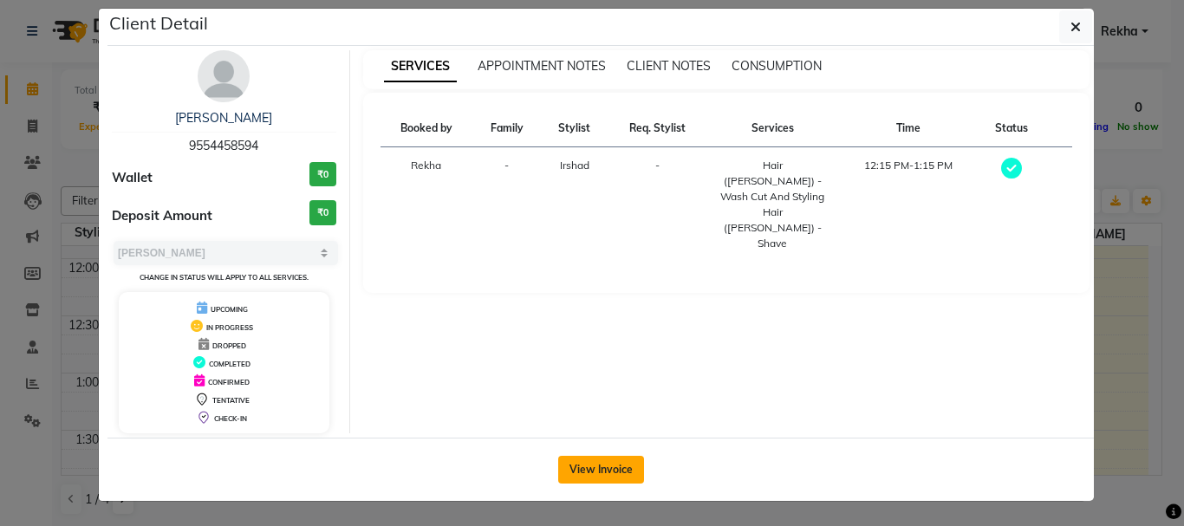
click at [601, 462] on button "View Invoice" at bounding box center [601, 470] width 86 height 28
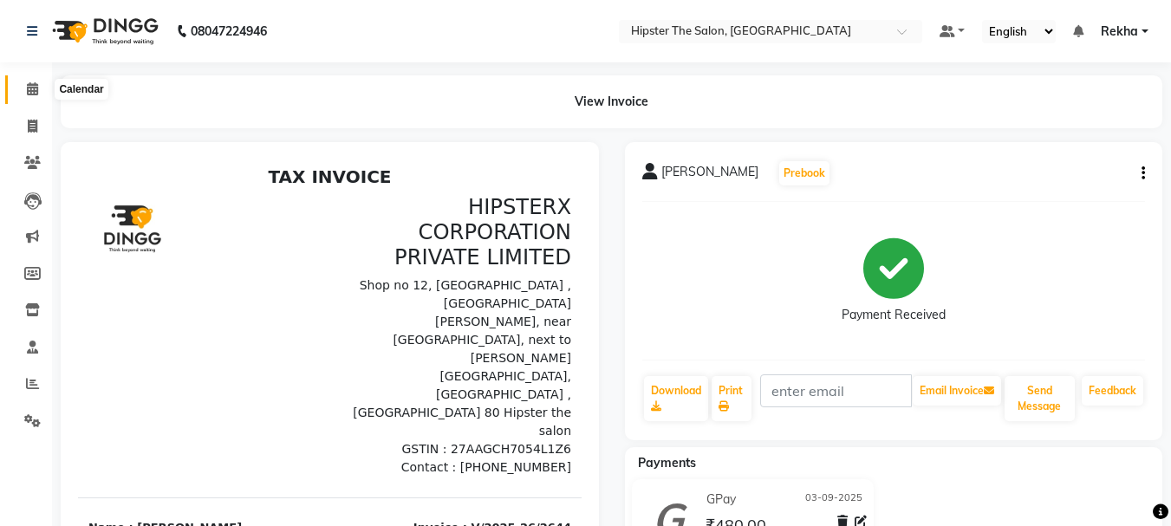
click at [37, 87] on icon at bounding box center [32, 88] width 11 height 13
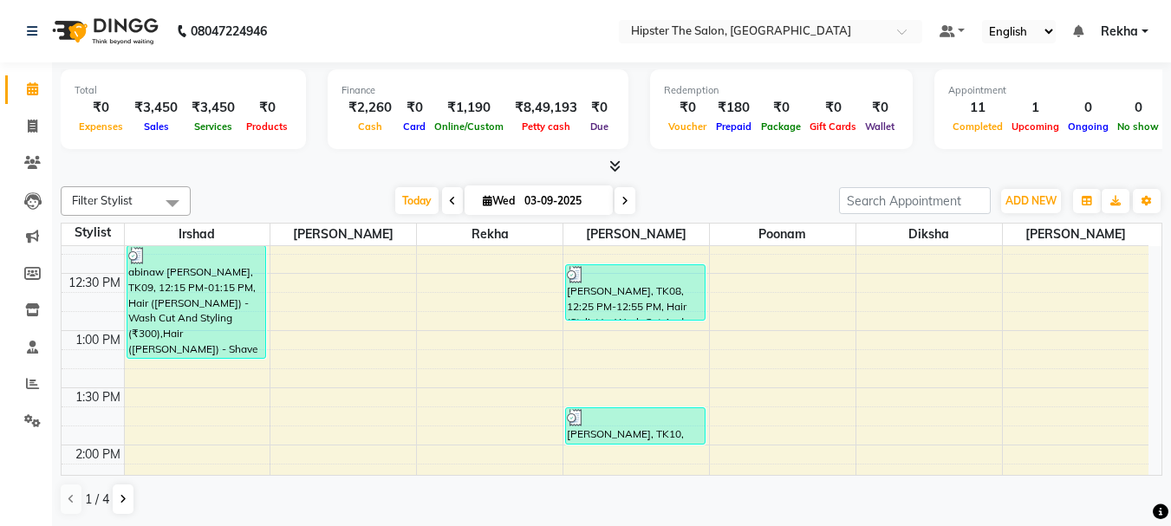
scroll to position [457, 0]
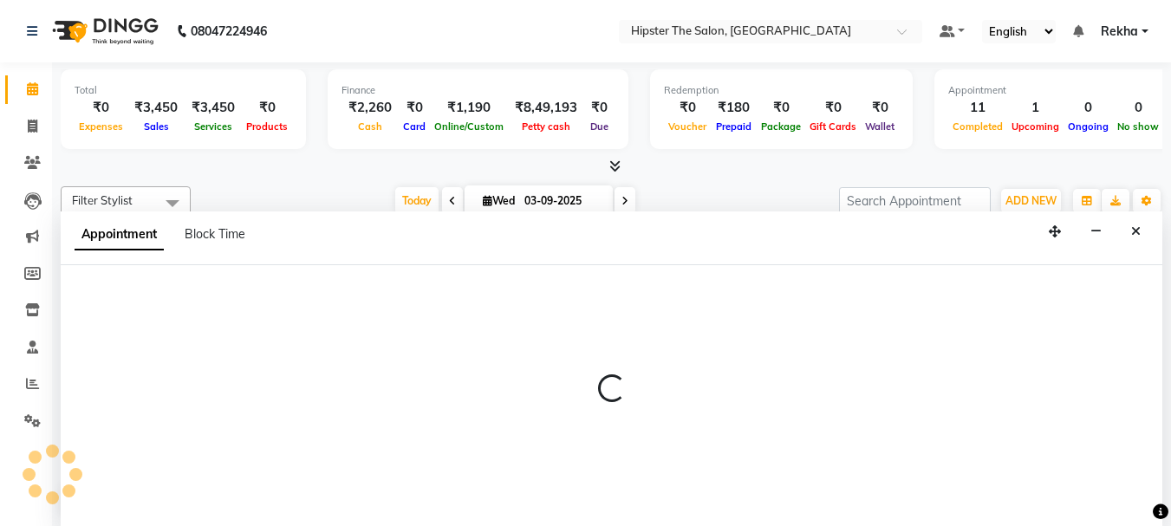
click at [185, 408] on div at bounding box center [611, 396] width 1101 height 262
select select "32387"
select select "795"
select select "tentative"
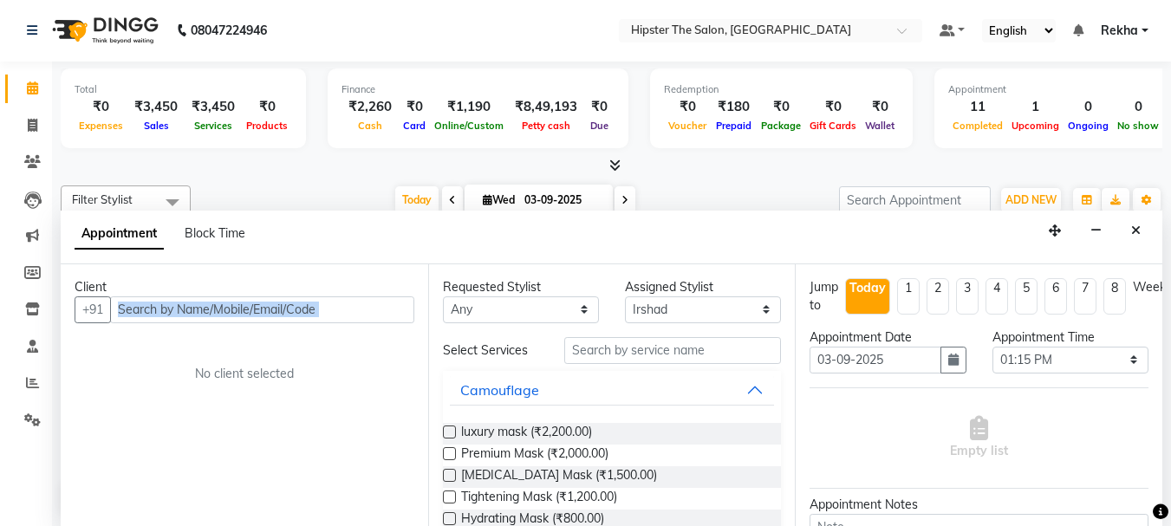
drag, startPoint x: 168, startPoint y: 390, endPoint x: 157, endPoint y: 315, distance: 76.2
click at [157, 315] on div "Client +91 No client selected" at bounding box center [244, 395] width 367 height 262
click at [29, 120] on icon at bounding box center [33, 125] width 10 height 13
select select "5125"
select select "service"
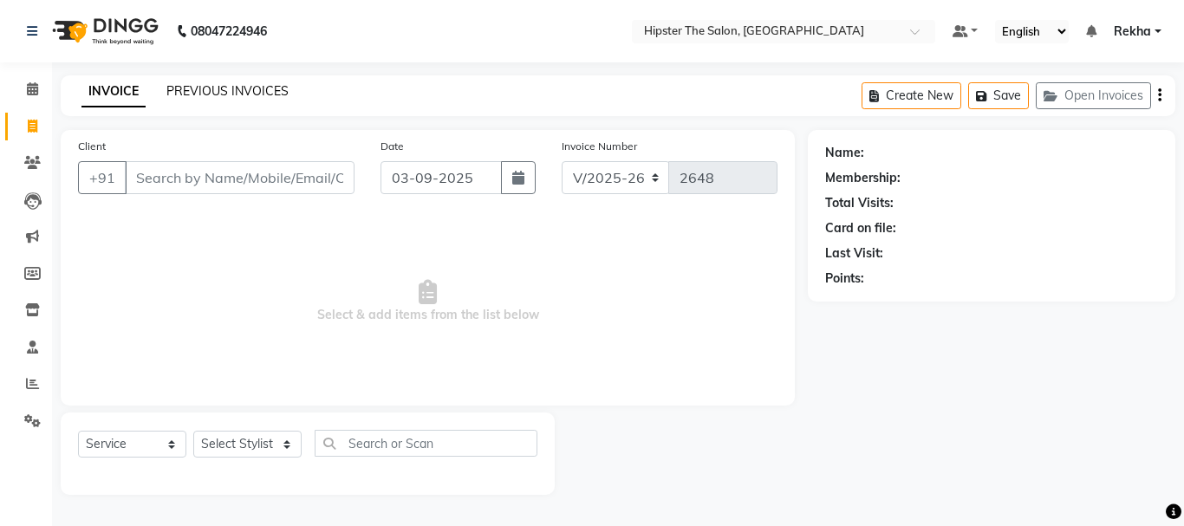
click at [211, 88] on link "PREVIOUS INVOICES" at bounding box center [227, 91] width 122 height 16
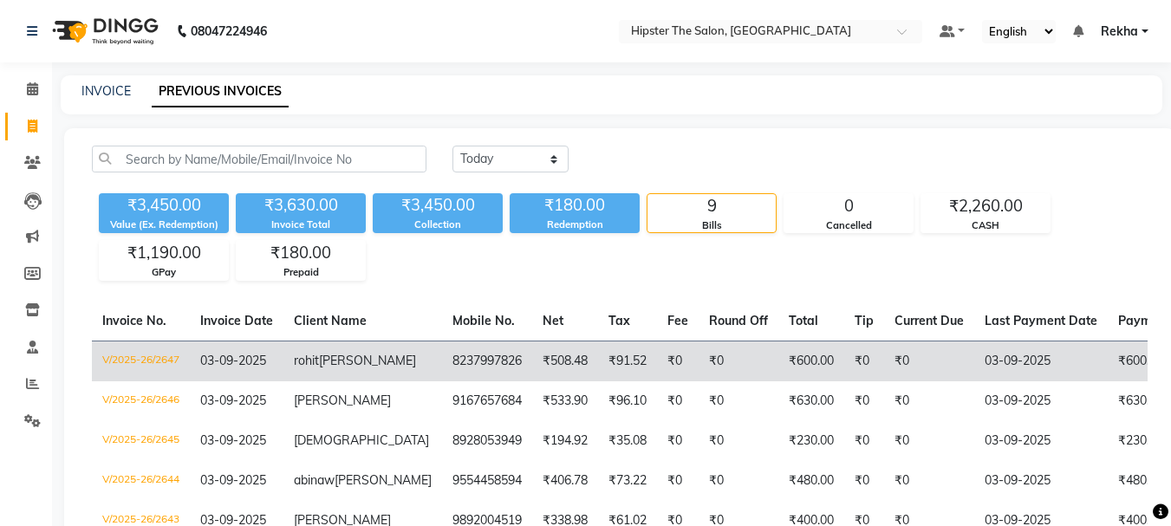
click at [208, 353] on span "03-09-2025" at bounding box center [233, 361] width 66 height 16
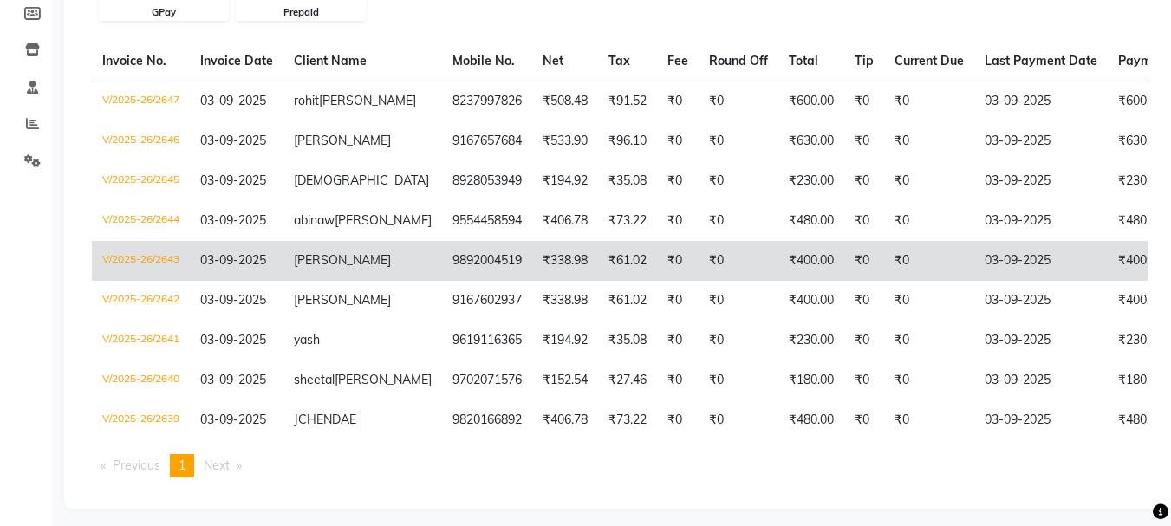
scroll to position [299, 0]
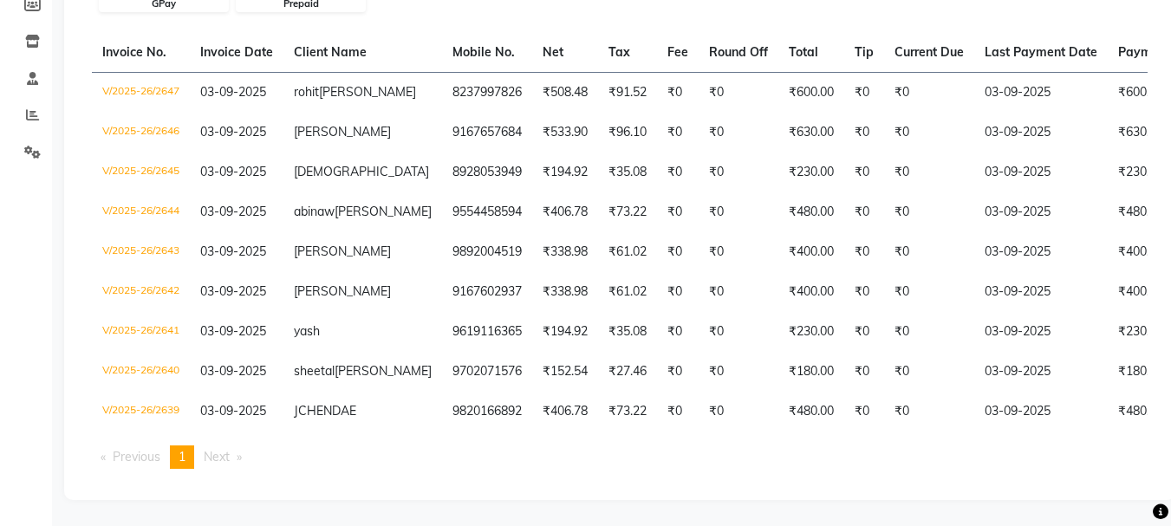
click at [621, 508] on main "INVOICE PREVIOUS INVOICES Today Yesterday Custom Range ₹3,450.00 Value (Ex. Red…" at bounding box center [611, 166] width 1119 height 719
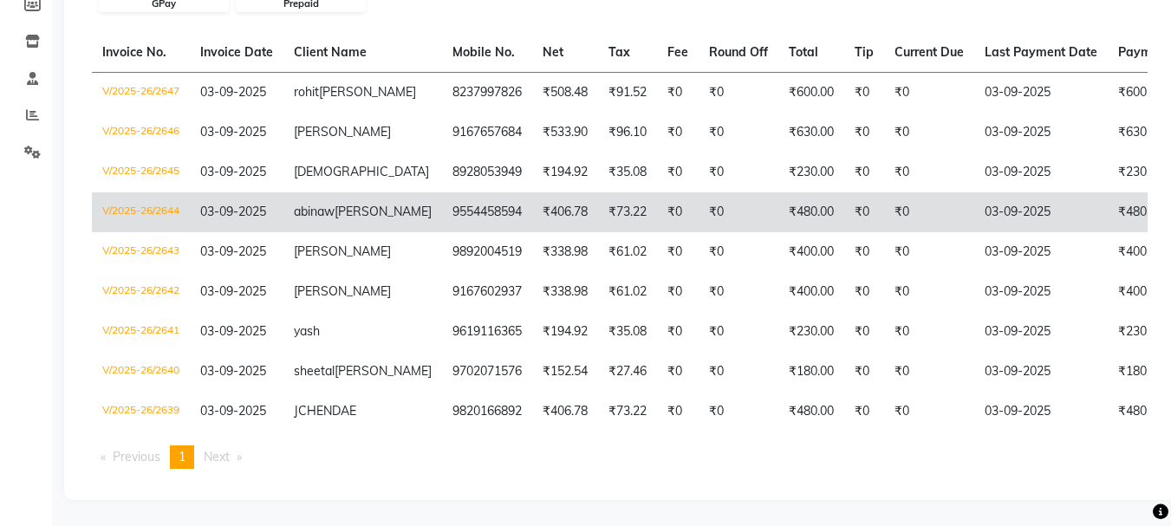
scroll to position [184, 0]
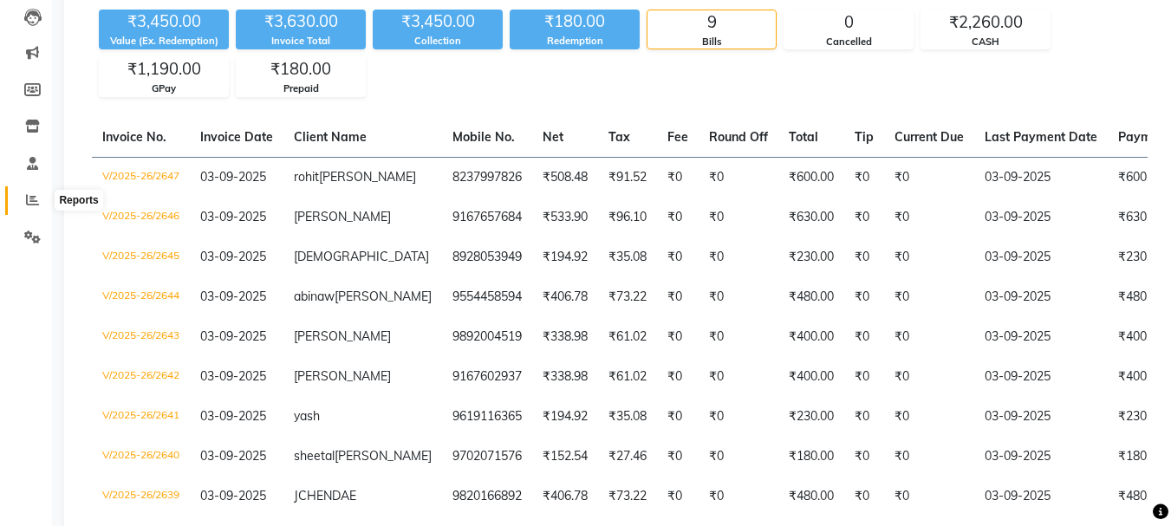
click at [34, 205] on icon at bounding box center [32, 199] width 13 height 13
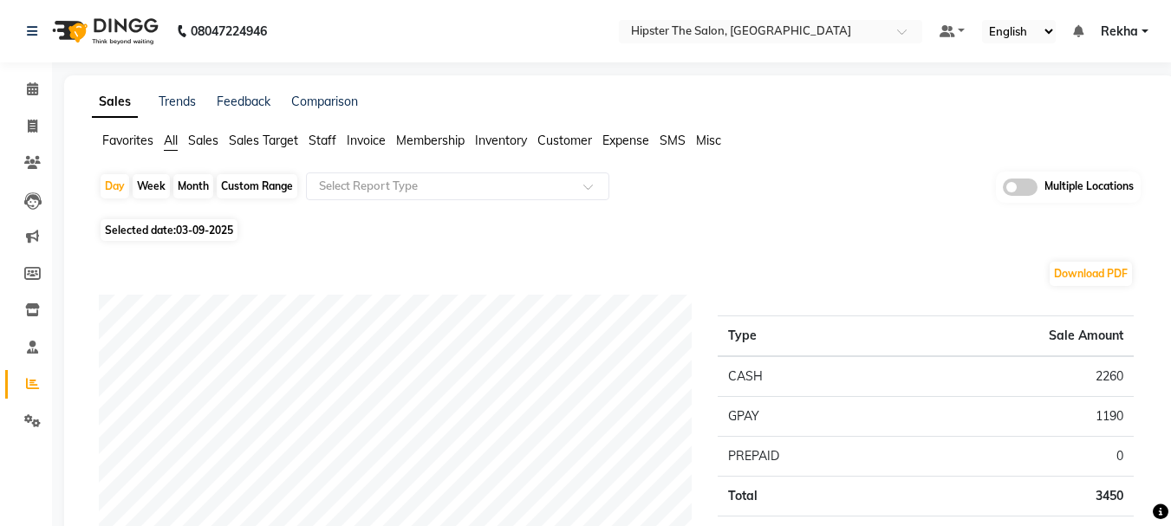
click at [329, 141] on span "Staff" at bounding box center [322, 141] width 28 height 16
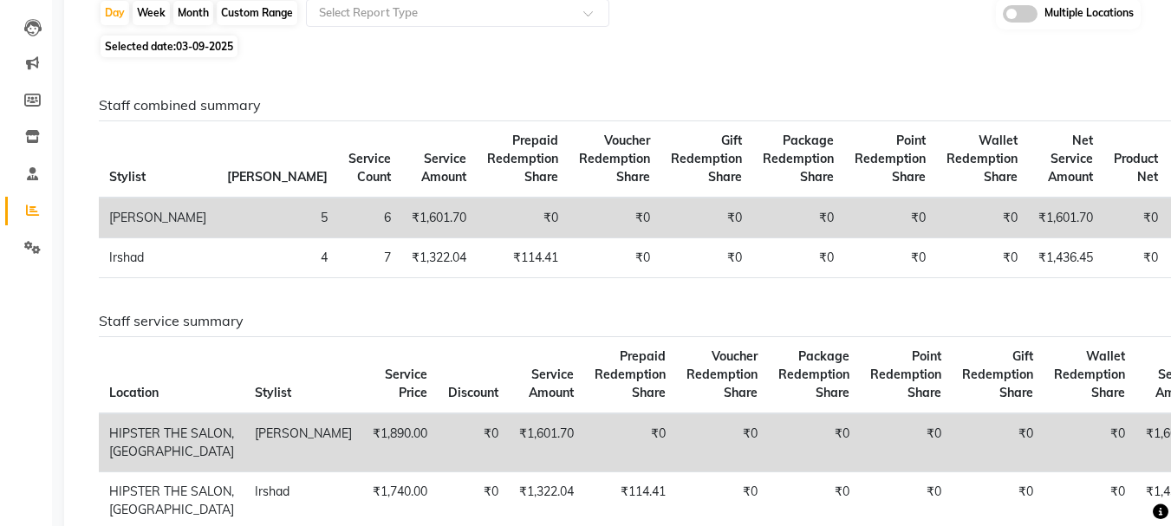
scroll to position [231, 0]
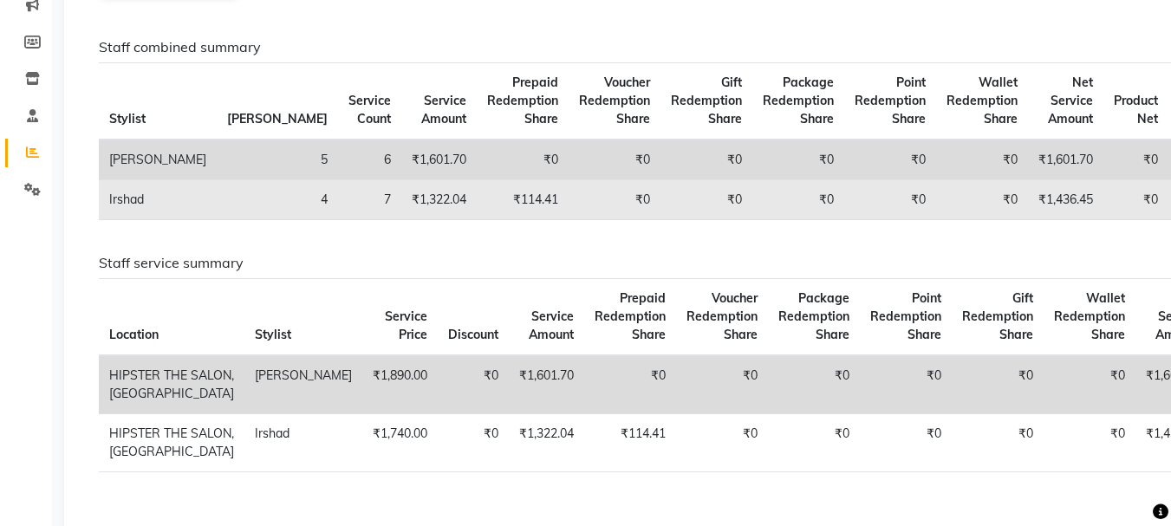
click at [338, 213] on td "7" at bounding box center [369, 200] width 63 height 40
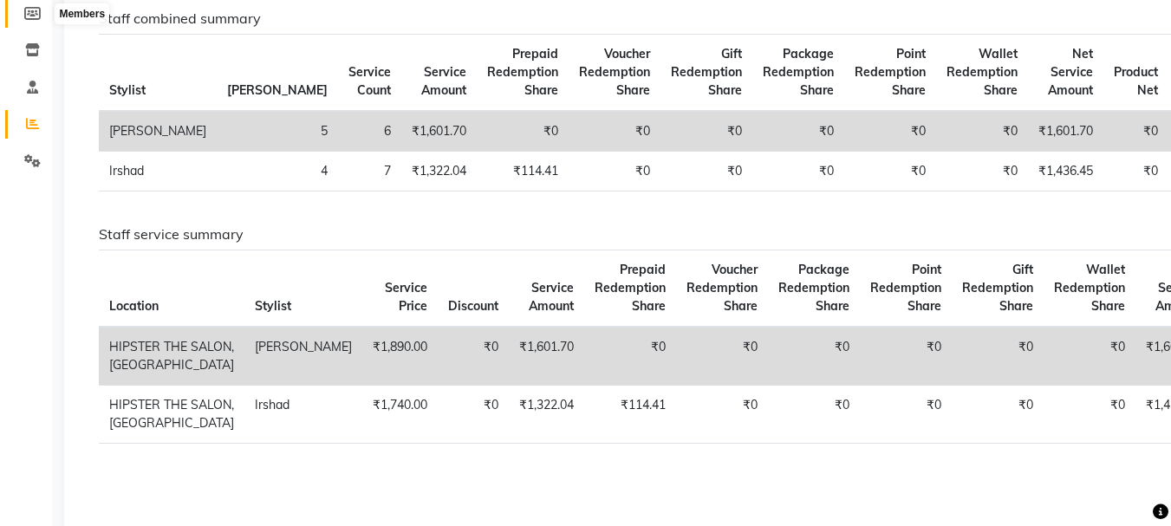
scroll to position [46, 0]
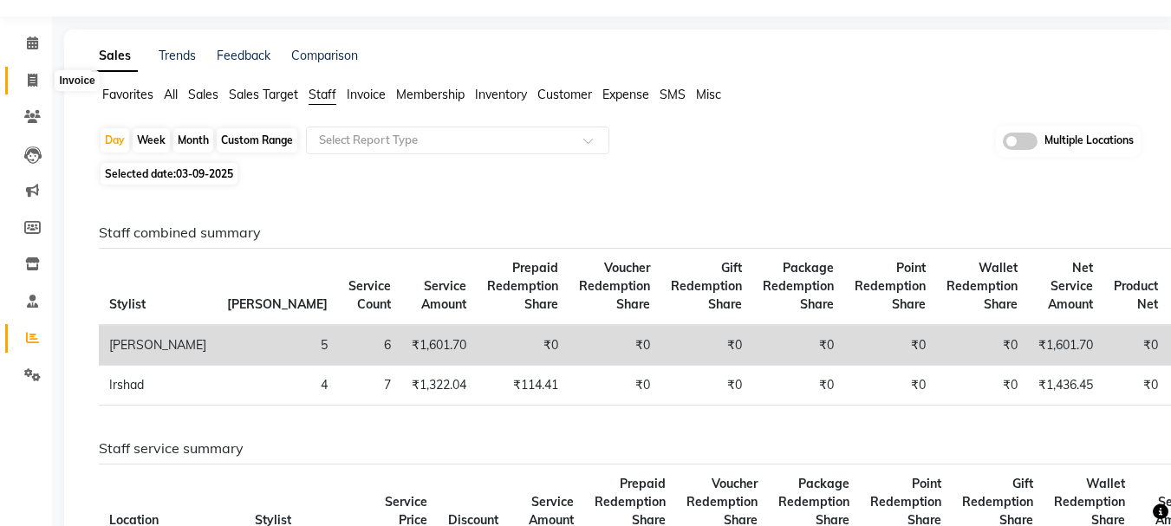
click at [34, 81] on icon at bounding box center [33, 80] width 10 height 13
select select "5125"
select select "service"
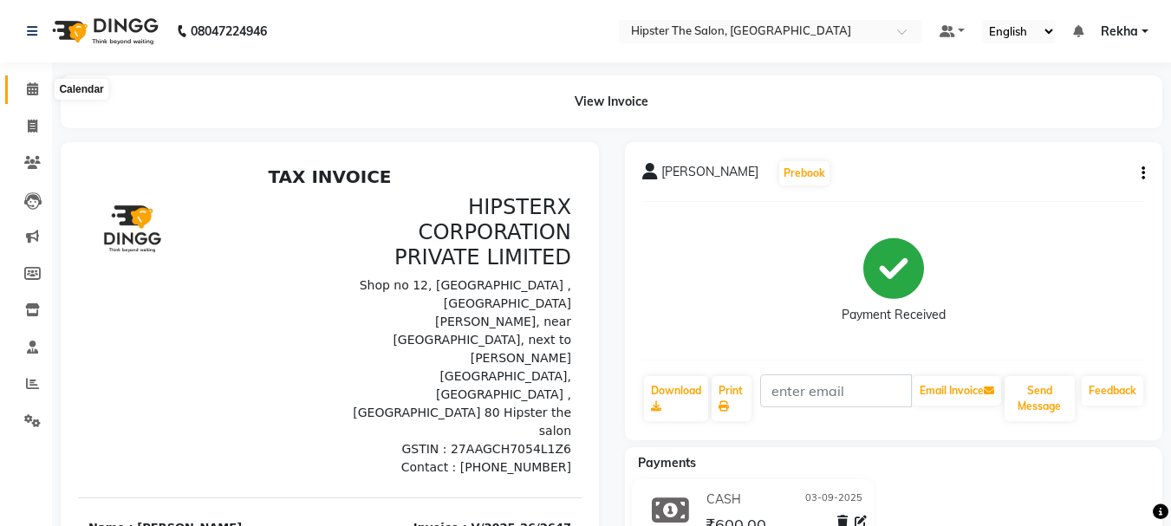
click at [31, 91] on icon at bounding box center [32, 88] width 11 height 13
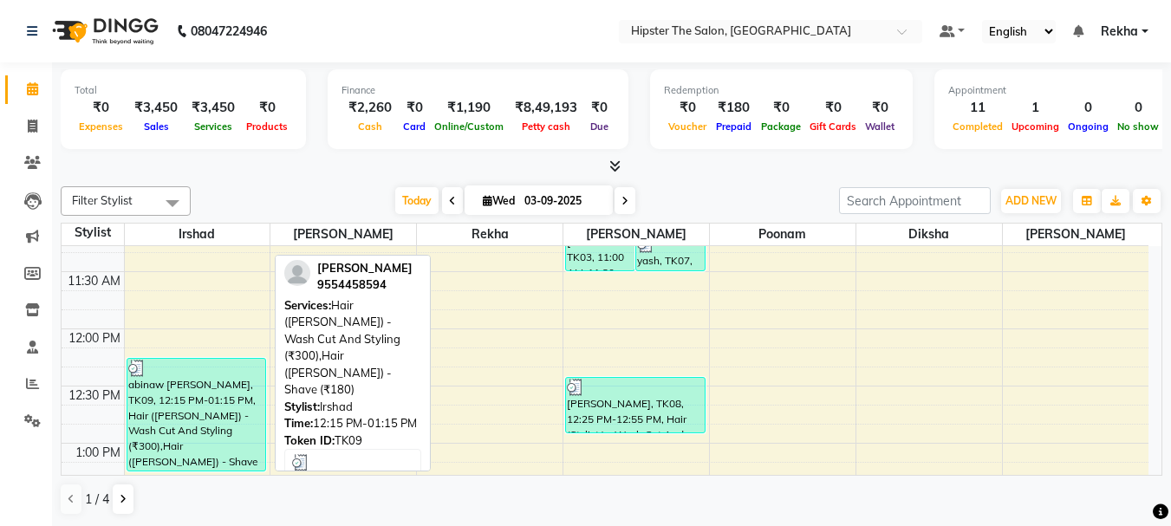
scroll to position [370, 0]
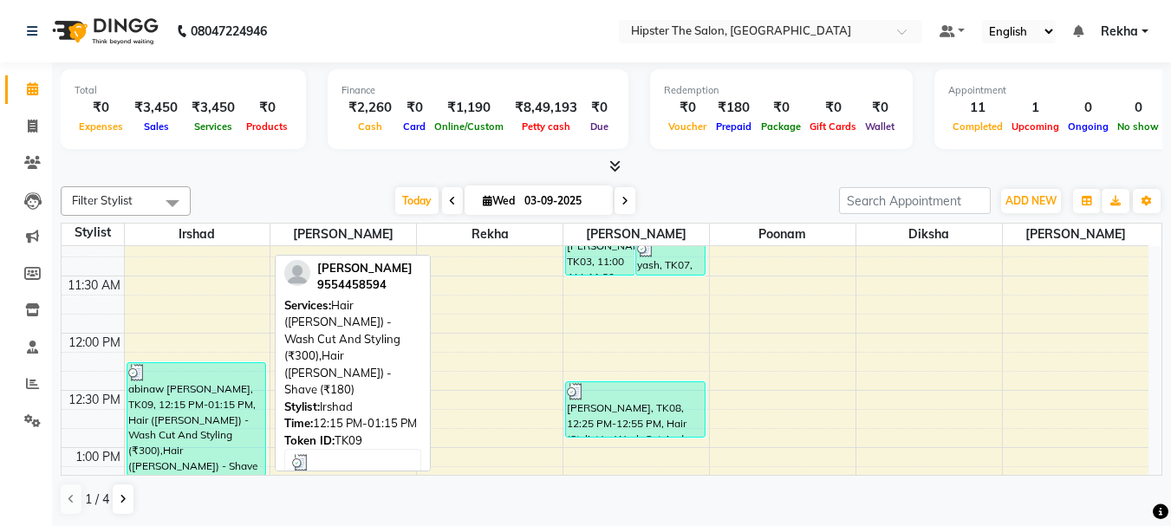
click at [185, 434] on div "abinaw [PERSON_NAME], TK09, 12:15 PM-01:15 PM, Hair ([PERSON_NAME]) - Wash Cut …" at bounding box center [196, 419] width 139 height 112
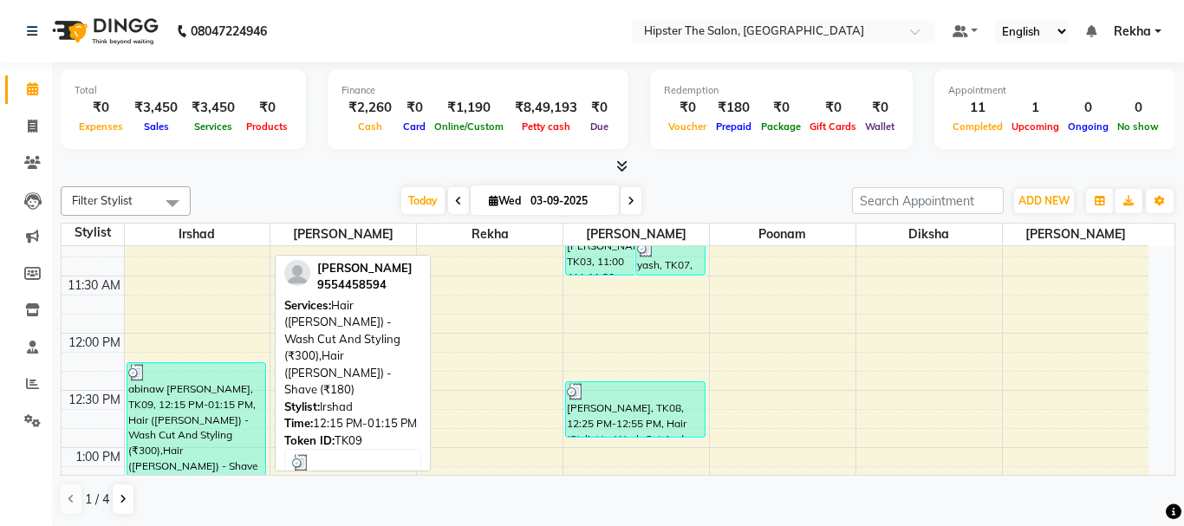
select select "3"
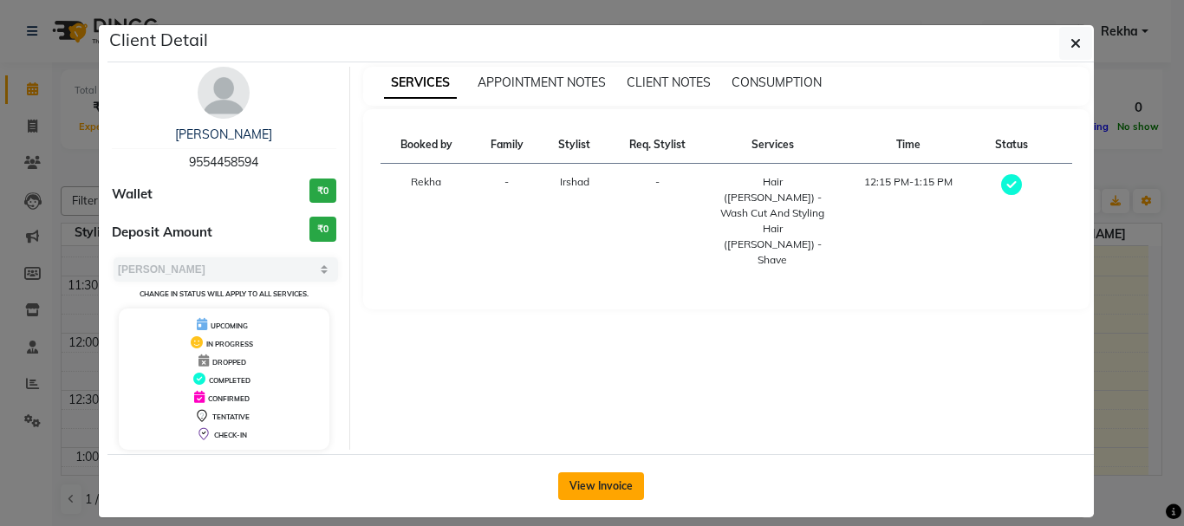
click at [588, 489] on button "View Invoice" at bounding box center [601, 486] width 86 height 28
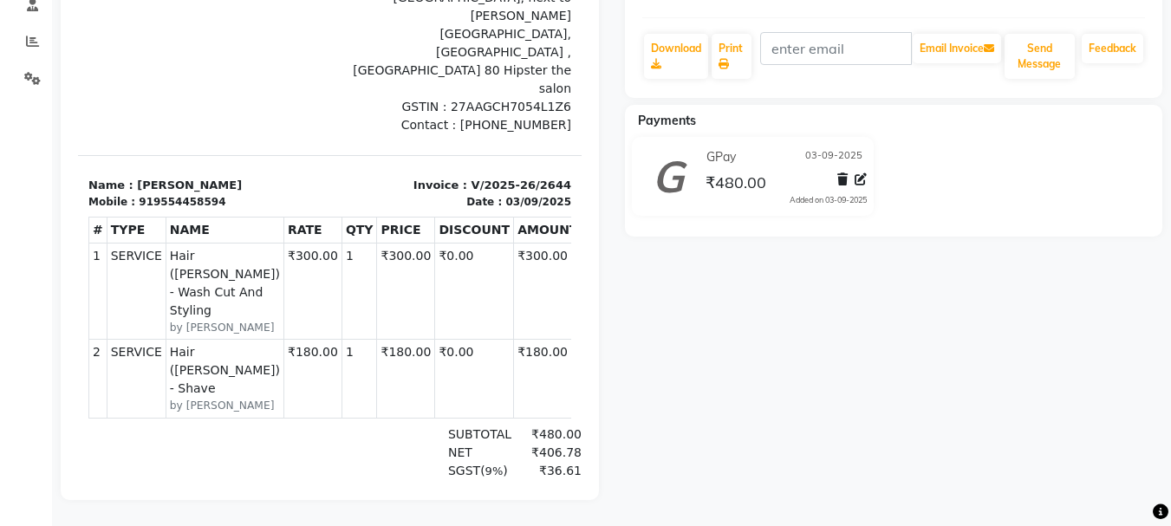
scroll to position [355, 0]
drag, startPoint x: 521, startPoint y: 454, endPoint x: 503, endPoint y: 447, distance: 18.7
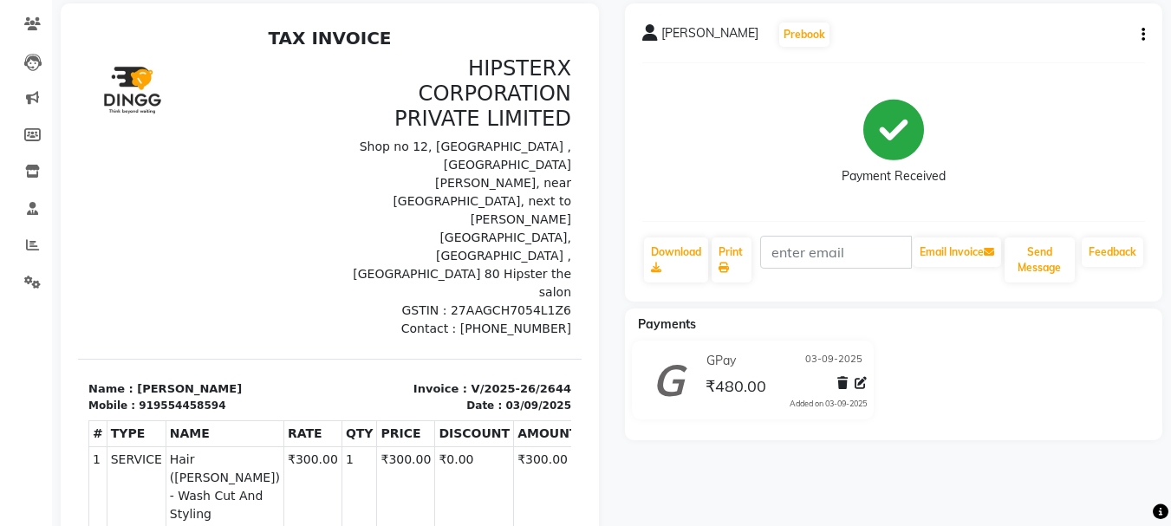
scroll to position [124, 0]
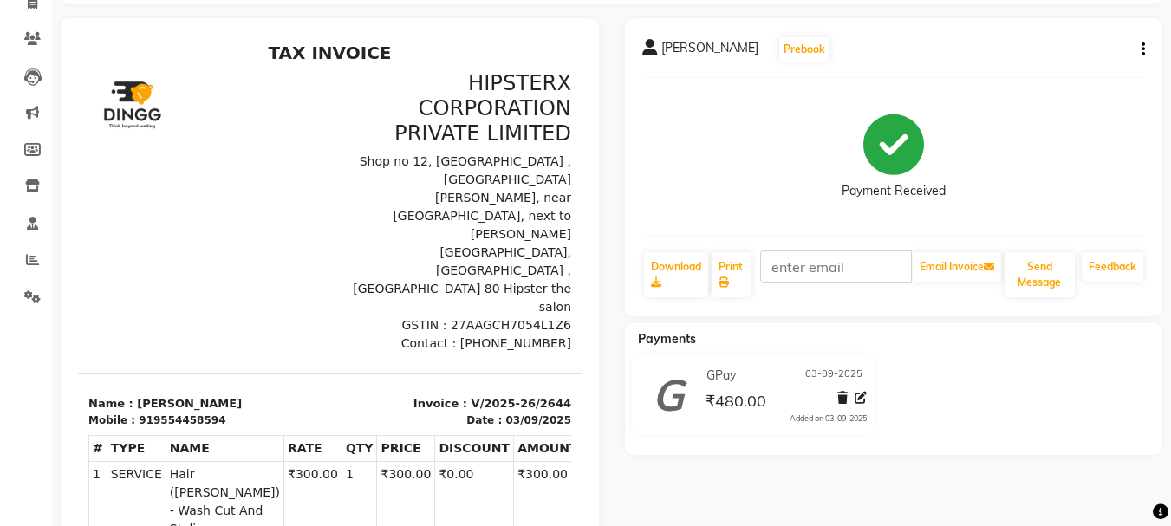
click at [1143, 49] on icon "button" at bounding box center [1142, 49] width 3 height 1
click at [1053, 54] on div "Edit Invoice" at bounding box center [1056, 60] width 119 height 22
select select "service"
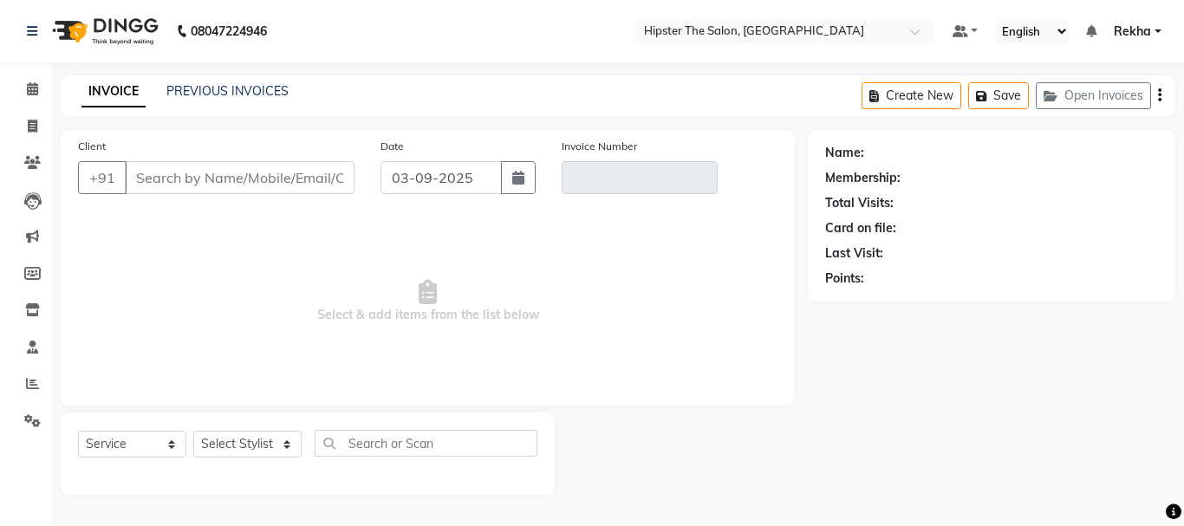
type input "9554458594"
type input "V/2025-26/2644"
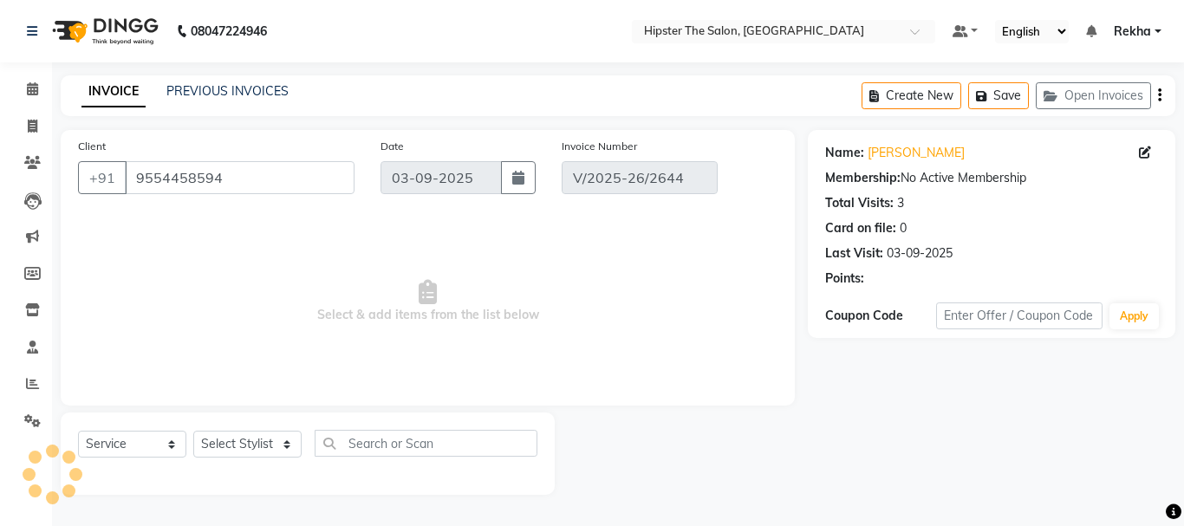
select select "select"
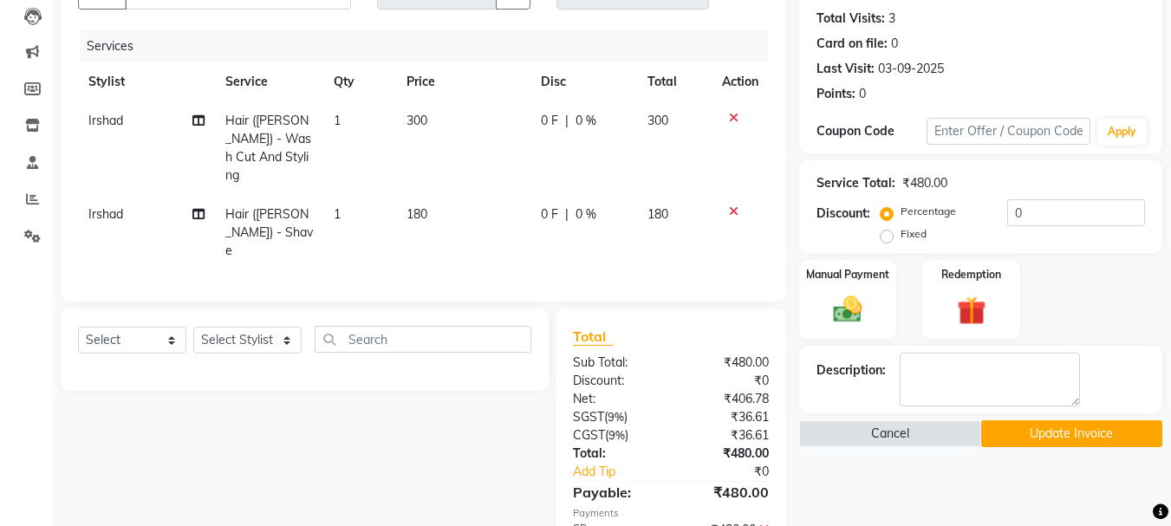
scroll to position [202, 0]
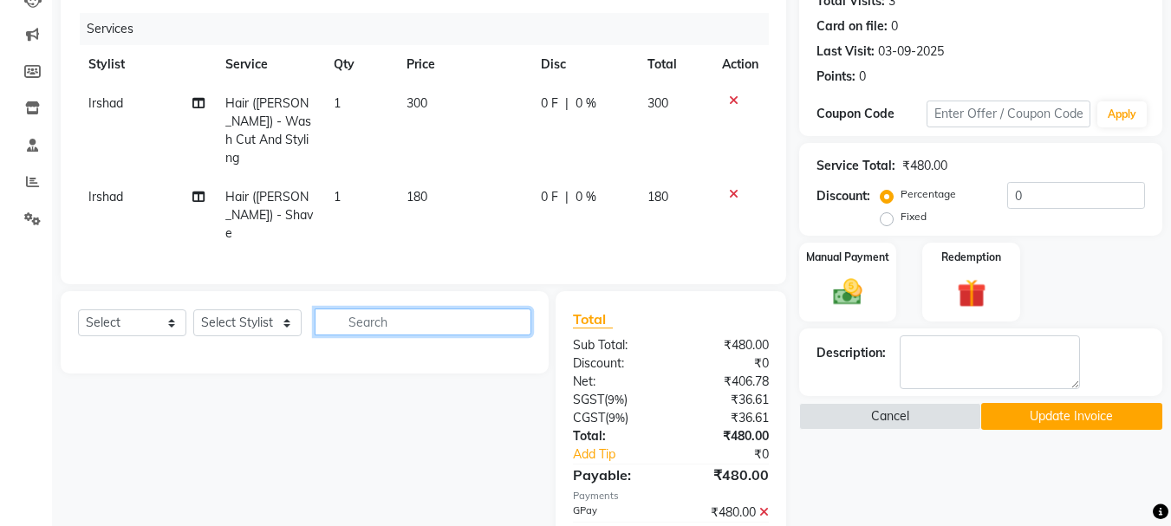
click at [360, 308] on input "text" at bounding box center [423, 321] width 217 height 27
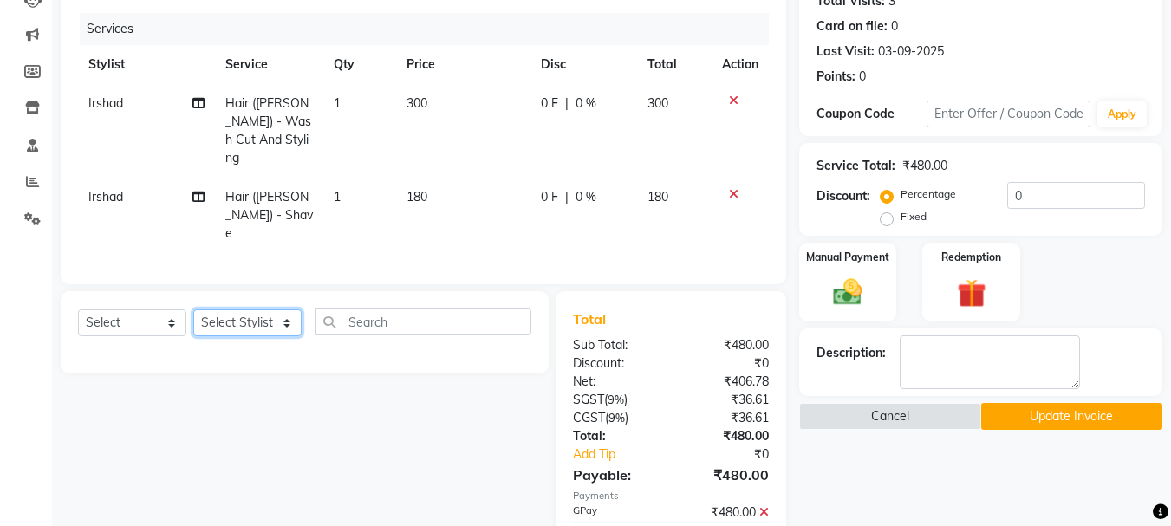
click at [242, 309] on select "Select Stylist Aditya aishu Akansha Altaf Anil Anup Ashik Bhavin Diksha Irshad …" at bounding box center [247, 322] width 108 height 27
select select "32387"
click at [193, 309] on select "Select Stylist Aditya aishu Akansha Altaf Anil Anup Ashik Bhavin Diksha Irshad …" at bounding box center [247, 322] width 108 height 27
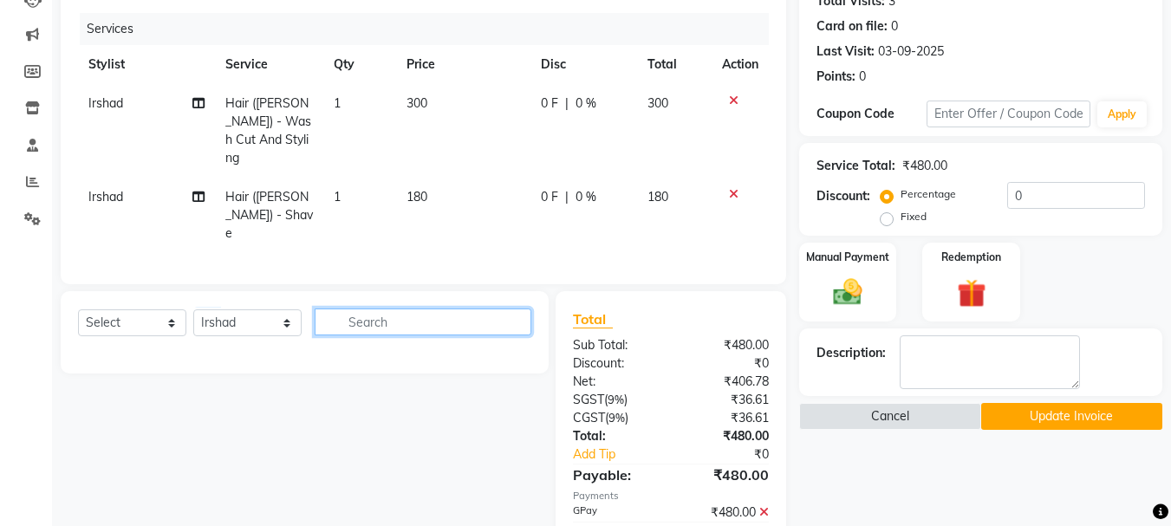
click at [353, 308] on input "text" at bounding box center [423, 321] width 217 height 27
click at [399, 308] on input "gl" at bounding box center [411, 321] width 192 height 27
type input "g"
click at [386, 308] on input "gl" at bounding box center [411, 321] width 192 height 27
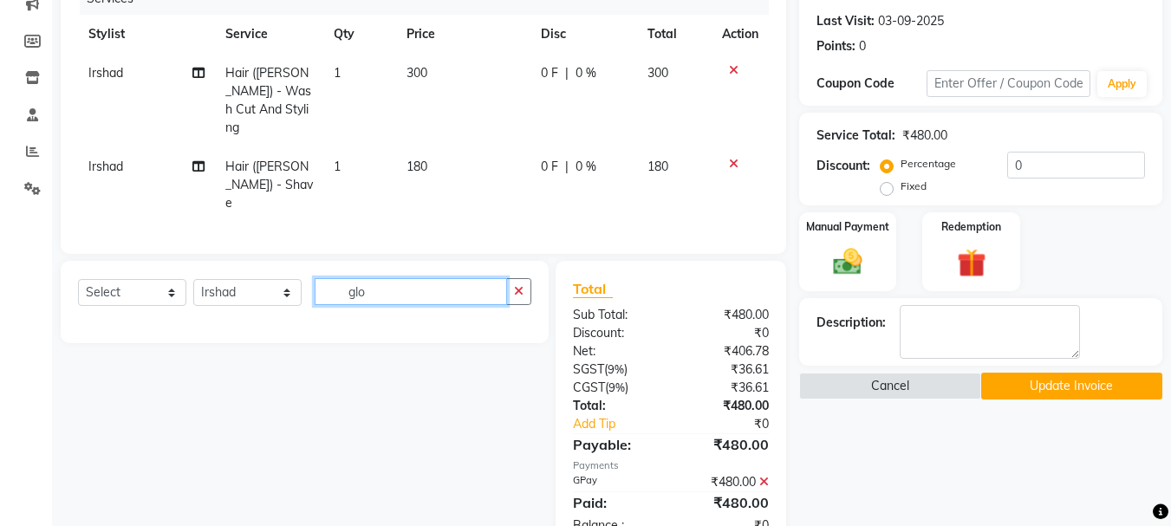
scroll to position [261, 0]
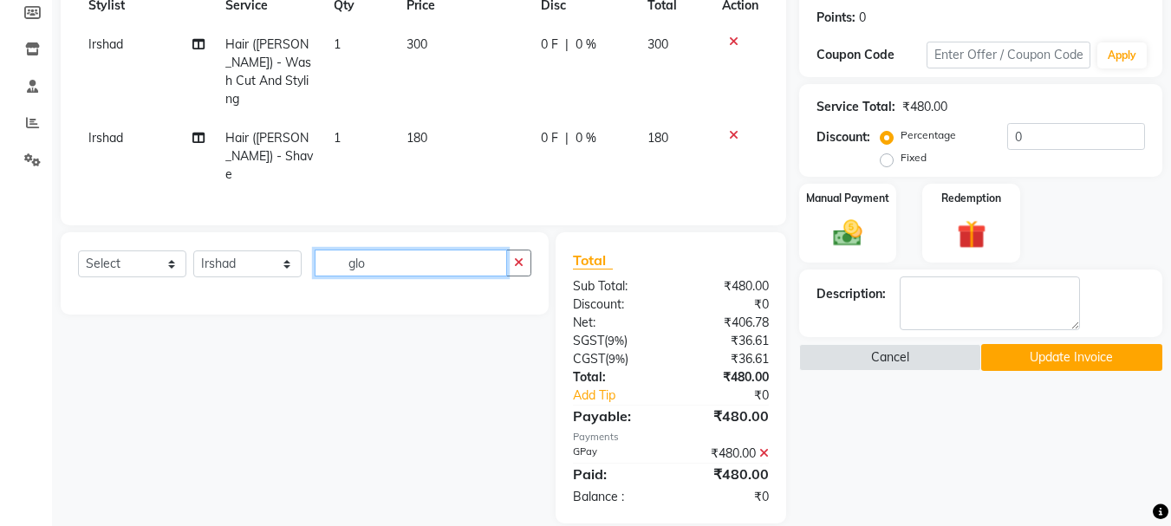
click at [386, 250] on input "glo" at bounding box center [411, 263] width 192 height 27
type input "g"
click at [386, 250] on input "colo" at bounding box center [411, 263] width 192 height 27
type input "c"
click at [1010, 359] on button "Update Invoice" at bounding box center [1071, 357] width 181 height 27
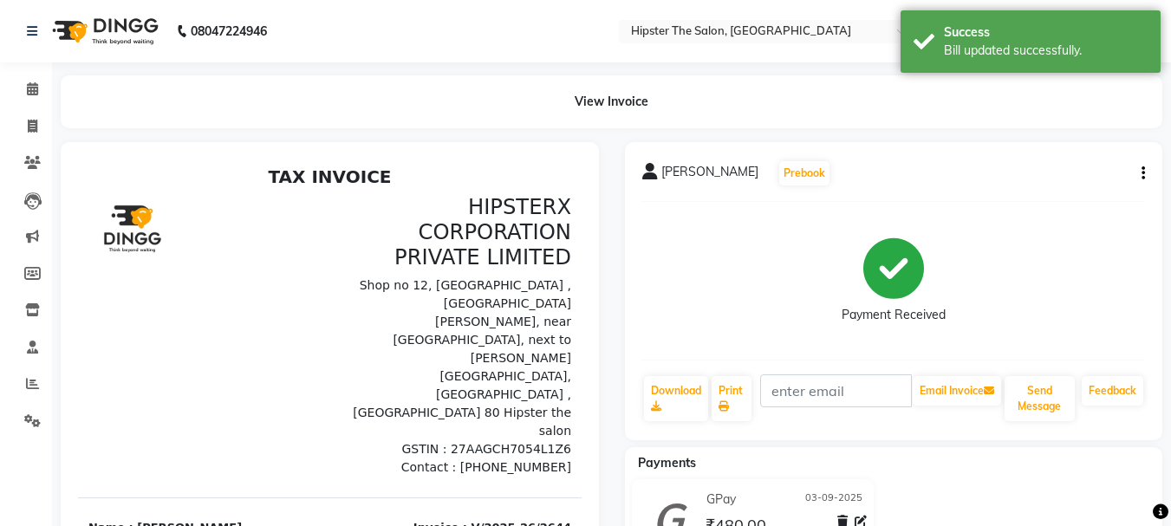
select select "service"
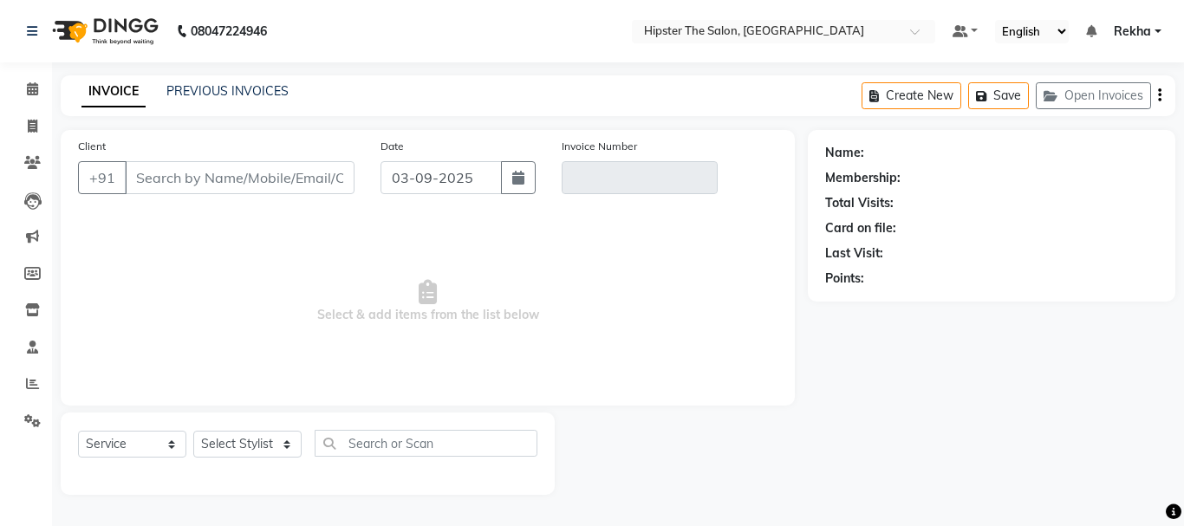
click at [187, 182] on input "Client" at bounding box center [240, 177] width 230 height 33
type input "9554458594"
type input "V/2025-26/2644"
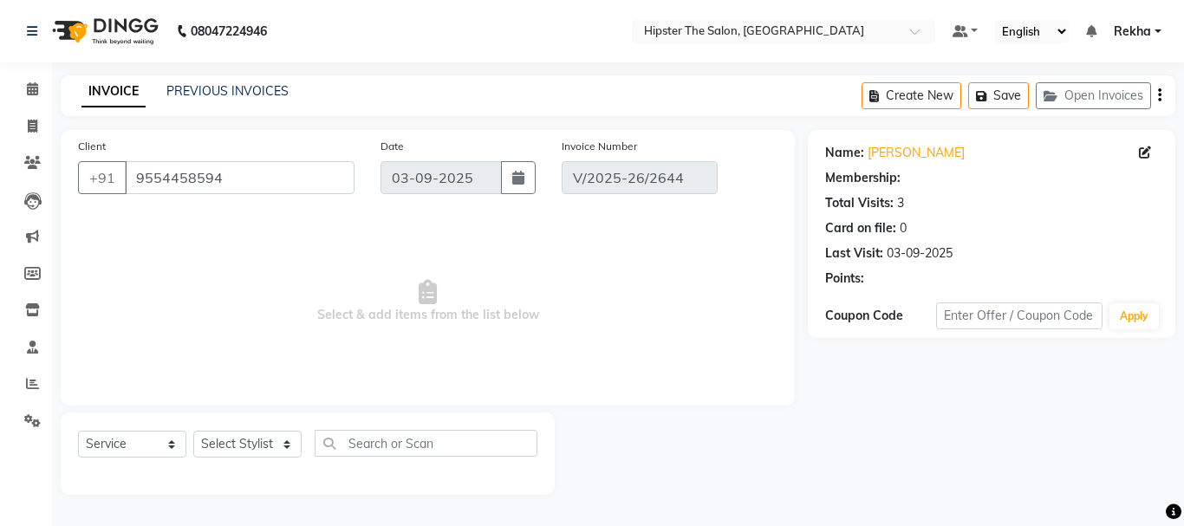
select select "select"
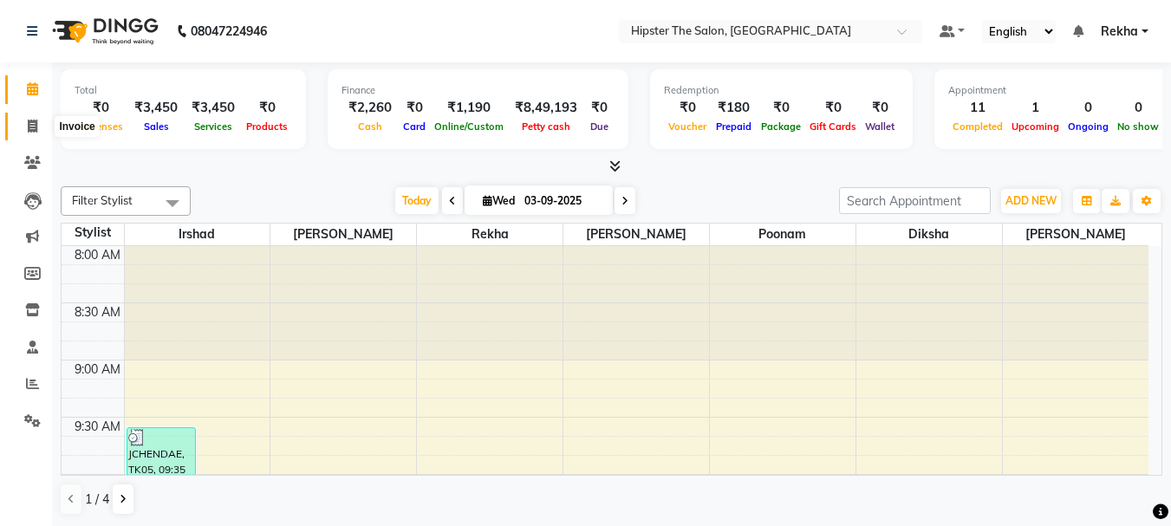
click at [36, 130] on icon at bounding box center [33, 126] width 10 height 13
select select "service"
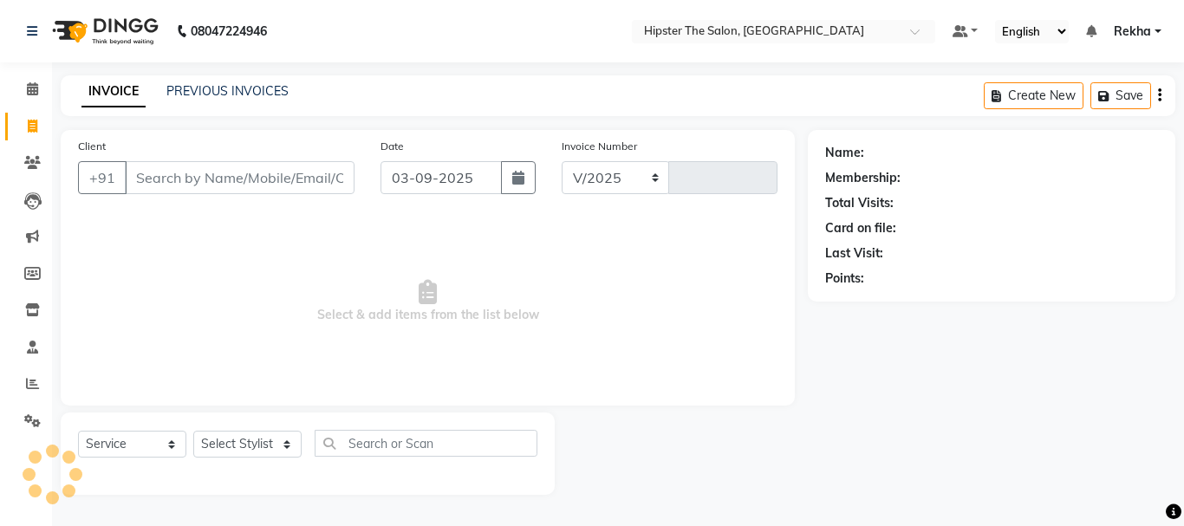
select select "5125"
type input "2648"
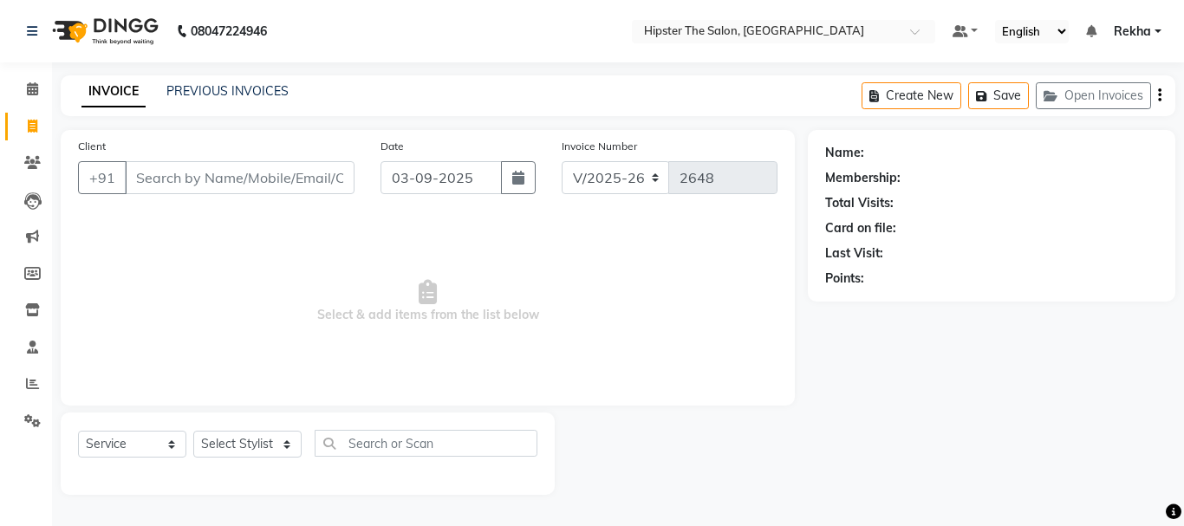
click at [276, 174] on input "Client" at bounding box center [240, 177] width 230 height 33
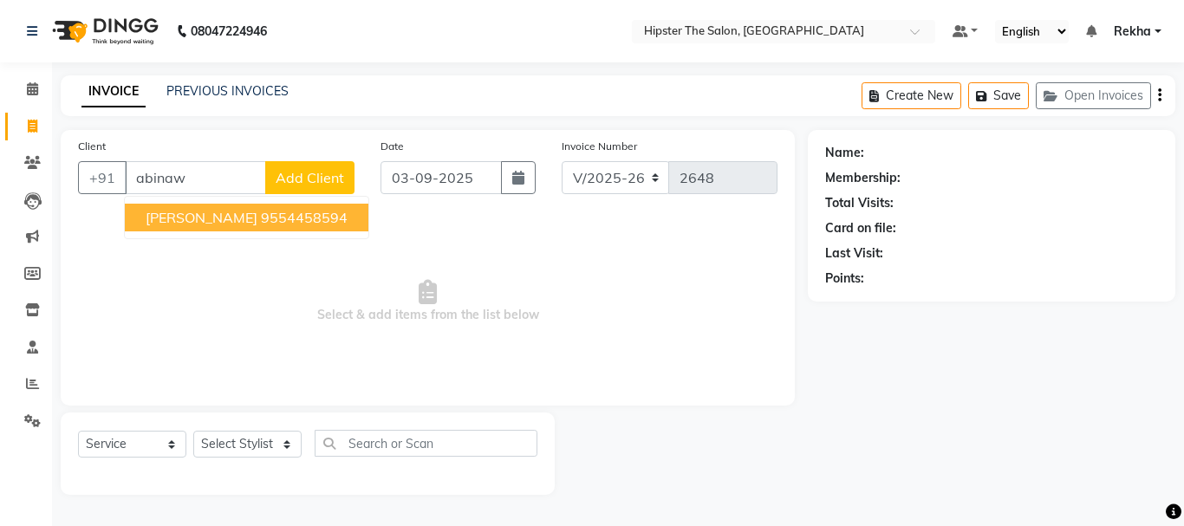
click at [205, 224] on span "abinaw roy" at bounding box center [202, 217] width 112 height 17
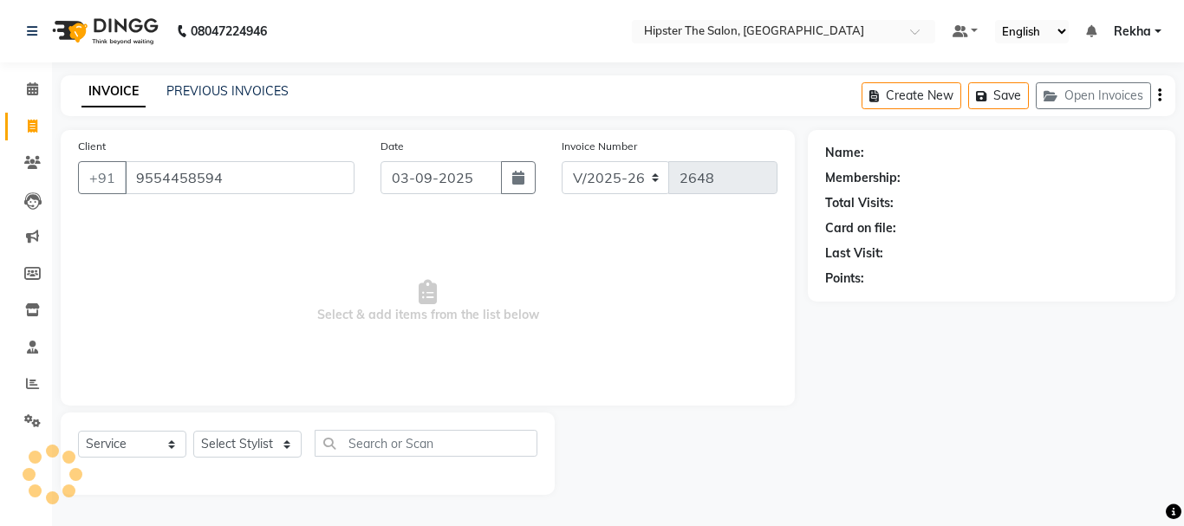
type input "9554458594"
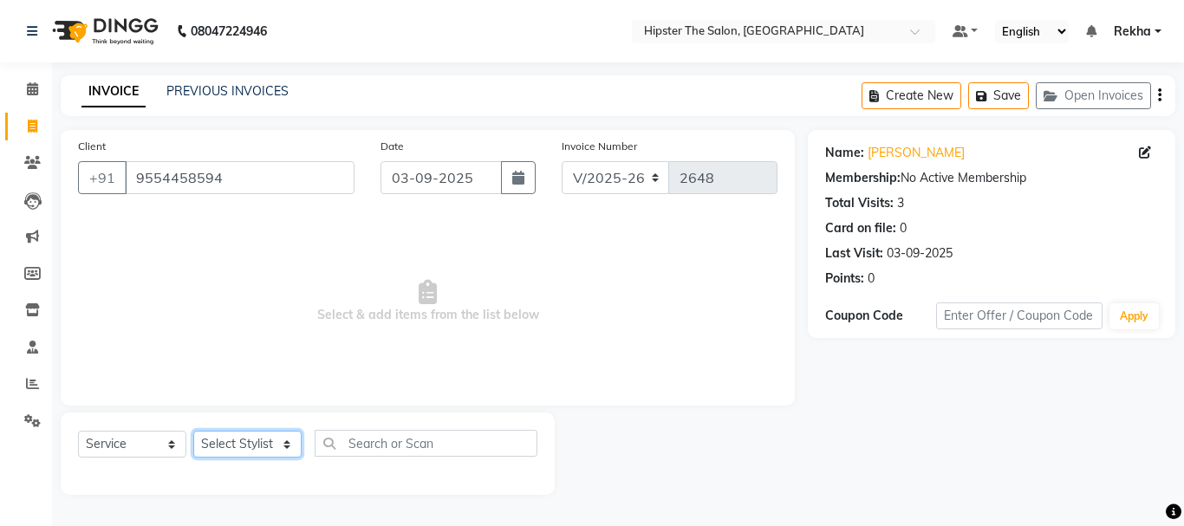
click at [266, 449] on select "Select Stylist Aditya aishu Akansha Altaf Anil Anup Ashik Bhavin Diksha Irshad …" at bounding box center [247, 444] width 108 height 27
select select "32387"
click at [193, 431] on select "Select Stylist Aditya aishu Akansha Altaf Anil Anup Ashik Bhavin Diksha Irshad …" at bounding box center [247, 444] width 108 height 27
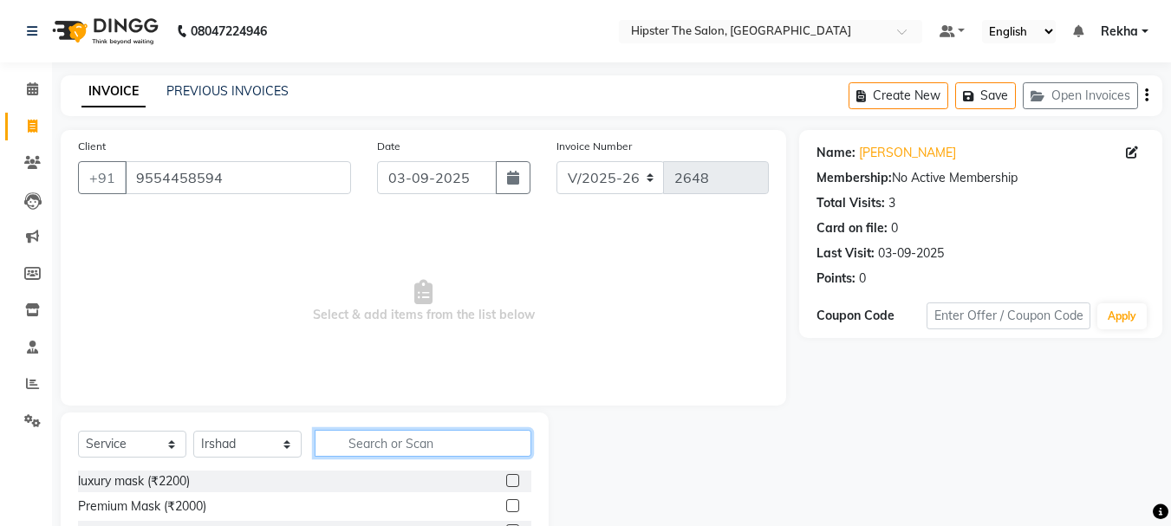
click at [397, 445] on input "text" at bounding box center [423, 443] width 217 height 27
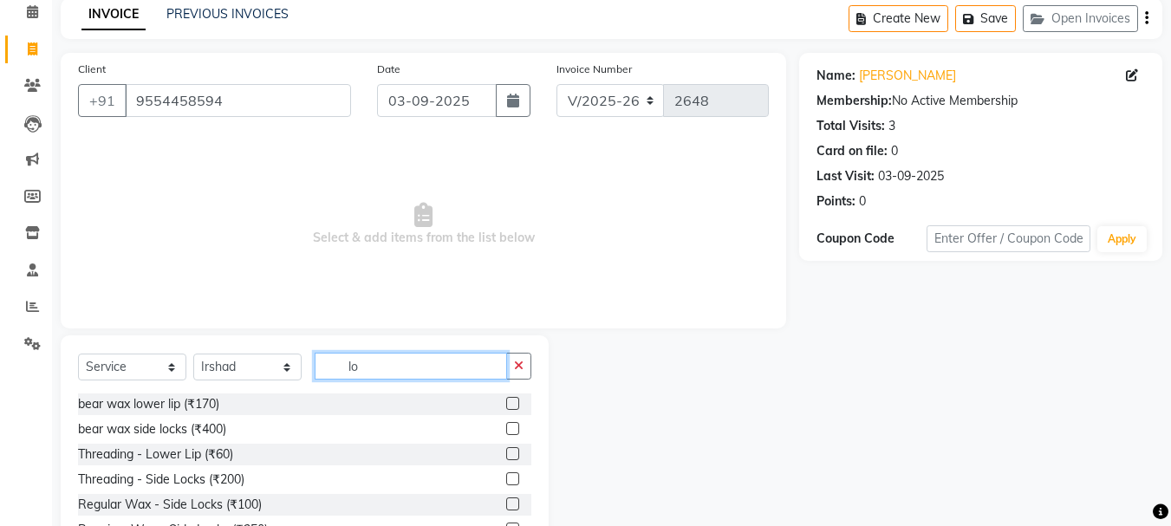
scroll to position [115, 0]
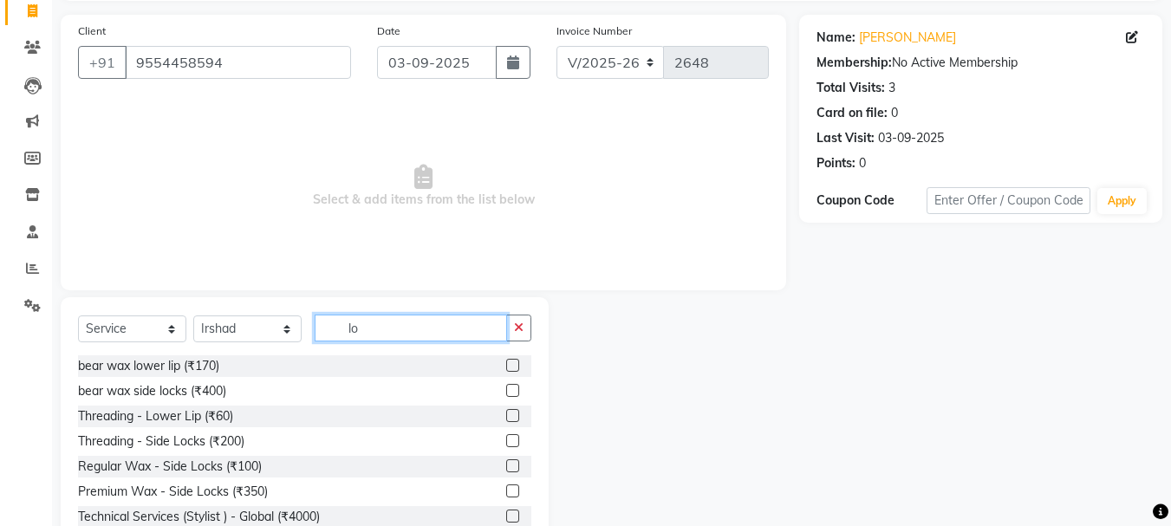
click at [393, 325] on input "lo" at bounding box center [411, 328] width 192 height 27
type input "l"
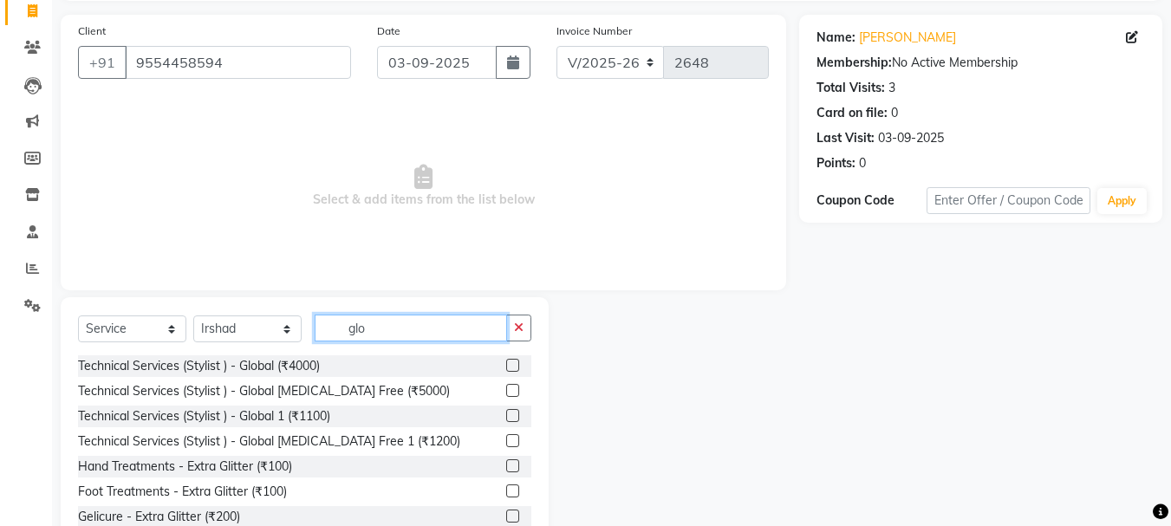
scroll to position [95, 0]
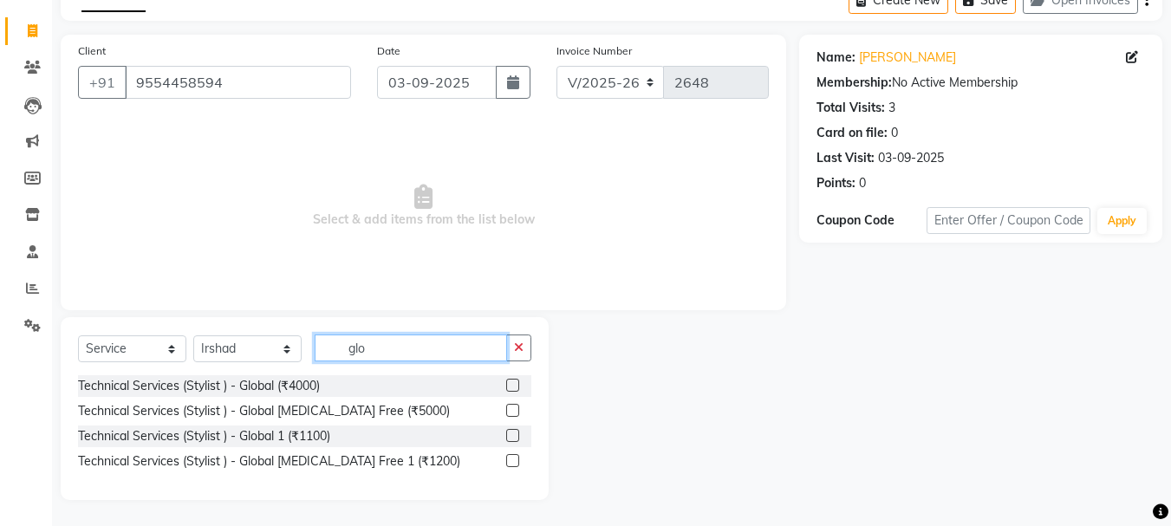
type input "glo"
click at [510, 458] on label at bounding box center [512, 460] width 13 height 13
click at [510, 458] on input "checkbox" at bounding box center [511, 461] width 11 height 11
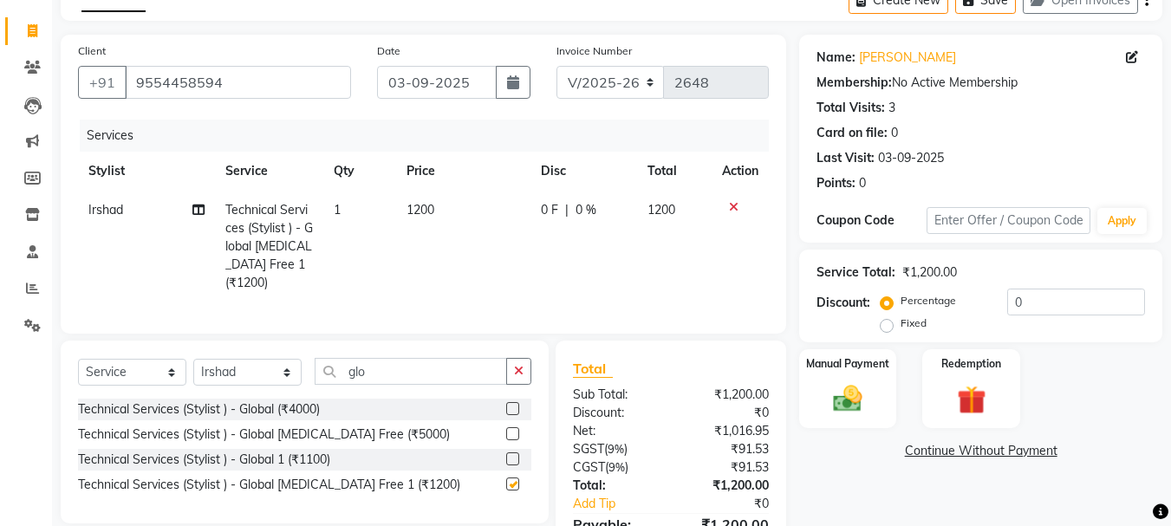
checkbox input "false"
click at [854, 405] on img at bounding box center [847, 398] width 49 height 35
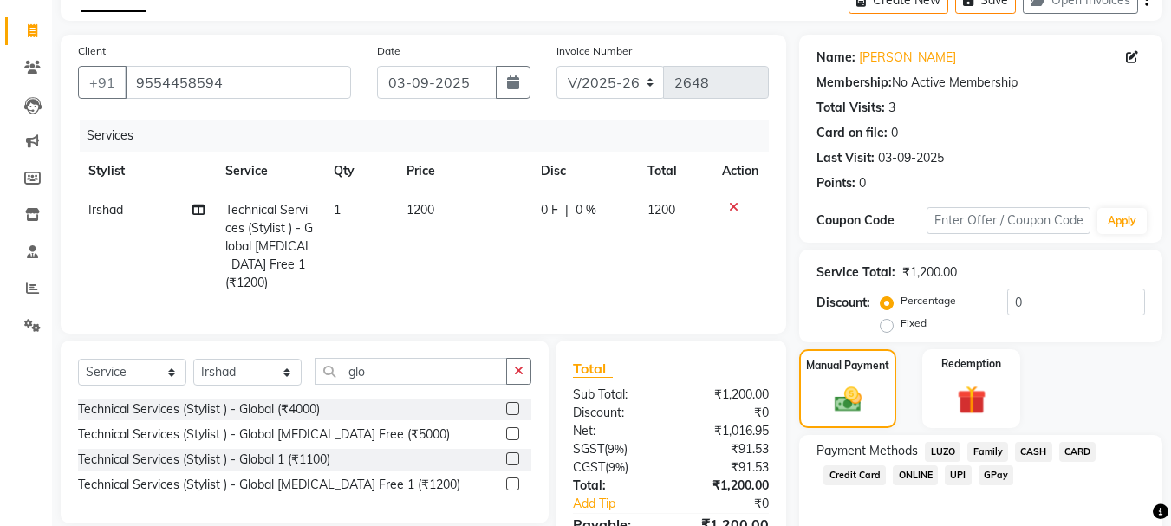
click at [1085, 454] on span "CARD" at bounding box center [1077, 452] width 37 height 20
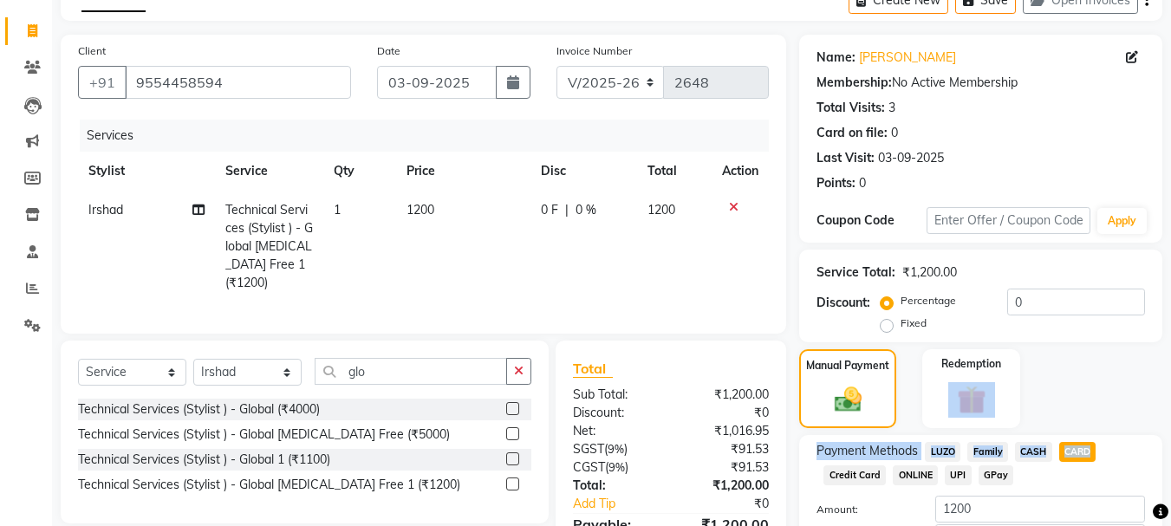
drag, startPoint x: 1085, startPoint y: 454, endPoint x: 1078, endPoint y: 413, distance: 41.3
click at [1078, 413] on div "Name: Abinaw Roy Membership: No Active Membership Total Visits: 3 Card on file:…" at bounding box center [987, 329] width 376 height 588
click at [1148, 408] on div "Manual Payment Redemption" at bounding box center [980, 388] width 389 height 79
click at [1078, 451] on span "CARD" at bounding box center [1077, 452] width 37 height 20
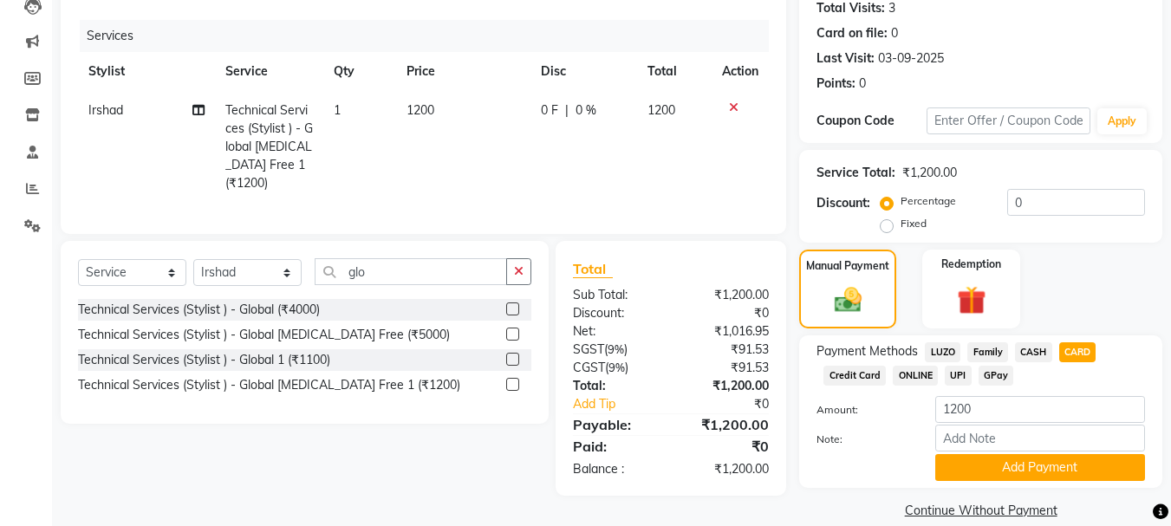
scroll to position [218, 0]
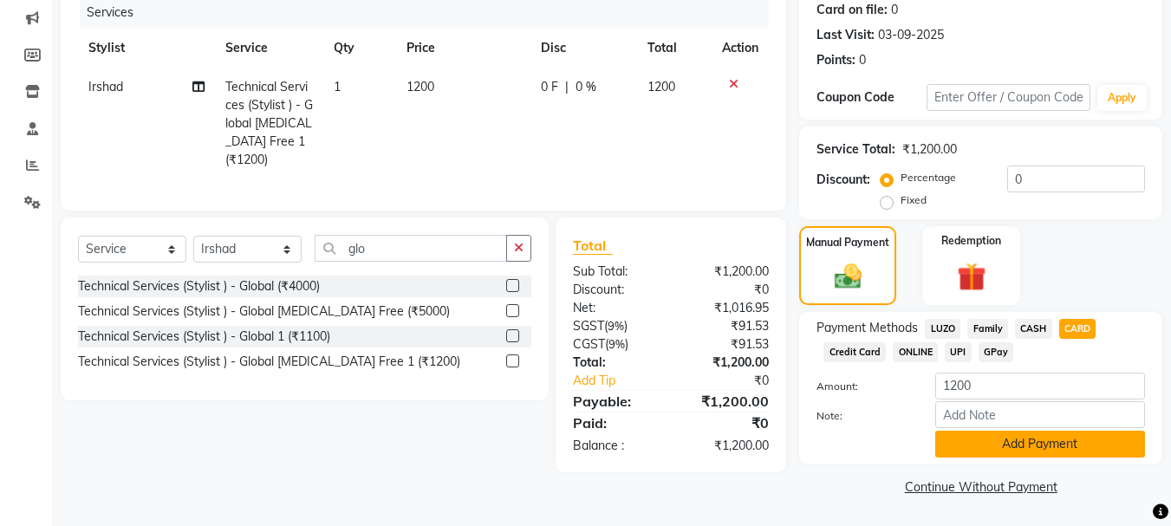
click at [1100, 439] on button "Add Payment" at bounding box center [1040, 444] width 210 height 27
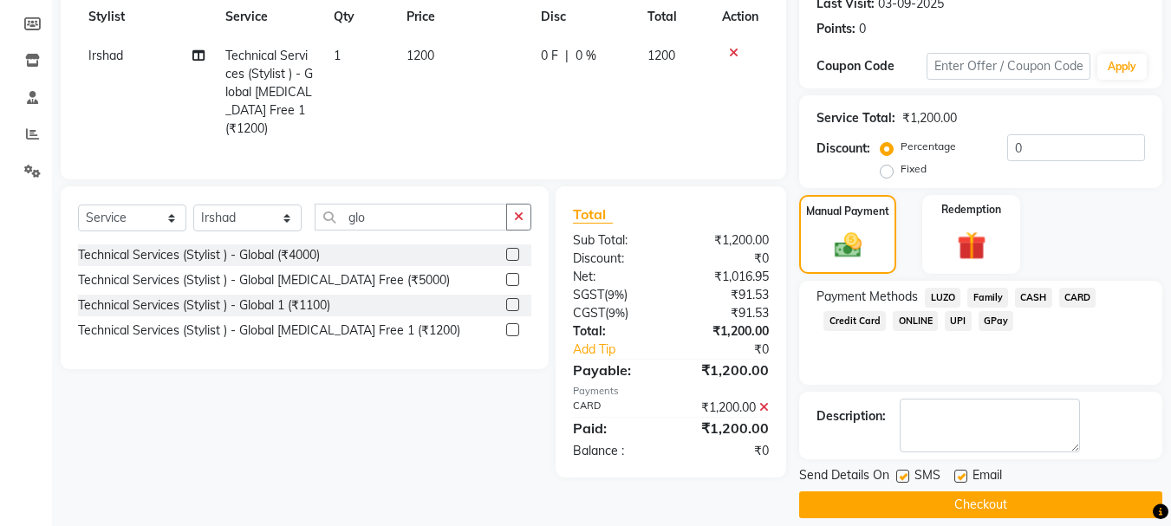
scroll to position [268, 0]
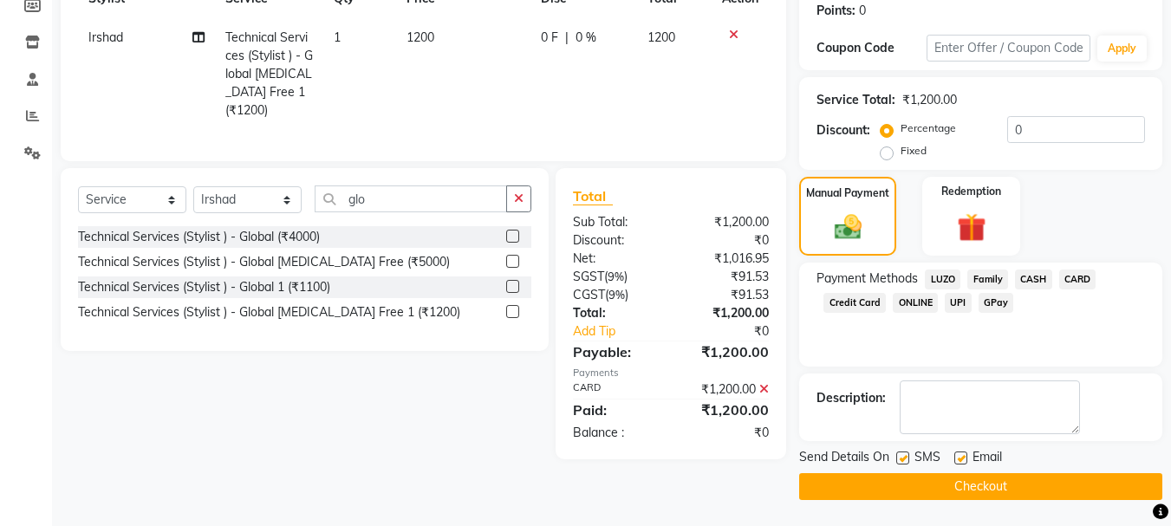
click at [1011, 490] on button "Checkout" at bounding box center [980, 486] width 363 height 27
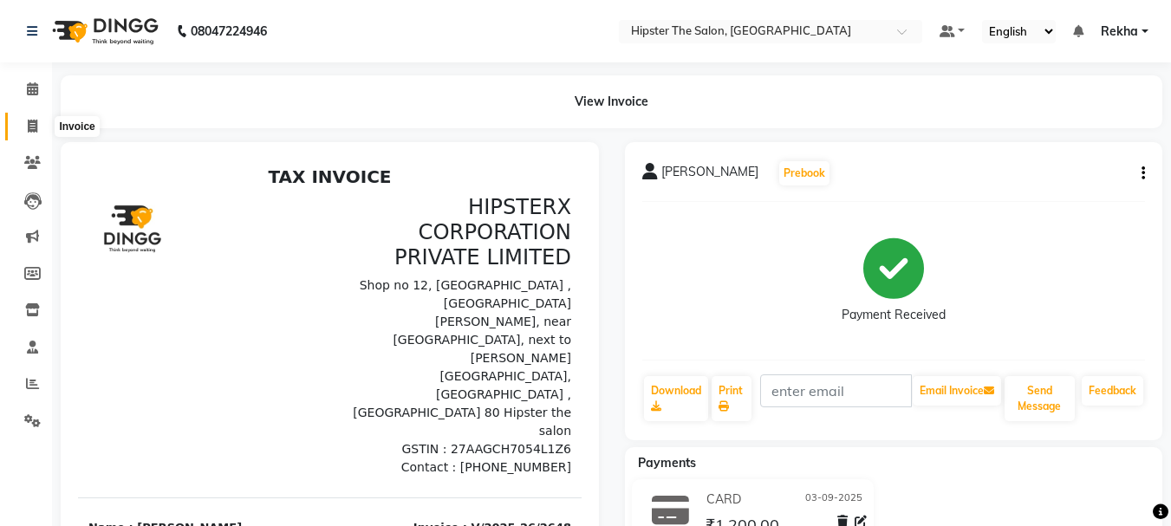
click at [37, 133] on span at bounding box center [32, 127] width 30 height 20
select select "service"
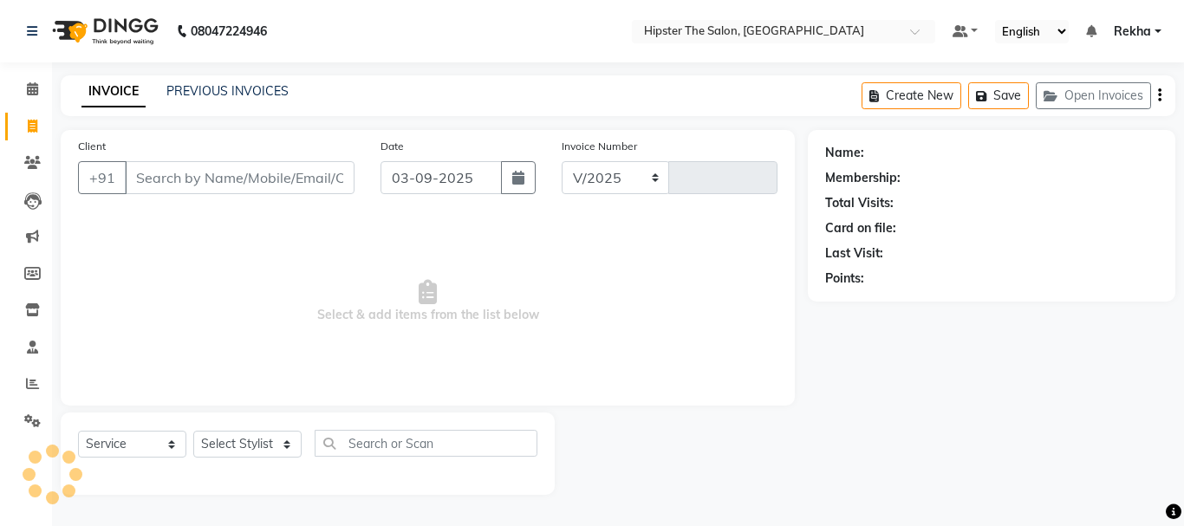
select select "5125"
type input "2649"
click at [231, 92] on link "PREVIOUS INVOICES" at bounding box center [227, 91] width 122 height 16
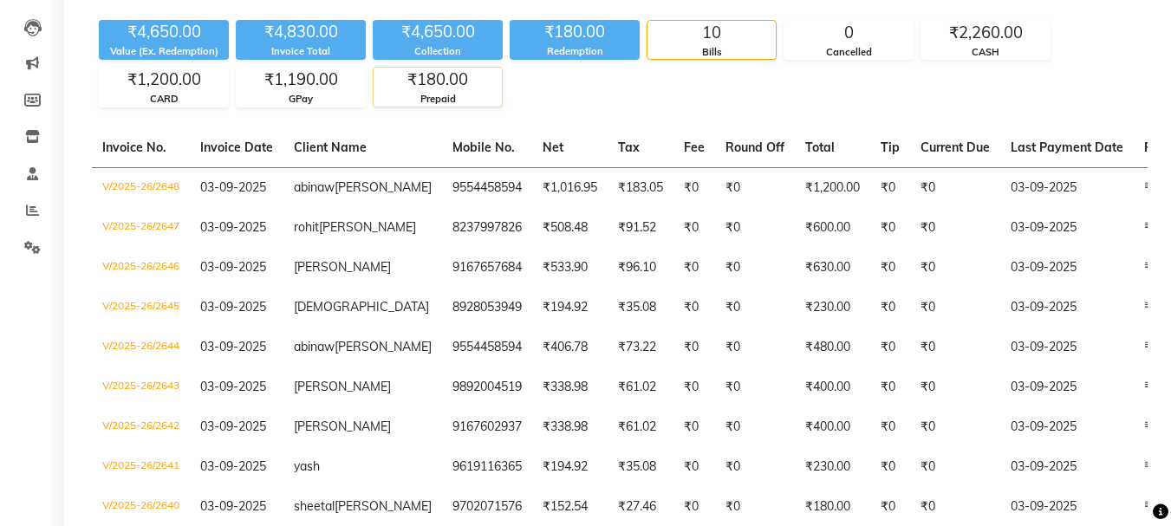
scroll to position [202, 0]
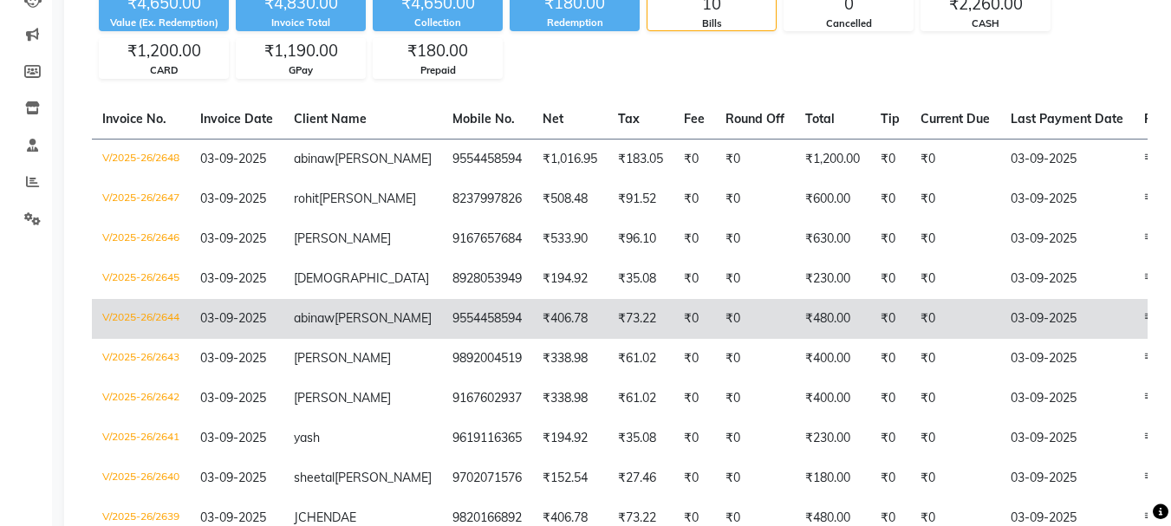
click at [673, 305] on td "₹0" at bounding box center [694, 319] width 42 height 40
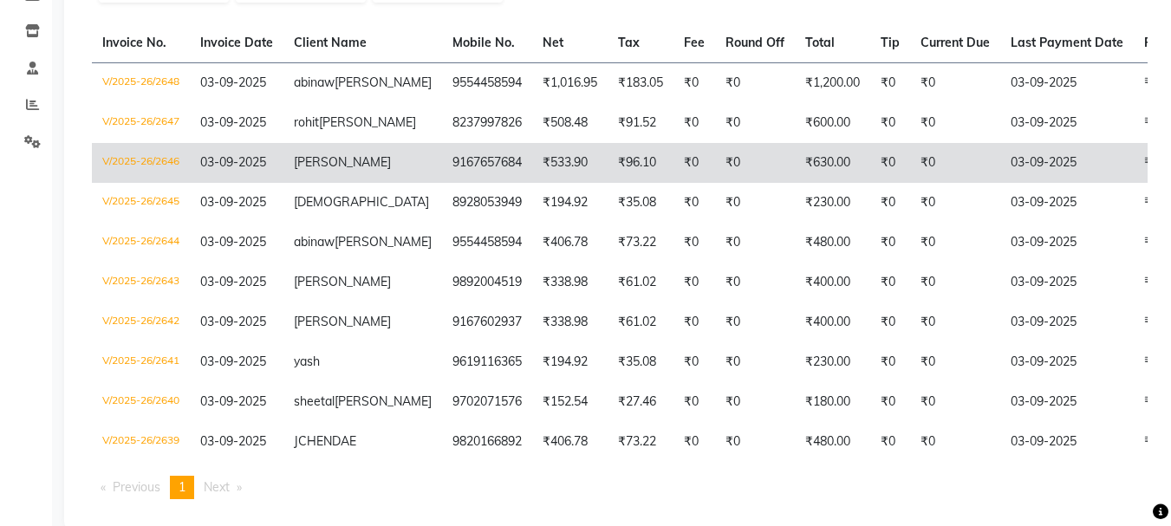
scroll to position [289, 0]
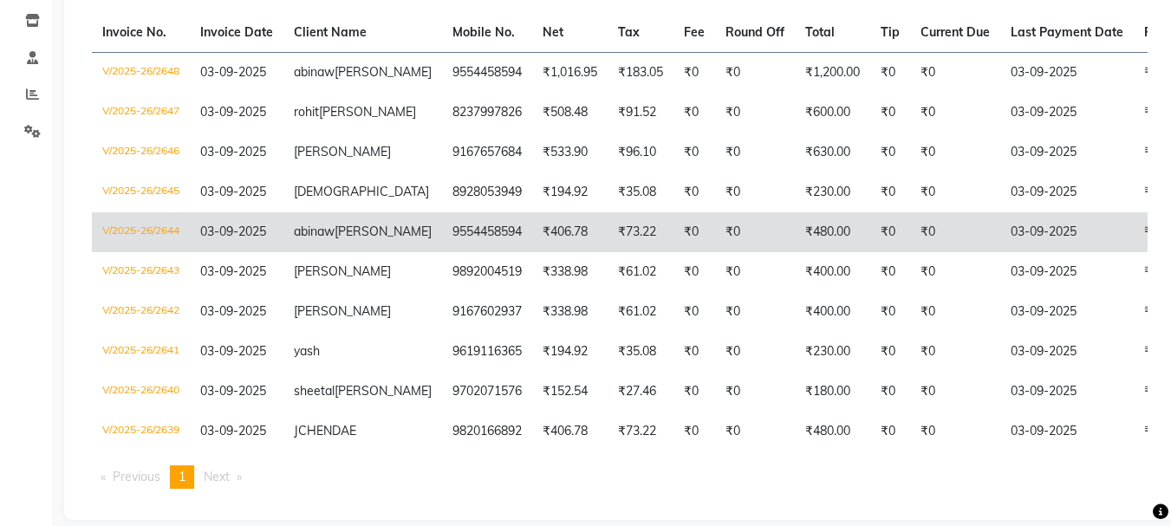
click at [532, 232] on td "₹406.78" at bounding box center [569, 232] width 75 height 40
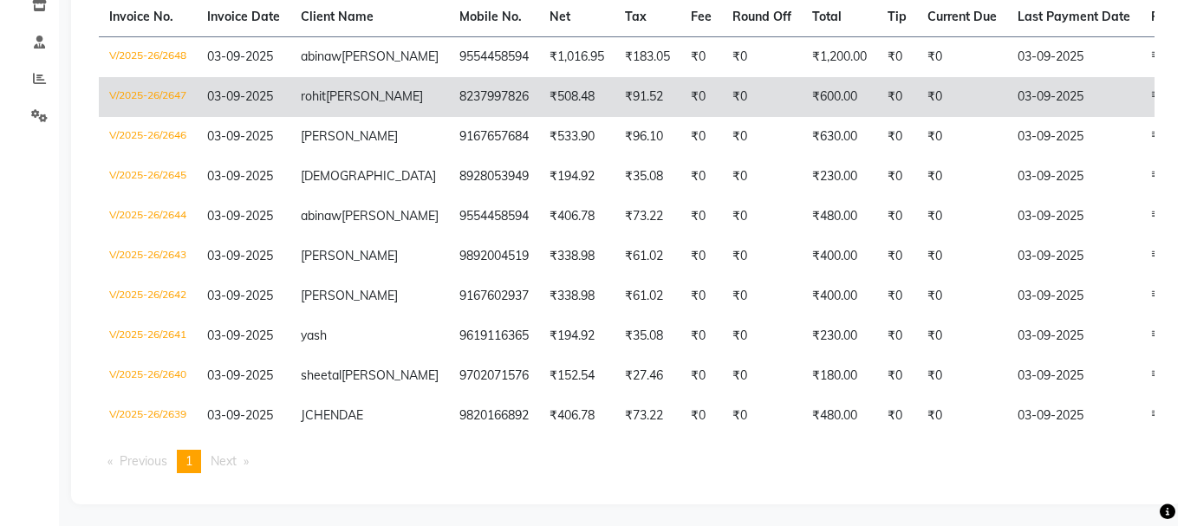
scroll to position [339, 0]
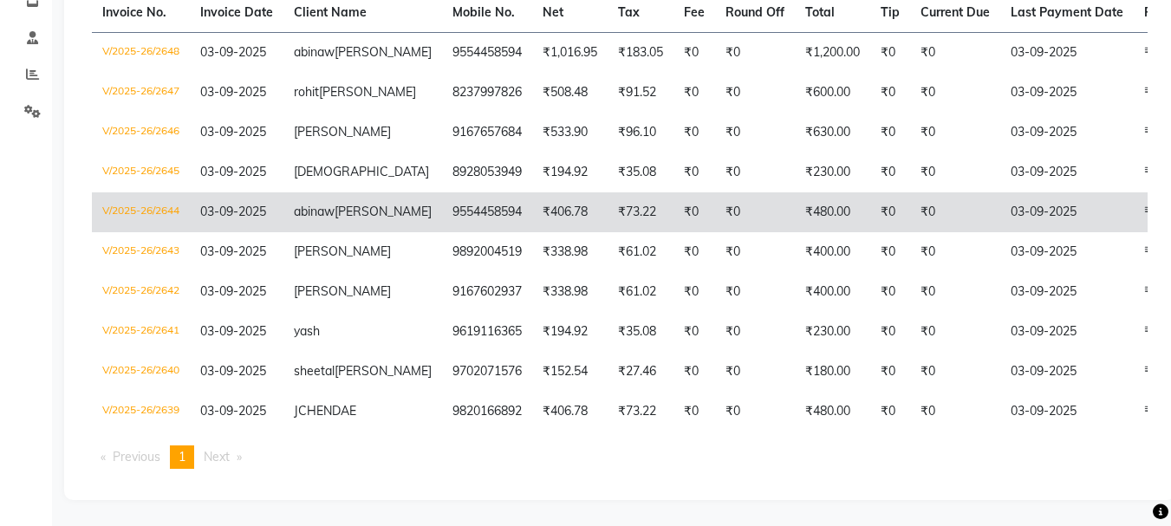
click at [442, 192] on td "9554458594" at bounding box center [487, 212] width 90 height 40
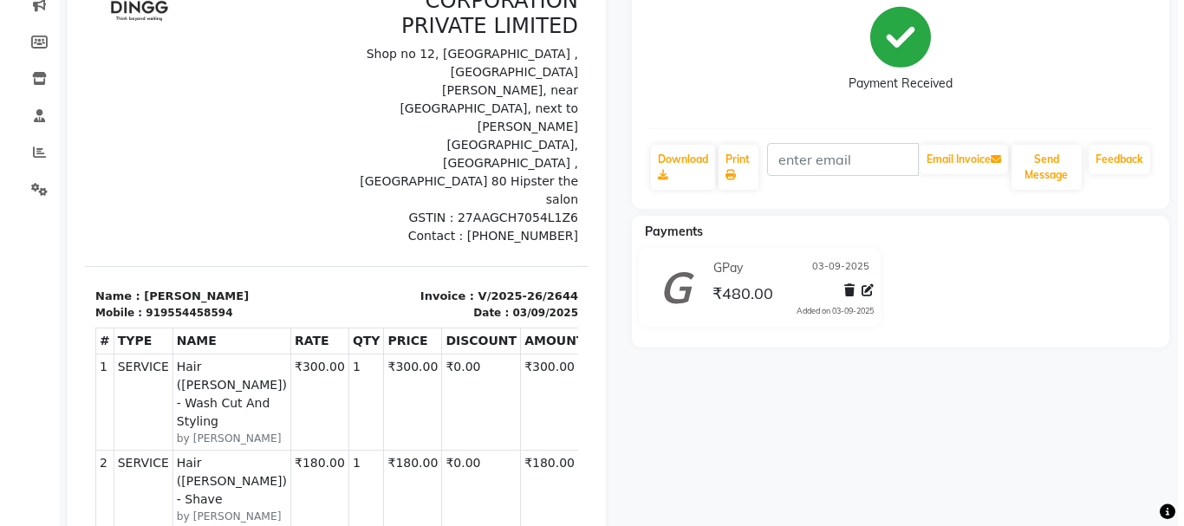
scroll to position [260, 0]
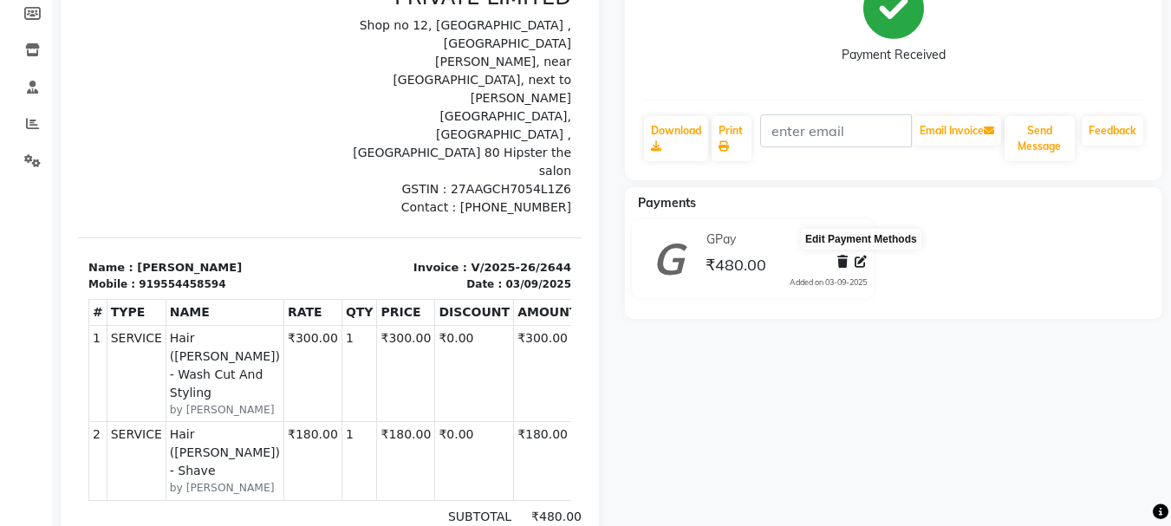
click at [865, 266] on icon at bounding box center [860, 262] width 12 height 12
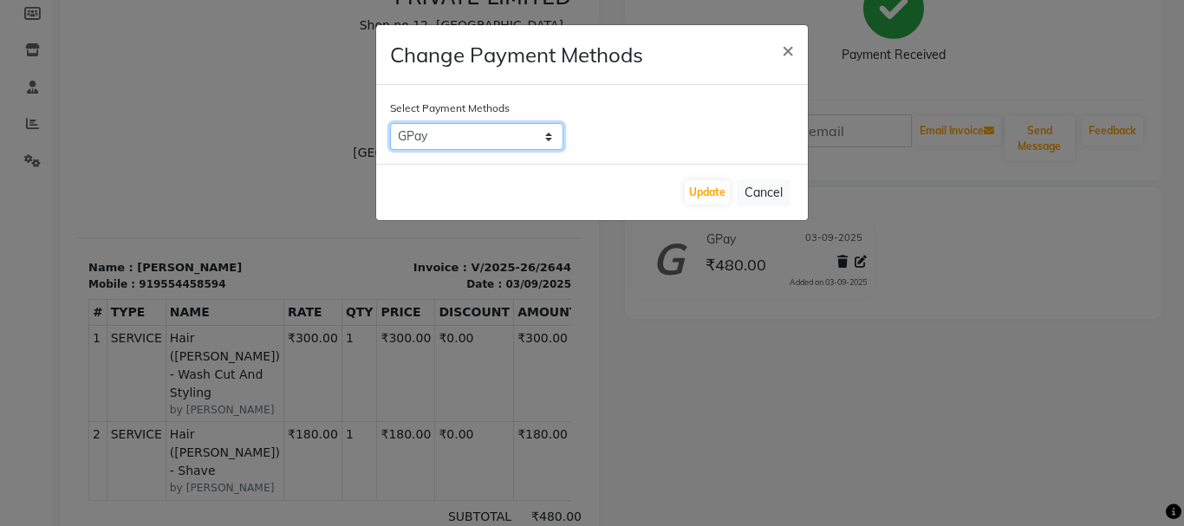
click at [548, 134] on select "LUZO Family CASH CARD Credit Card ONLINE UPI GPay" at bounding box center [476, 136] width 173 height 27
select select "2"
click at [390, 123] on select "LUZO Family CASH CARD Credit Card ONLINE UPI GPay" at bounding box center [476, 136] width 173 height 27
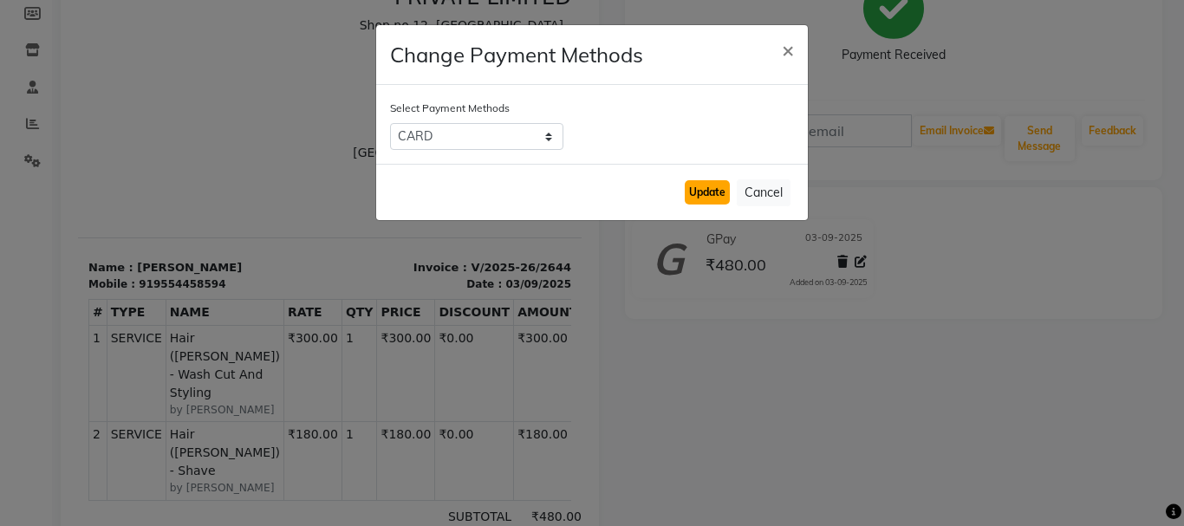
click at [700, 188] on button "Update" at bounding box center [707, 192] width 45 height 24
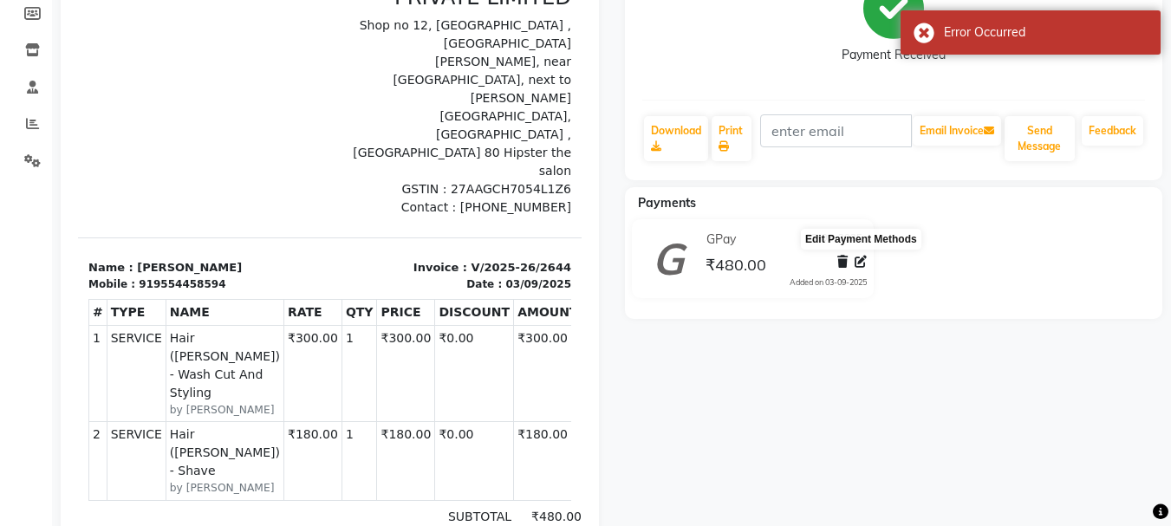
click at [859, 267] on icon at bounding box center [860, 262] width 12 height 12
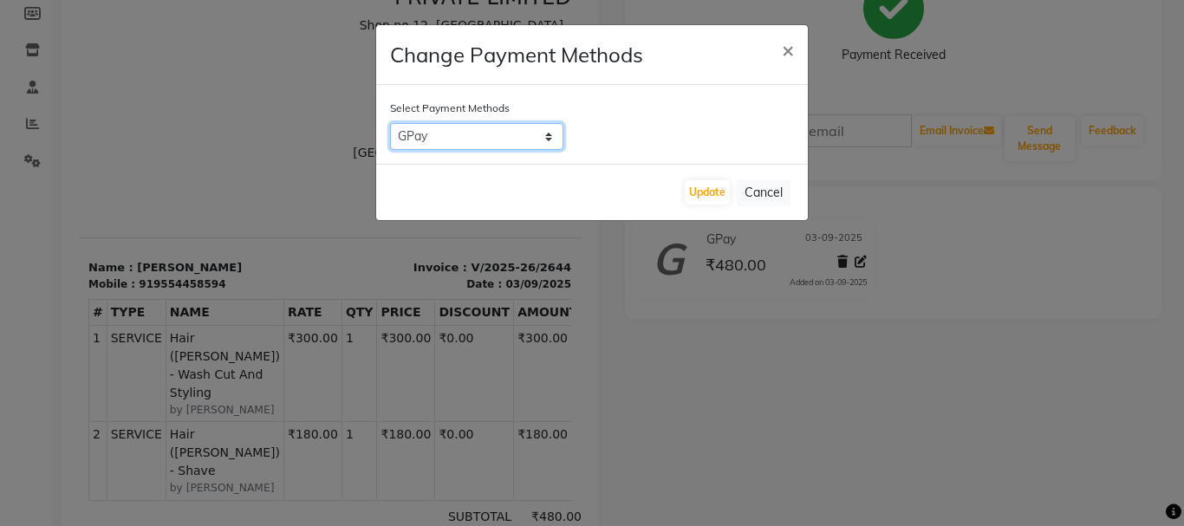
click at [551, 139] on select "LUZO Family CASH CARD Credit Card ONLINE UPI GPay" at bounding box center [476, 136] width 173 height 27
select select "2"
click at [390, 123] on select "LUZO Family CASH CARD Credit Card ONLINE UPI GPay" at bounding box center [476, 136] width 173 height 27
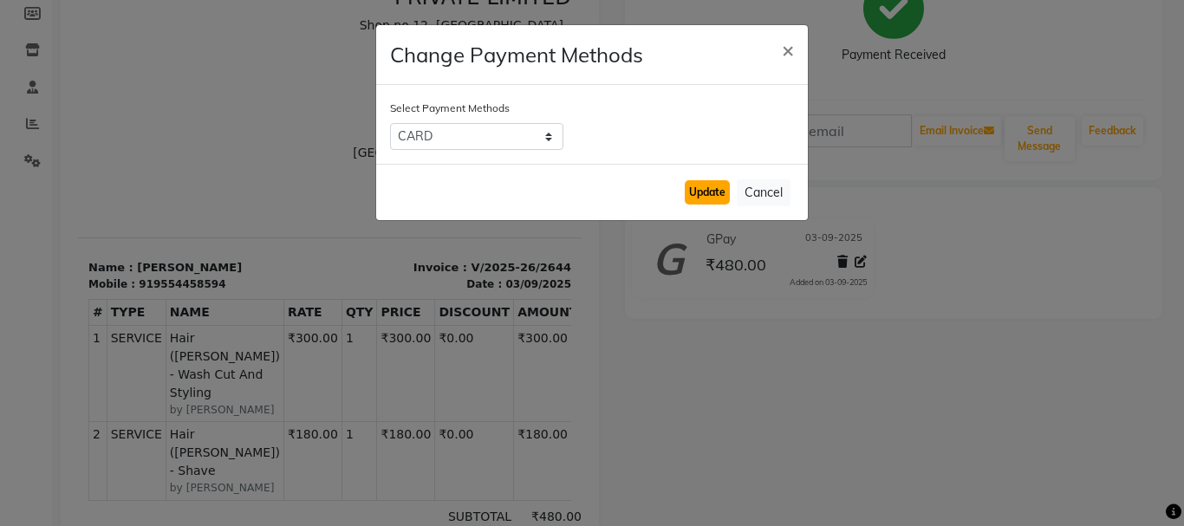
click at [699, 193] on button "Update" at bounding box center [707, 192] width 45 height 24
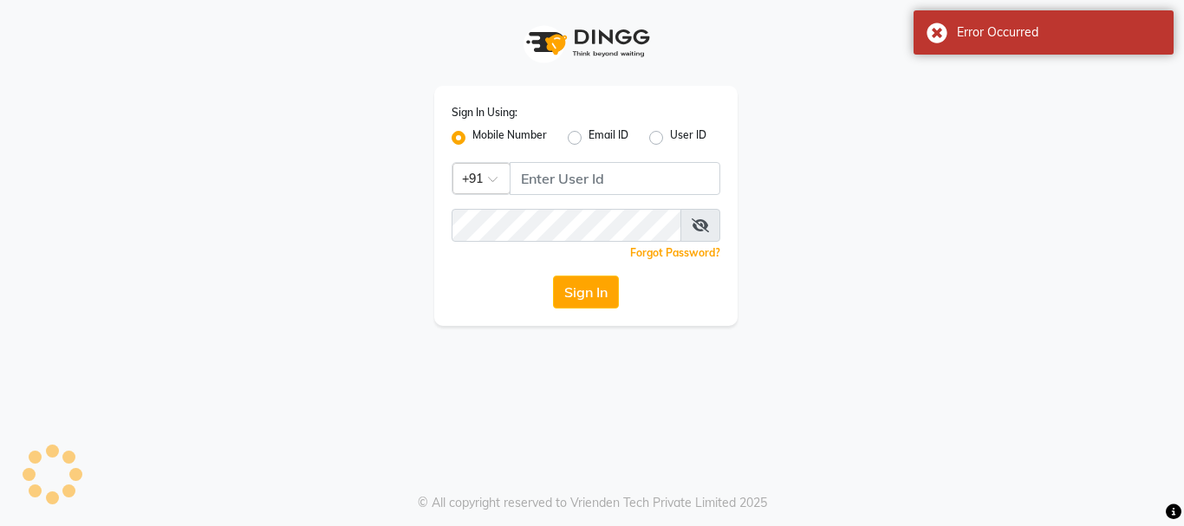
click at [699, 193] on ngb-modal-window "Change Payment Methods × Select Payment Methods LUZO Family CASH CARD Credit Ca…" at bounding box center [592, 263] width 1184 height 526
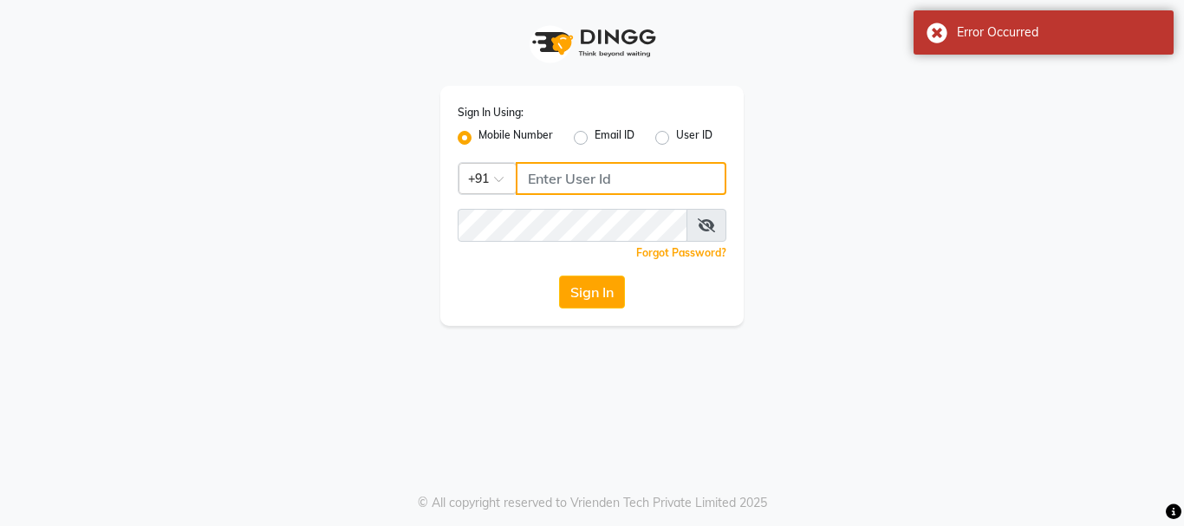
click at [666, 175] on input "Username" at bounding box center [621, 178] width 211 height 33
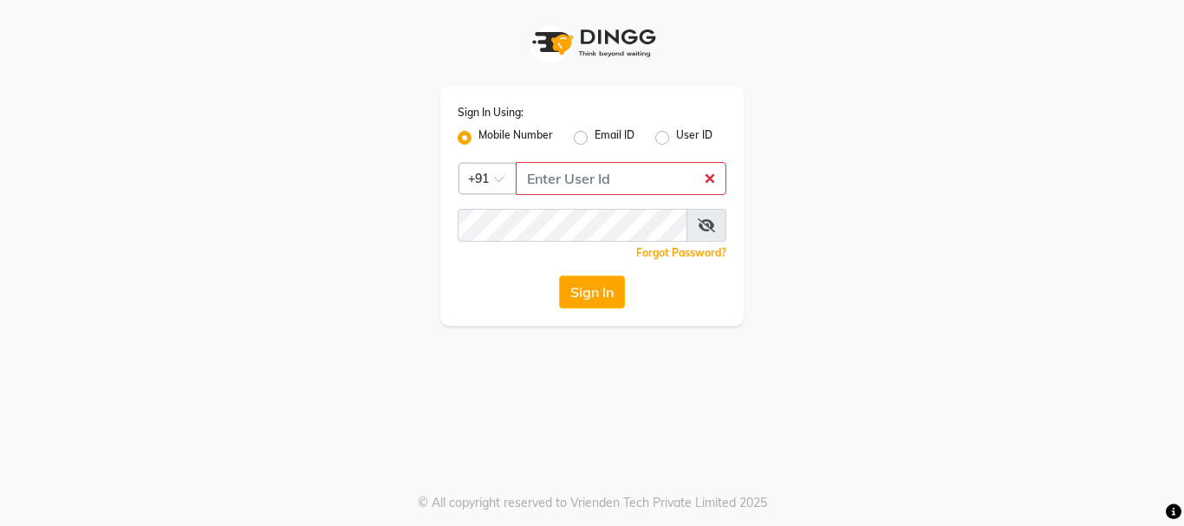
click at [514, 136] on label "Mobile Number" at bounding box center [515, 137] width 75 height 21
click at [490, 136] on input "Mobile Number" at bounding box center [483, 132] width 11 height 11
click at [589, 183] on input "Username" at bounding box center [621, 178] width 211 height 33
type input "9262624162"
click at [711, 214] on span at bounding box center [706, 225] width 40 height 33
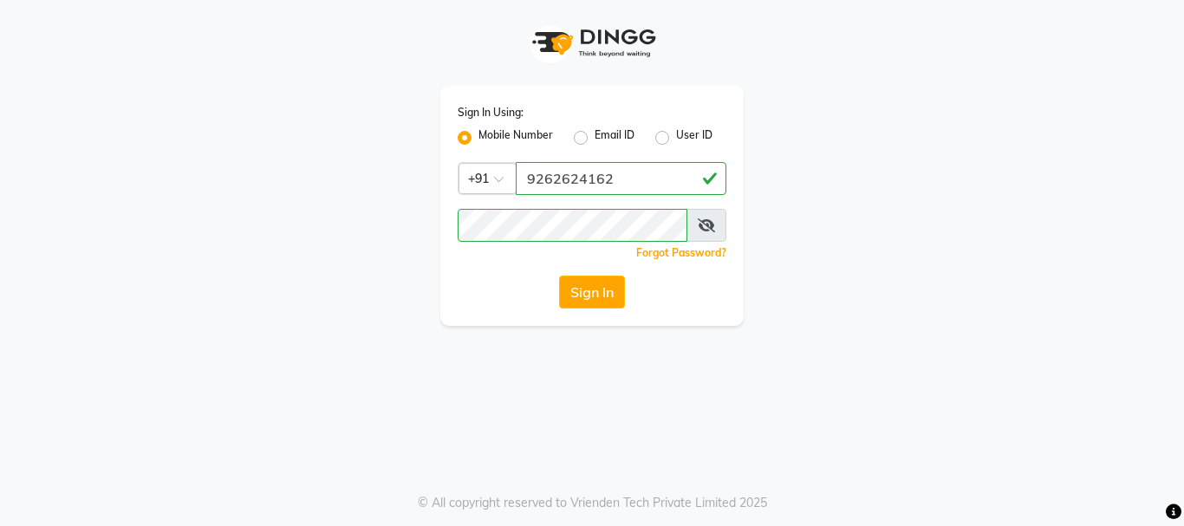
click at [704, 220] on icon at bounding box center [706, 225] width 17 height 14
click at [574, 292] on button "Sign In" at bounding box center [592, 292] width 66 height 33
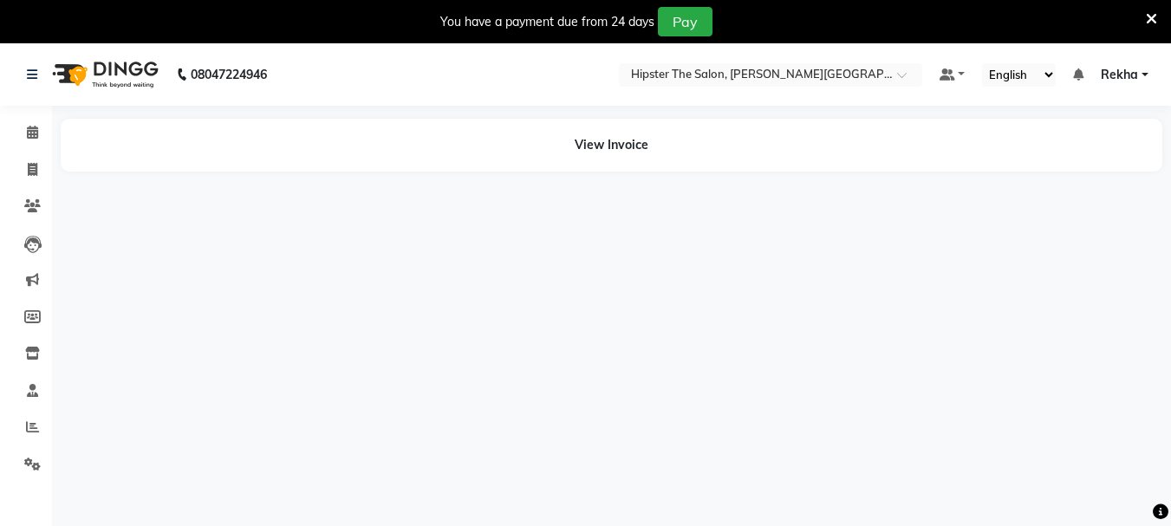
scroll to position [43, 0]
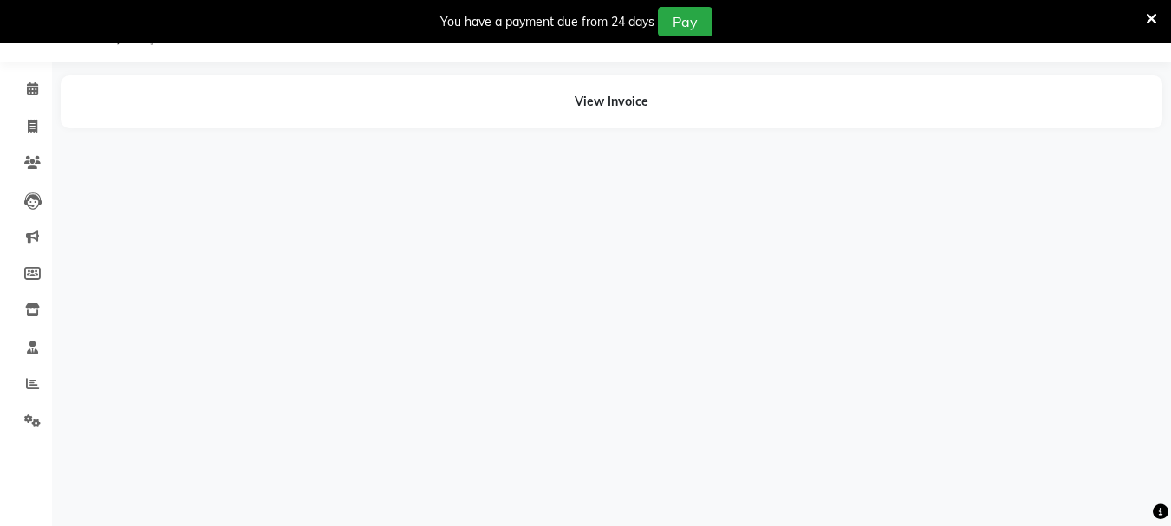
click at [545, 364] on div "08047224946 Select Location × Hipster The Salon, [PERSON_NAME] Eternia Default …" at bounding box center [585, 263] width 1171 height 526
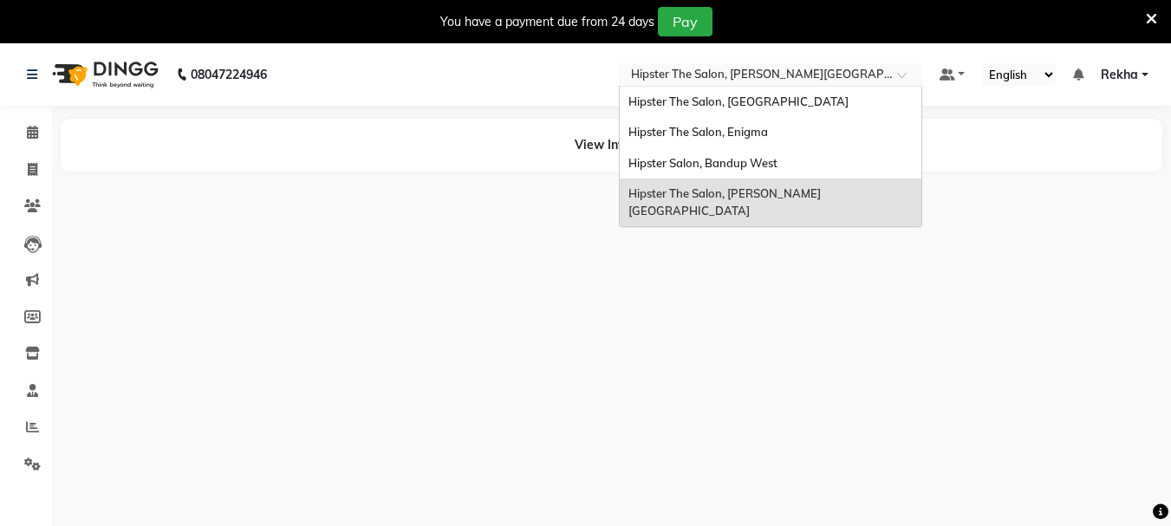
click at [702, 76] on input "text" at bounding box center [752, 76] width 251 height 17
click at [750, 97] on span "Hipster The Salon, [GEOGRAPHIC_DATA]" at bounding box center [738, 101] width 220 height 14
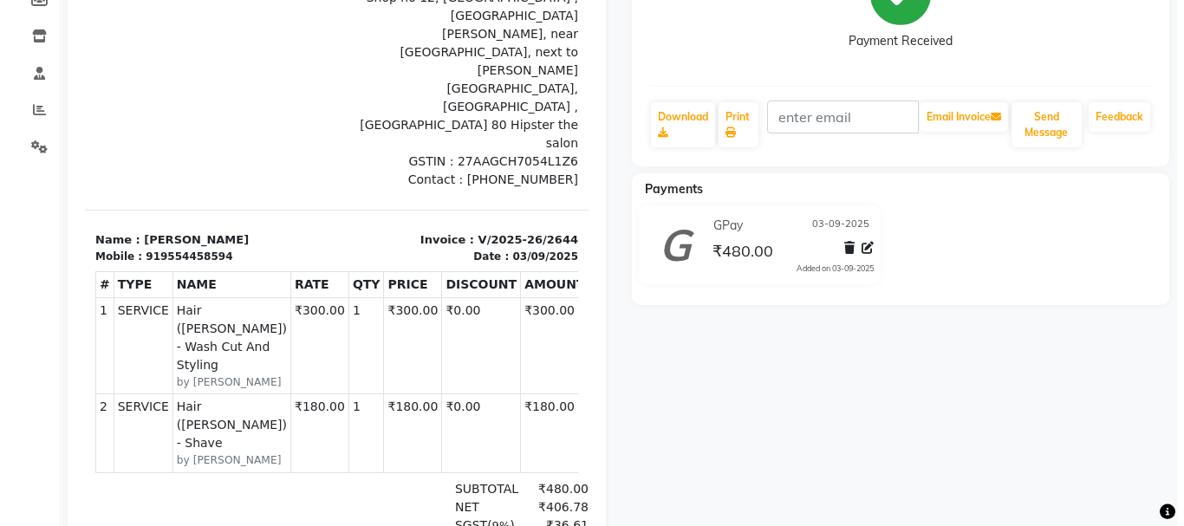
scroll to position [289, 0]
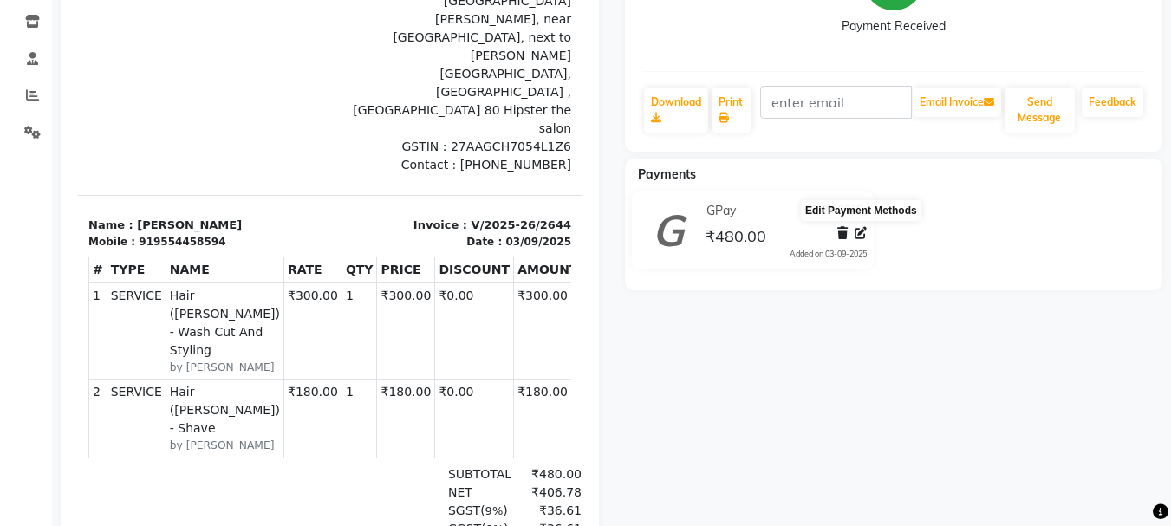
click at [861, 237] on icon at bounding box center [860, 233] width 12 height 12
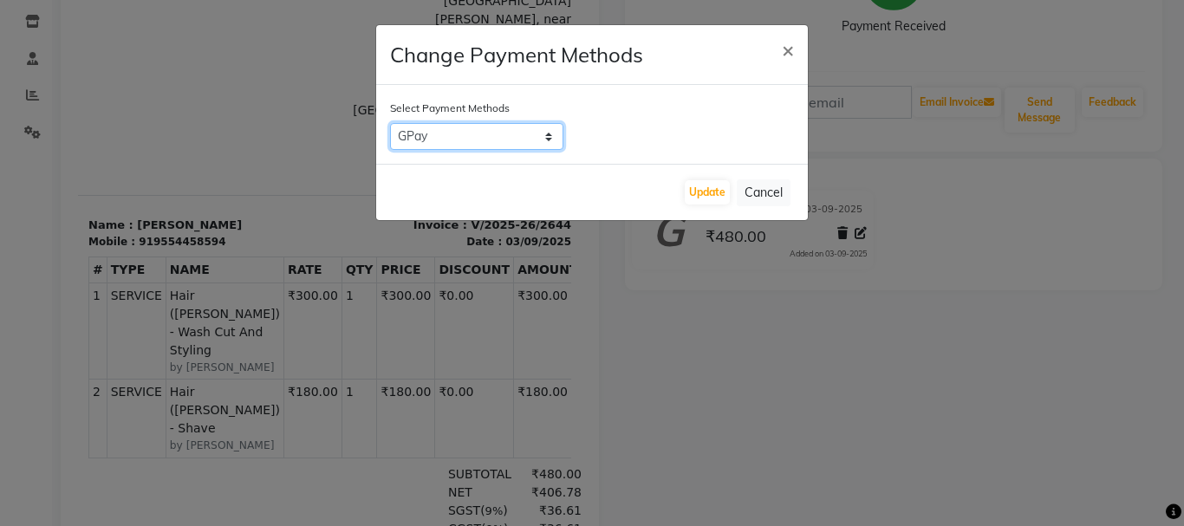
click at [549, 136] on select "LUZO Family CASH CARD Credit Card ONLINE UPI GPay" at bounding box center [476, 136] width 173 height 27
select select "2"
click at [390, 123] on select "LUZO Family CASH CARD Credit Card ONLINE UPI GPay" at bounding box center [476, 136] width 173 height 27
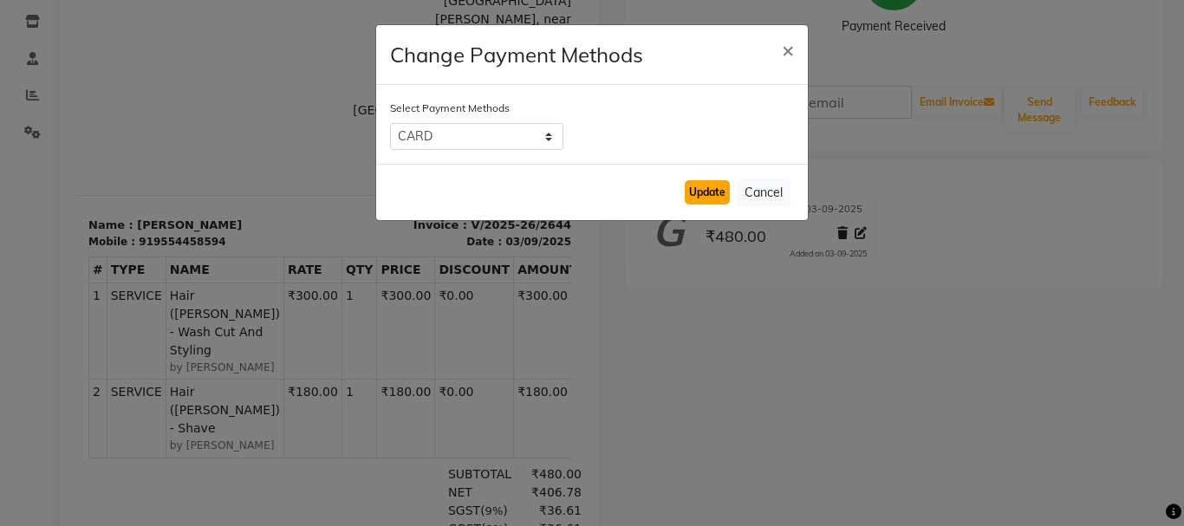
click at [696, 190] on button "Update" at bounding box center [707, 192] width 45 height 24
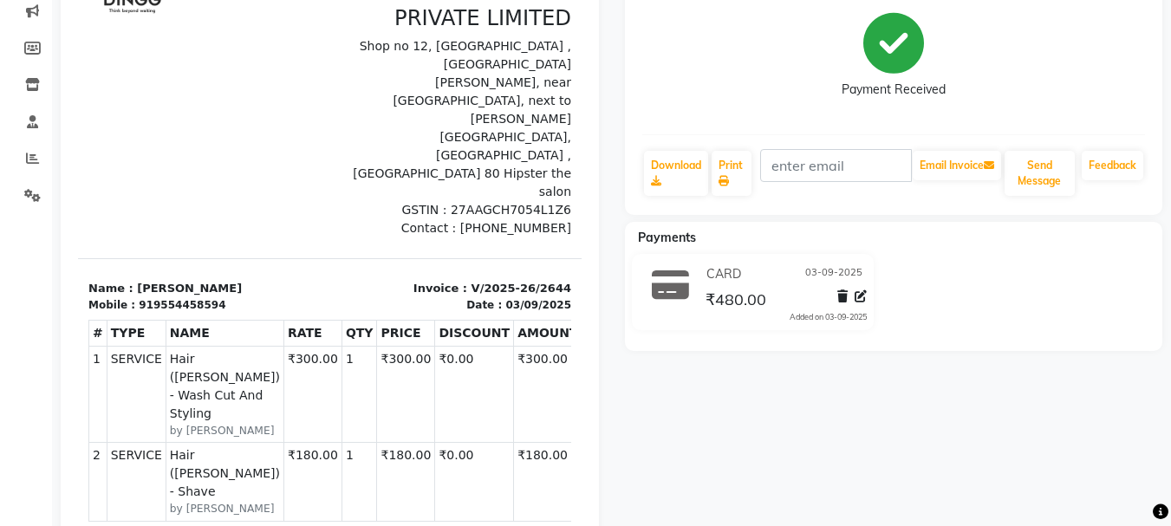
scroll to position [0, 0]
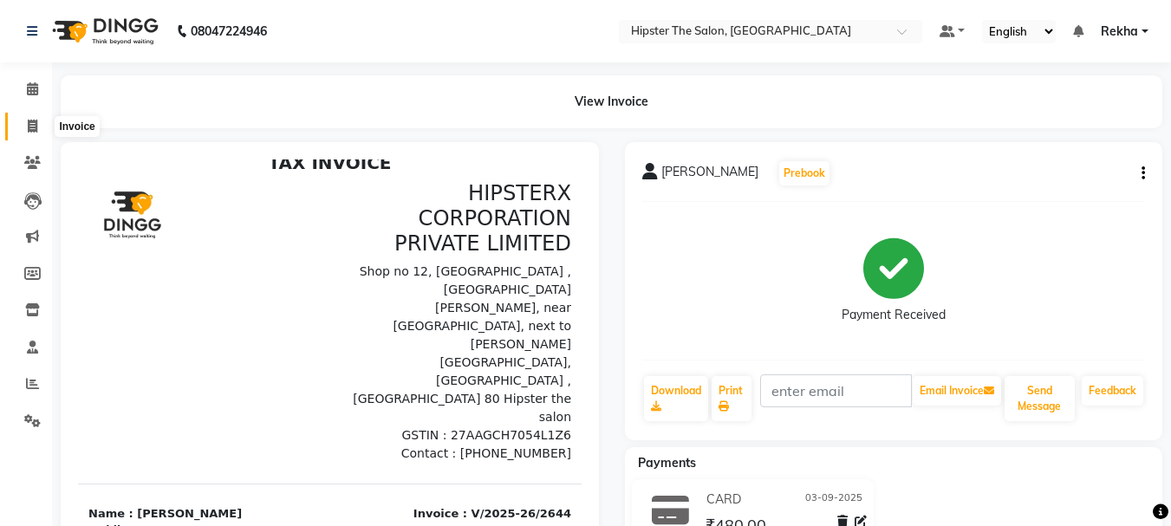
click at [33, 126] on icon at bounding box center [33, 126] width 10 height 13
select select "service"
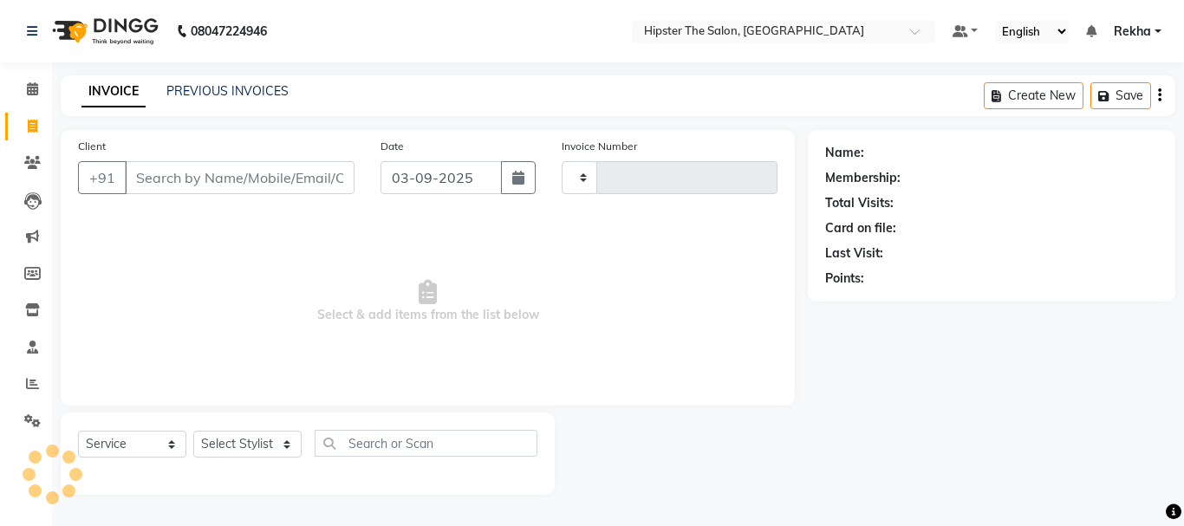
type input "2649"
select select "5125"
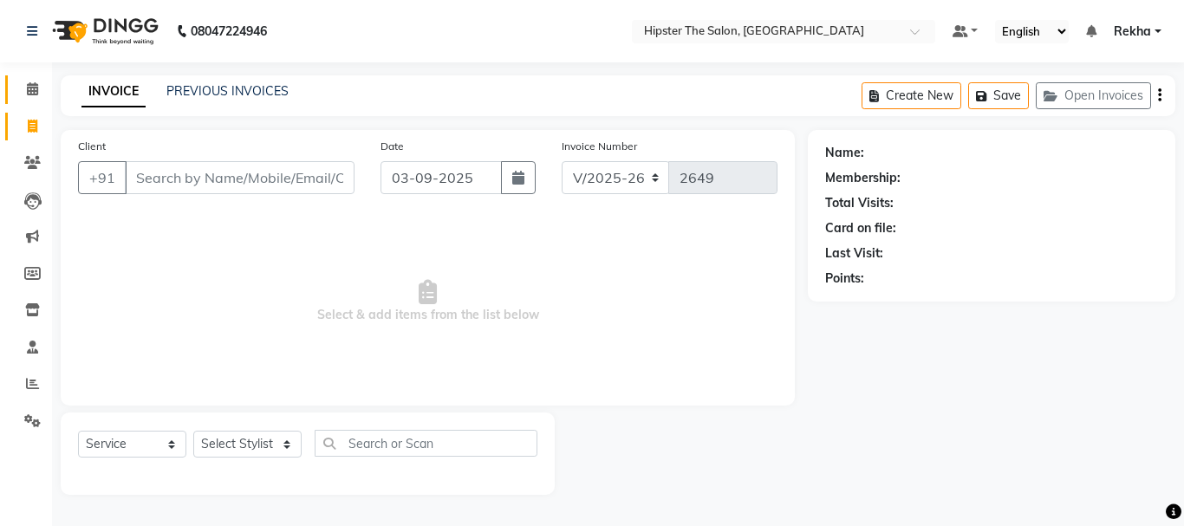
click at [32, 100] on link "Calendar" at bounding box center [26, 89] width 42 height 29
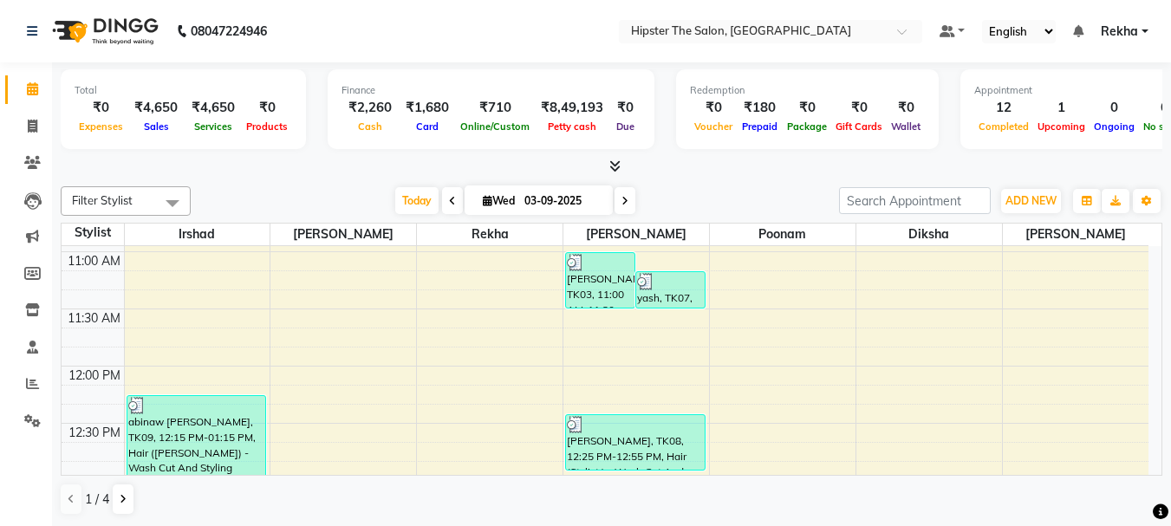
scroll to position [458, 0]
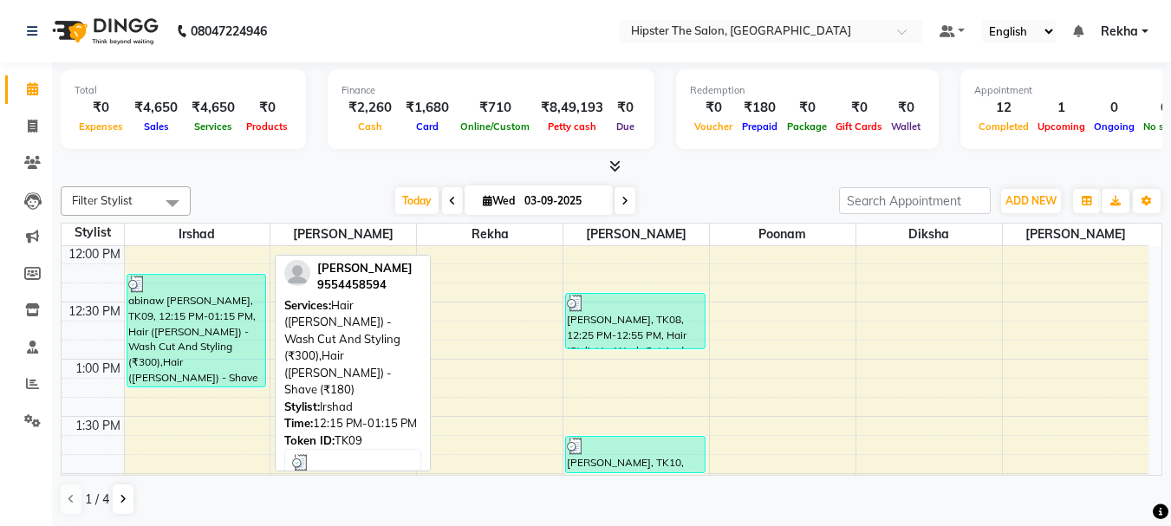
click at [188, 373] on div "abinaw roy, TK09, 12:15 PM-01:15 PM, Hair (Barber) - Wash Cut And Styling (₹300…" at bounding box center [196, 331] width 139 height 112
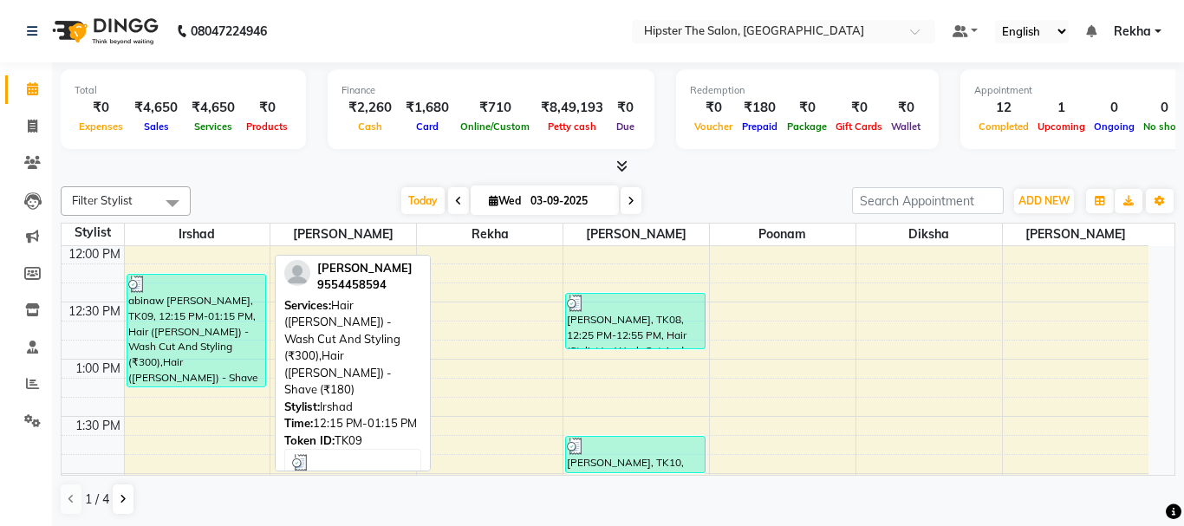
select select "3"
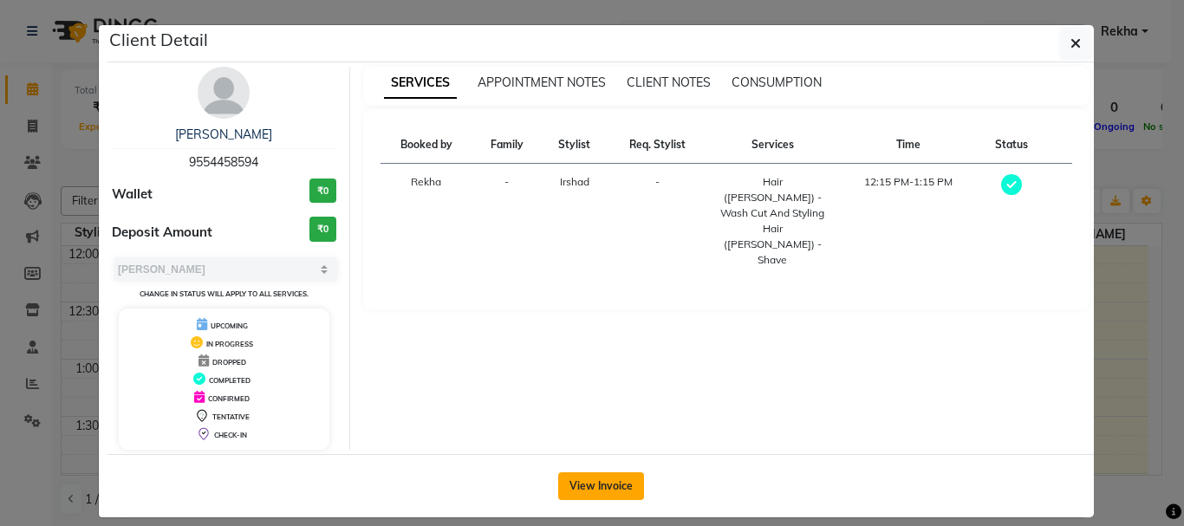
click at [606, 484] on button "View Invoice" at bounding box center [601, 486] width 86 height 28
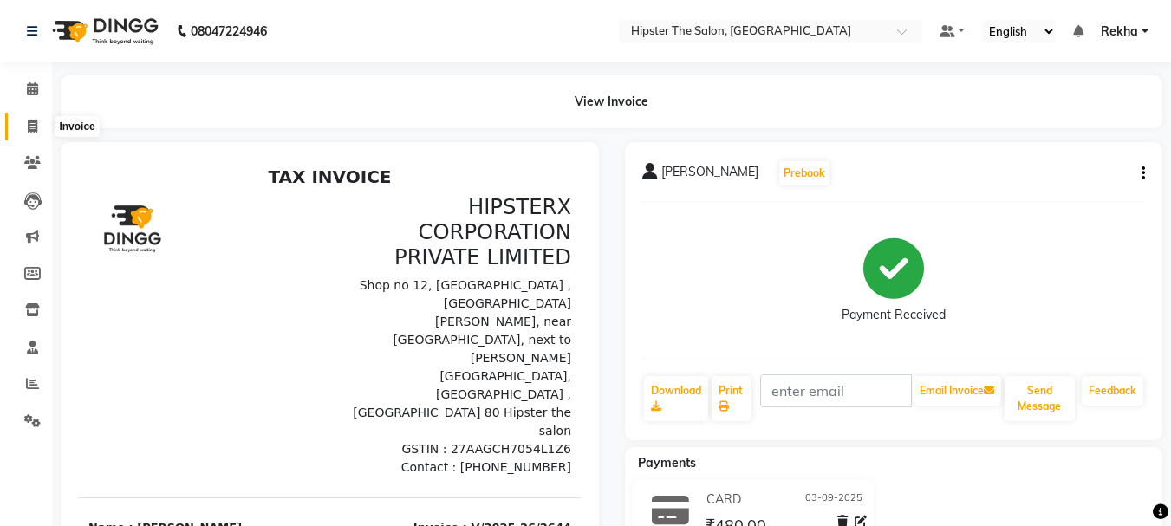
click at [36, 120] on icon at bounding box center [33, 126] width 10 height 13
select select "service"
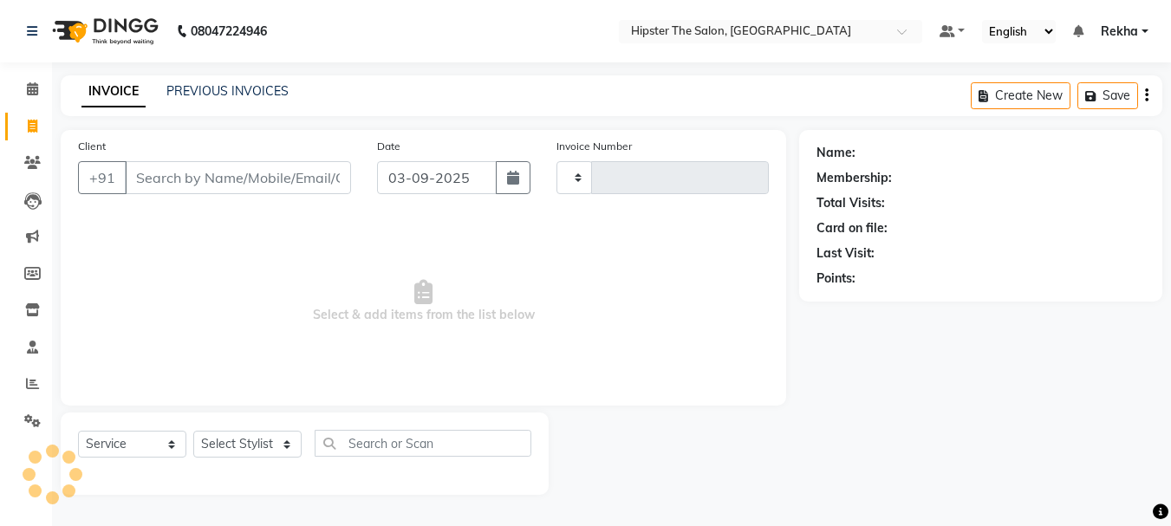
type input "2649"
select select "5125"
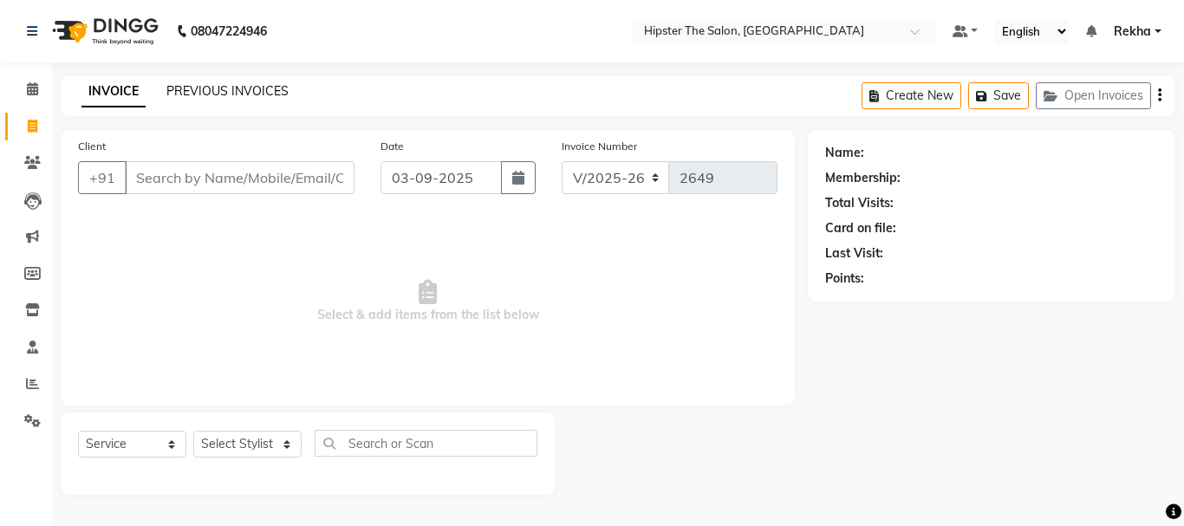
click at [179, 84] on link "PREVIOUS INVOICES" at bounding box center [227, 91] width 122 height 16
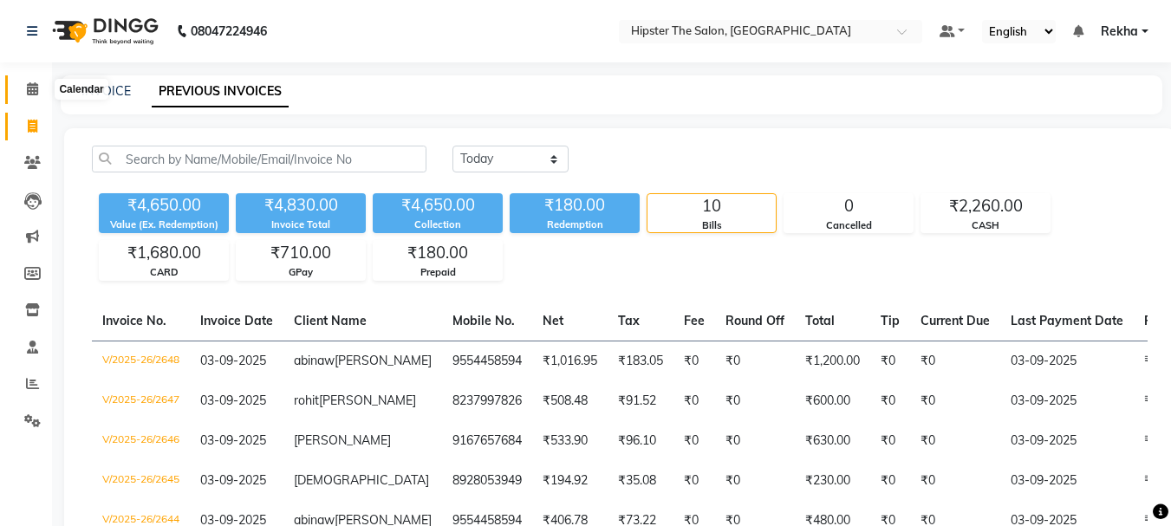
click at [31, 91] on icon at bounding box center [32, 88] width 11 height 13
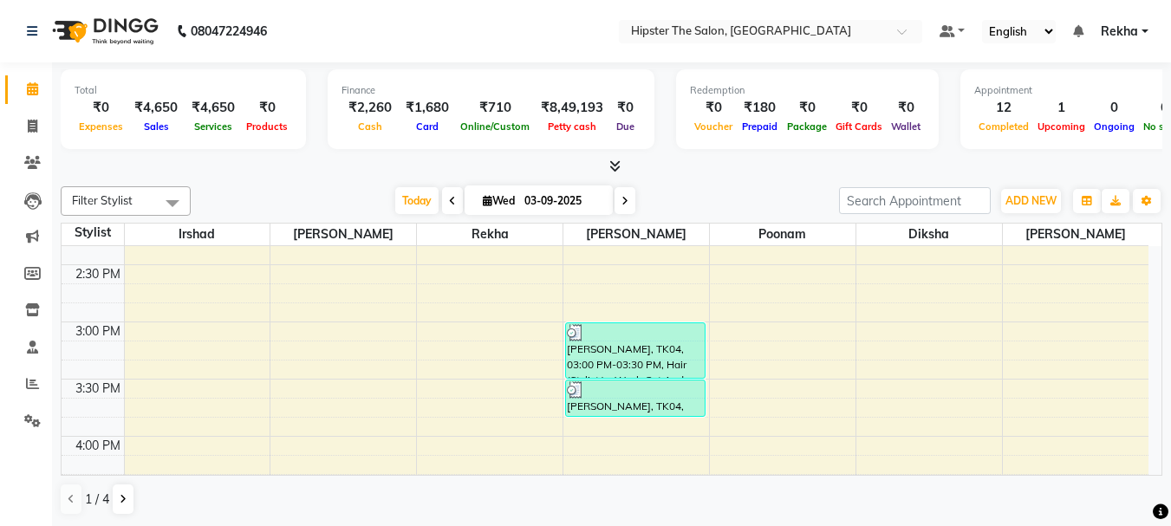
scroll to position [769, 0]
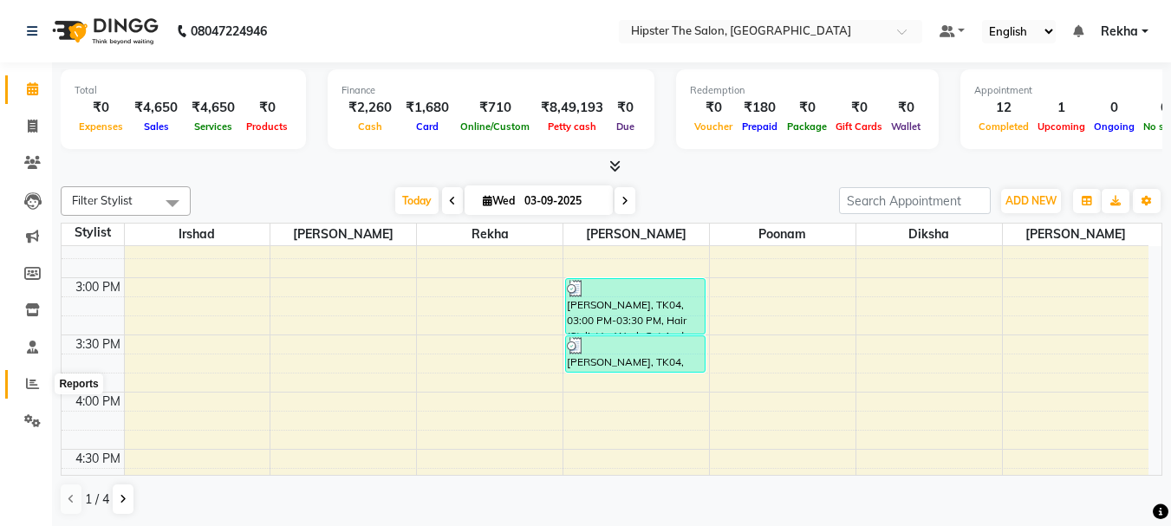
click at [36, 380] on icon at bounding box center [32, 383] width 13 height 13
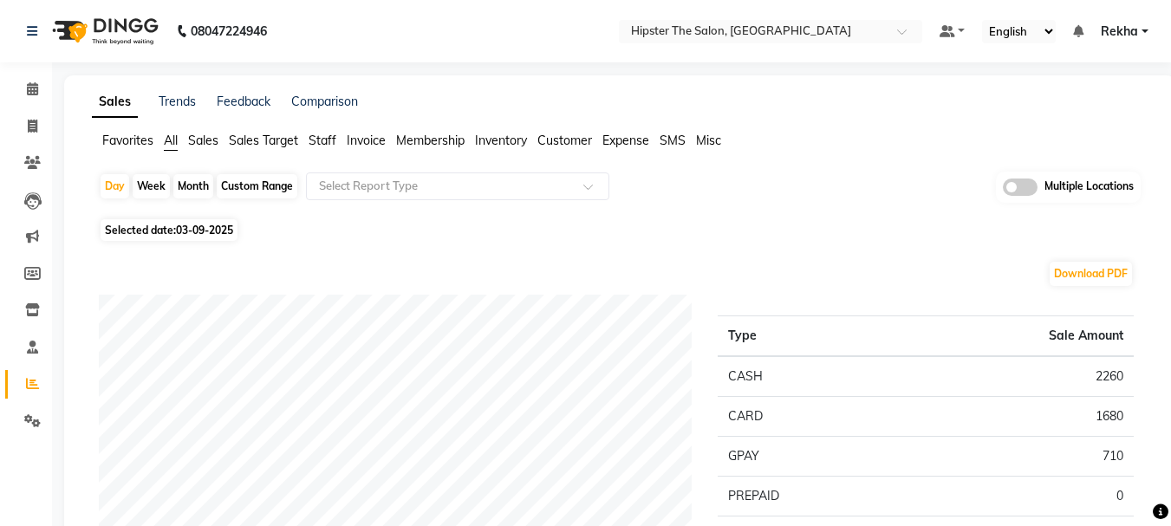
click at [328, 140] on span "Staff" at bounding box center [322, 141] width 28 height 16
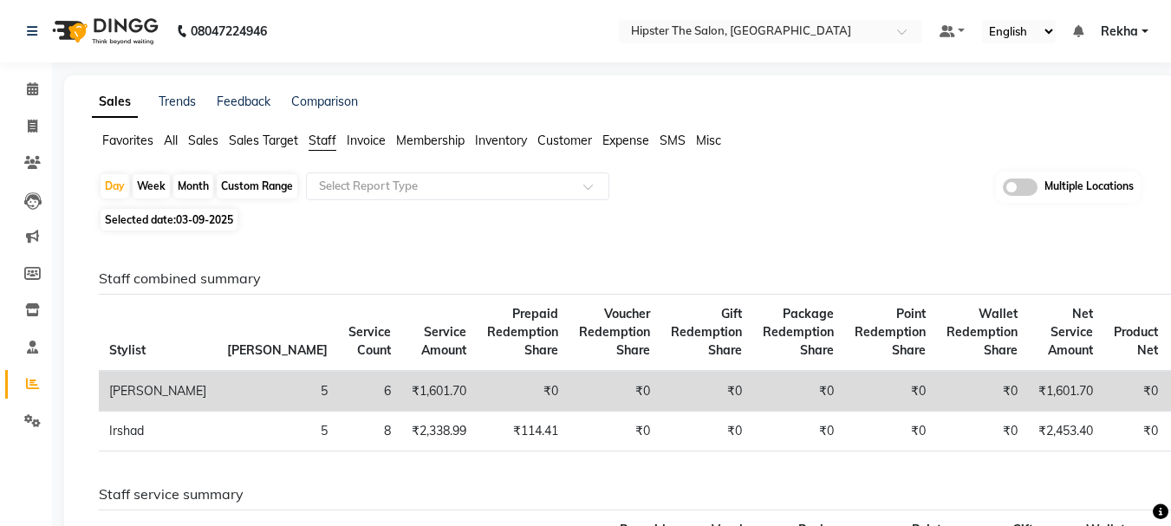
click at [259, 178] on div "Custom Range" at bounding box center [257, 186] width 81 height 24
select select "9"
select select "2025"
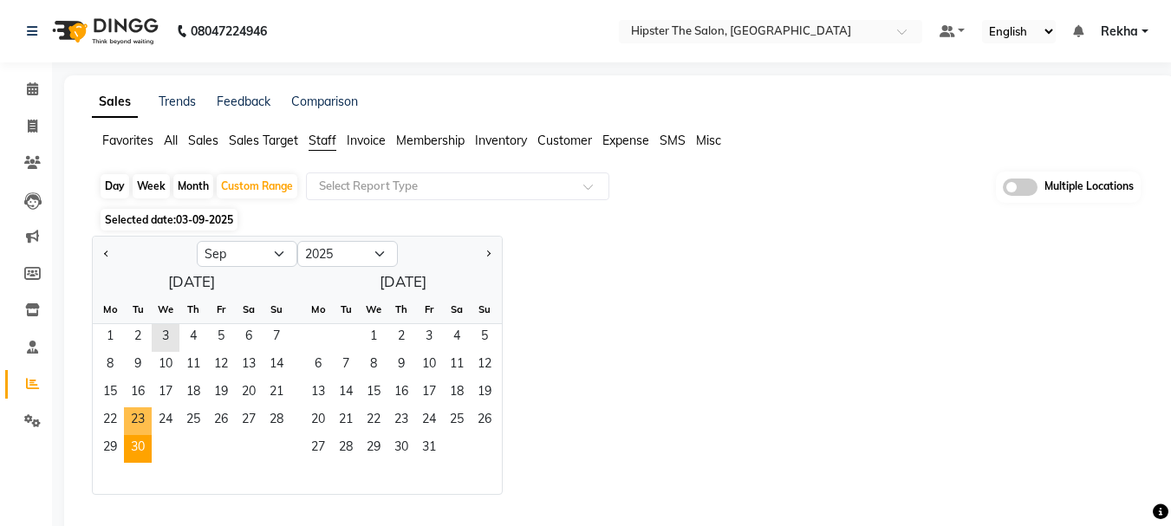
drag, startPoint x: 111, startPoint y: 344, endPoint x: 142, endPoint y: 436, distance: 97.0
click at [142, 436] on ngb-datepicker-month "Mo Tu We Th Fr Sa Su 1 2 3 4 5 6 7 8 9 10 11 12 13 14 15 16 17 18 19 20 21 22 2…" at bounding box center [192, 394] width 198 height 198
click at [280, 250] on select "Jan Feb Mar Apr May Jun Jul Aug Sep Oct Nov Dec" at bounding box center [247, 254] width 101 height 26
select select "8"
click at [197, 241] on select "Jan Feb Mar Apr May Jun Jul Aug Sep Oct Nov Dec" at bounding box center [247, 254] width 101 height 26
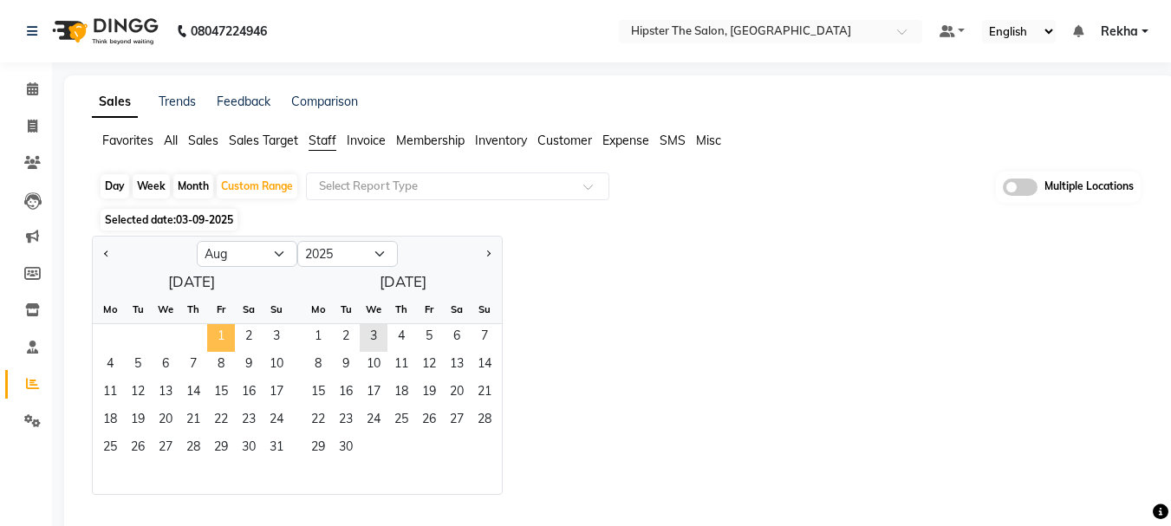
click at [215, 329] on span "1" at bounding box center [221, 338] width 28 height 28
click at [282, 462] on span "31" at bounding box center [277, 449] width 28 height 28
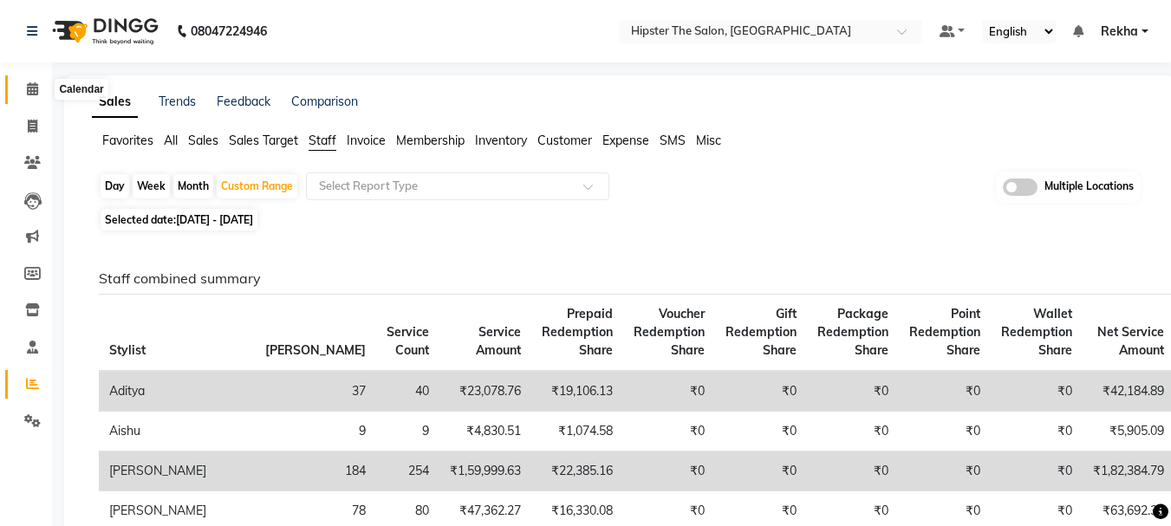
click at [31, 86] on icon at bounding box center [32, 88] width 11 height 13
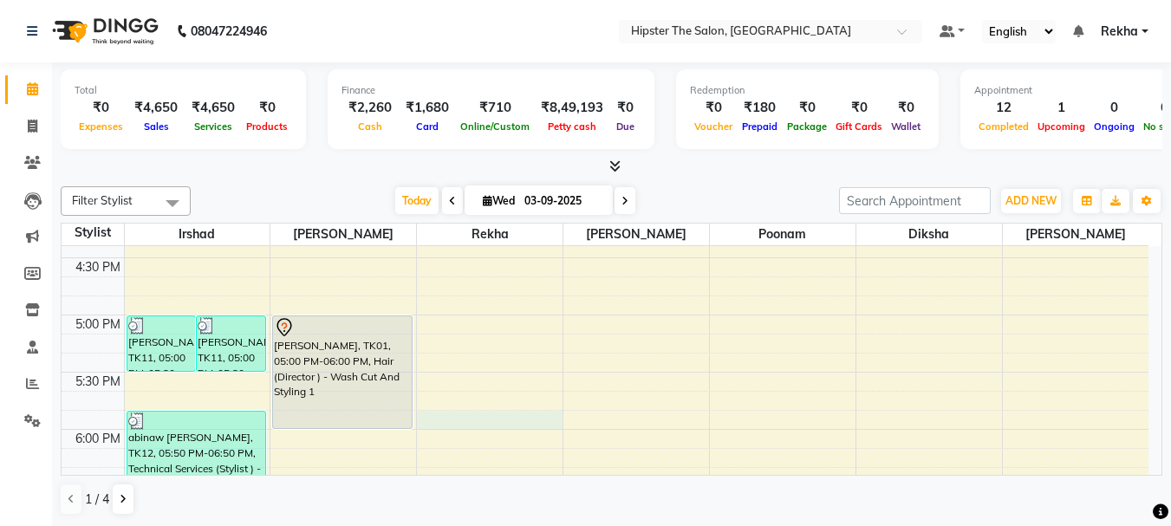
scroll to position [959, 0]
click at [437, 430] on div "8:00 AM 8:30 AM 9:00 AM 9:30 AM 10:00 AM 10:30 AM 11:00 AM 11:30 AM 12:00 PM 12…" at bounding box center [605, 144] width 1087 height 1715
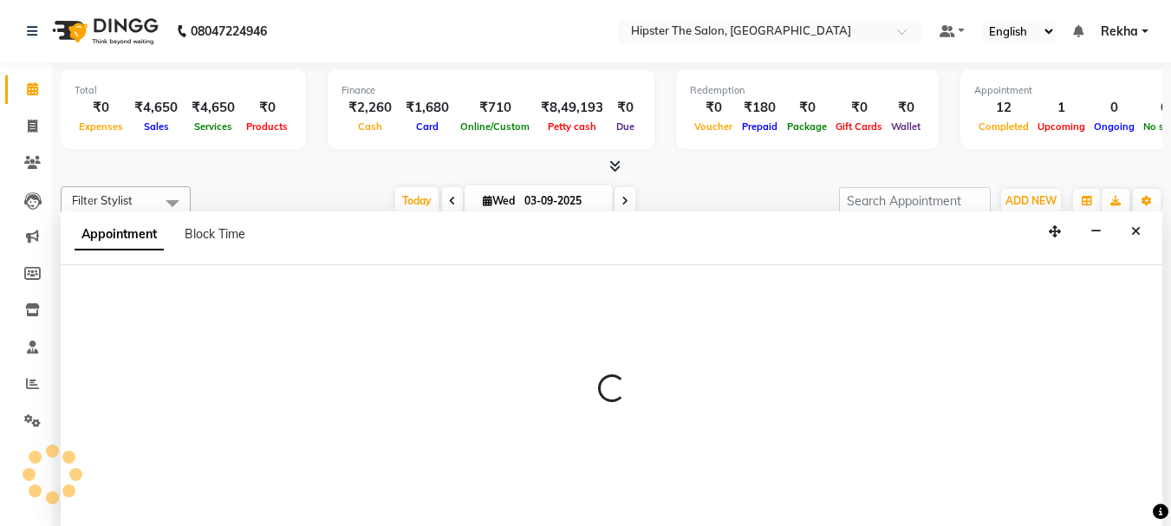
scroll to position [0, 0]
select select "32386"
select select "tentative"
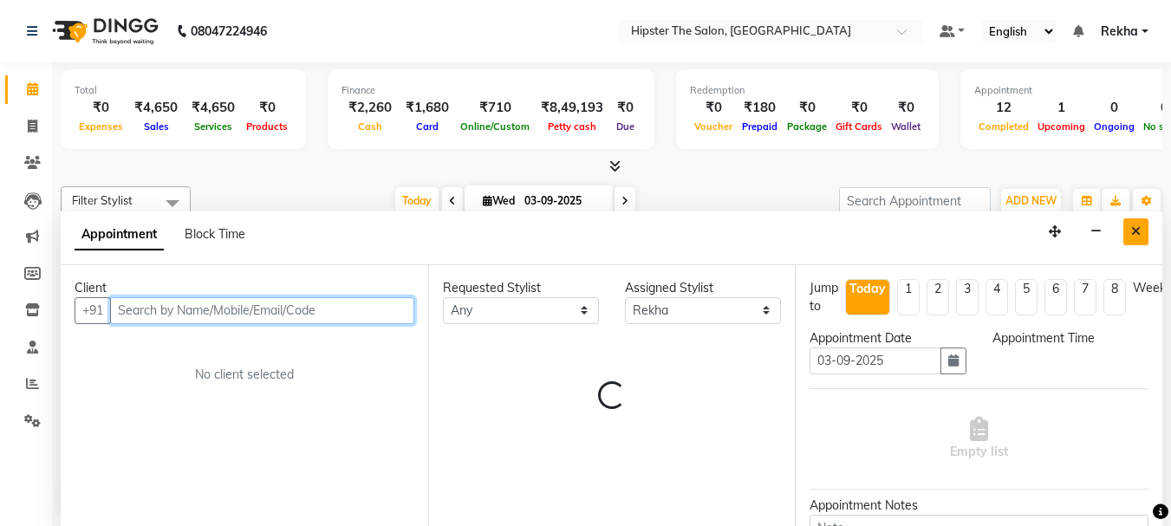
select select "1065"
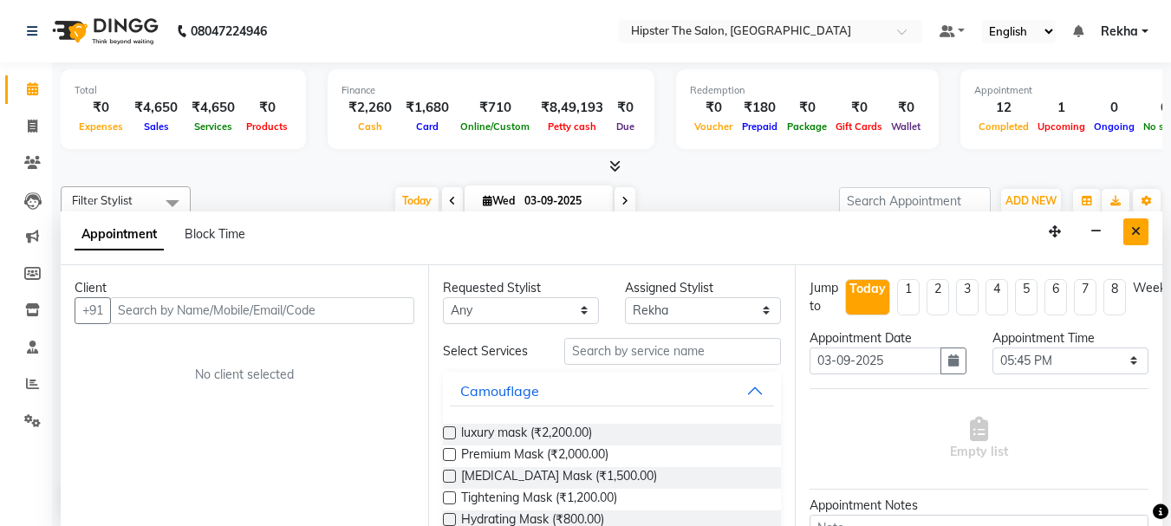
click at [1139, 231] on icon "Close" at bounding box center [1136, 231] width 10 height 12
